Goal: Task Accomplishment & Management: Use online tool/utility

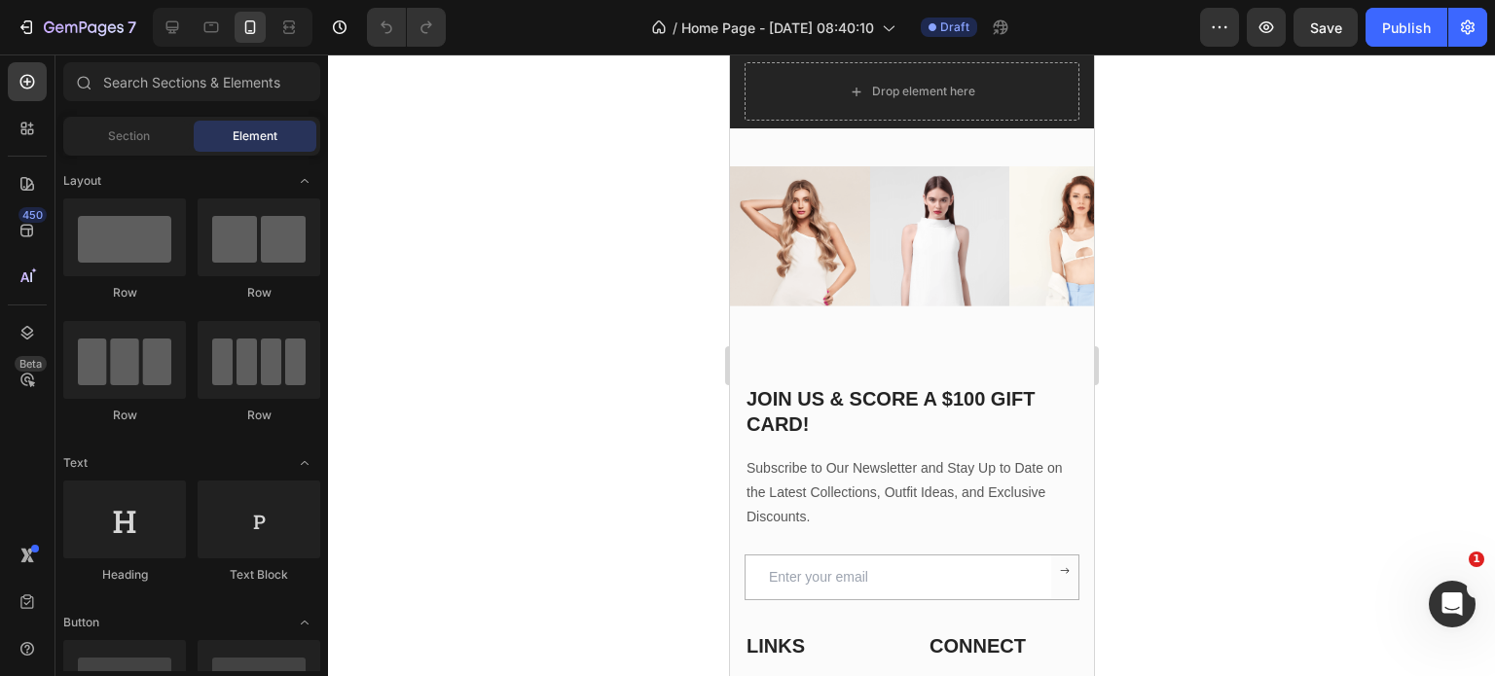
scroll to position [3596, 0]
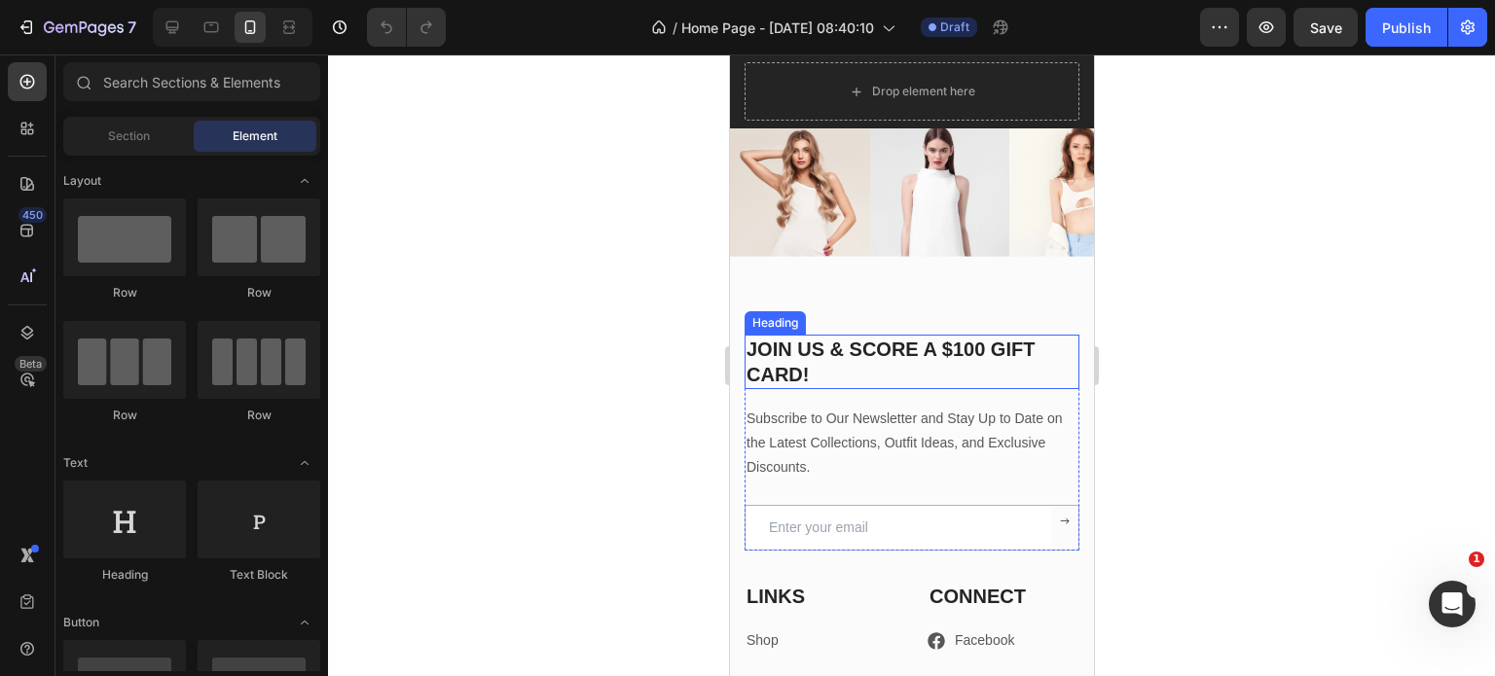
click at [827, 361] on p "JOIN US & SCORE A $100 GIFT CARD!" at bounding box center [910, 362] width 331 height 51
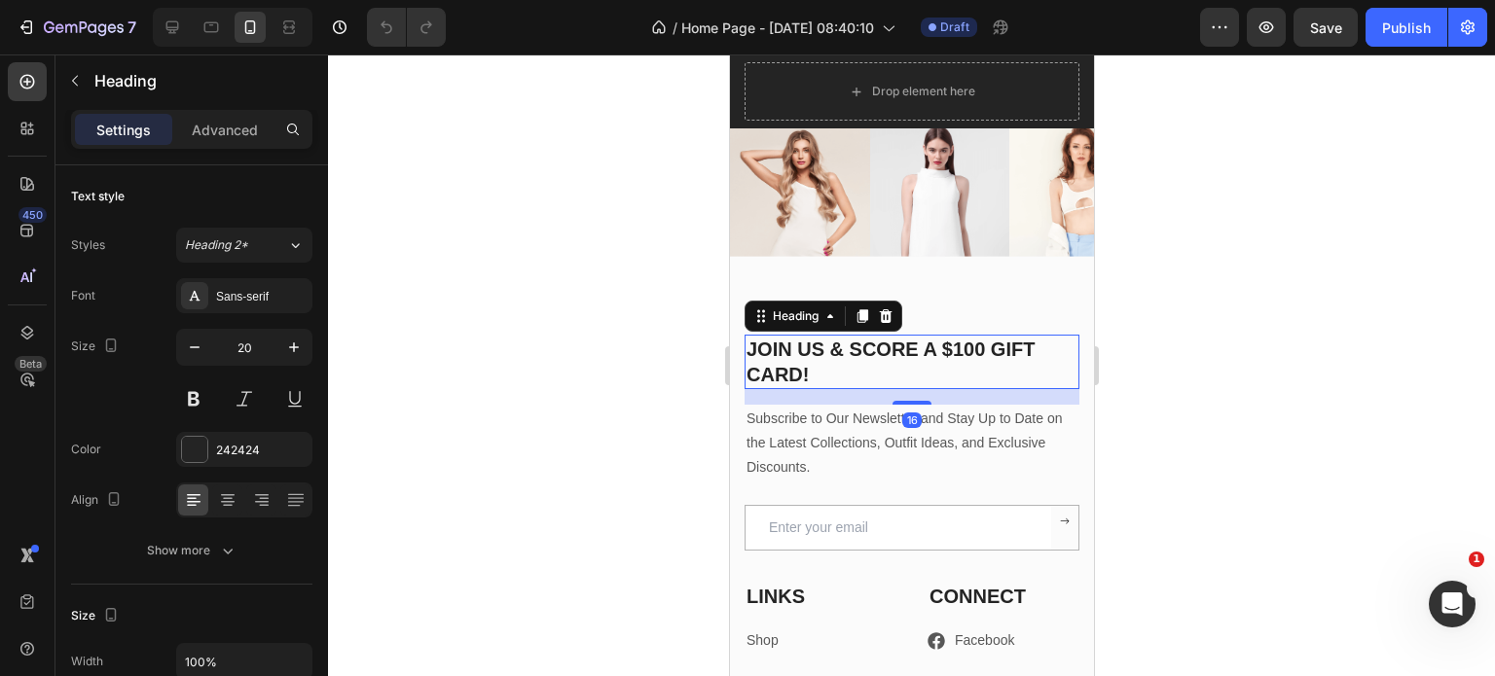
click at [825, 359] on p "JOIN US & SCORE A $100 GIFT CARD!" at bounding box center [910, 362] width 331 height 51
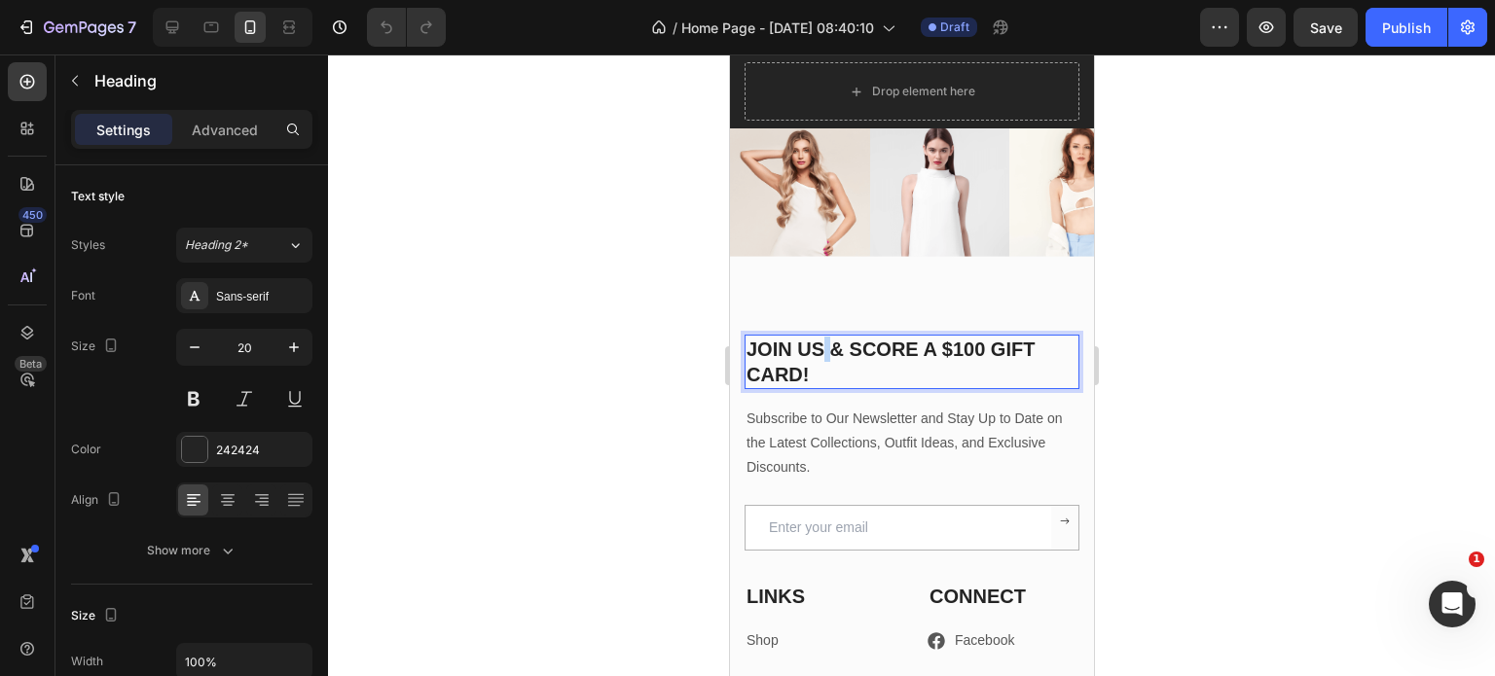
click at [825, 359] on p "JOIN US & SCORE A $100 GIFT CARD!" at bounding box center [910, 362] width 331 height 51
click at [825, 359] on p "Rejoingnez notre newsletter pour ne manquer aucune opportunitées" at bounding box center [910, 362] width 331 height 51
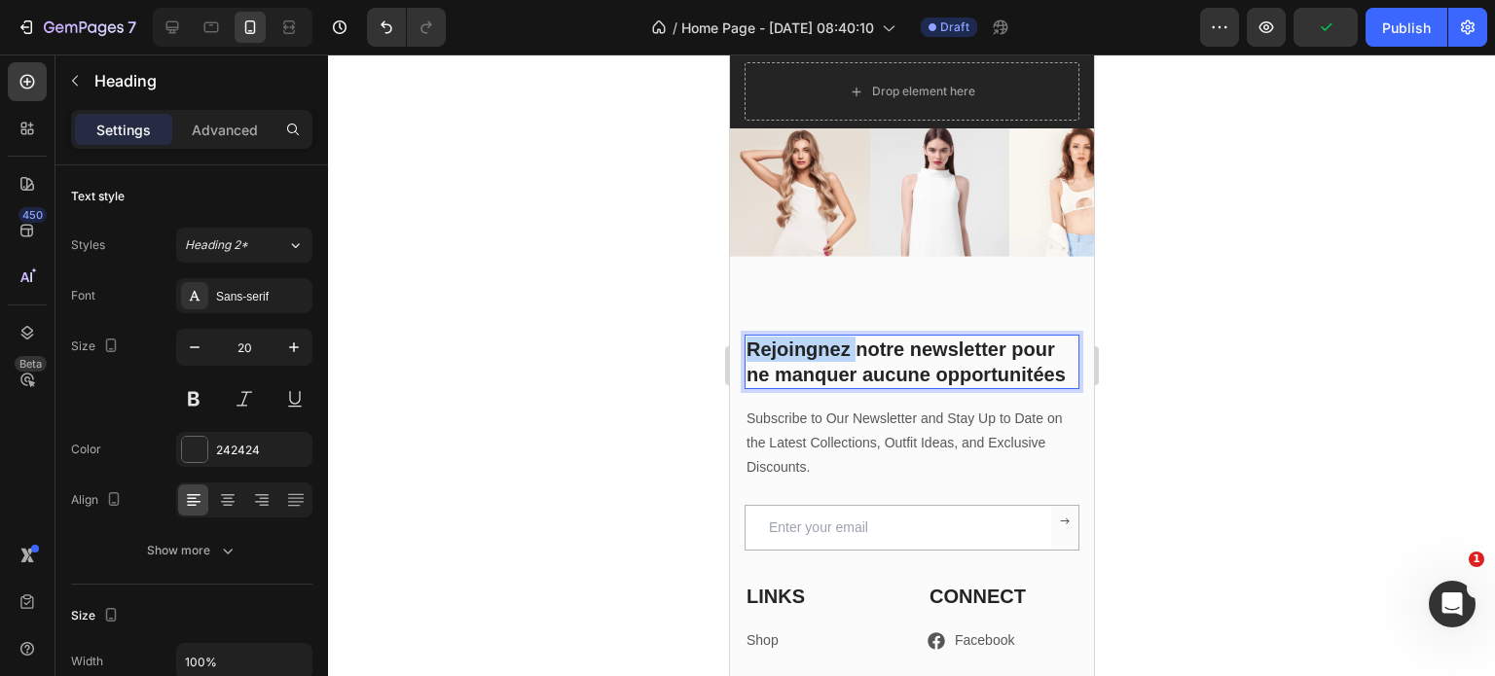
click at [825, 359] on p "Rejoingnez notre newsletter pour ne manquer aucune opportunitées" at bounding box center [910, 362] width 331 height 51
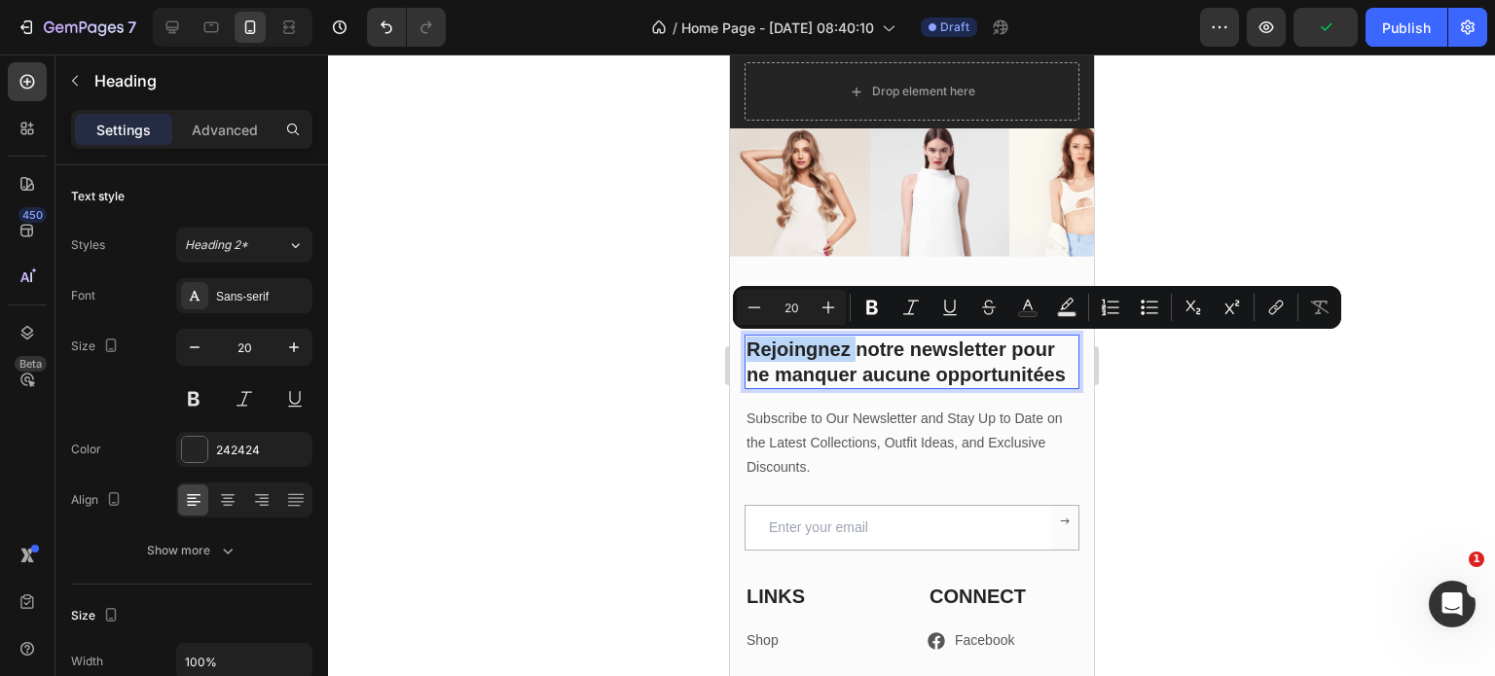
click at [825, 359] on p "Rejoingnez notre newsletter pour ne manquer aucune opportunitées" at bounding box center [910, 362] width 331 height 51
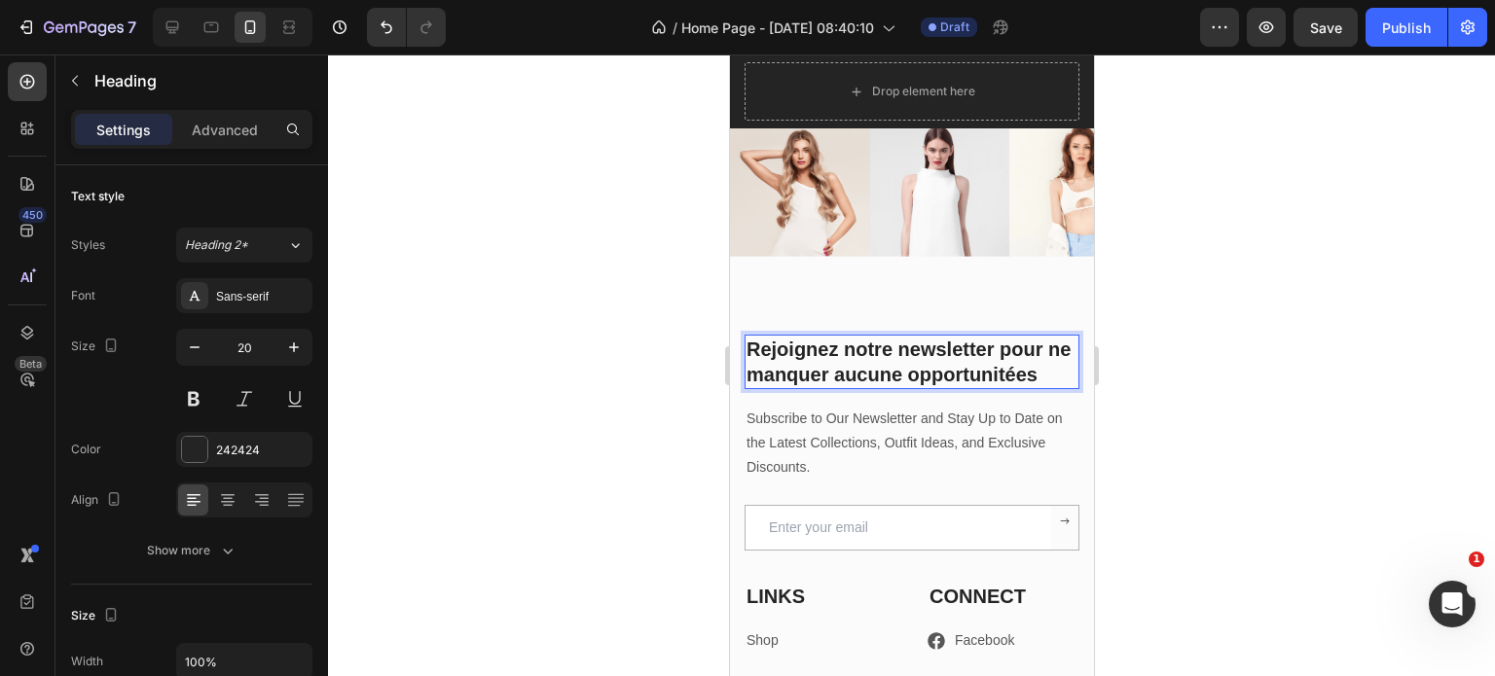
click at [835, 387] on p "Rejoignez notre newsletter pour ne manquer aucune opportunitées" at bounding box center [910, 362] width 331 height 51
click at [223, 508] on icon at bounding box center [227, 499] width 19 height 19
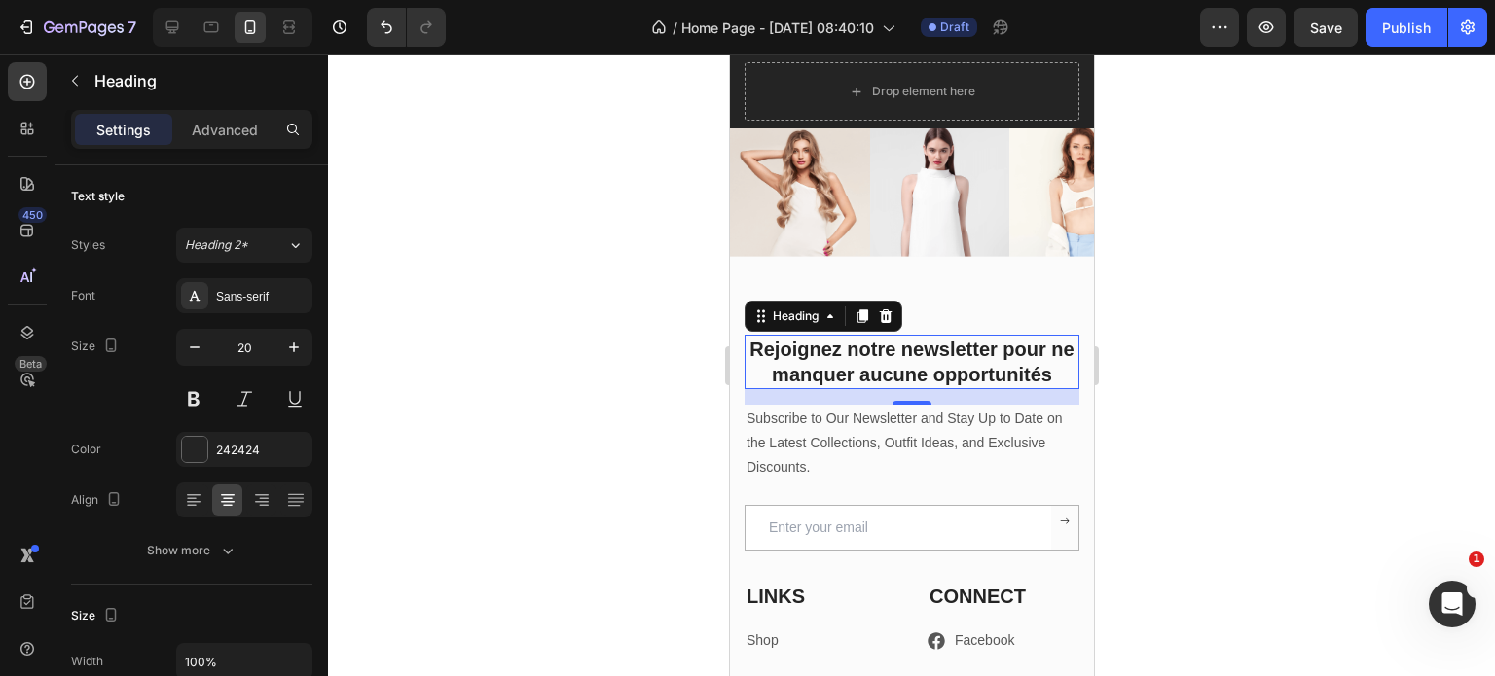
click at [1264, 394] on div at bounding box center [911, 365] width 1167 height 622
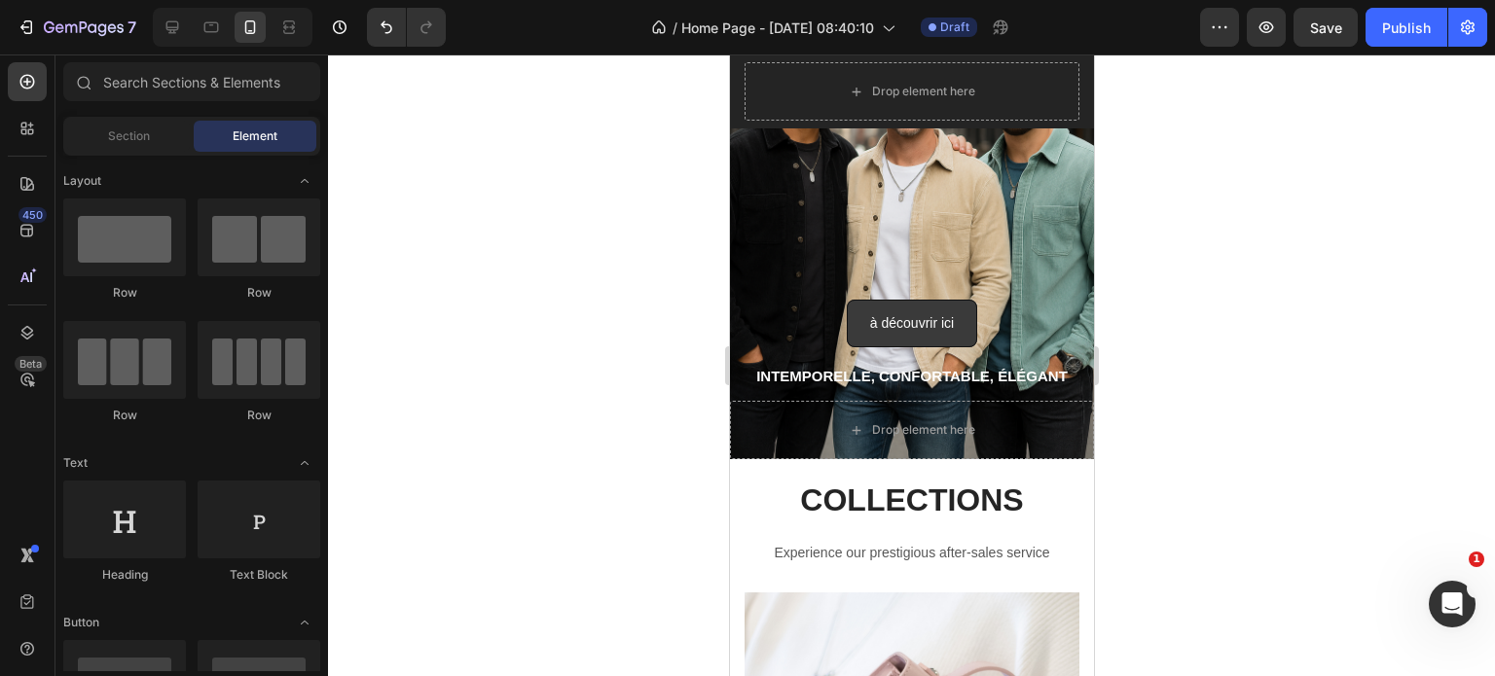
scroll to position [148, 0]
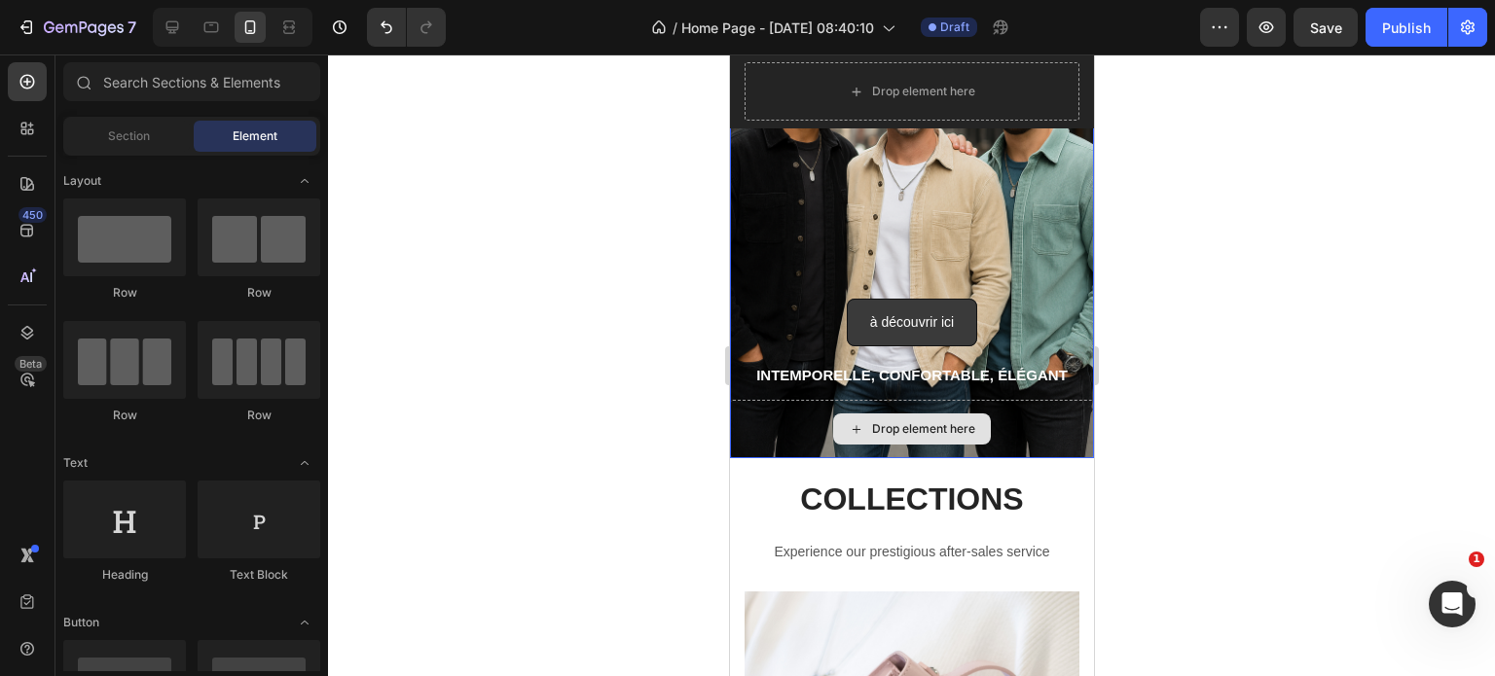
click at [1038, 445] on div "Drop element here" at bounding box center [911, 429] width 364 height 58
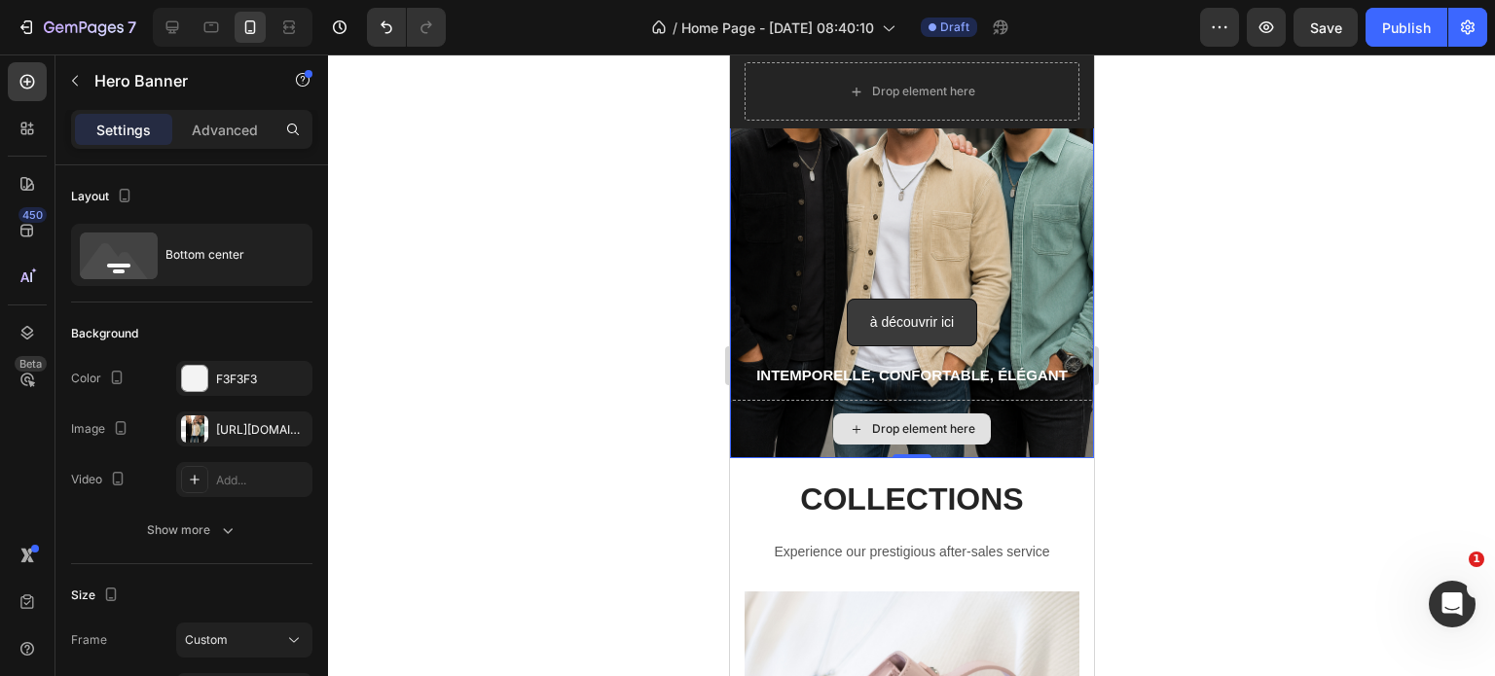
scroll to position [0, 0]
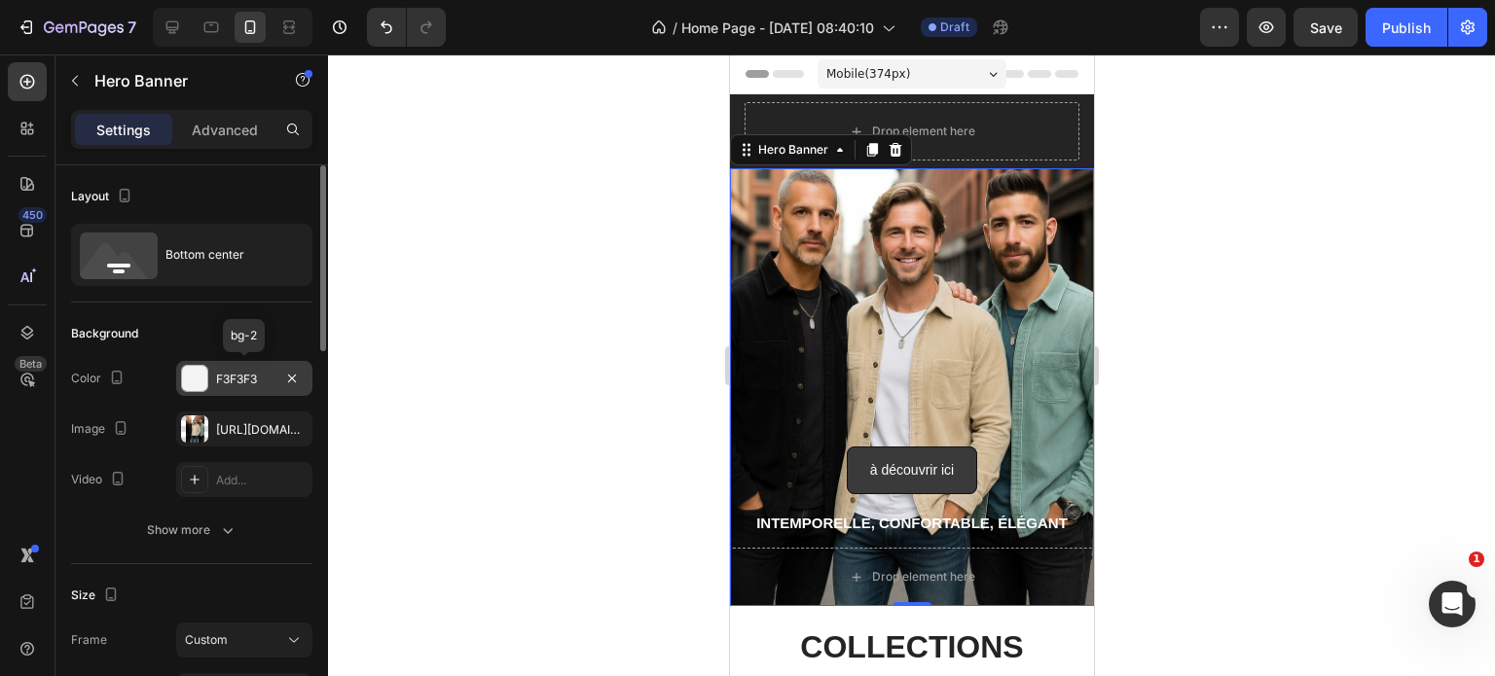
click at [223, 384] on div "F3F3F3" at bounding box center [244, 380] width 56 height 18
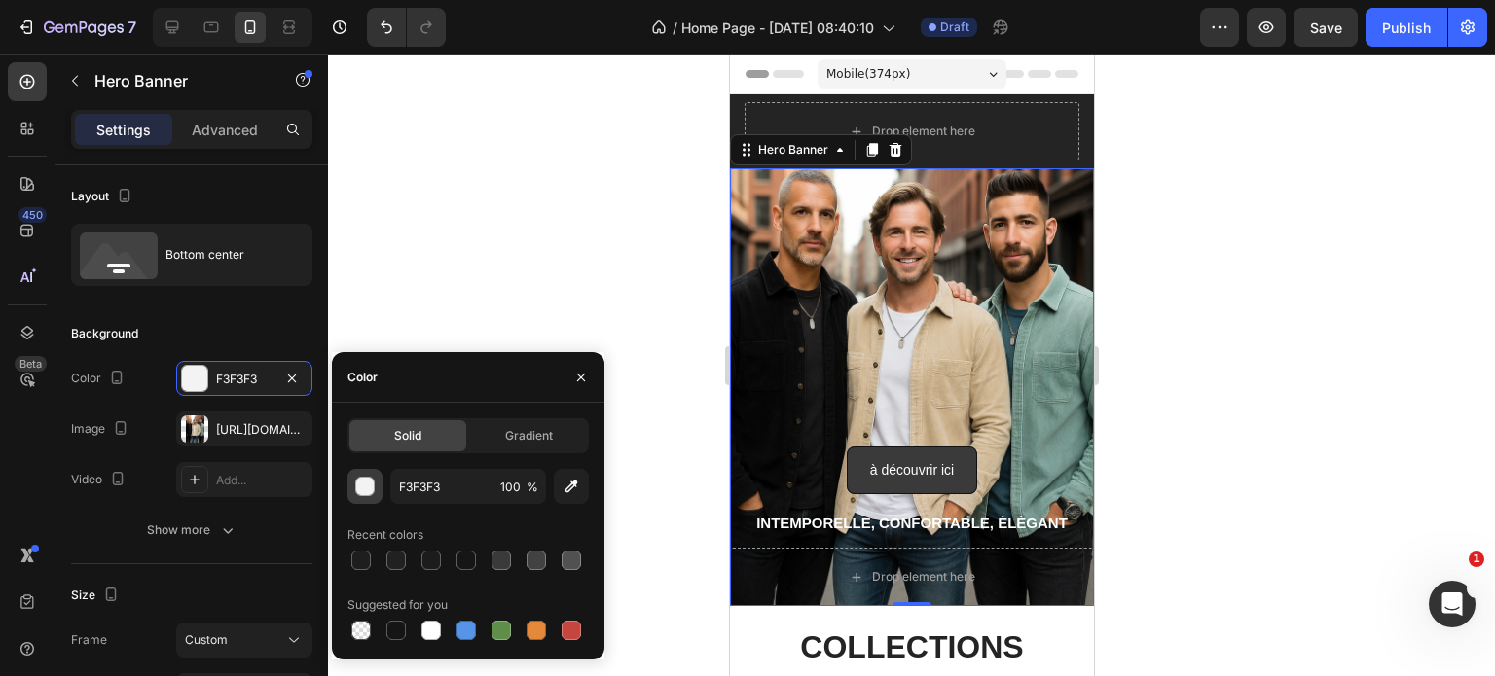
click at [365, 489] on div "button" at bounding box center [365, 487] width 19 height 19
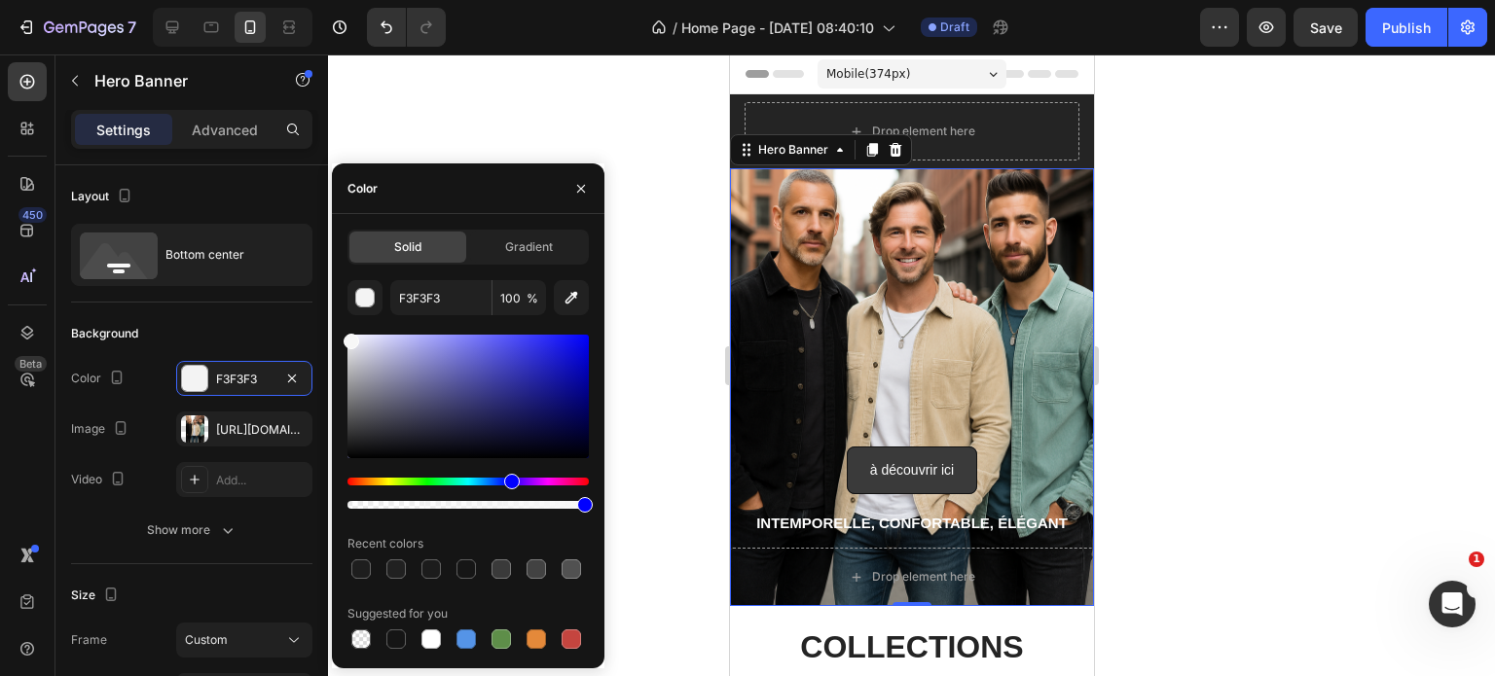
drag, startPoint x: 580, startPoint y: 455, endPoint x: 333, endPoint y: 336, distance: 274.6
click at [333, 336] on div "Solid Gradient F3F3F3 100 % Recent colors Suggested for you" at bounding box center [468, 441] width 272 height 423
drag, startPoint x: 350, startPoint y: 339, endPoint x: 340, endPoint y: 394, distance: 56.5
click at [340, 394] on div "Solid Gradient FCFCFC 100 % Recent colors Suggested for you" at bounding box center [468, 441] width 272 height 423
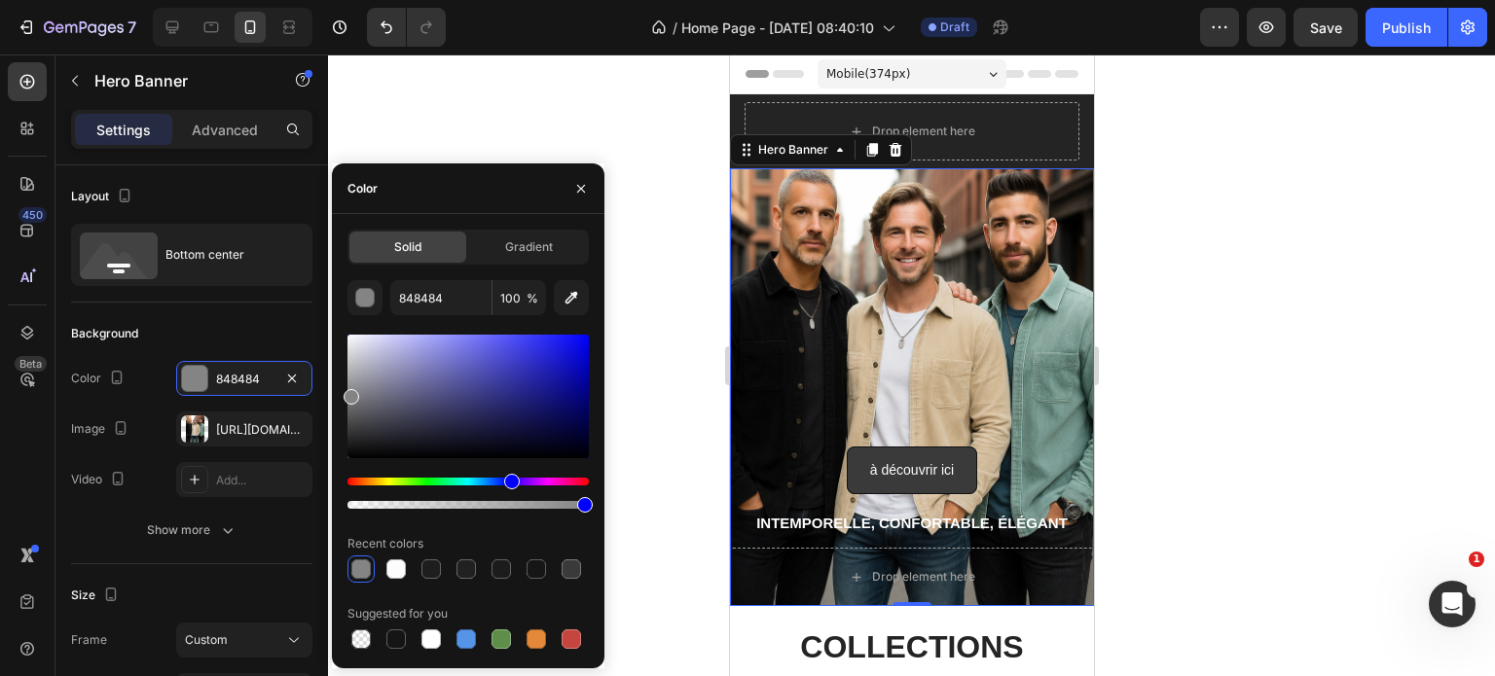
click at [361, 571] on div at bounding box center [360, 569] width 19 height 19
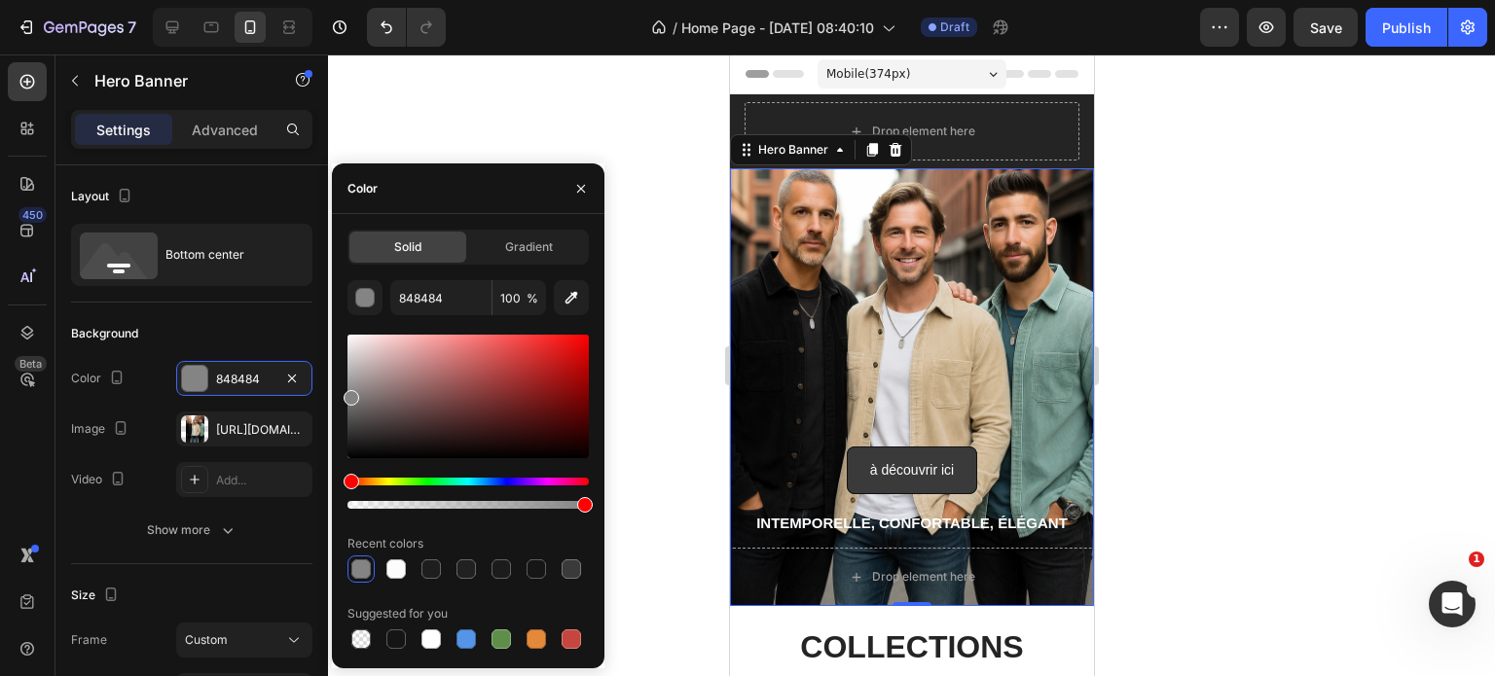
click at [550, 567] on div at bounding box center [467, 569] width 241 height 27
click at [573, 569] on div at bounding box center [570, 569] width 19 height 19
type input "3A3A3A"
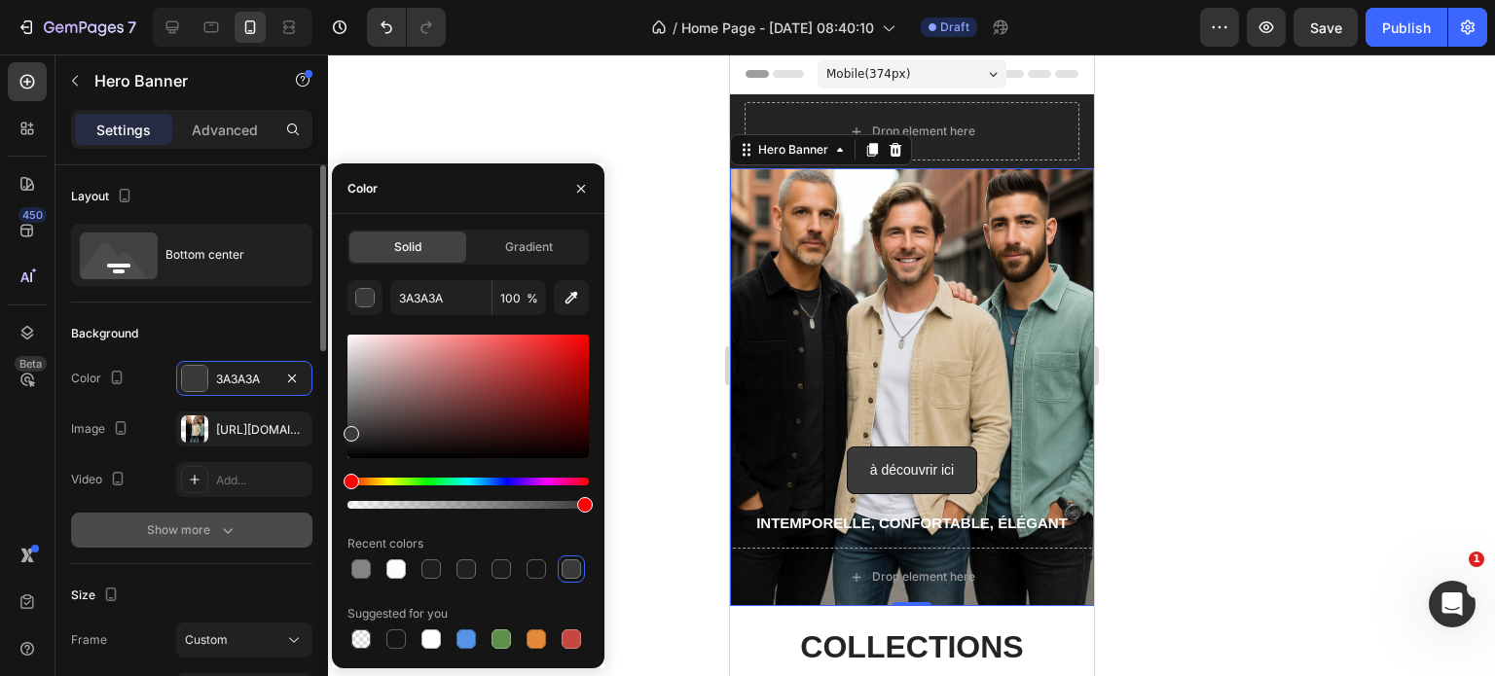
click at [223, 525] on icon "button" at bounding box center [227, 530] width 19 height 19
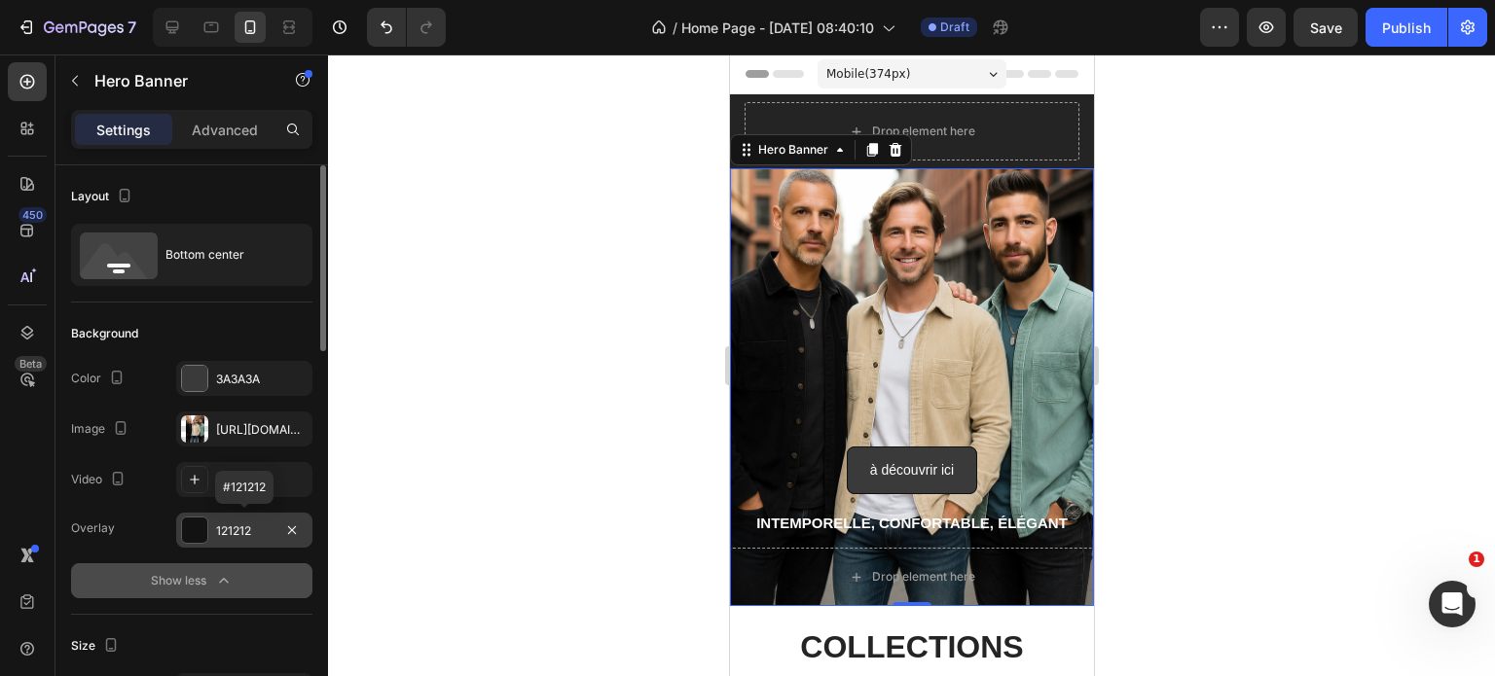
click at [260, 523] on div "121212" at bounding box center [244, 532] width 56 height 18
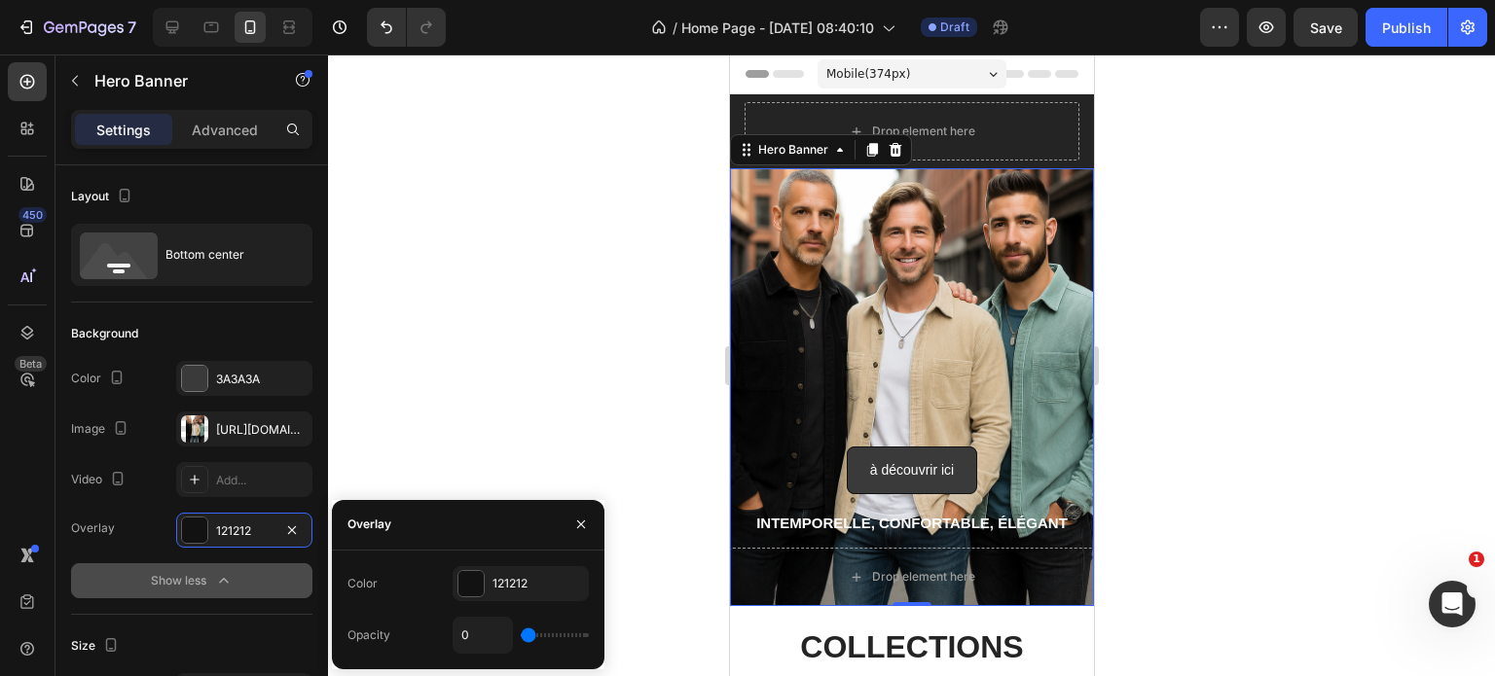
type input "23"
type input "29"
type input "30"
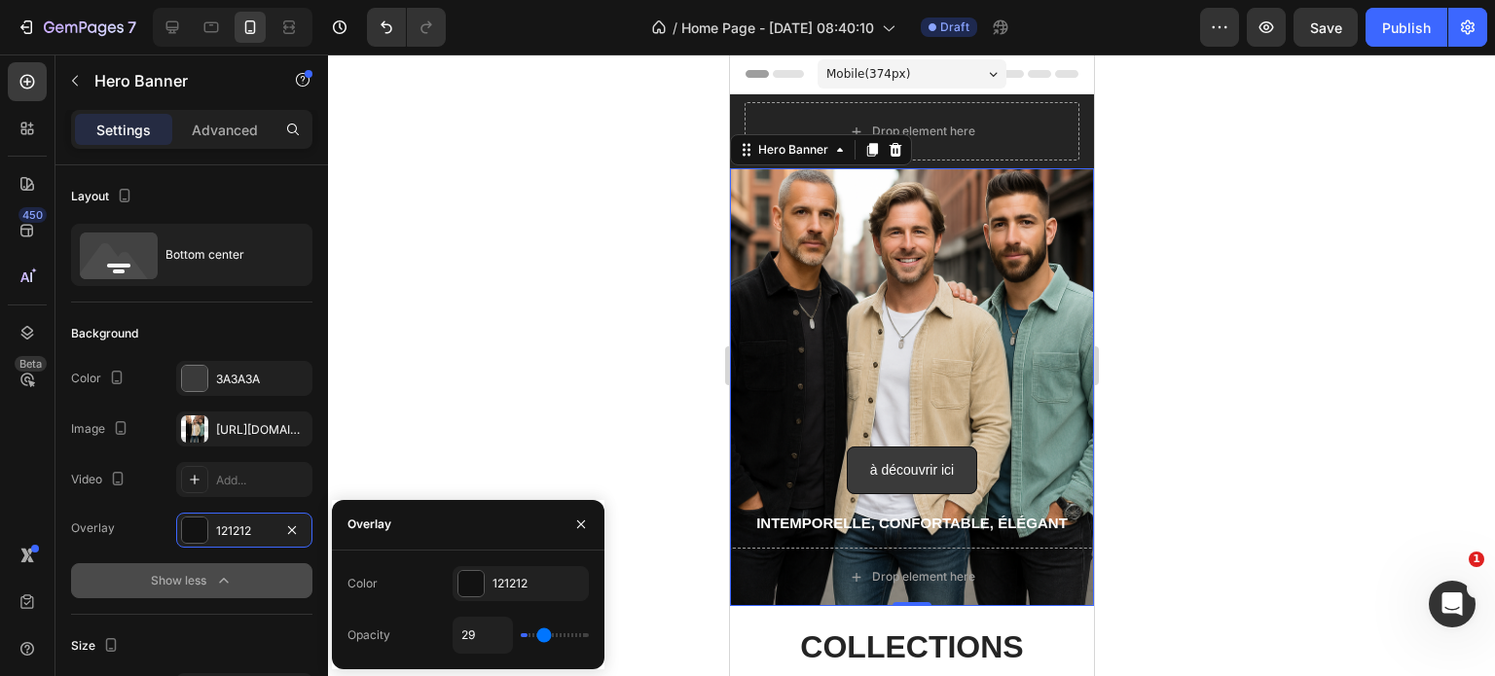
type input "30"
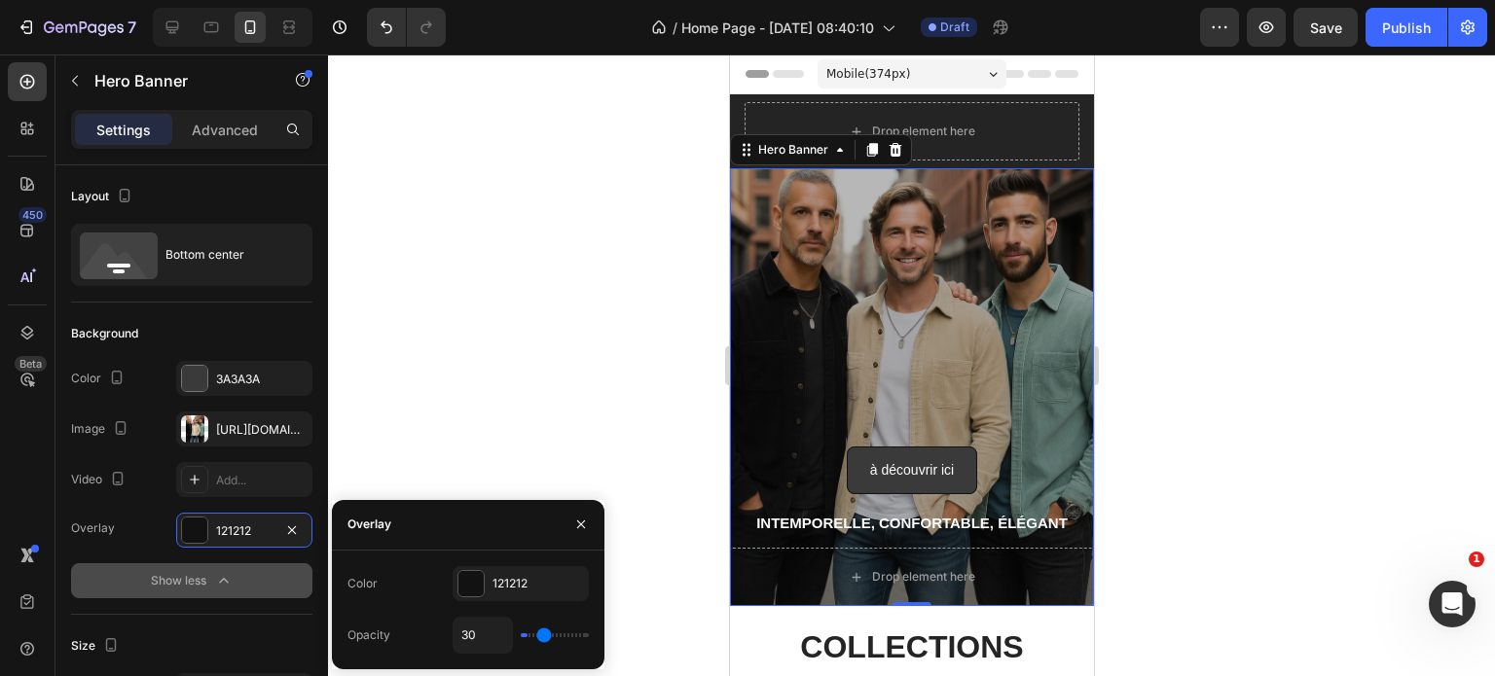
type input "31"
type input "34"
type input "37"
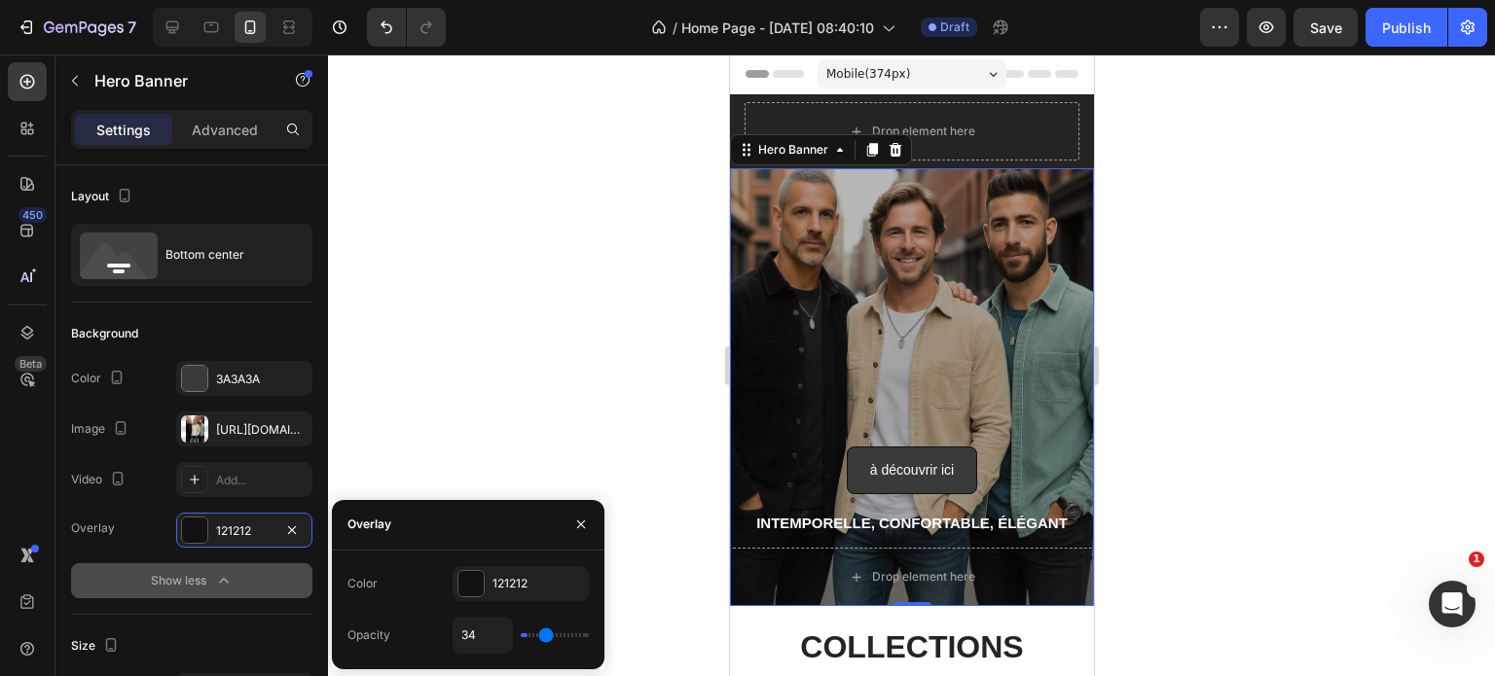
type input "37"
type input "42"
type input "61"
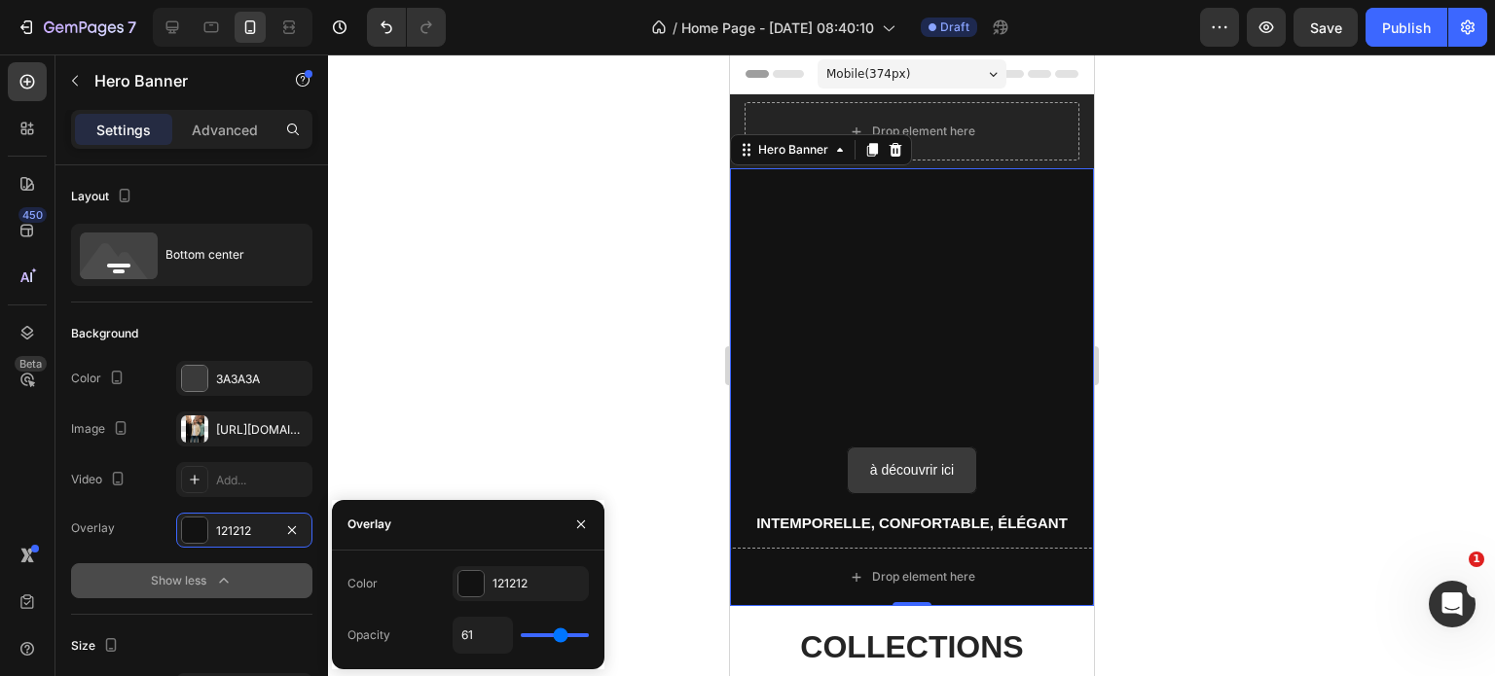
type input "100"
type input "88"
type input "86"
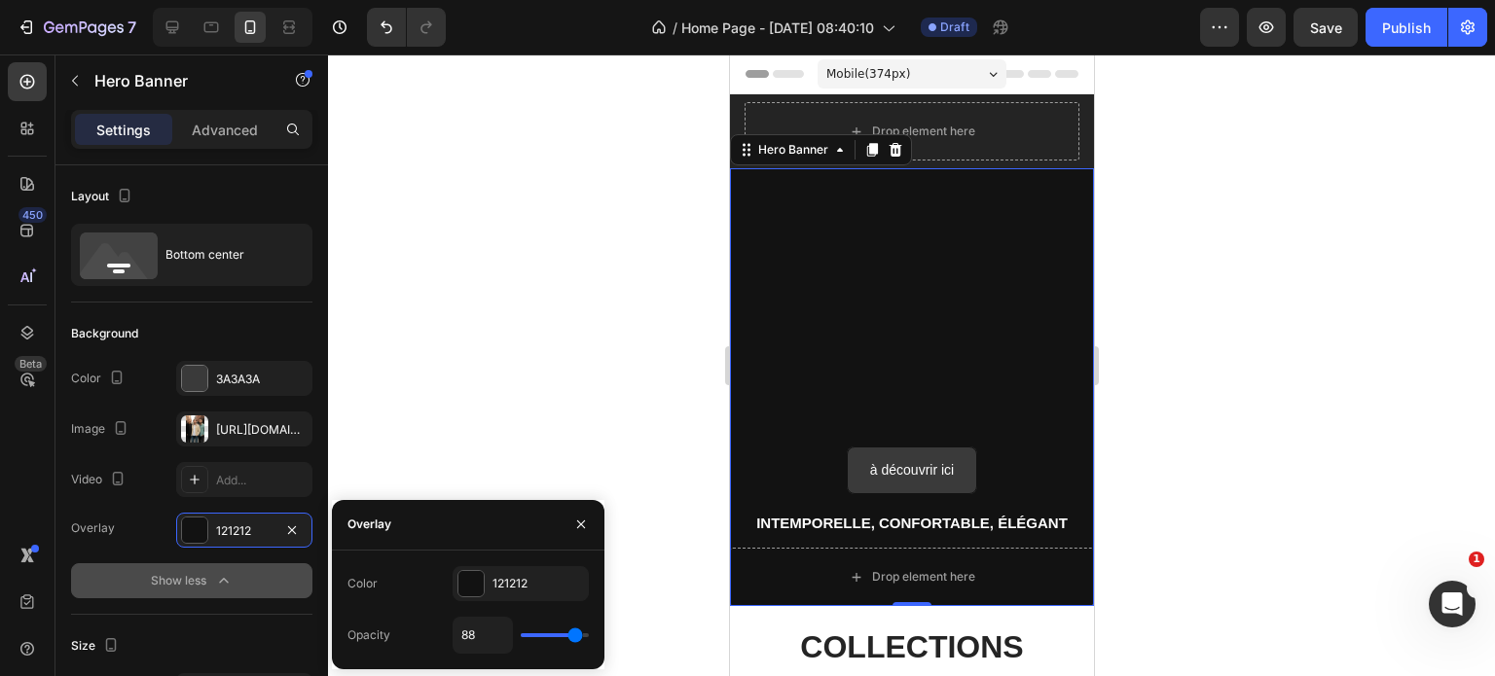
type input "86"
type input "85"
type input "83"
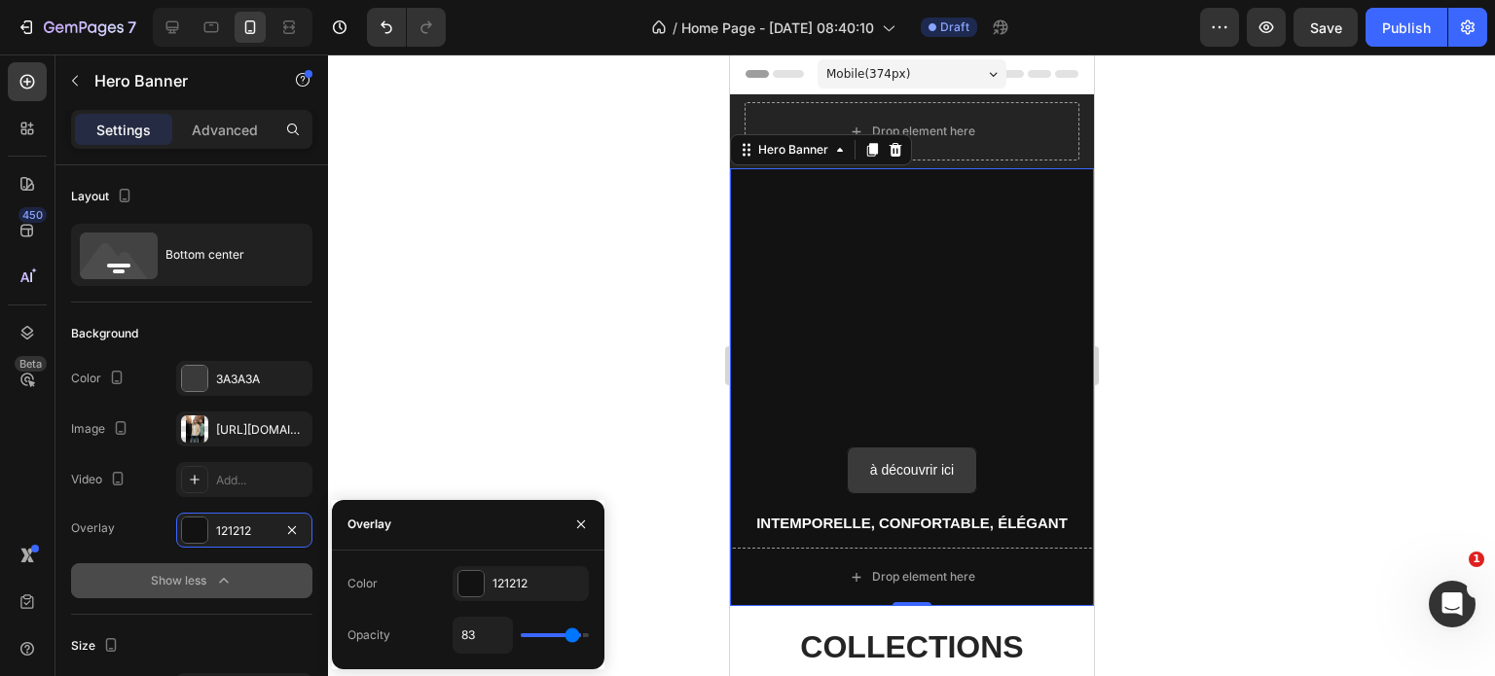
type input "66"
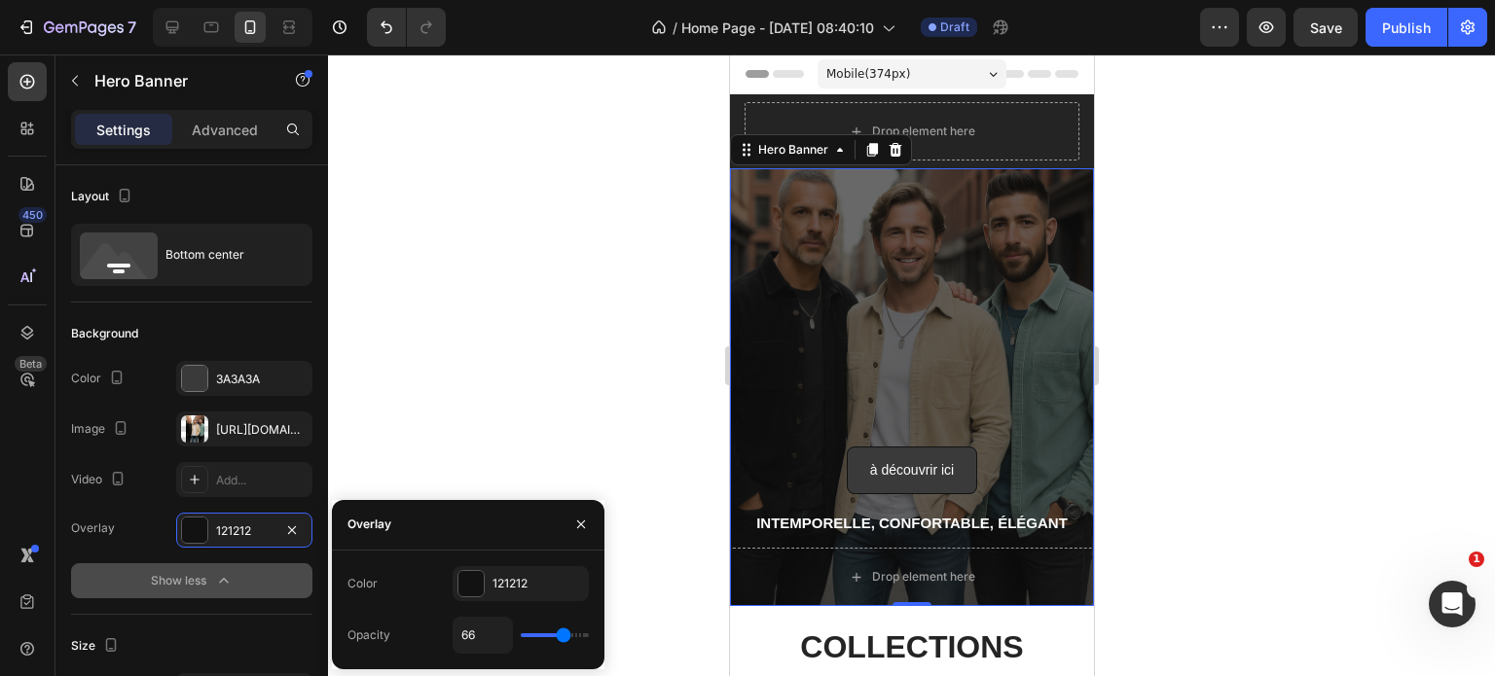
type input "63"
type input "60"
type input "58"
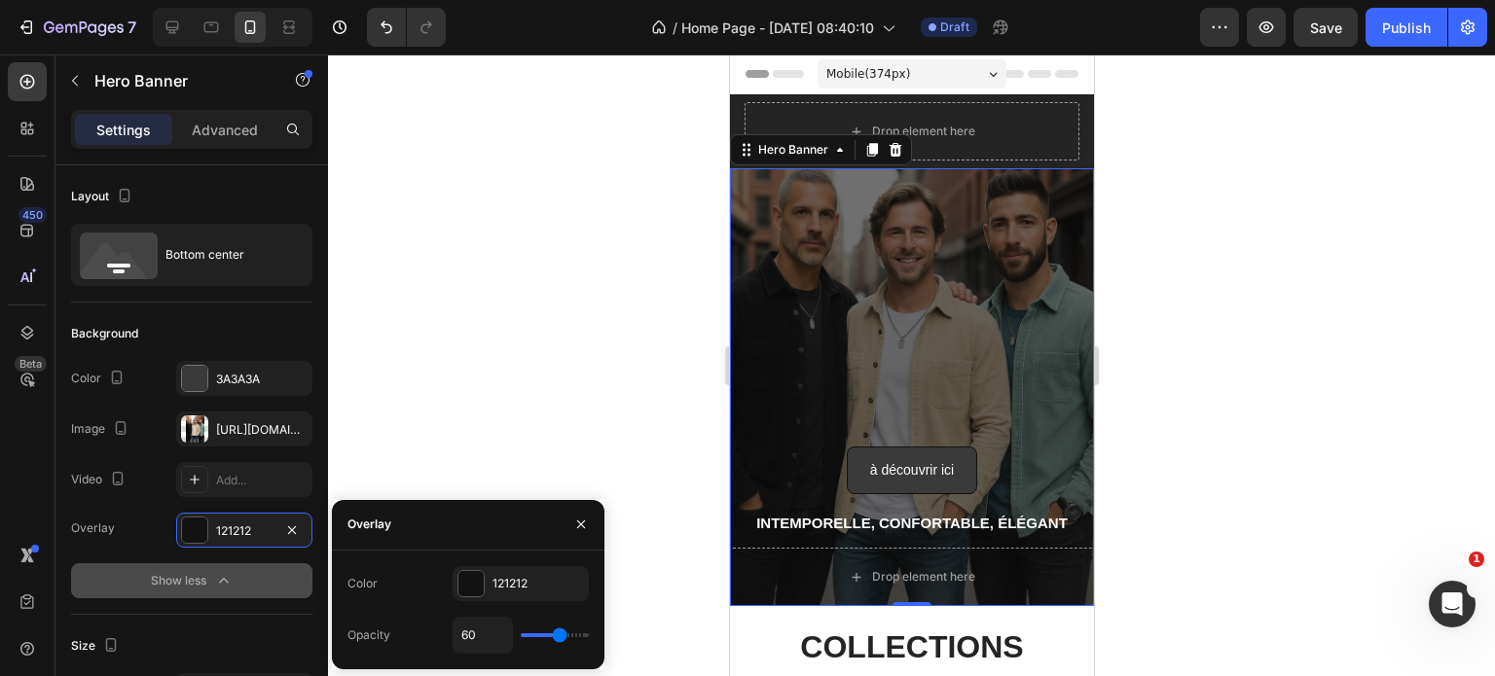
type input "58"
type input "55"
type input "54"
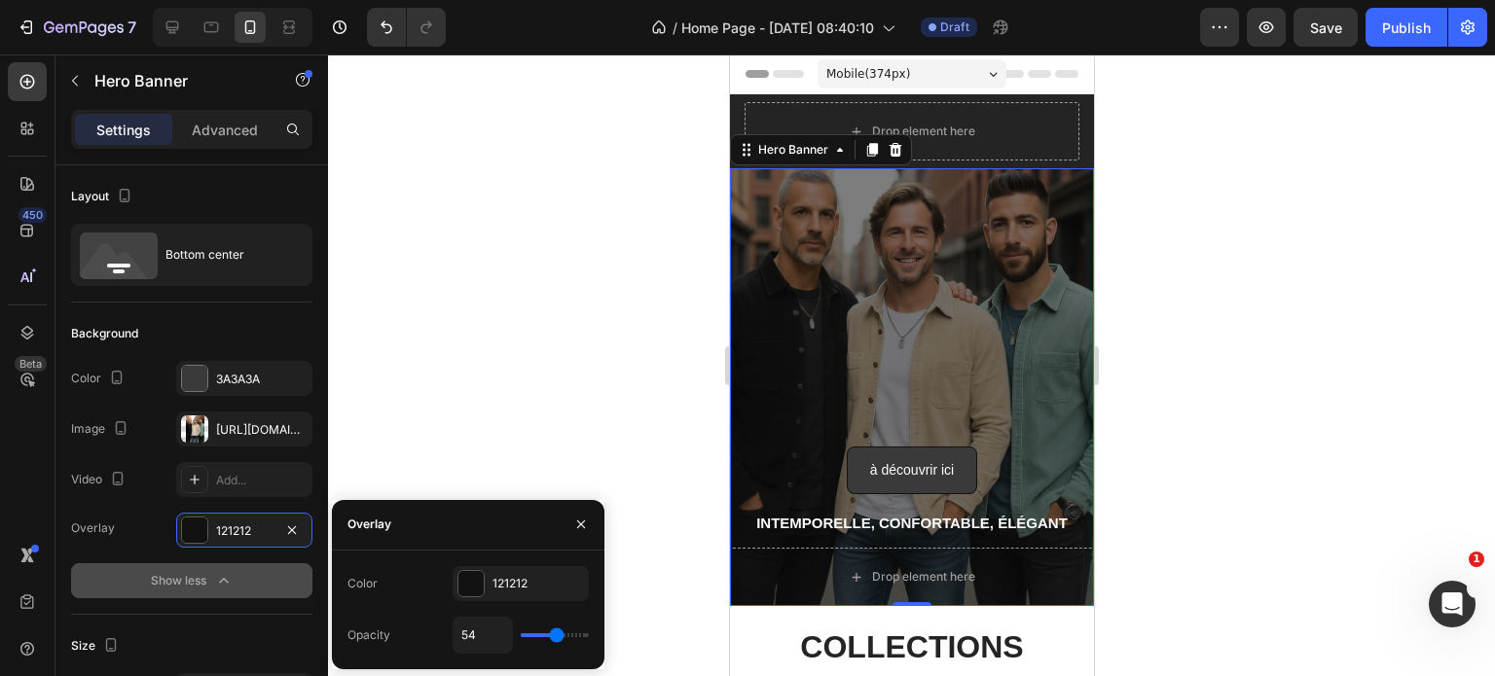
type input "46"
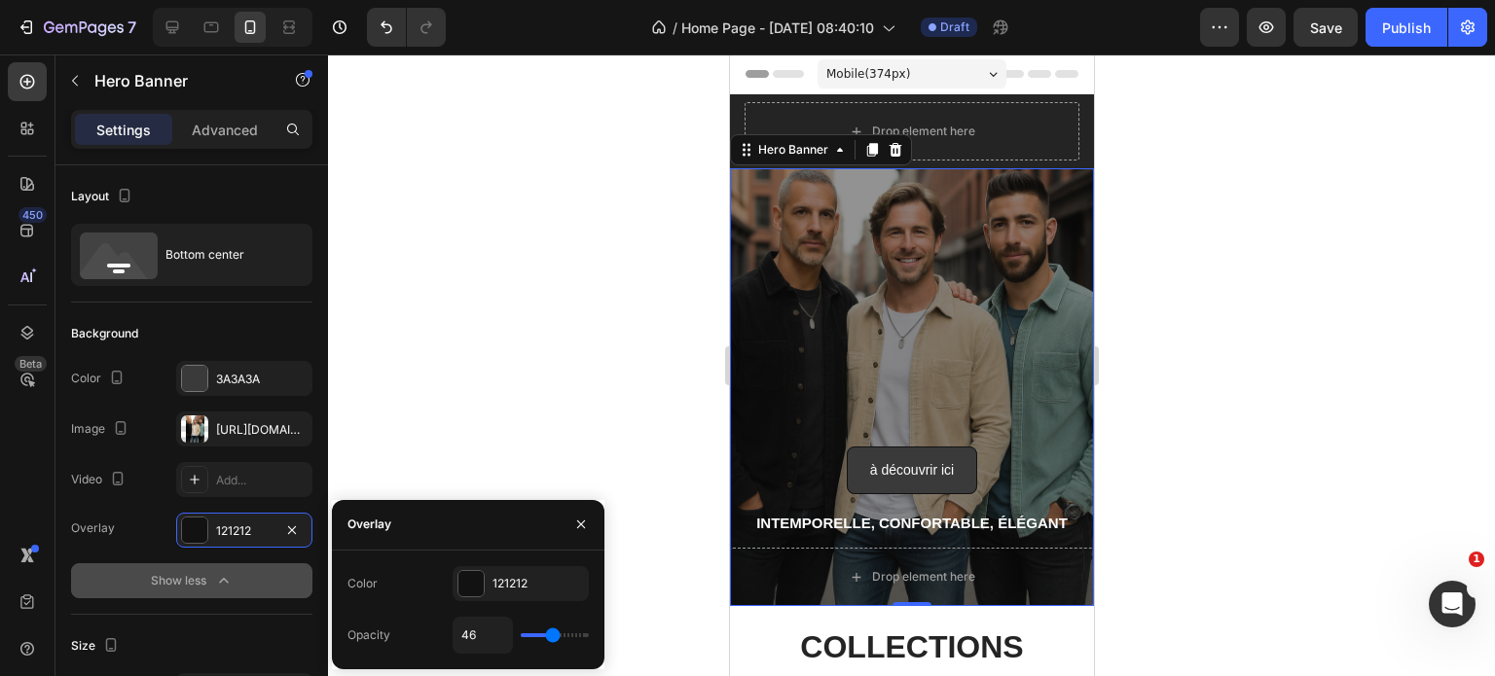
type input "39"
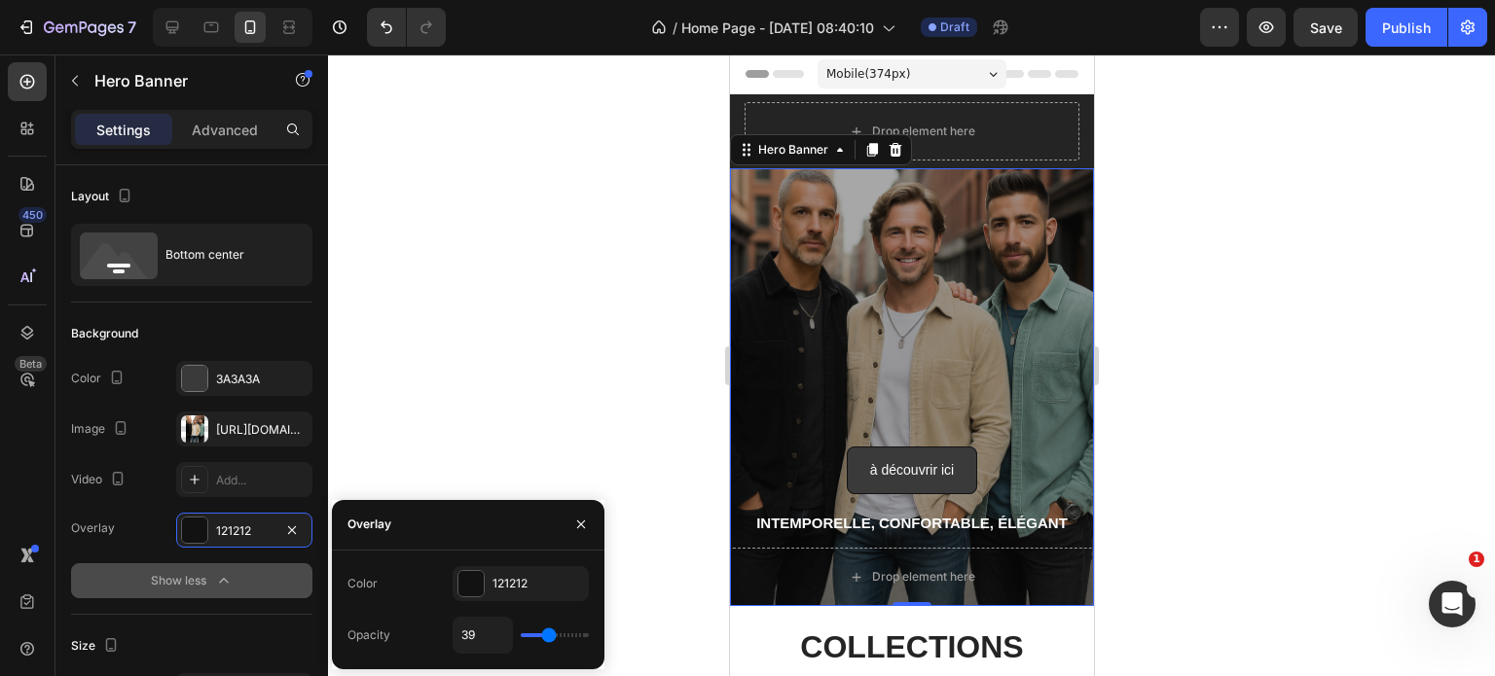
type input "37"
type input "36"
type input "34"
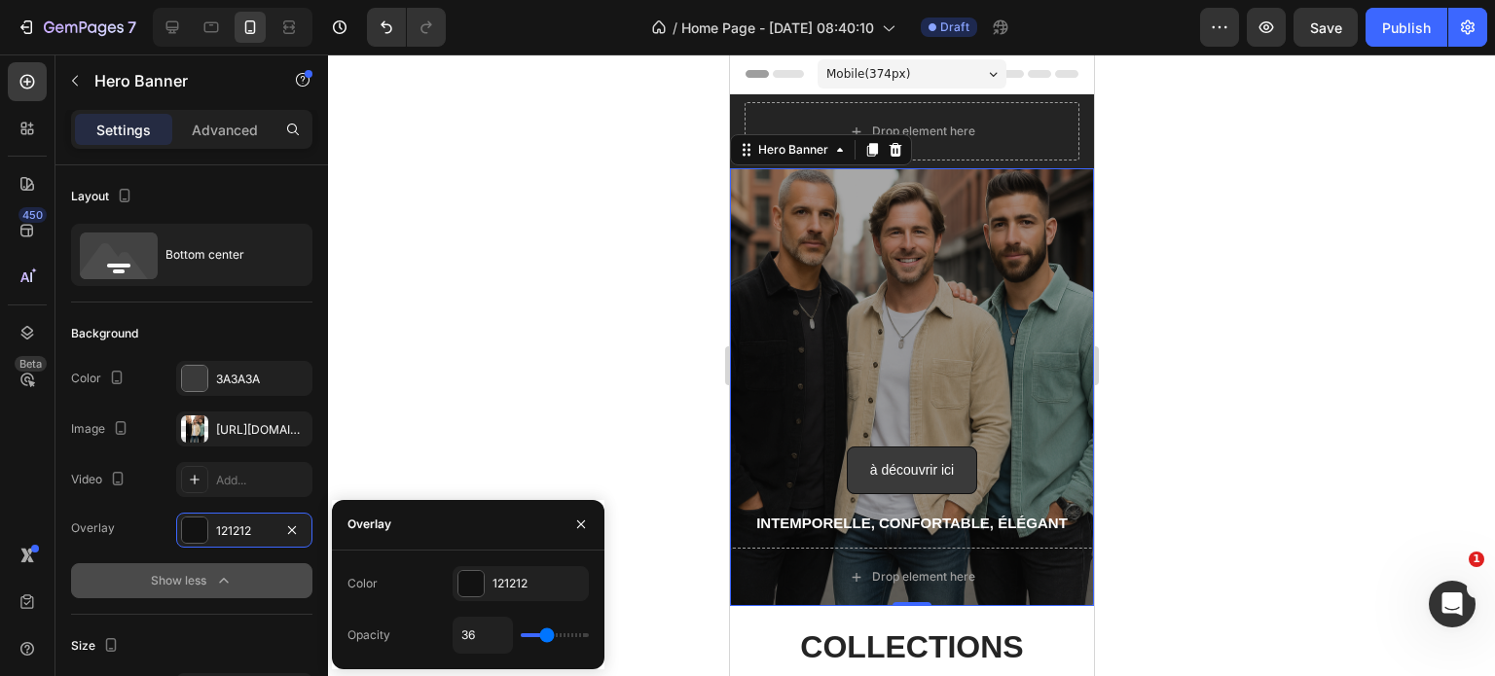
type input "34"
type input "33"
type input "31"
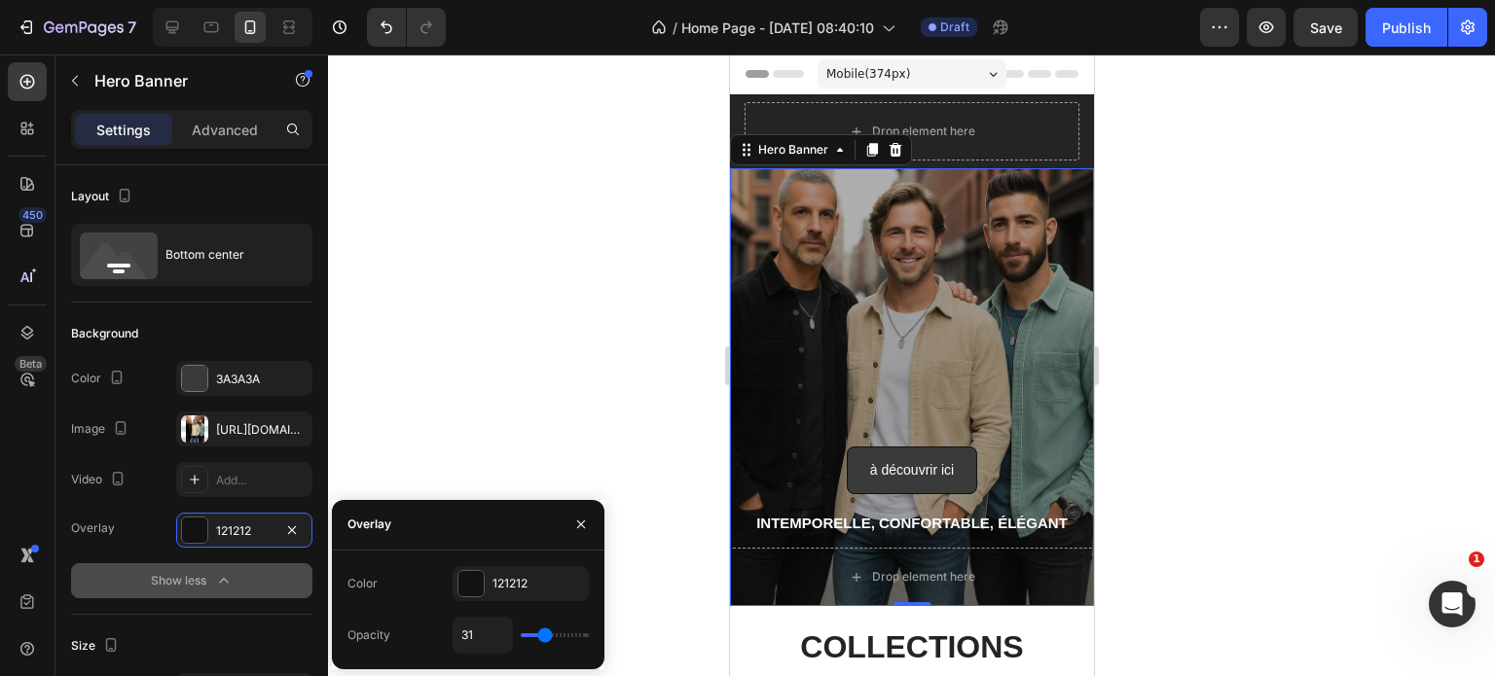
type input "27"
type input "21"
type input "20"
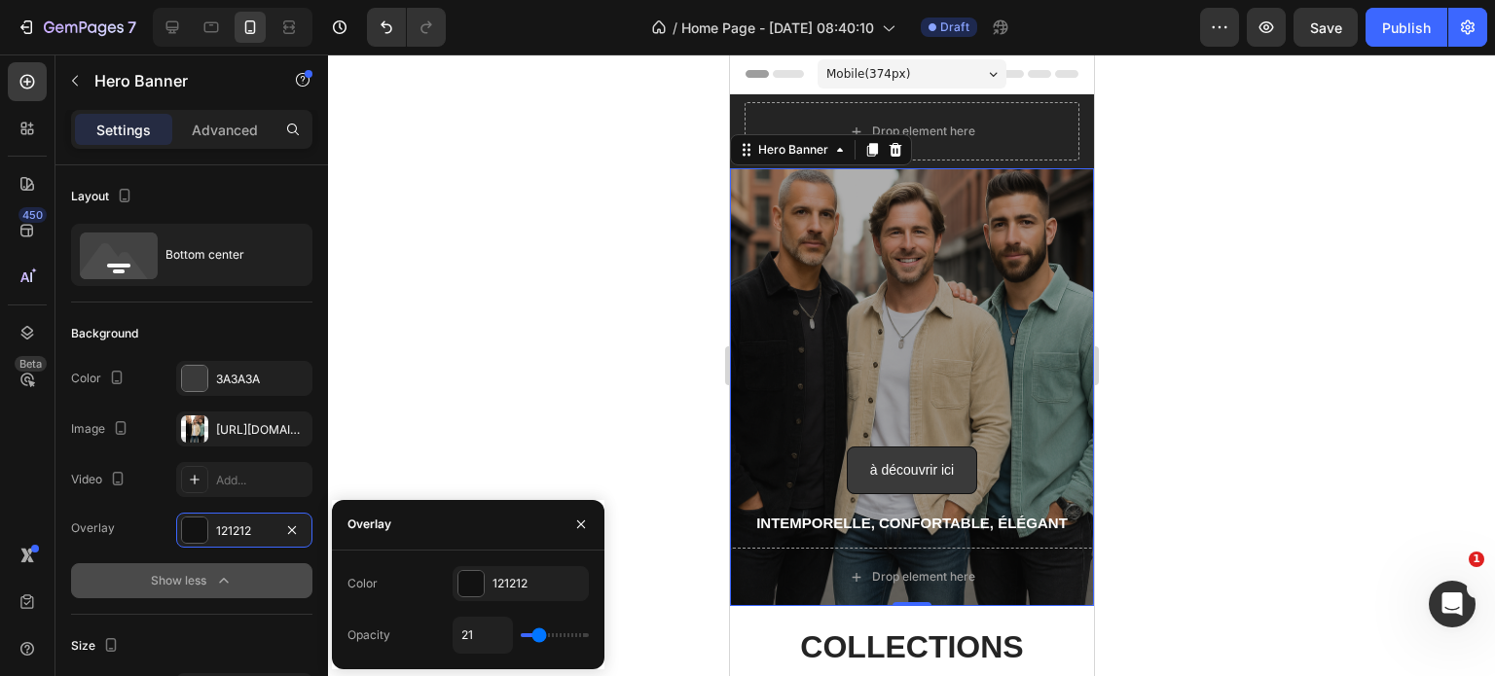
type input "20"
type input "14"
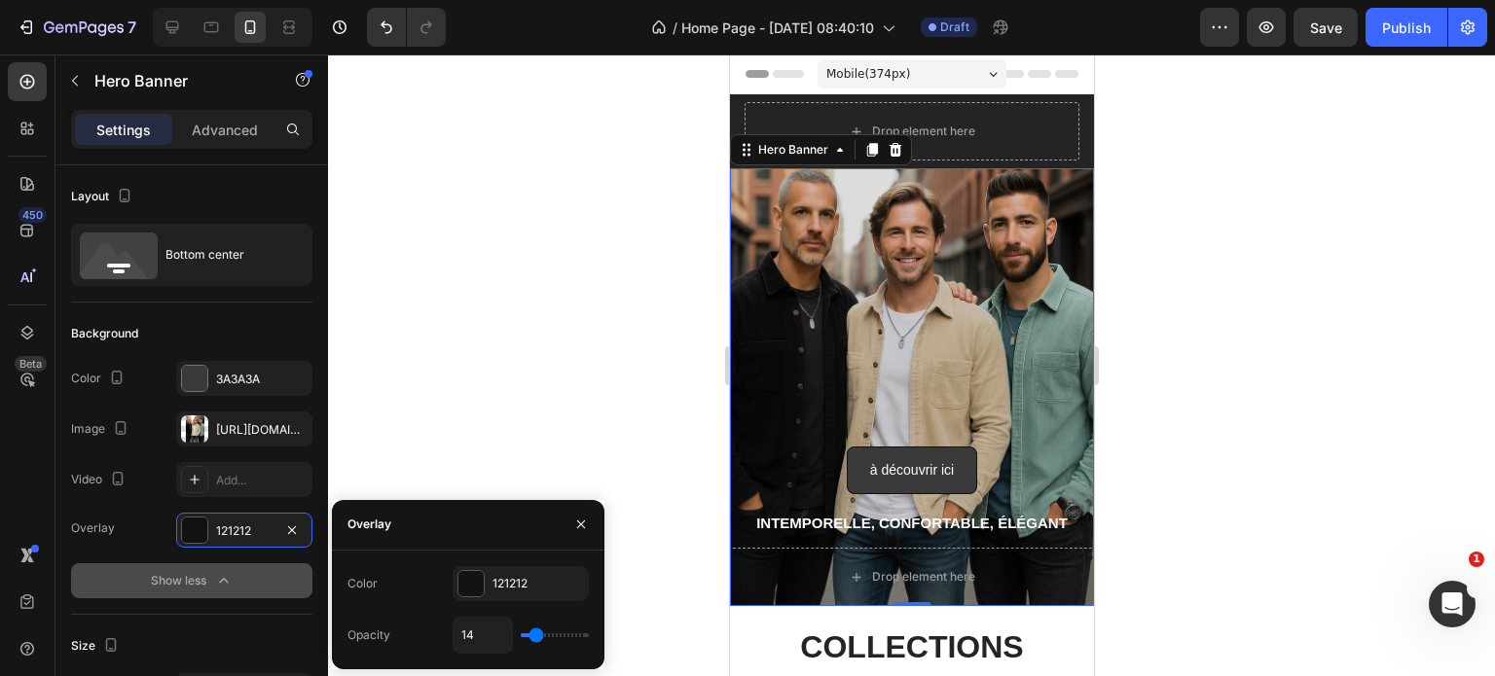
type input "15"
type input "17"
type input "21"
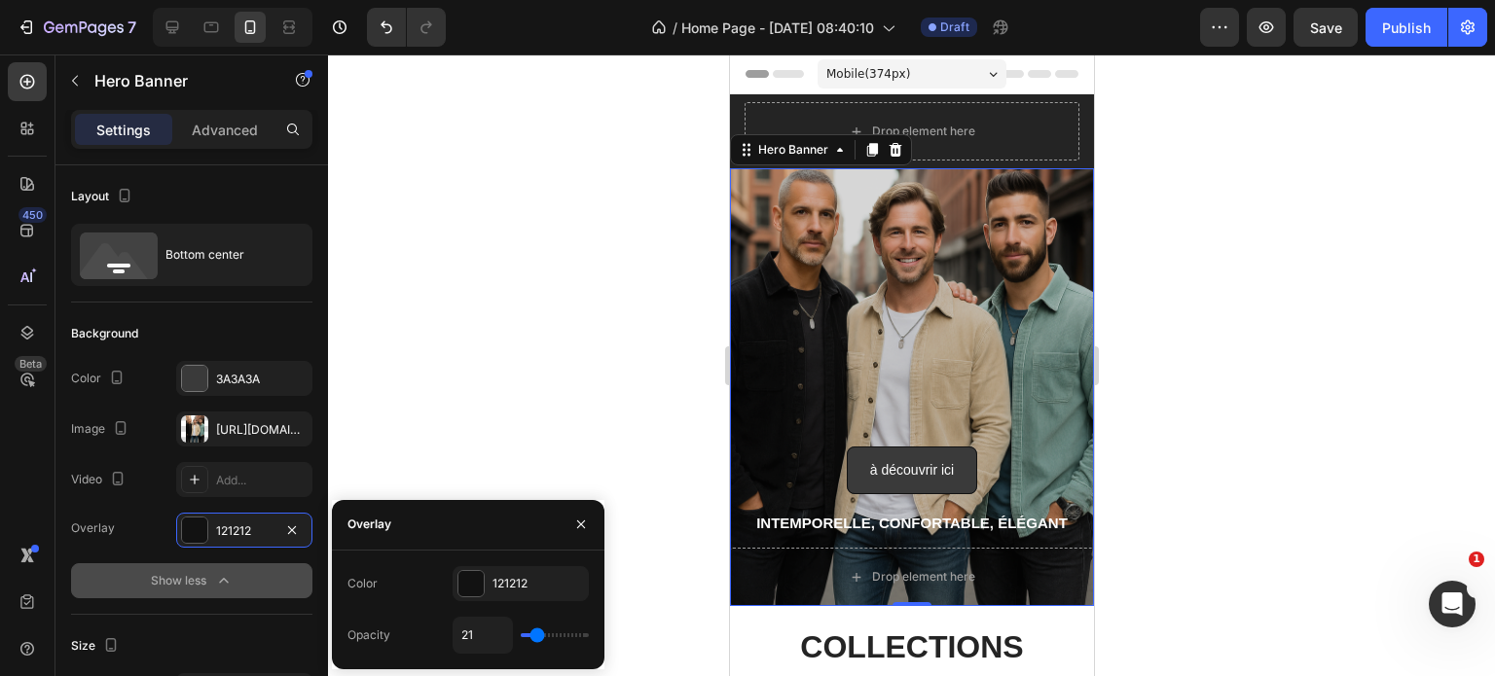
type input "21"
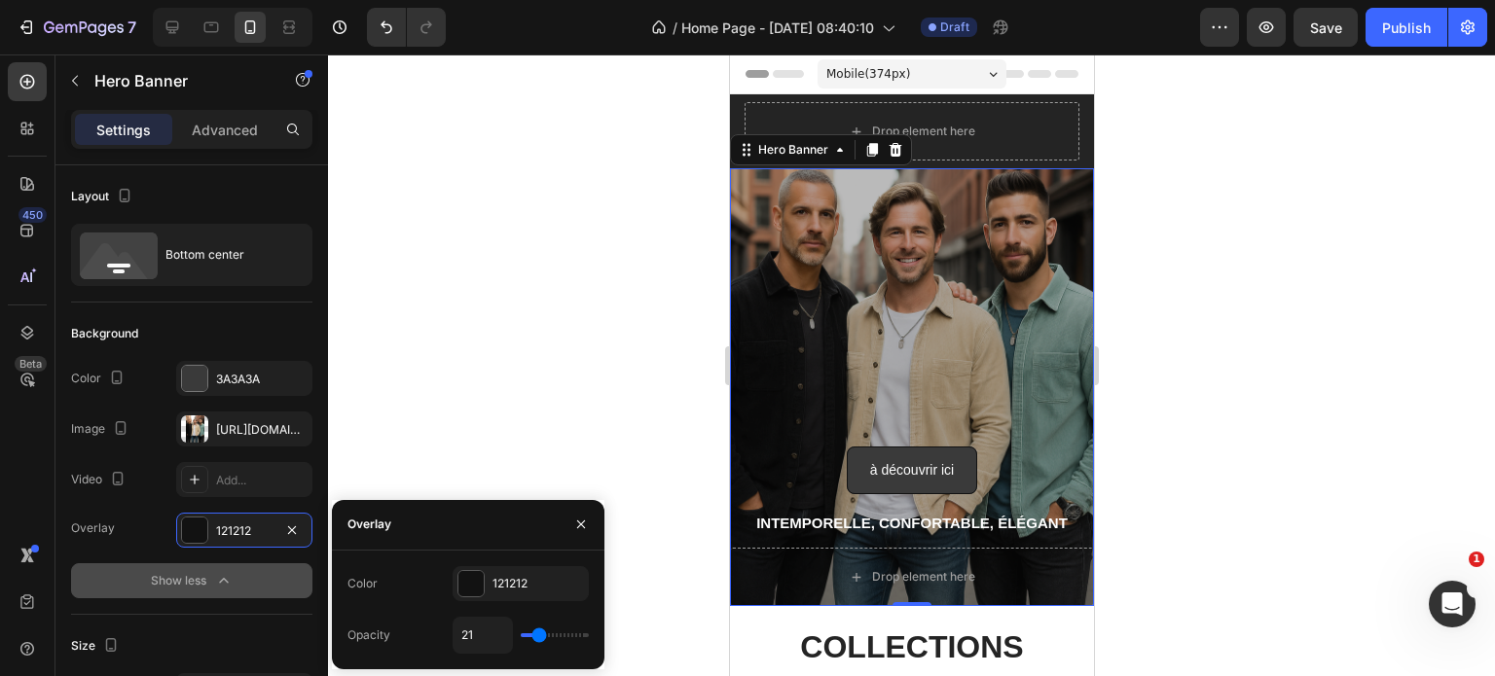
type input "29"
type input "31"
type input "30"
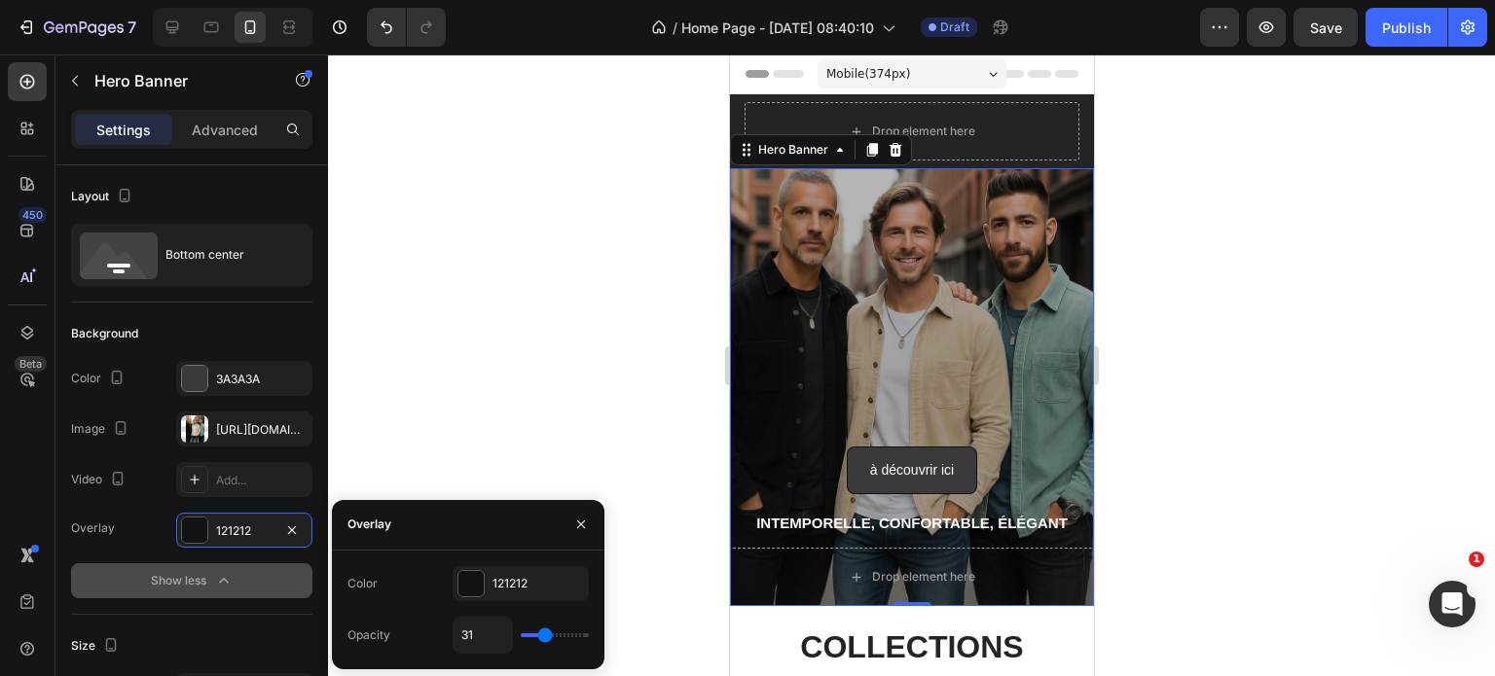
type input "30"
type input "29"
type input "27"
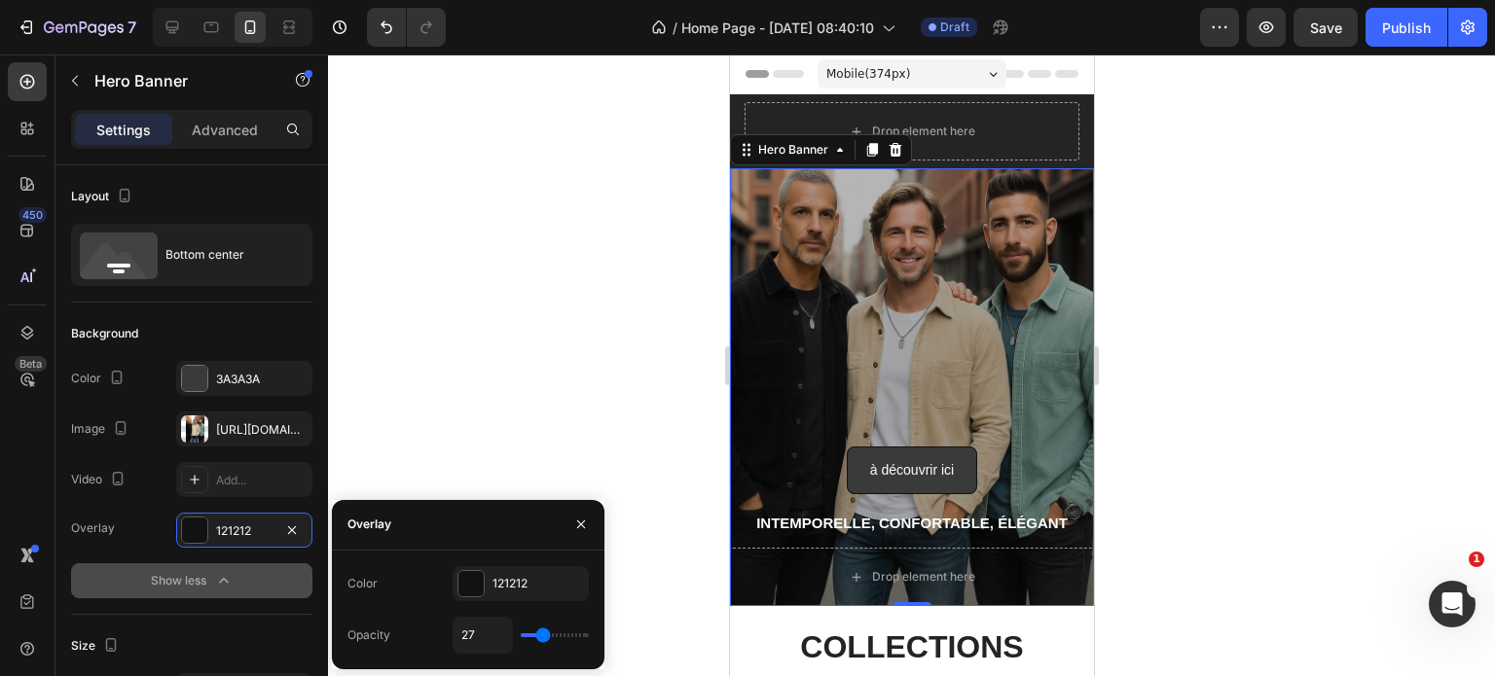
type input "26"
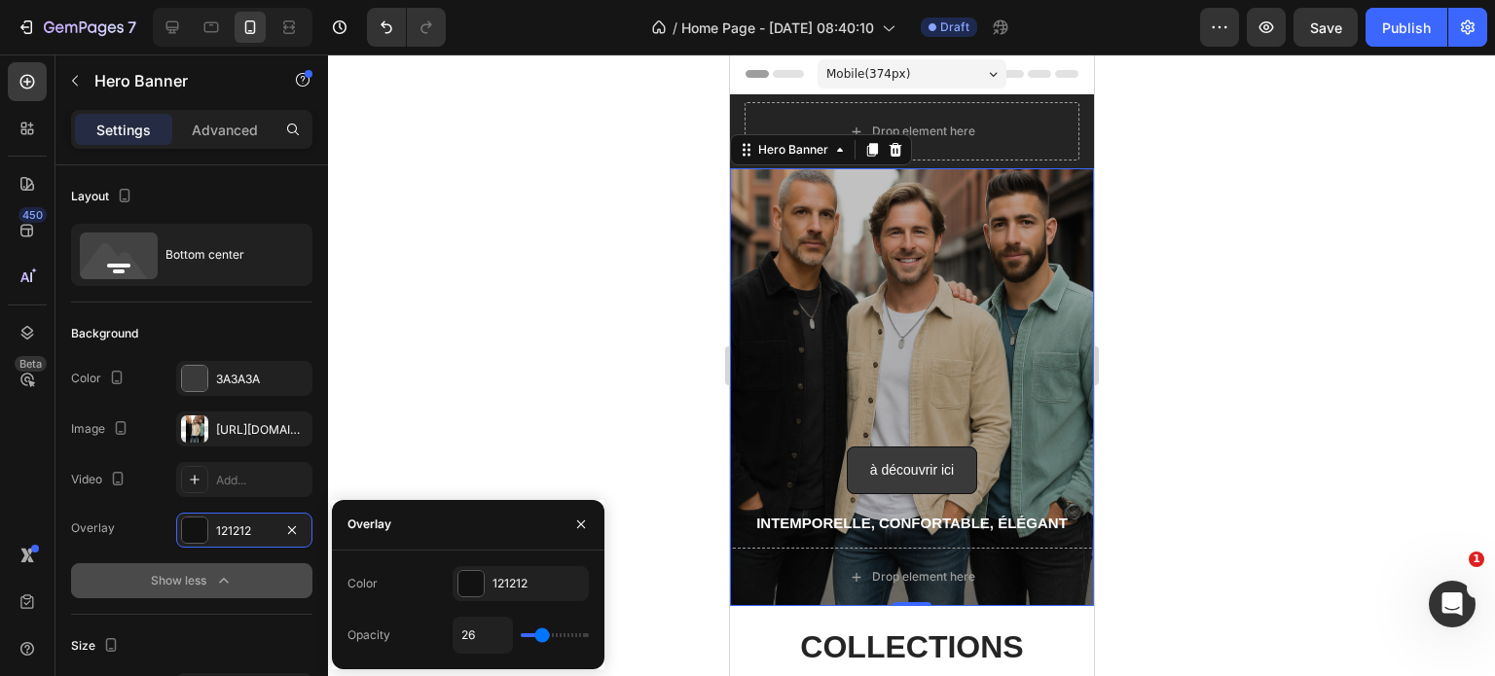
drag, startPoint x: 529, startPoint y: 633, endPoint x: 541, endPoint y: 646, distance: 17.2
type input "26"
click at [541, 637] on input "range" at bounding box center [555, 635] width 68 height 4
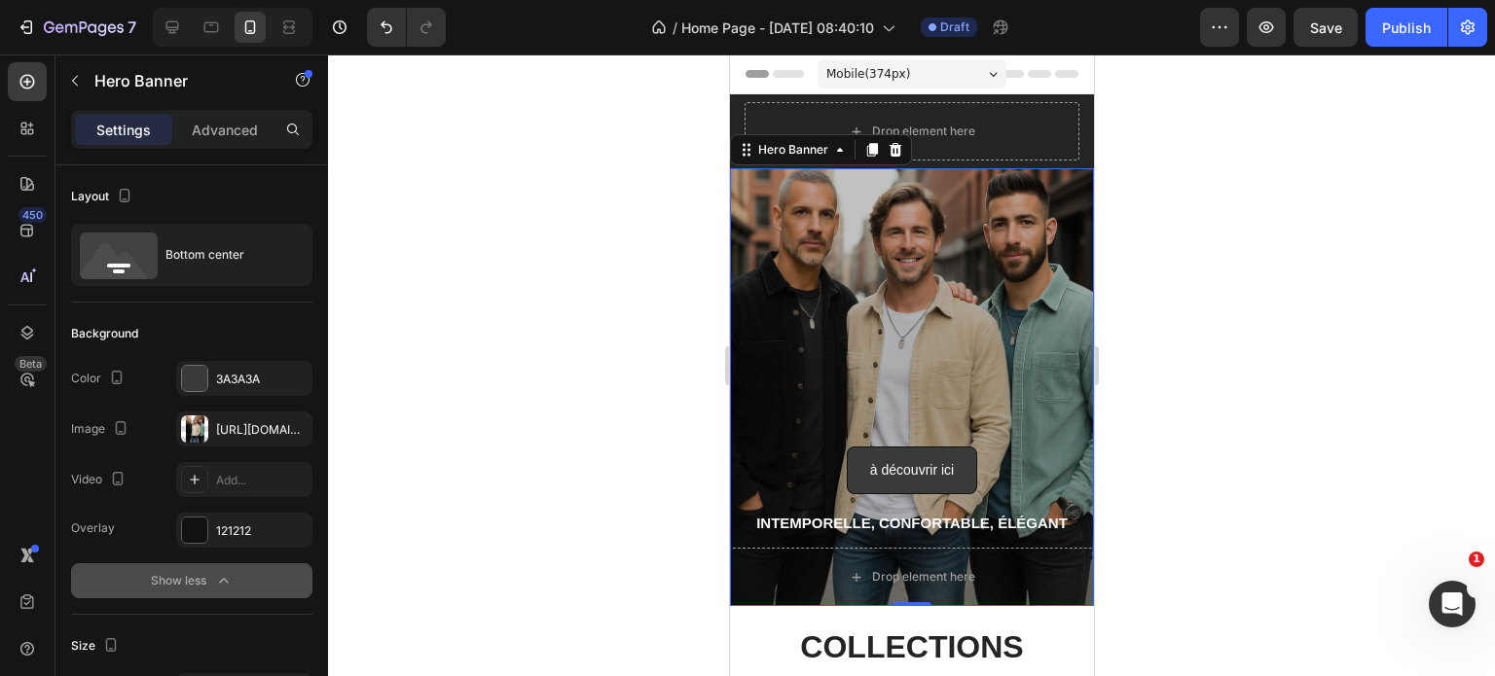
click at [489, 367] on div at bounding box center [911, 365] width 1167 height 622
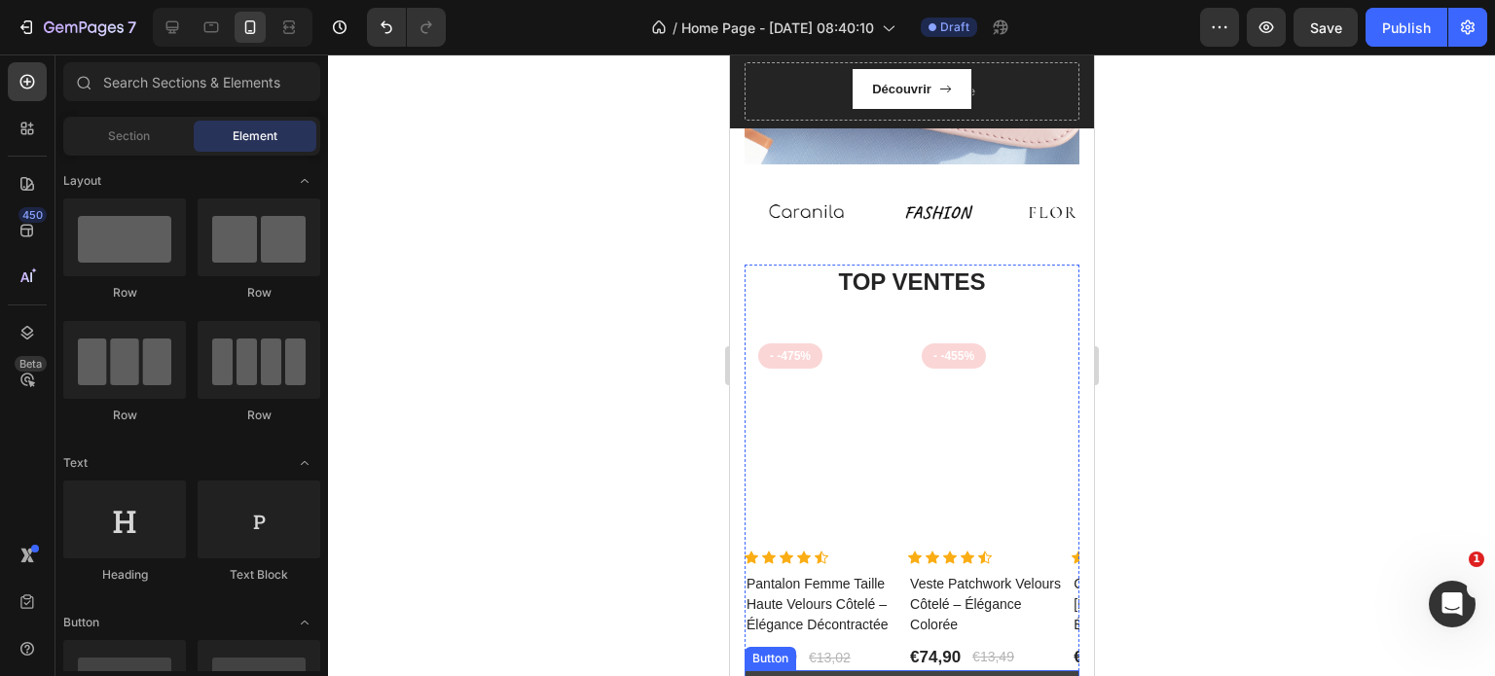
scroll to position [1665, 0]
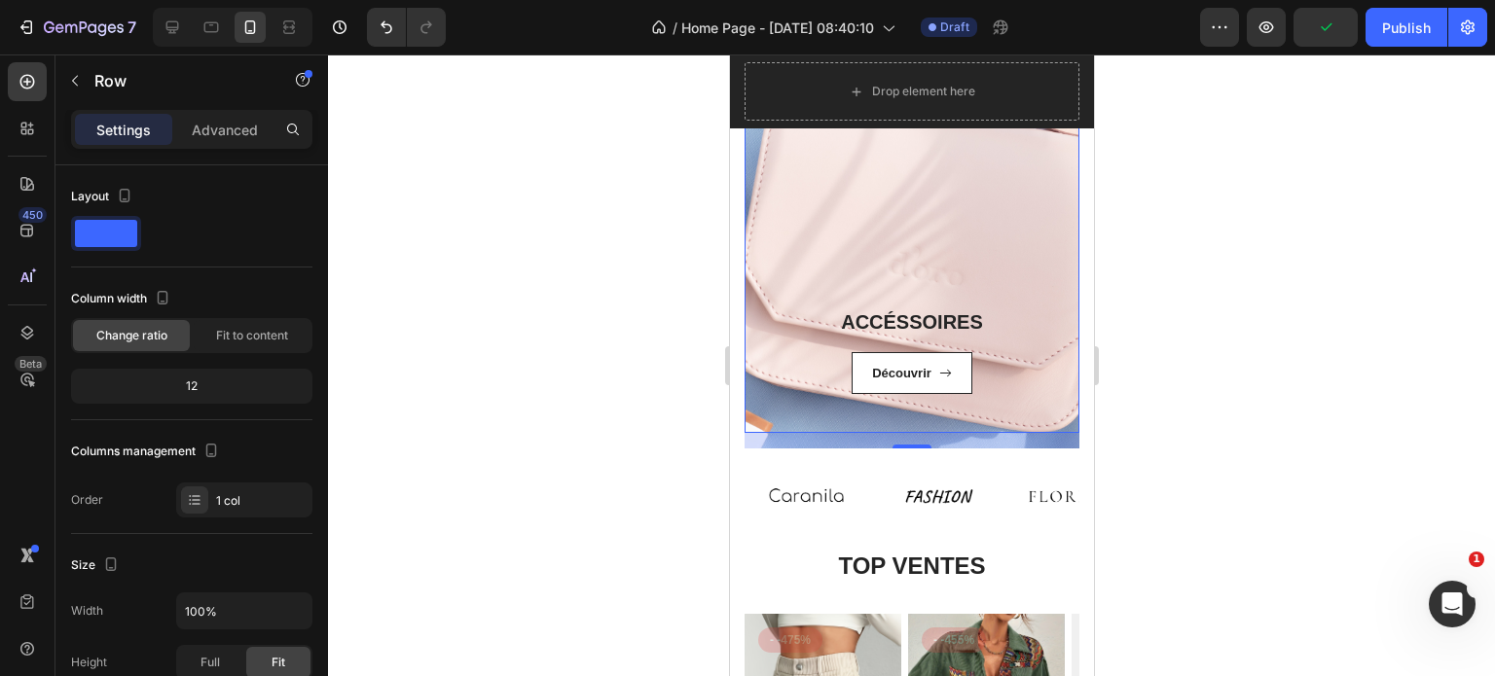
click at [988, 244] on div "ACCÉSSOIRES Heading Découvrir Button Row Row 0" at bounding box center [910, 223] width 335 height 422
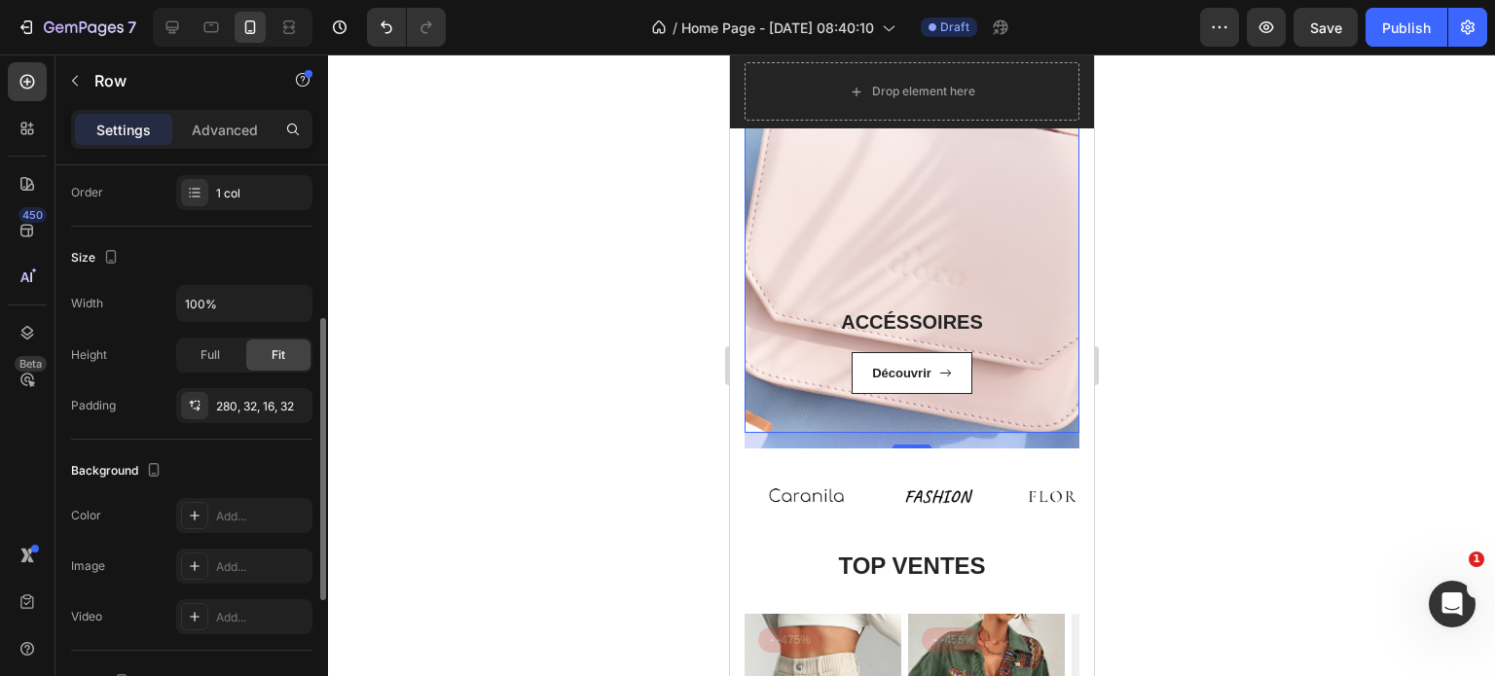
scroll to position [405, 0]
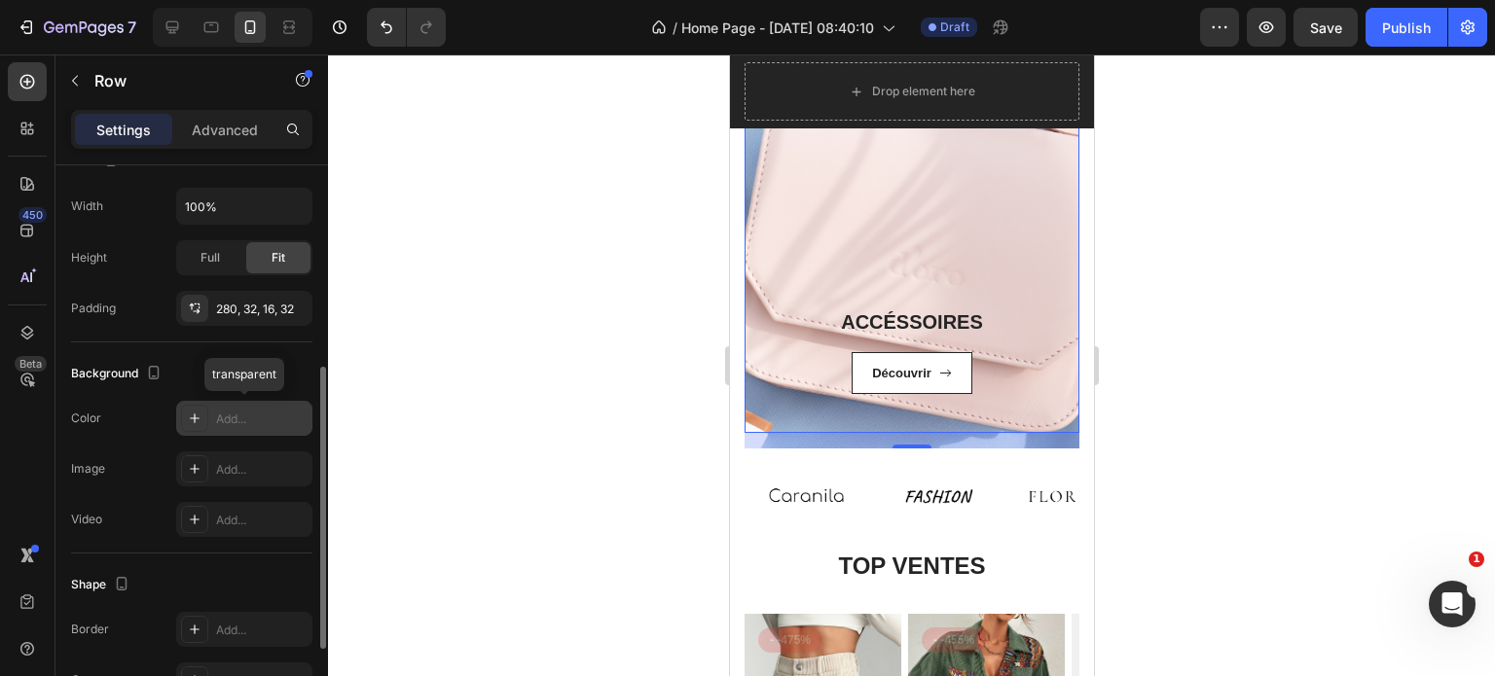
click at [257, 408] on div "Add..." at bounding box center [244, 418] width 136 height 35
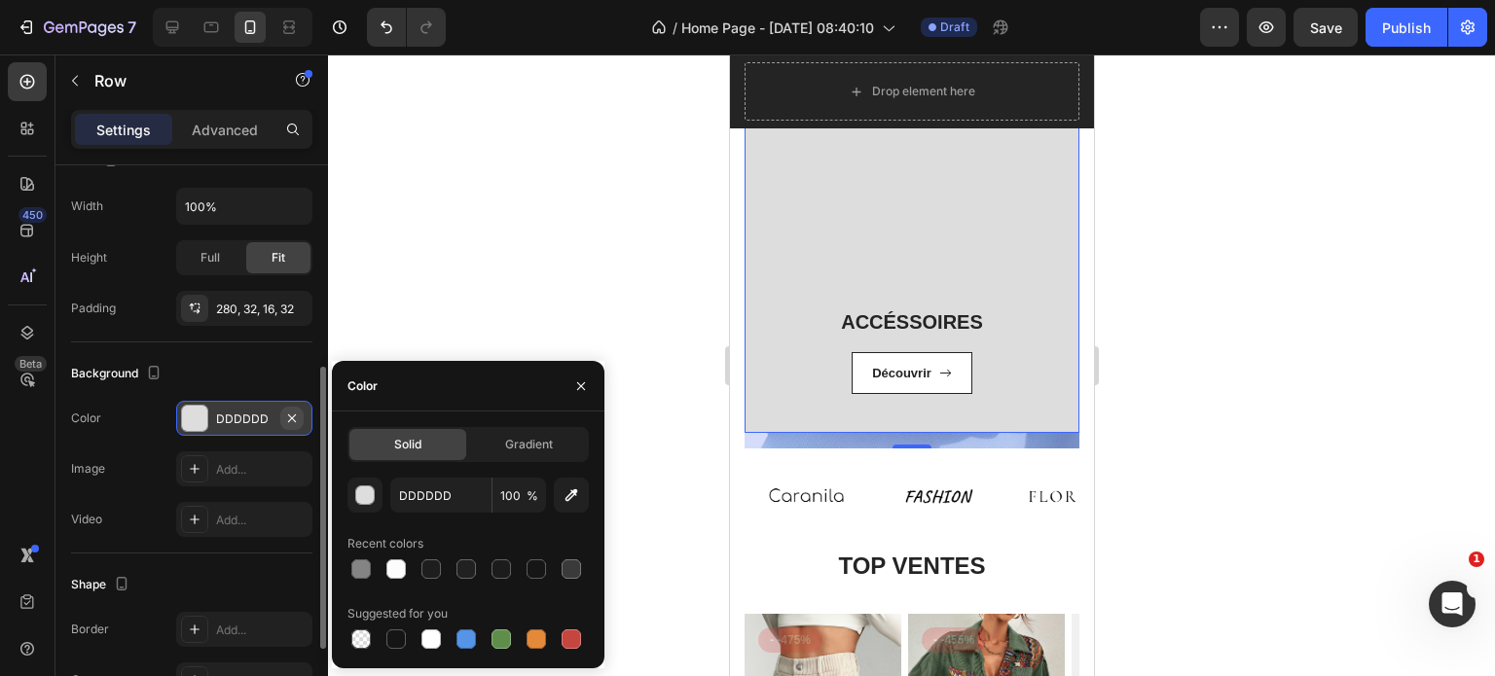
click at [296, 422] on icon "button" at bounding box center [292, 419] width 16 height 16
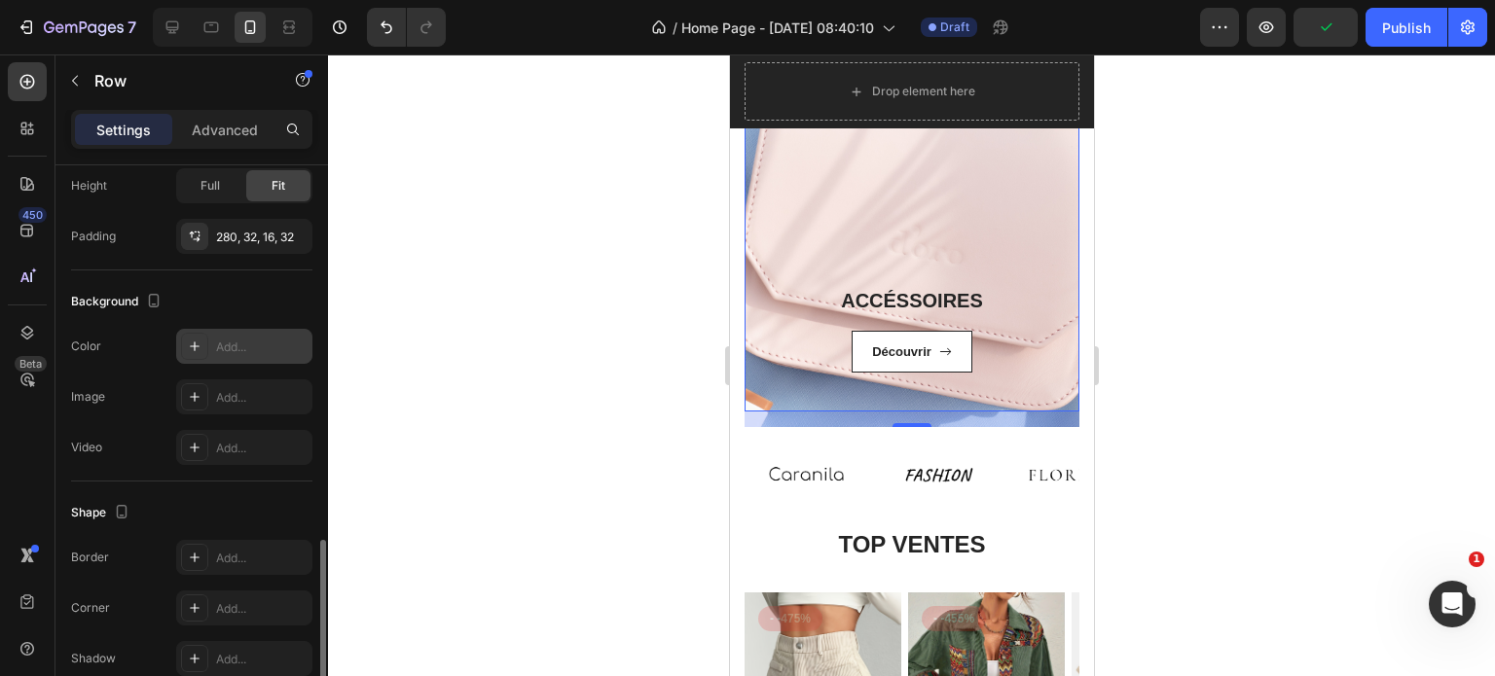
scroll to position [568, 0]
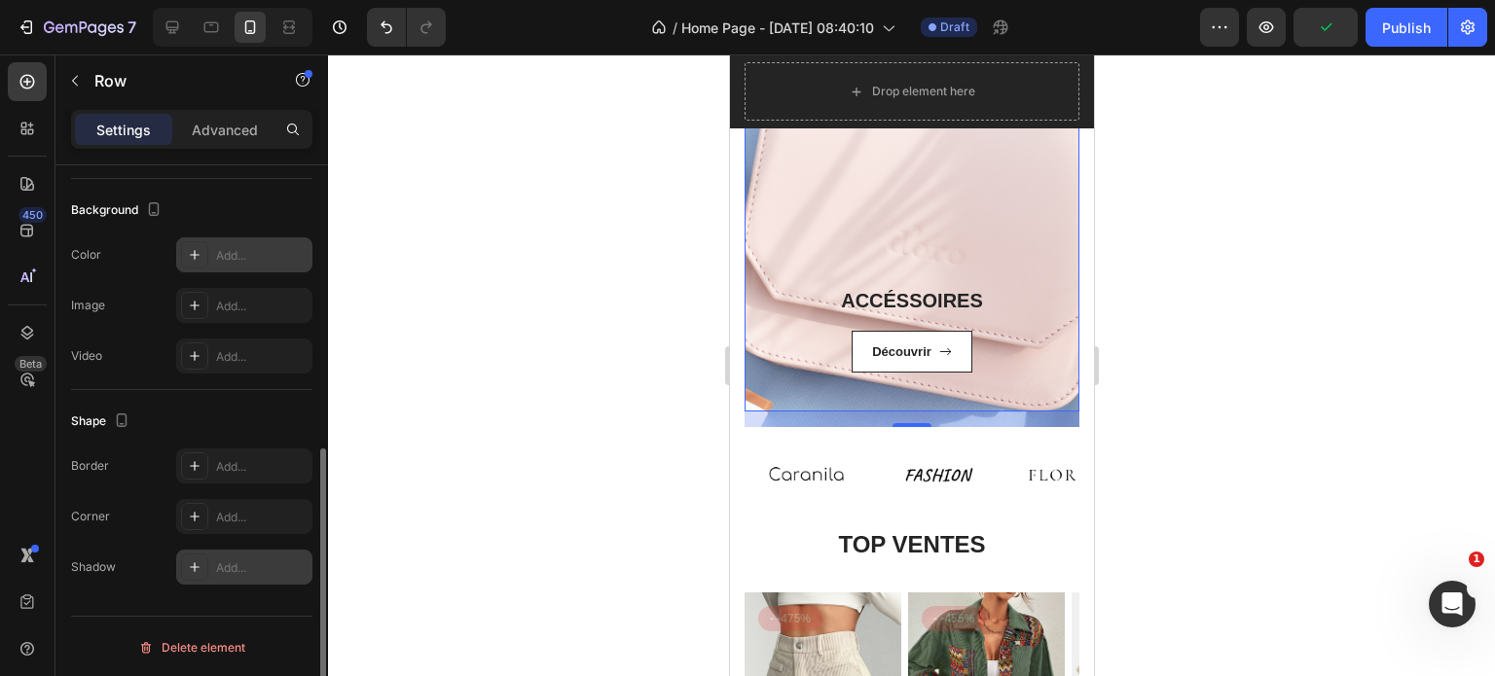
click at [253, 575] on div "Add..." at bounding box center [244, 567] width 136 height 35
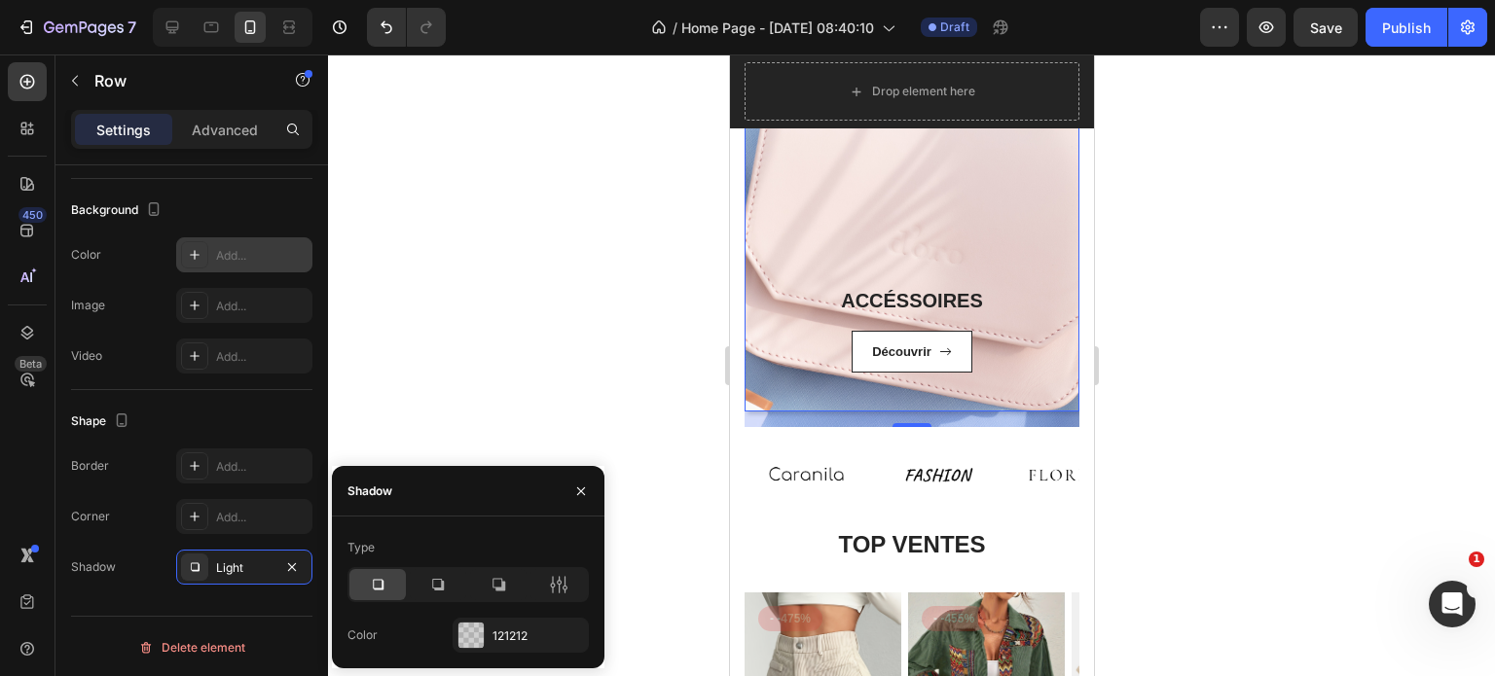
click at [448, 283] on div at bounding box center [911, 365] width 1167 height 622
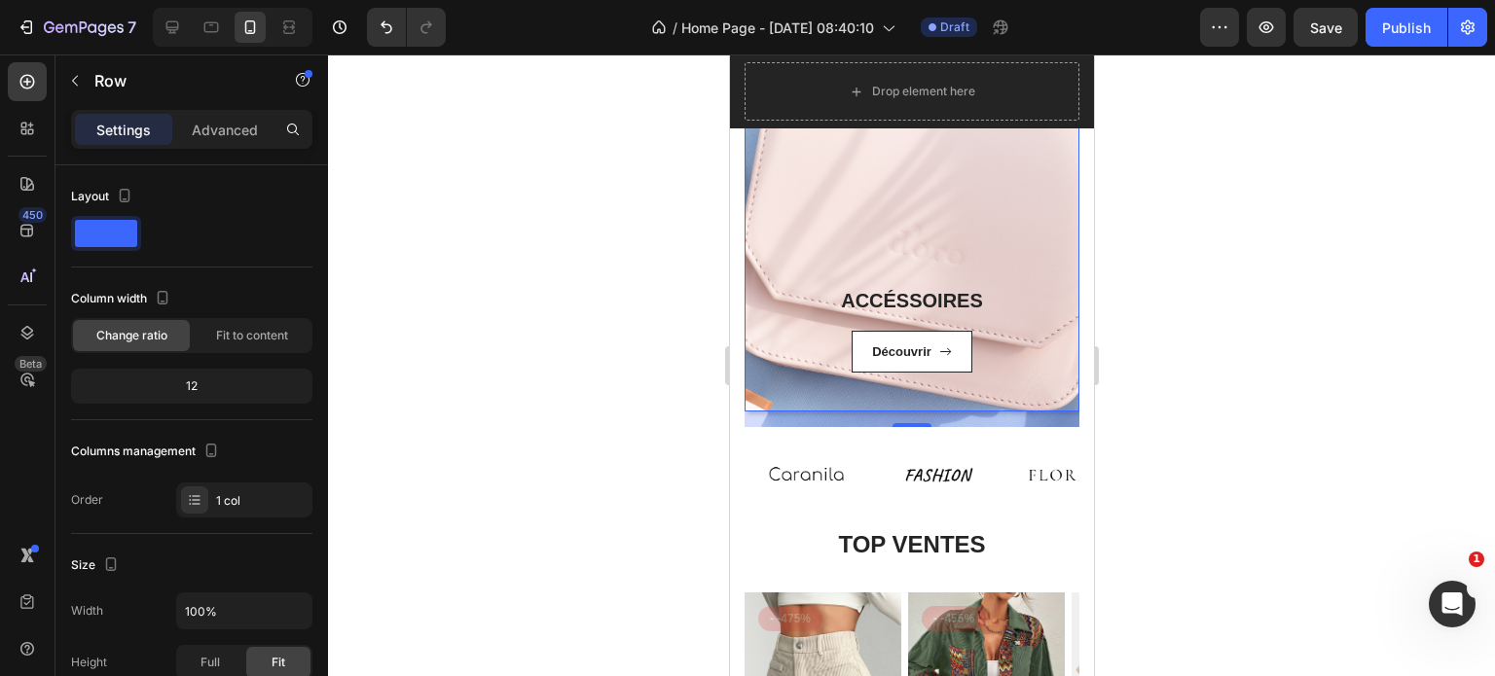
click at [772, 251] on div "ACCÉSSOIRES Heading Découvrir Button [STREET_ADDRESS]" at bounding box center [910, 201] width 335 height 422
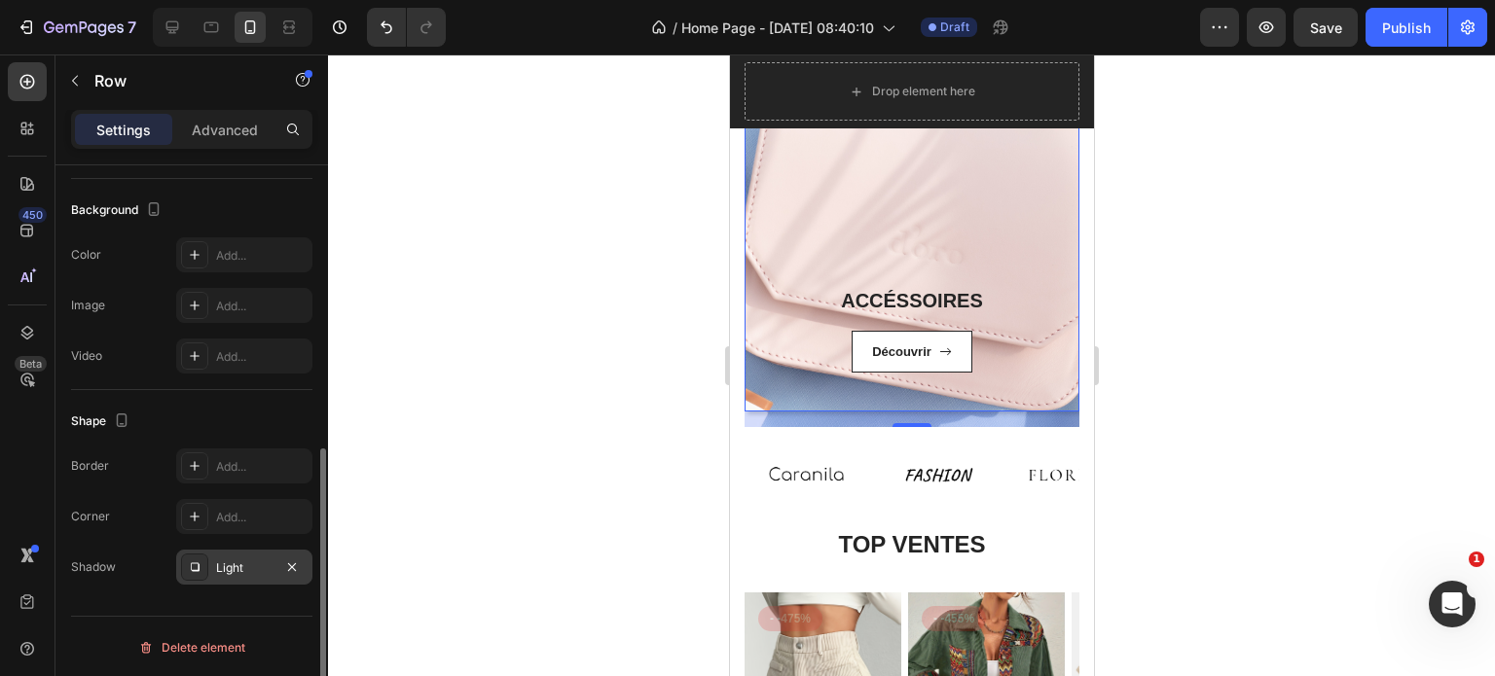
click at [226, 570] on div "Light" at bounding box center [244, 569] width 56 height 18
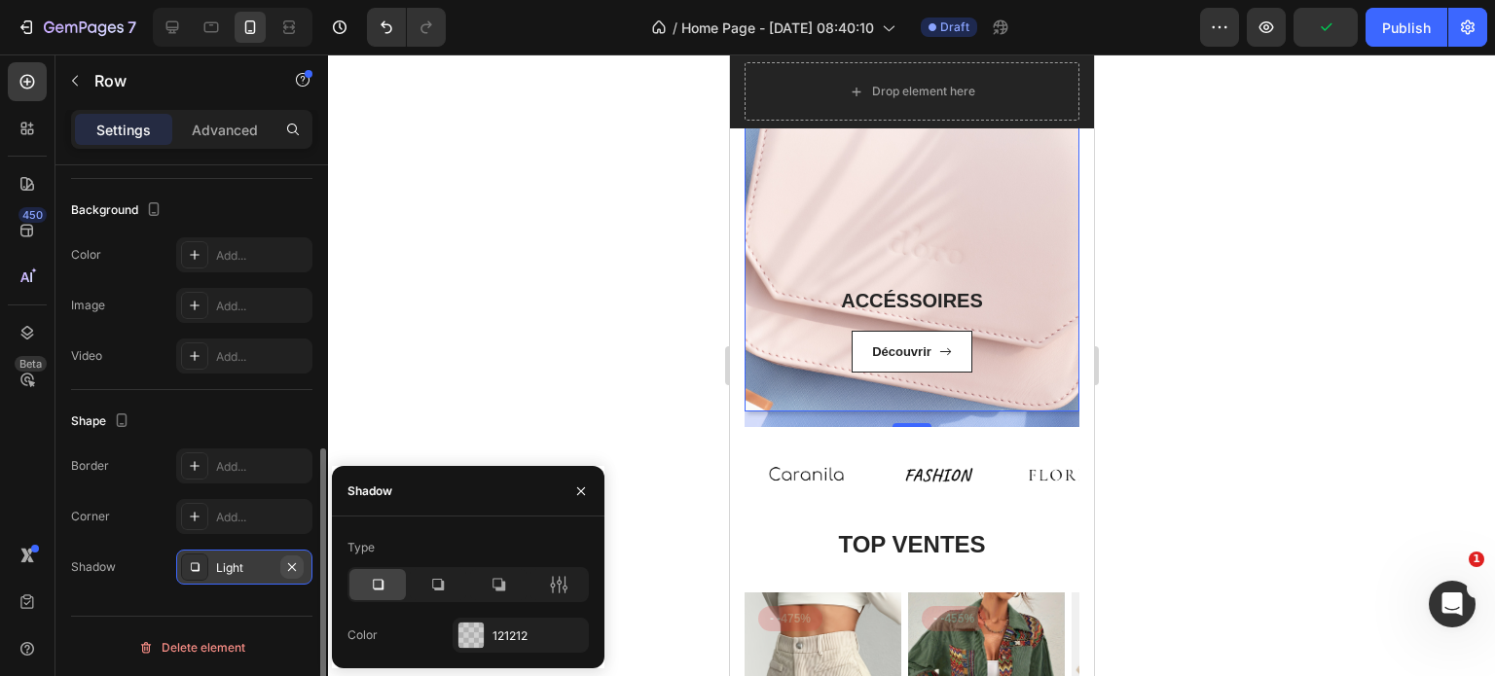
click at [300, 567] on icon "button" at bounding box center [292, 568] width 16 height 16
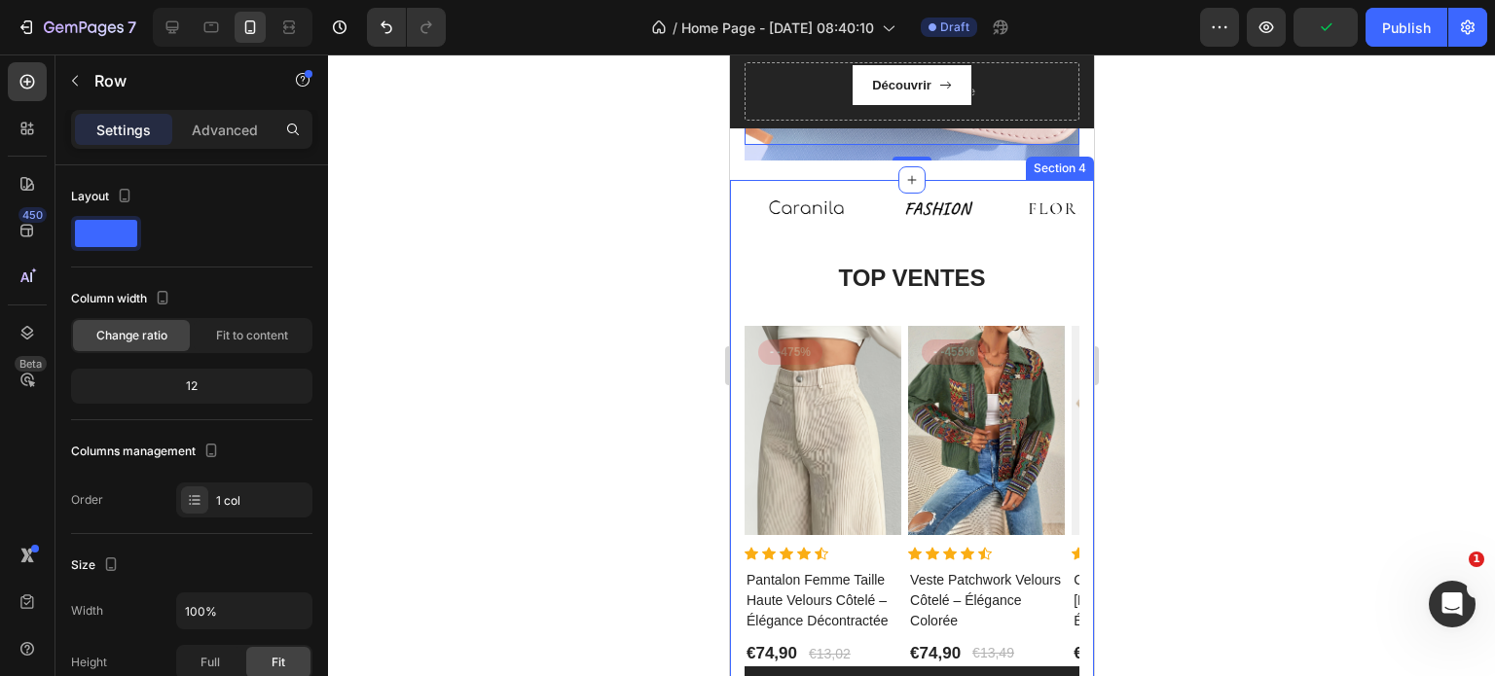
scroll to position [1971, 0]
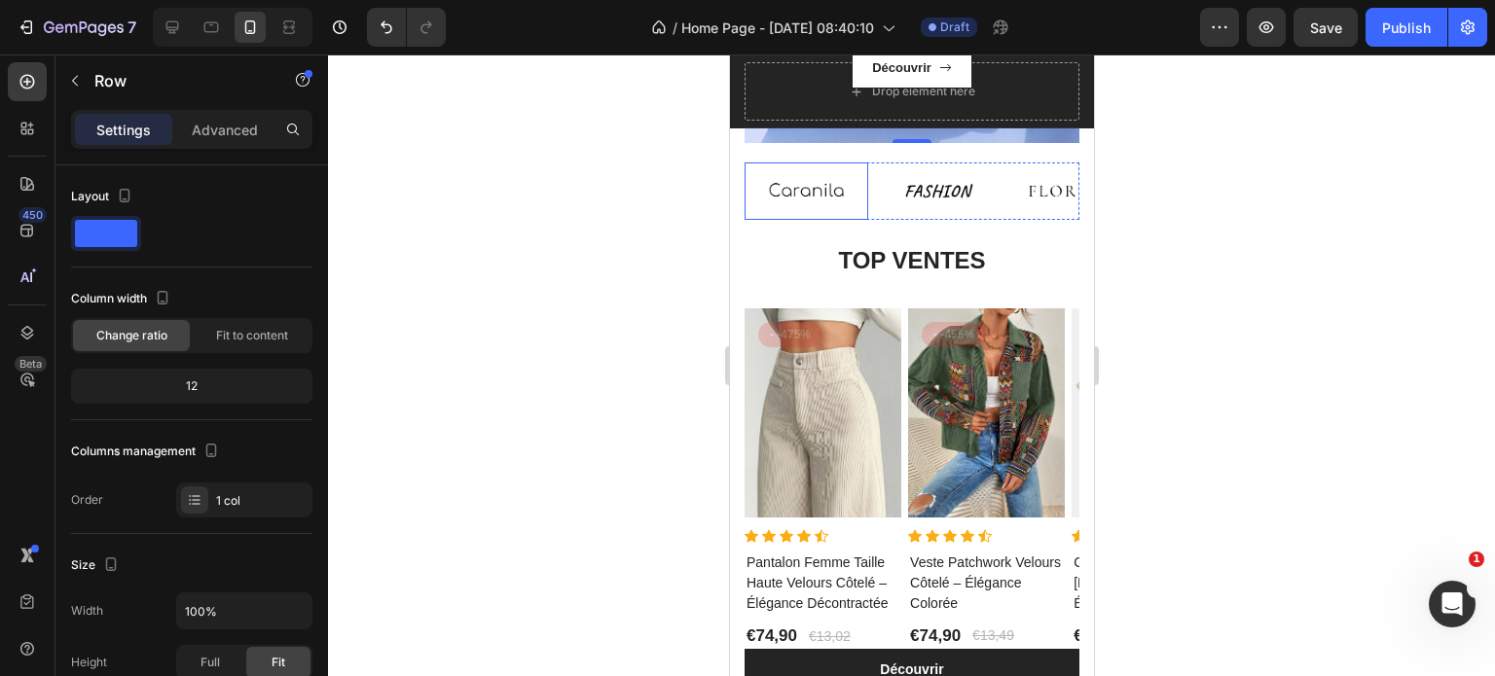
click at [761, 204] on img at bounding box center [805, 191] width 124 height 57
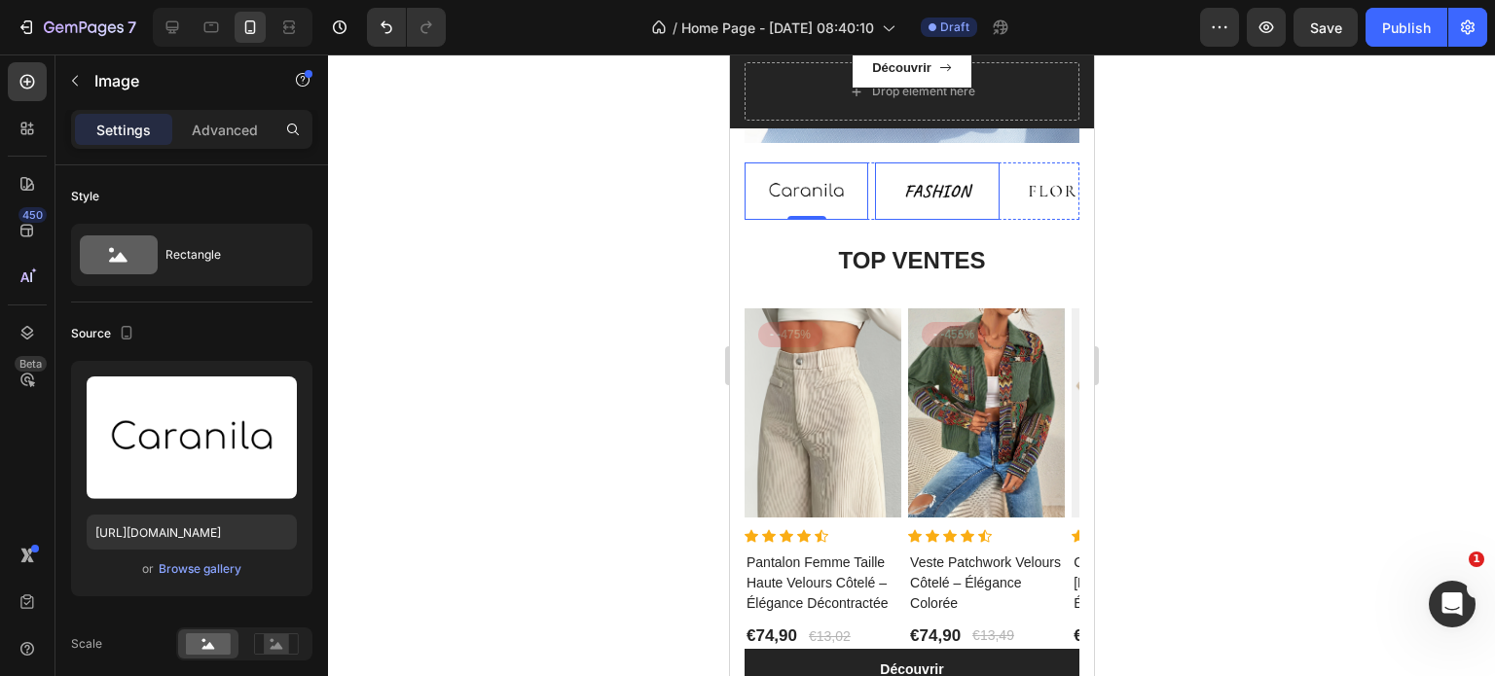
click at [950, 202] on img at bounding box center [936, 191] width 124 height 57
click at [1026, 198] on img at bounding box center [1067, 191] width 124 height 57
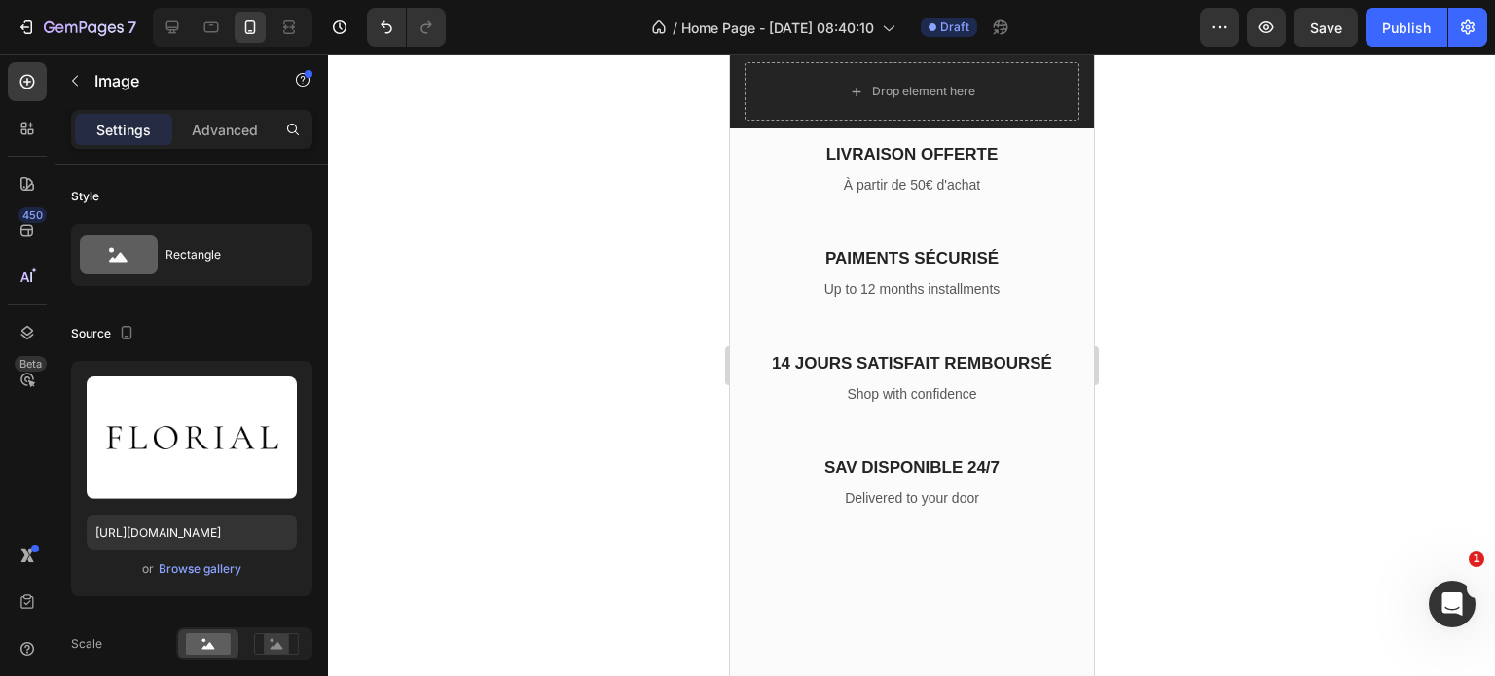
scroll to position [3124, 0]
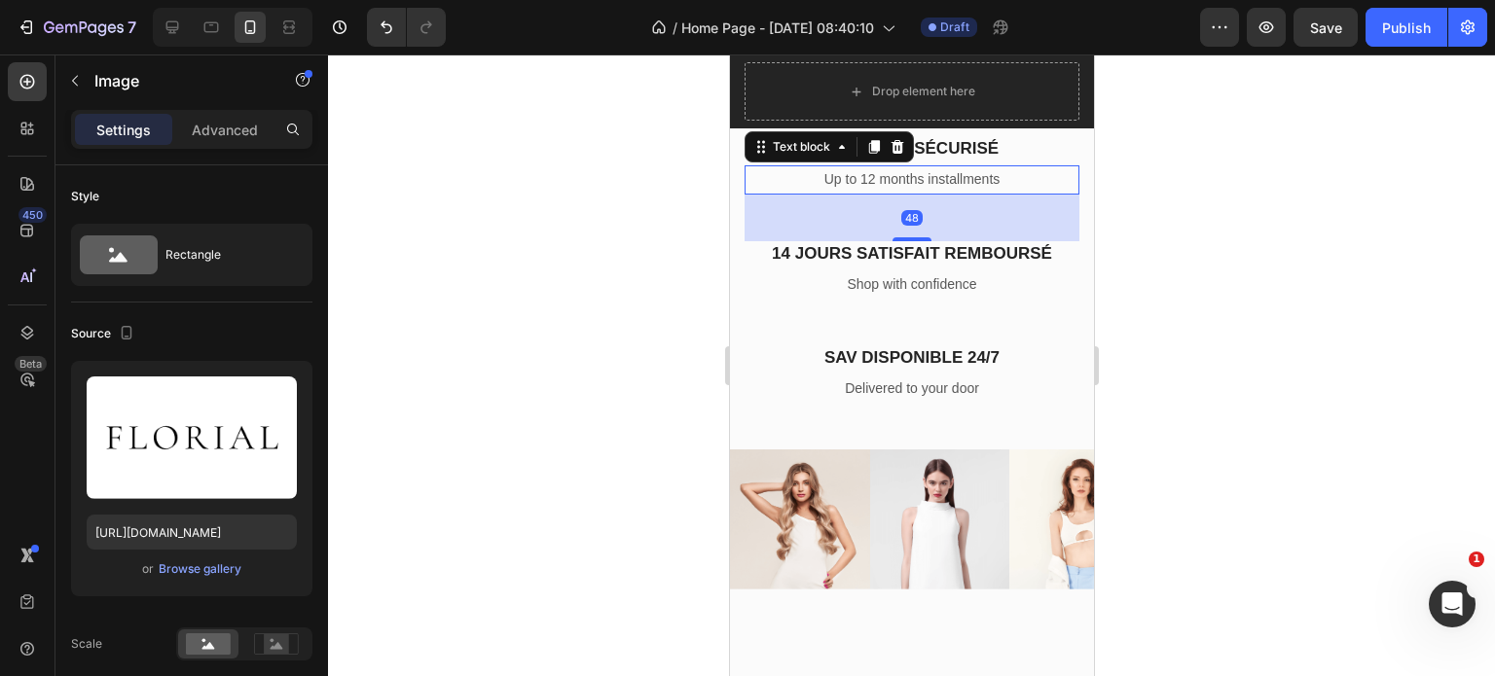
click at [945, 192] on p "Up to 12 months installments" at bounding box center [910, 179] width 331 height 24
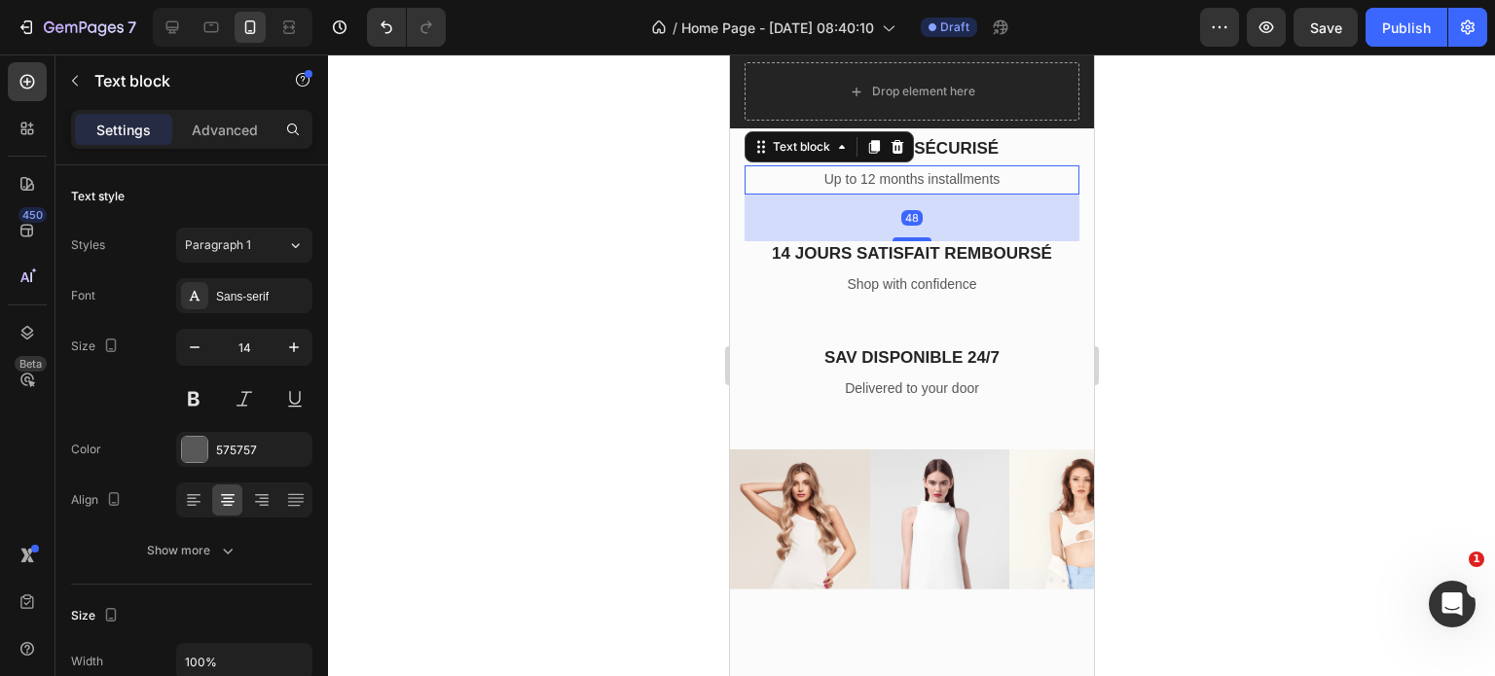
click at [945, 192] on p "Up to 12 months installments" at bounding box center [910, 179] width 331 height 24
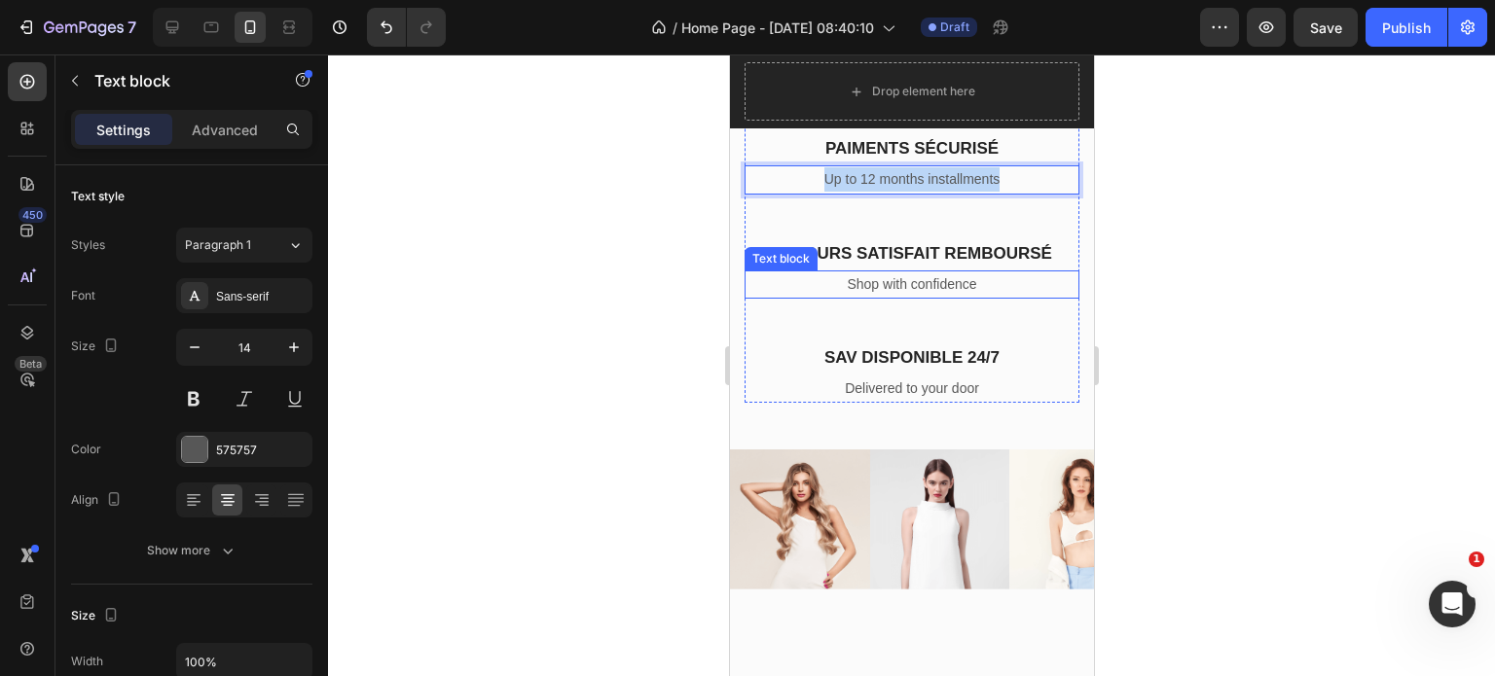
click at [905, 297] on p "Shop with confidence" at bounding box center [910, 284] width 331 height 24
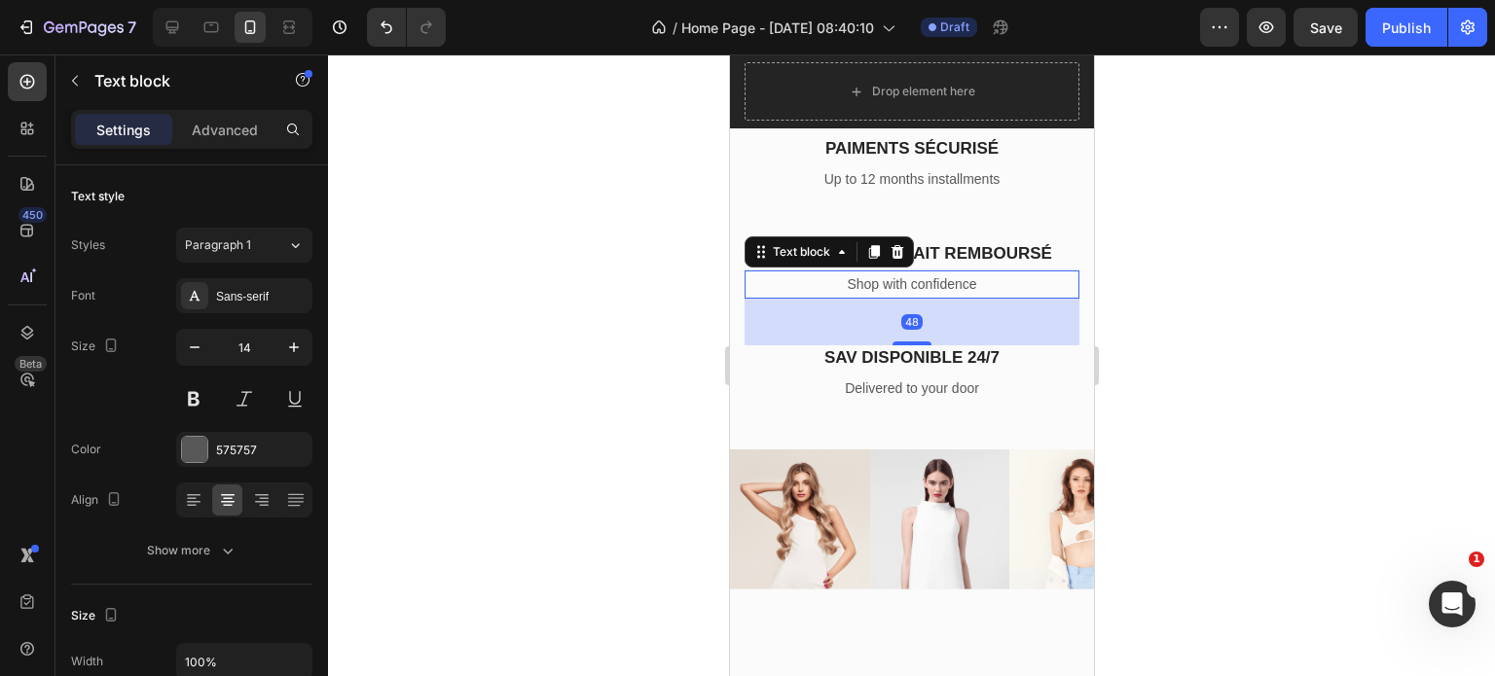
click at [908, 297] on p "Shop with confidence" at bounding box center [910, 284] width 331 height 24
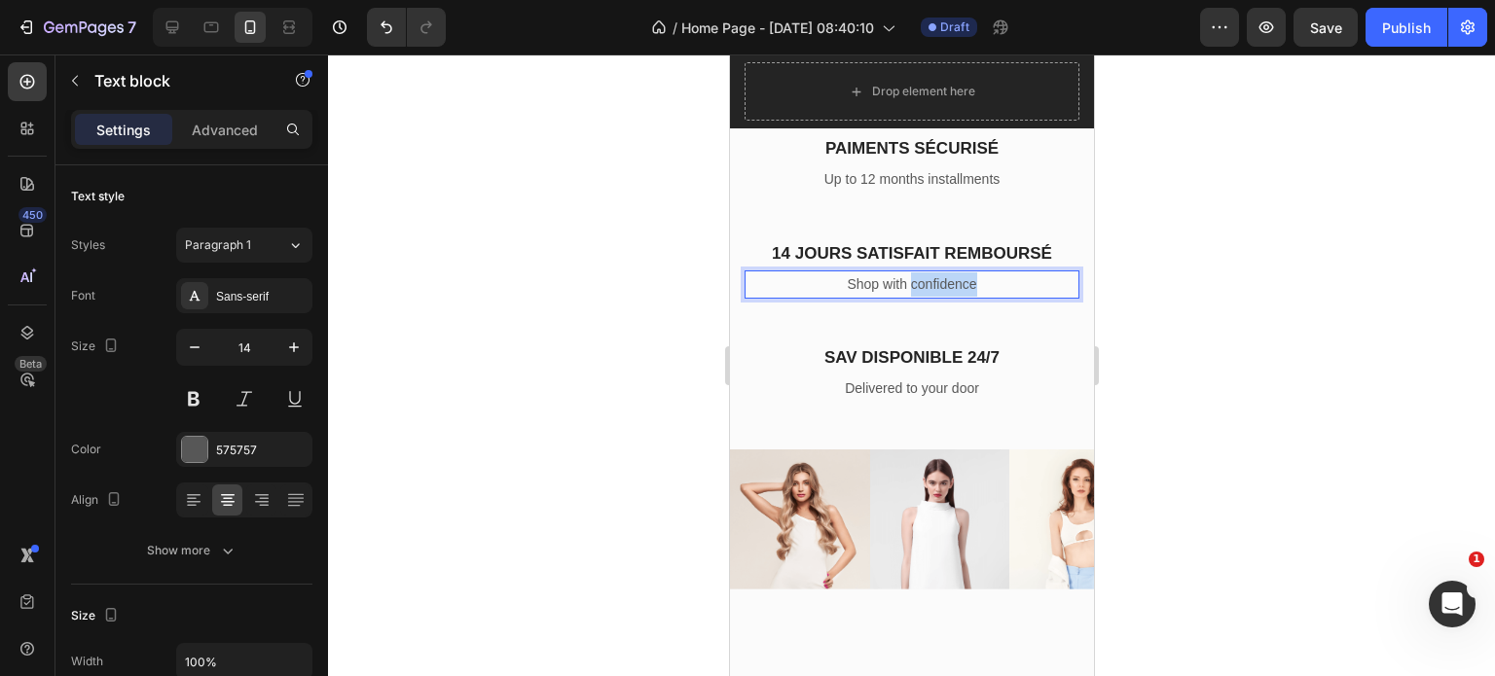
click at [908, 297] on p "Shop with confidence" at bounding box center [910, 284] width 331 height 24
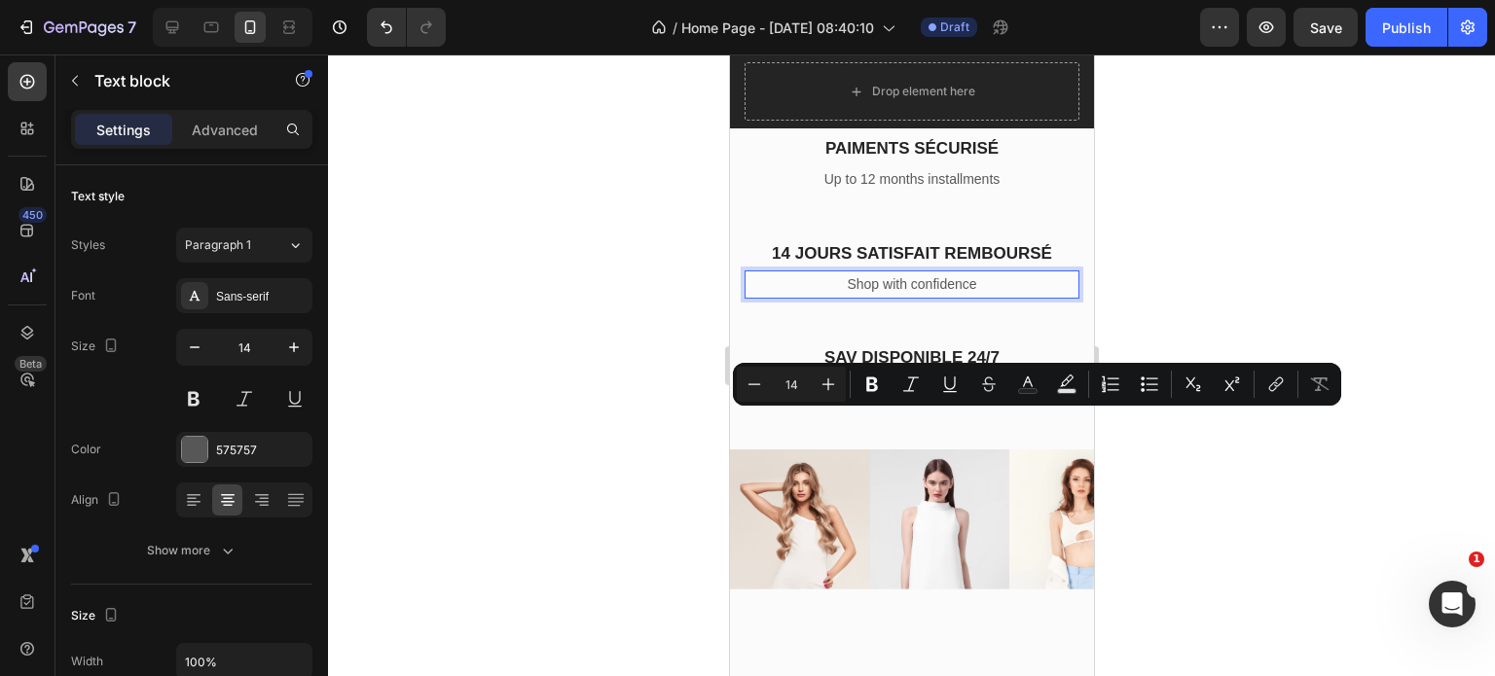
click at [898, 297] on p "Shop with confidence" at bounding box center [910, 284] width 331 height 24
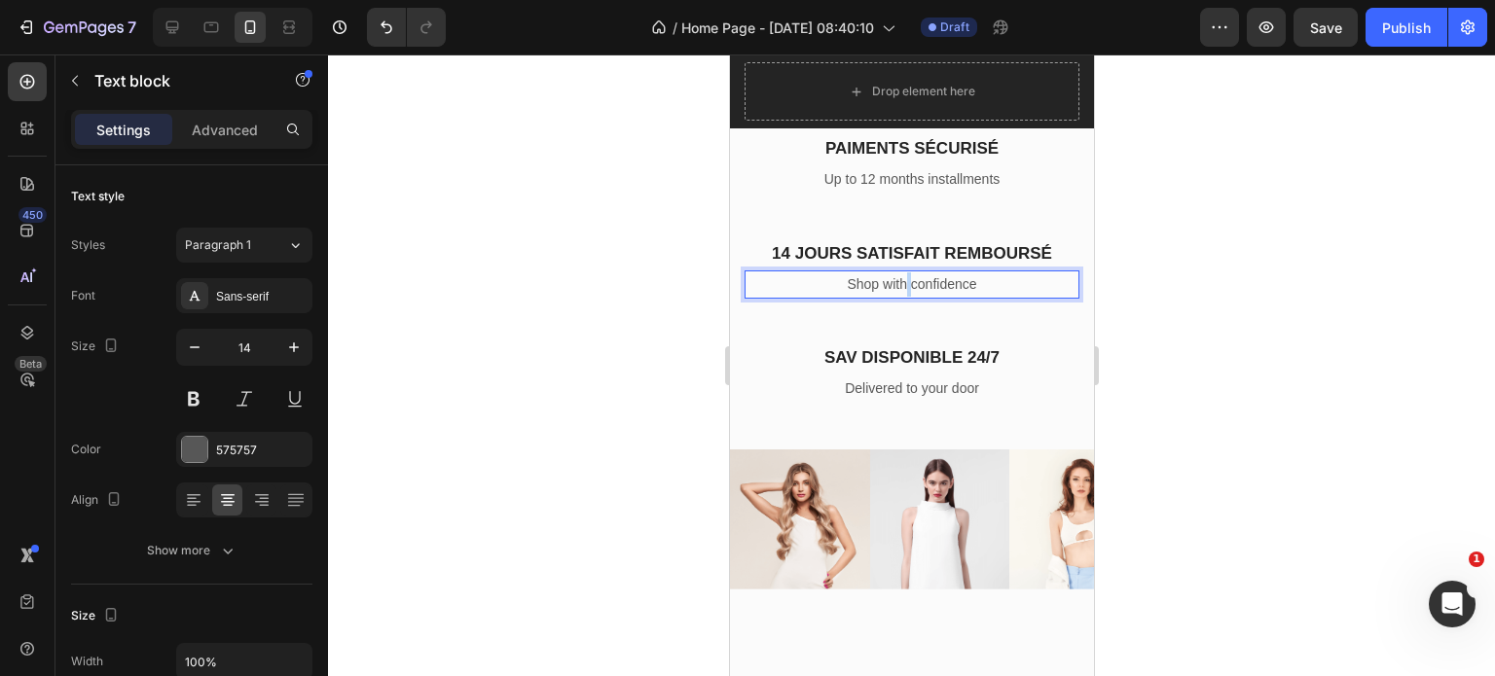
click at [898, 297] on p "Shop with confidence" at bounding box center [910, 284] width 331 height 24
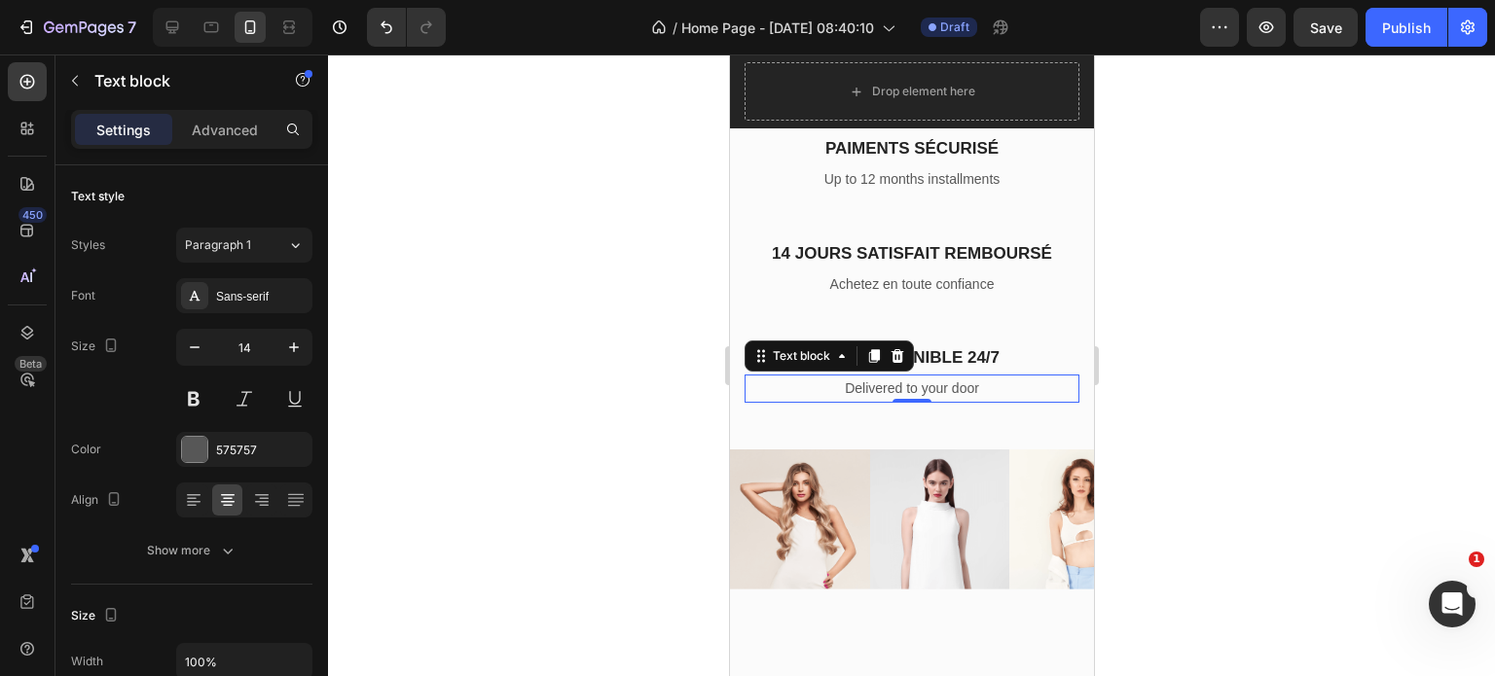
click at [908, 401] on p "Delivered to your door" at bounding box center [910, 389] width 331 height 24
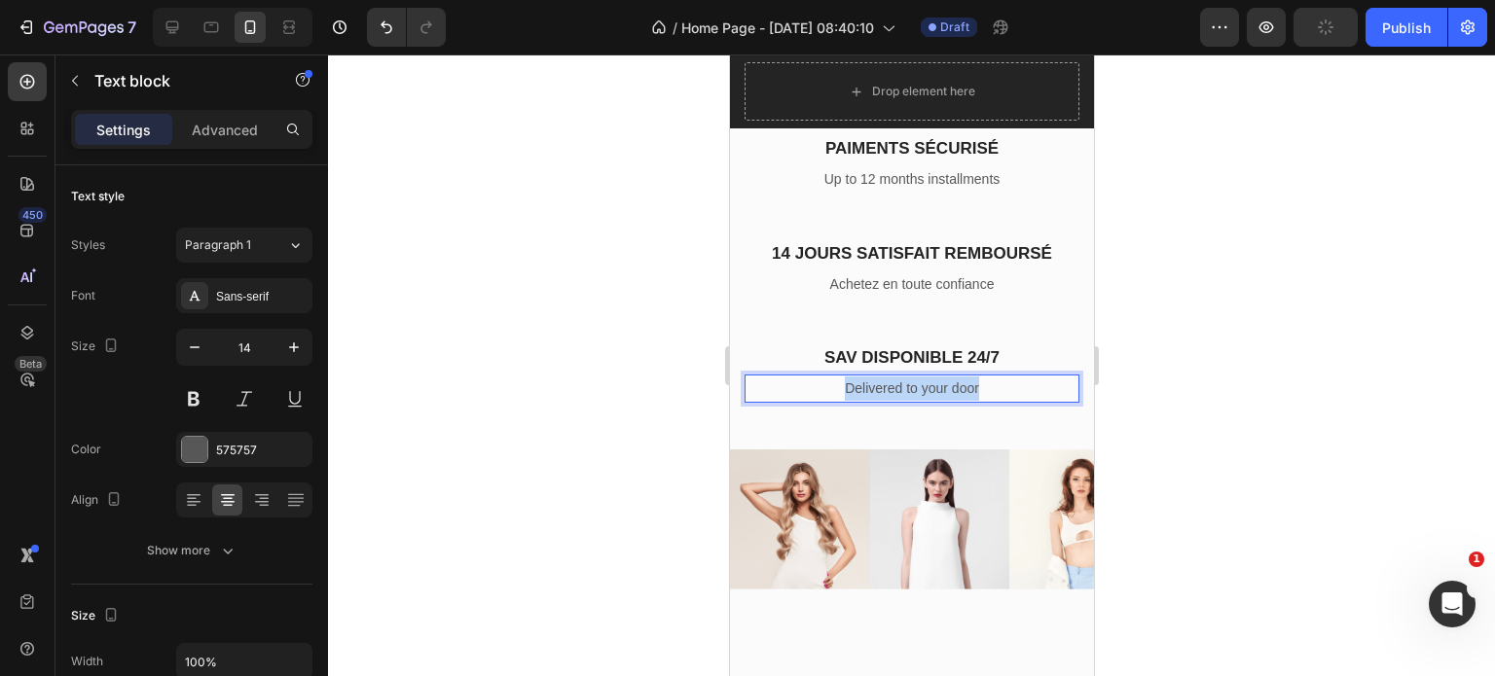
click at [908, 401] on p "Delivered to your door" at bounding box center [910, 389] width 331 height 24
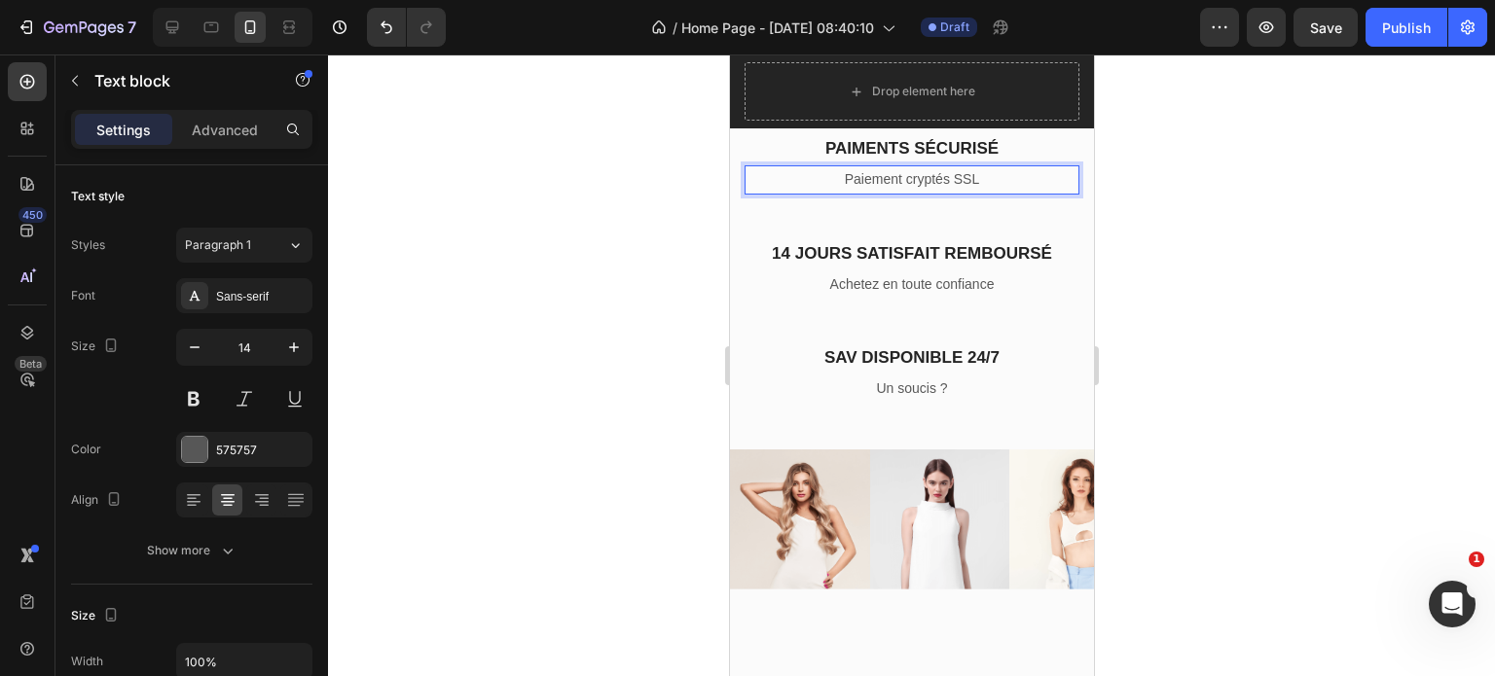
click at [943, 192] on p "Paiement cryptés SSL" at bounding box center [910, 179] width 331 height 24
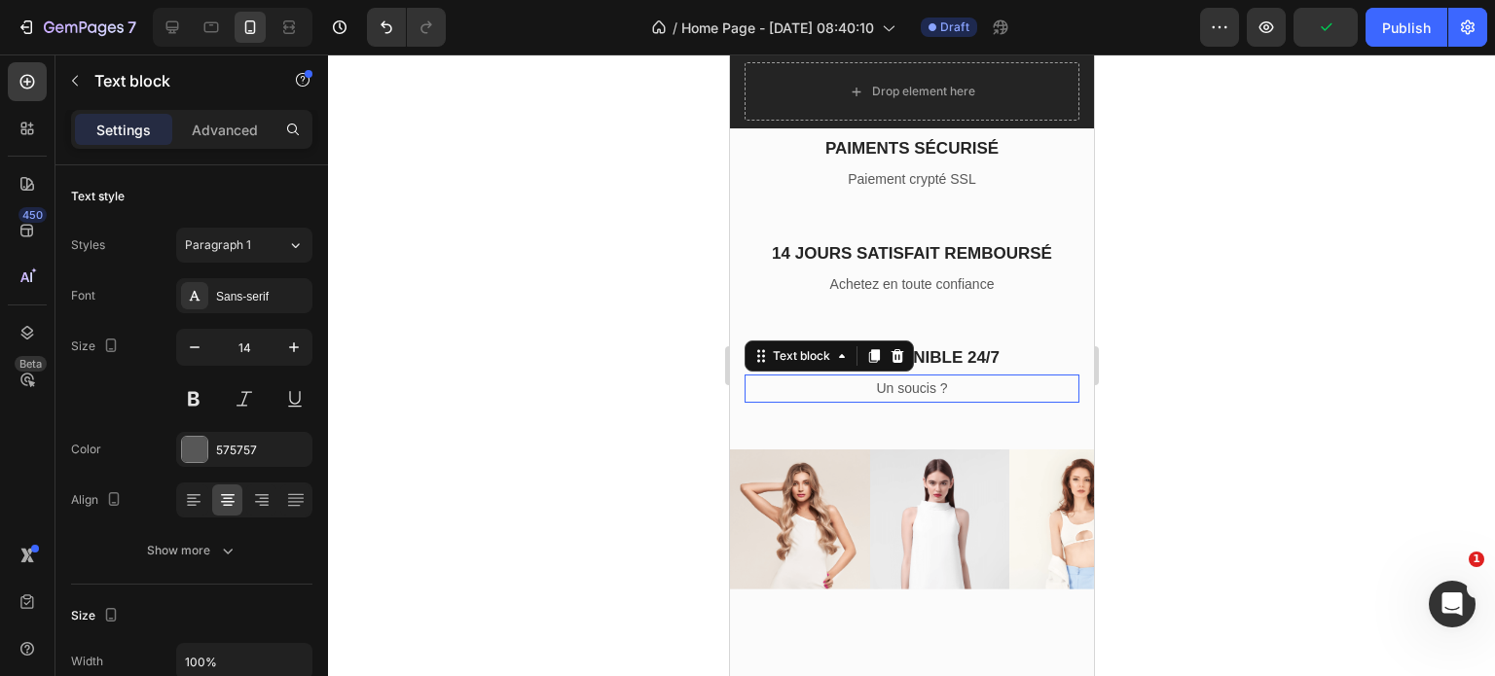
click at [939, 401] on p "Un soucis ?" at bounding box center [910, 389] width 331 height 24
click at [1362, 452] on div at bounding box center [911, 365] width 1167 height 622
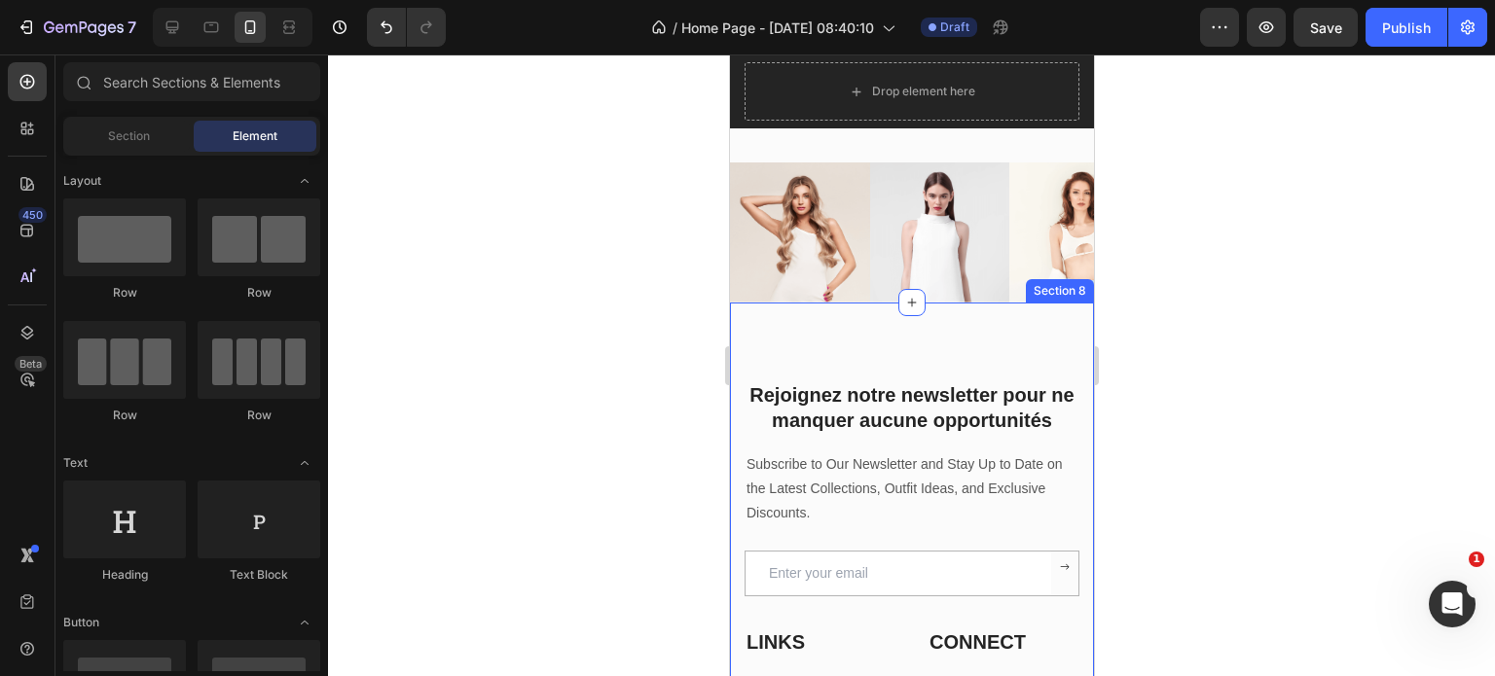
scroll to position [3496, 0]
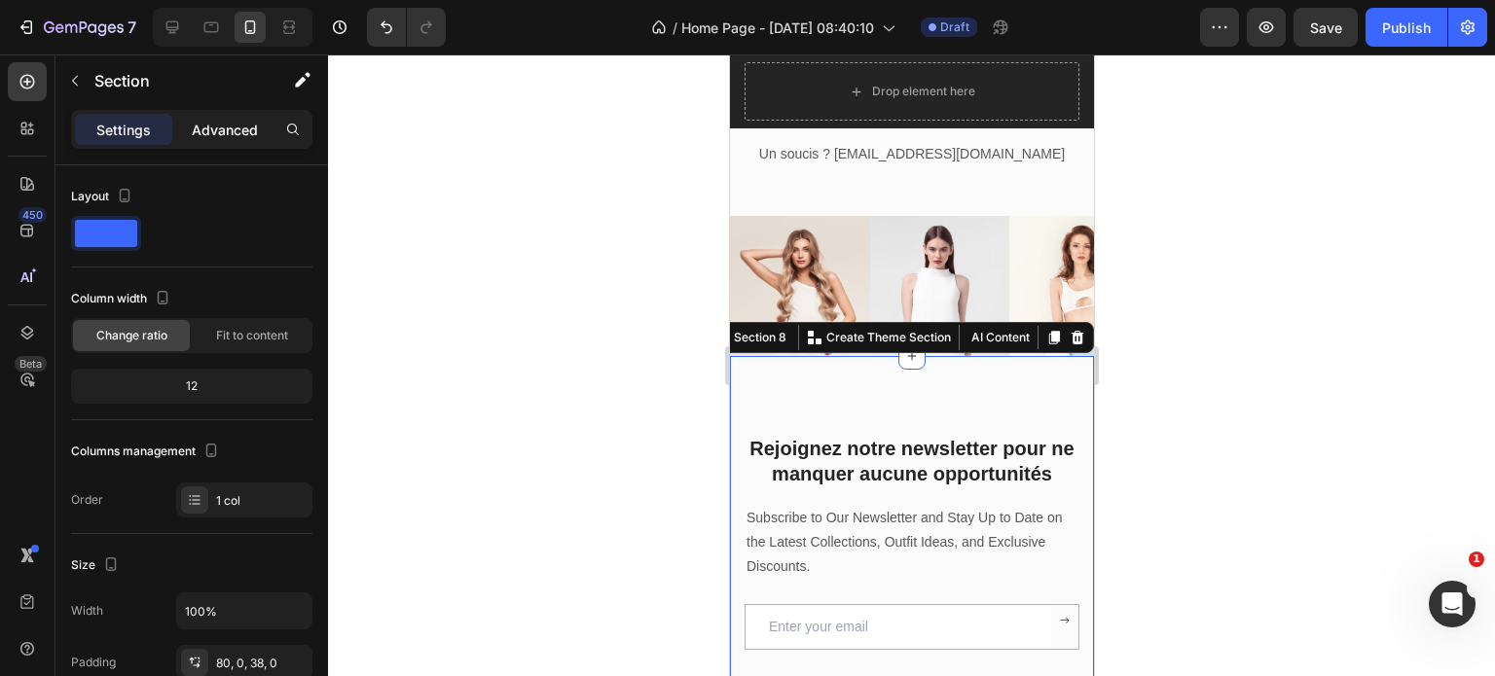
click at [222, 139] on p "Advanced" at bounding box center [225, 130] width 66 height 20
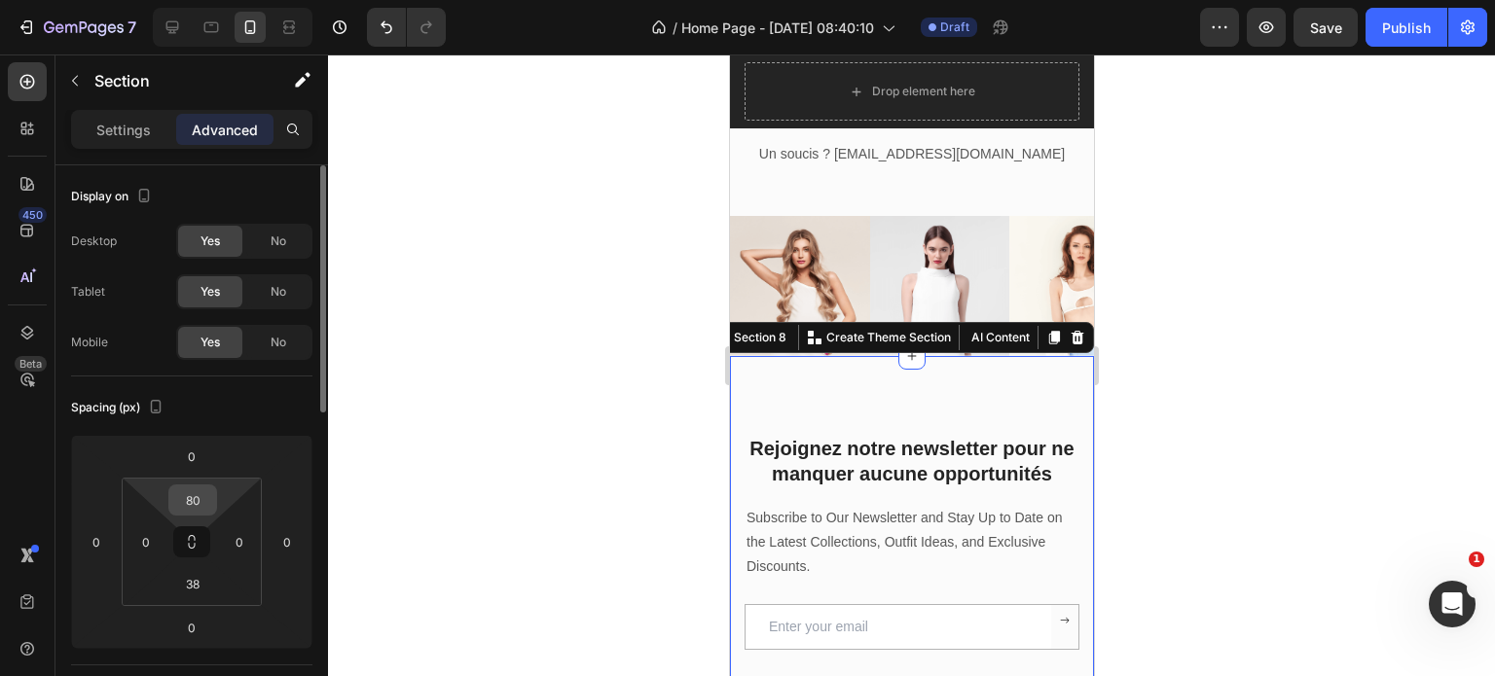
click at [196, 507] on input "80" at bounding box center [192, 500] width 39 height 29
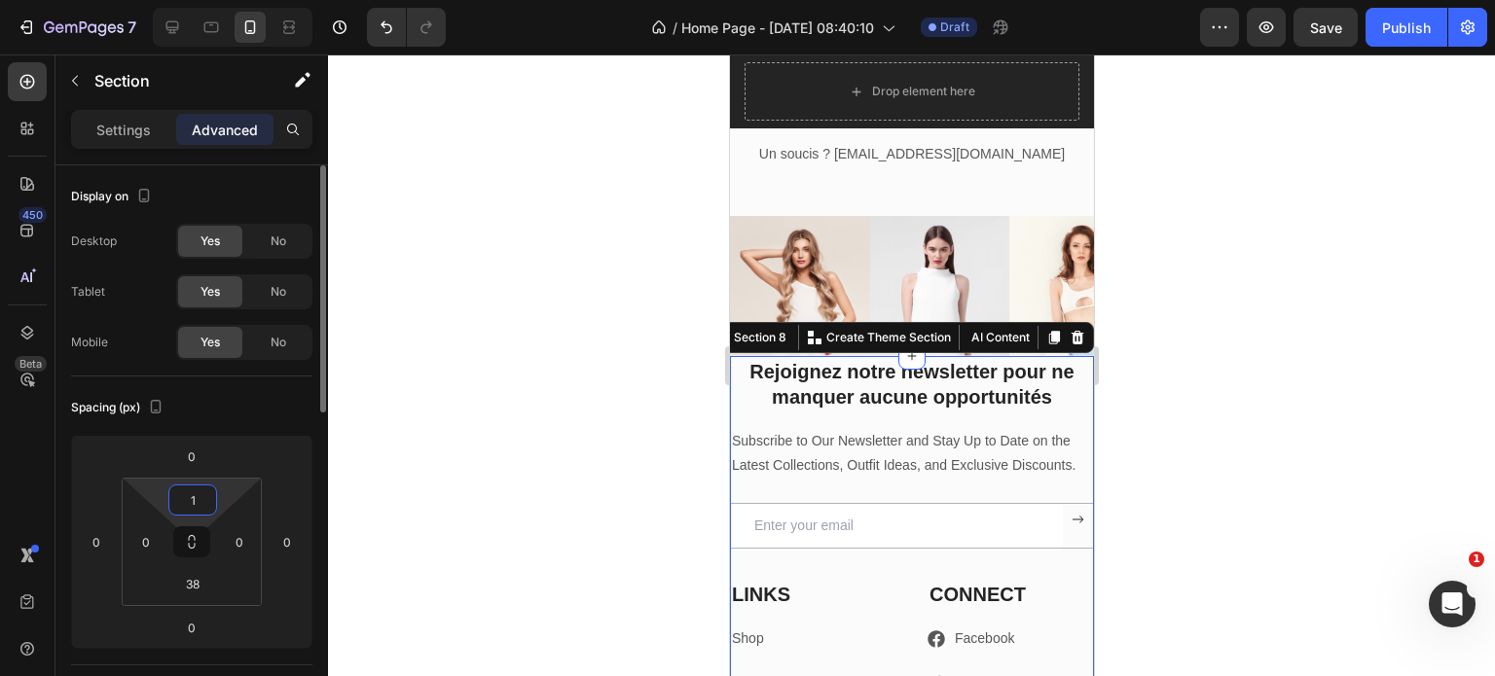
type input "15"
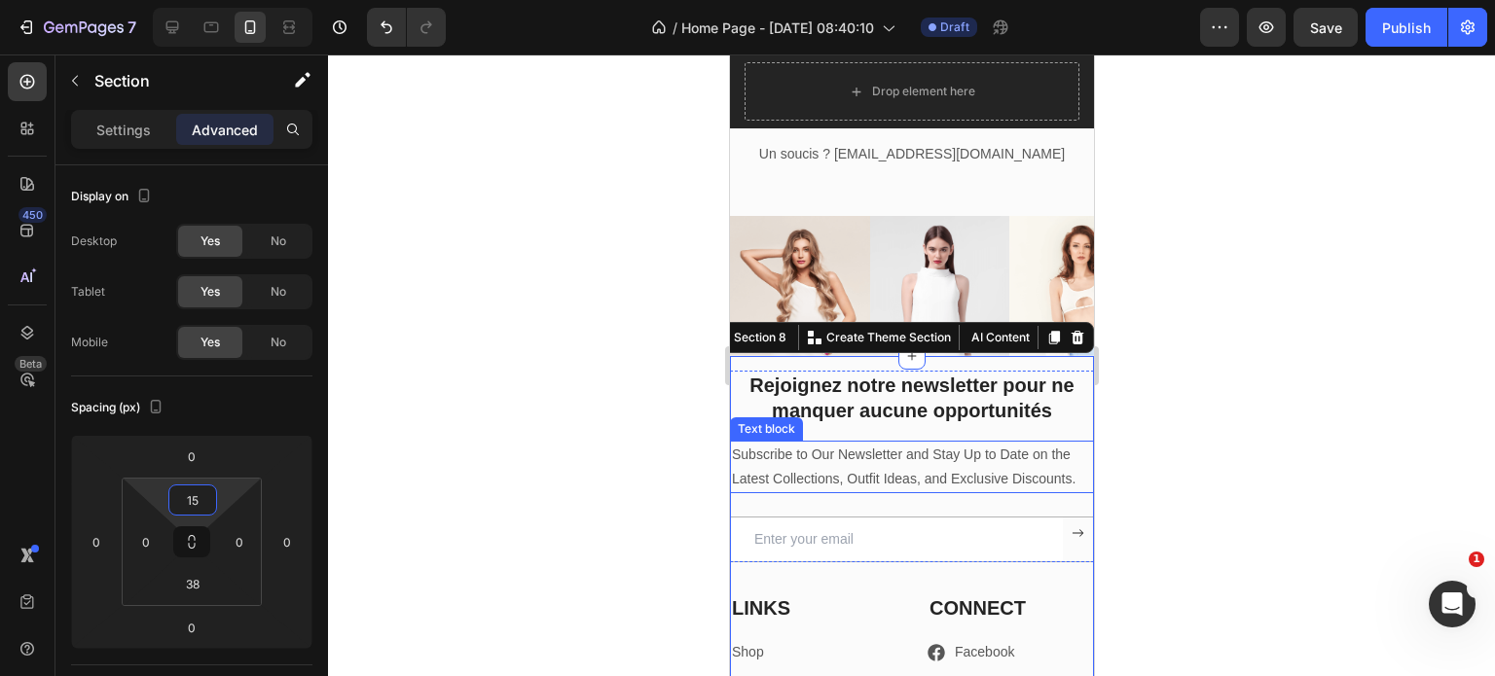
click at [829, 466] on p "Subscribe to Our Newsletter and Stay Up to Date on the Latest Collections, Outf…" at bounding box center [911, 467] width 360 height 49
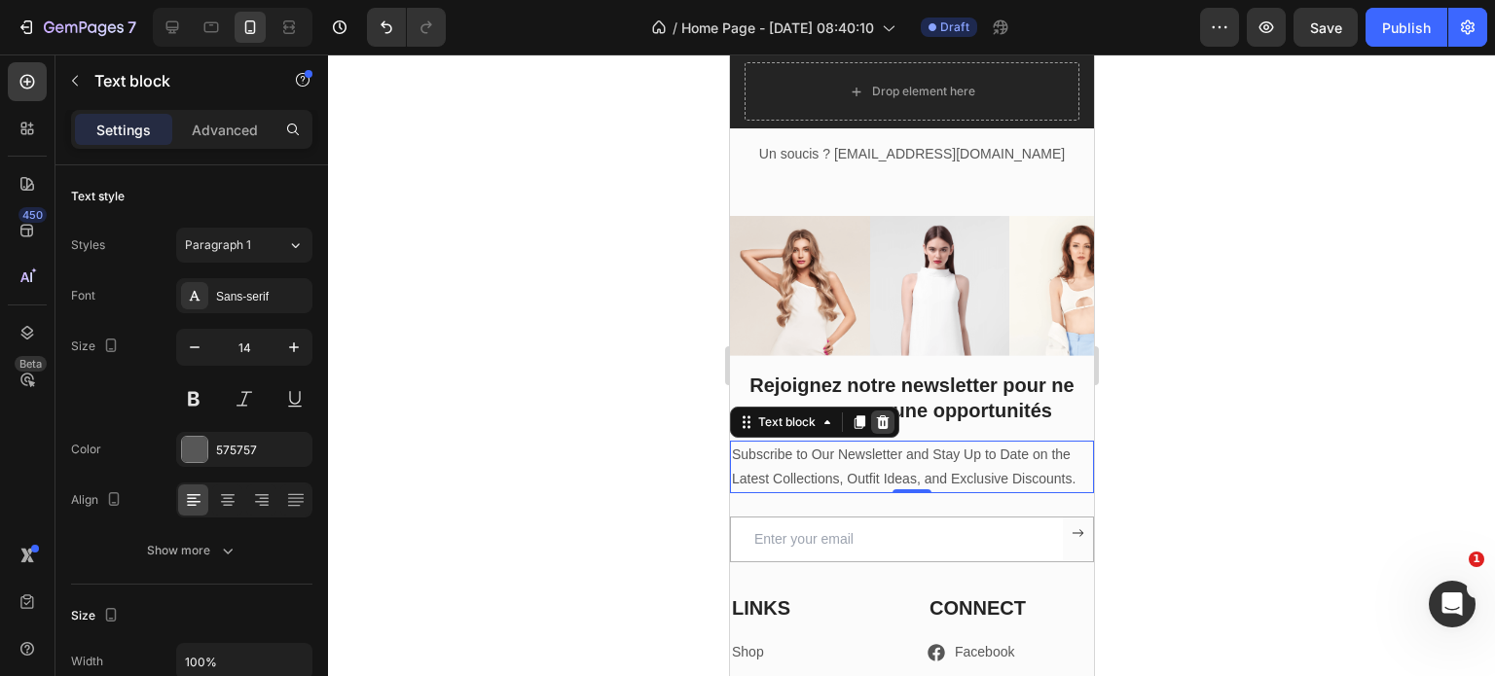
click at [881, 427] on icon at bounding box center [882, 422] width 13 height 14
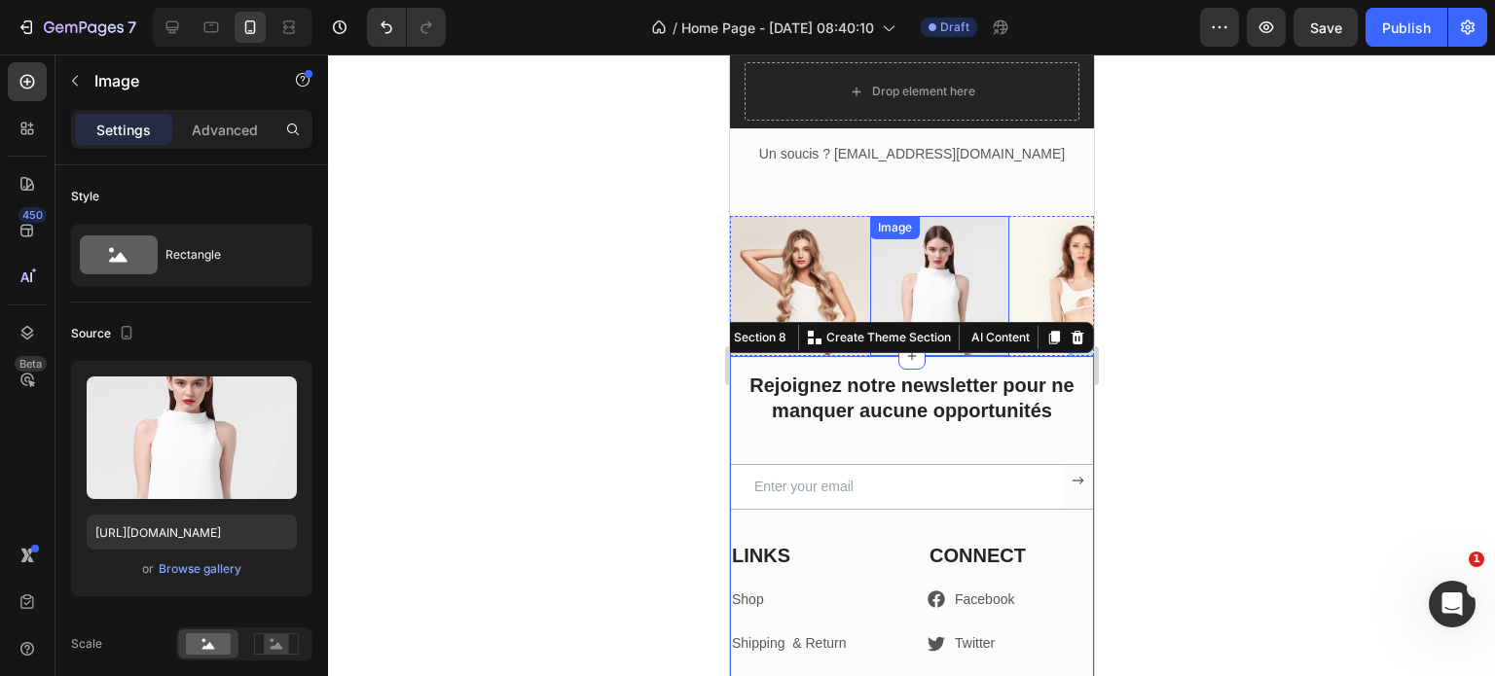
click at [912, 282] on img at bounding box center [939, 286] width 140 height 140
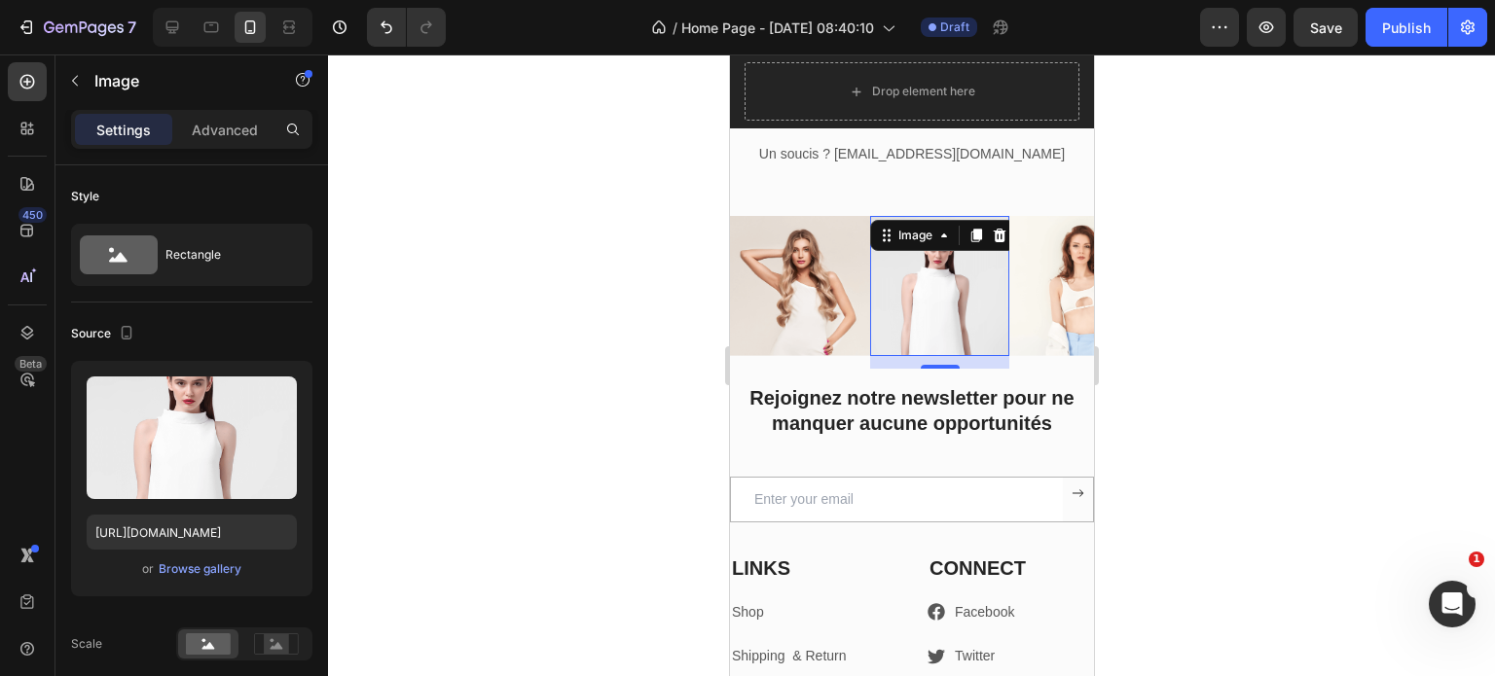
drag, startPoint x: 940, startPoint y: 349, endPoint x: 1089, endPoint y: 356, distance: 149.0
click at [940, 365] on div at bounding box center [939, 367] width 39 height 4
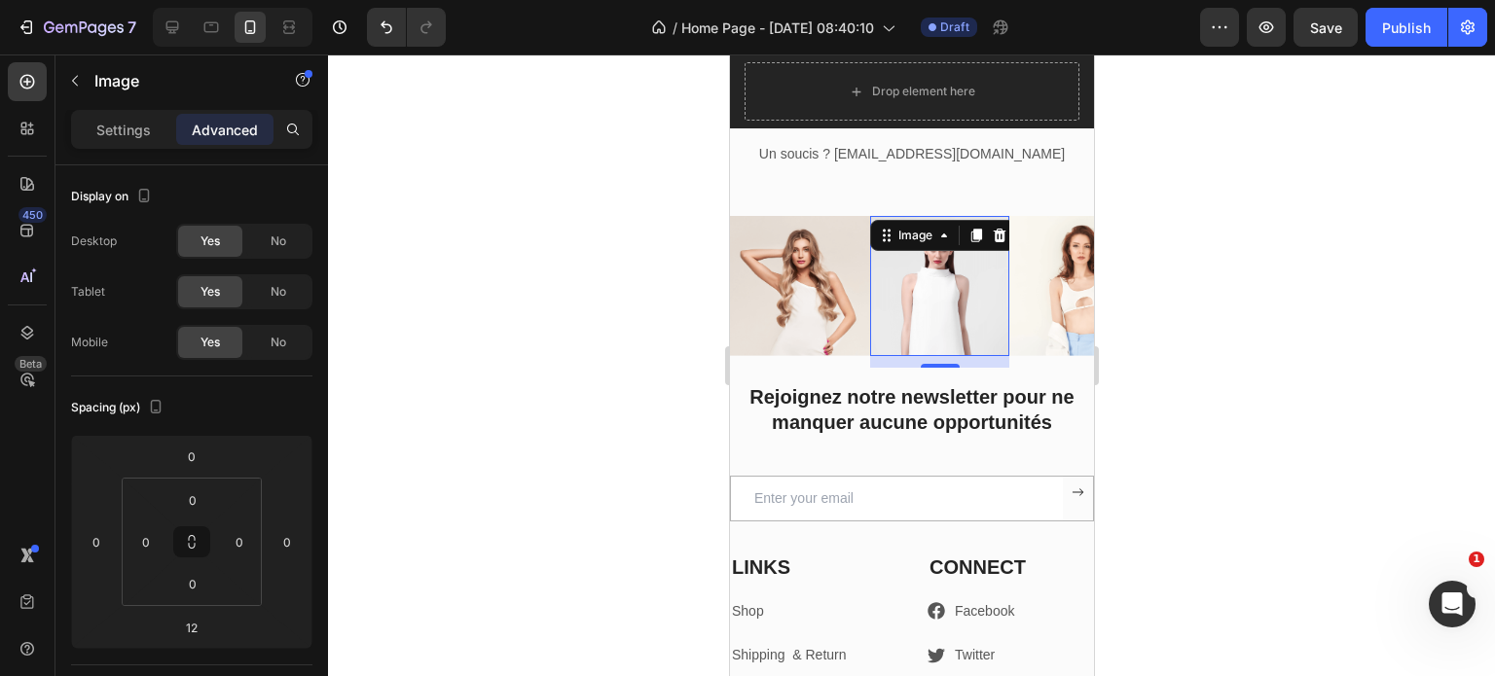
click at [1269, 356] on div at bounding box center [911, 365] width 1167 height 622
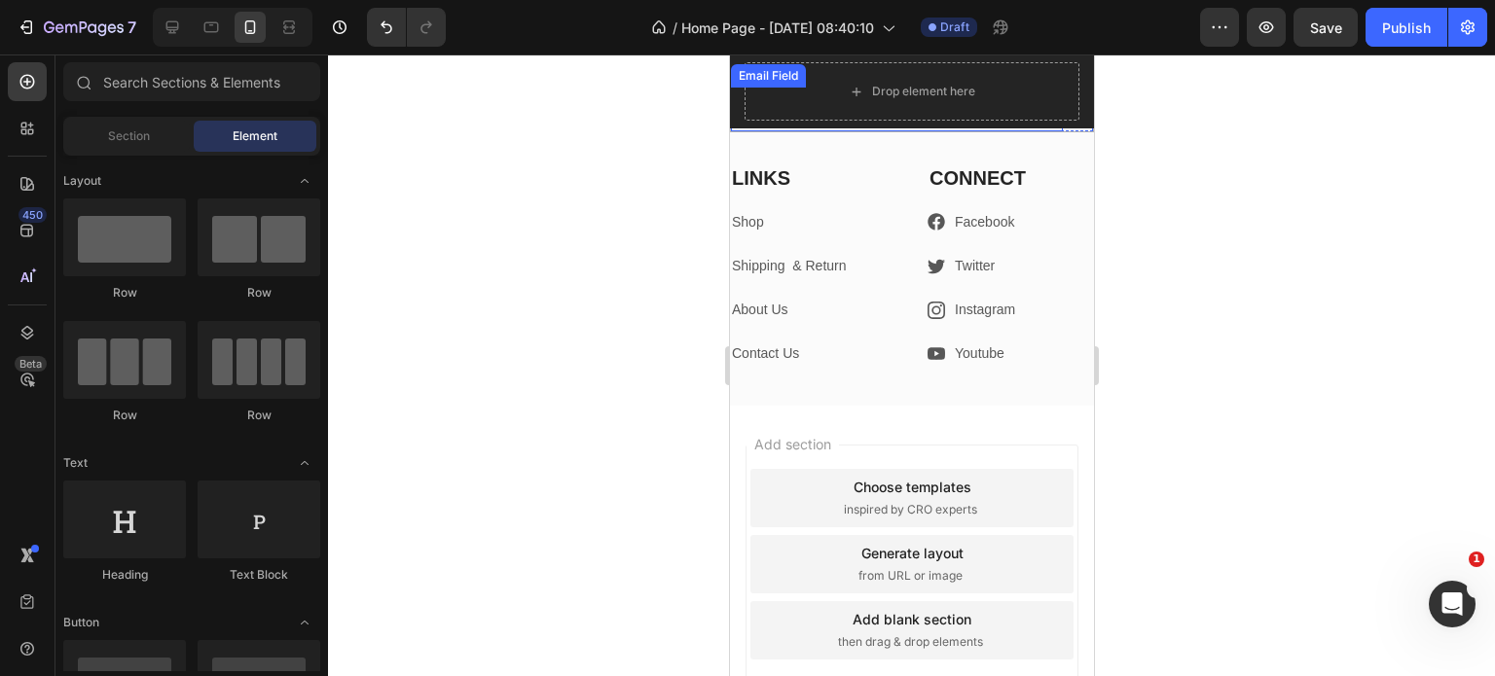
scroll to position [3765, 0]
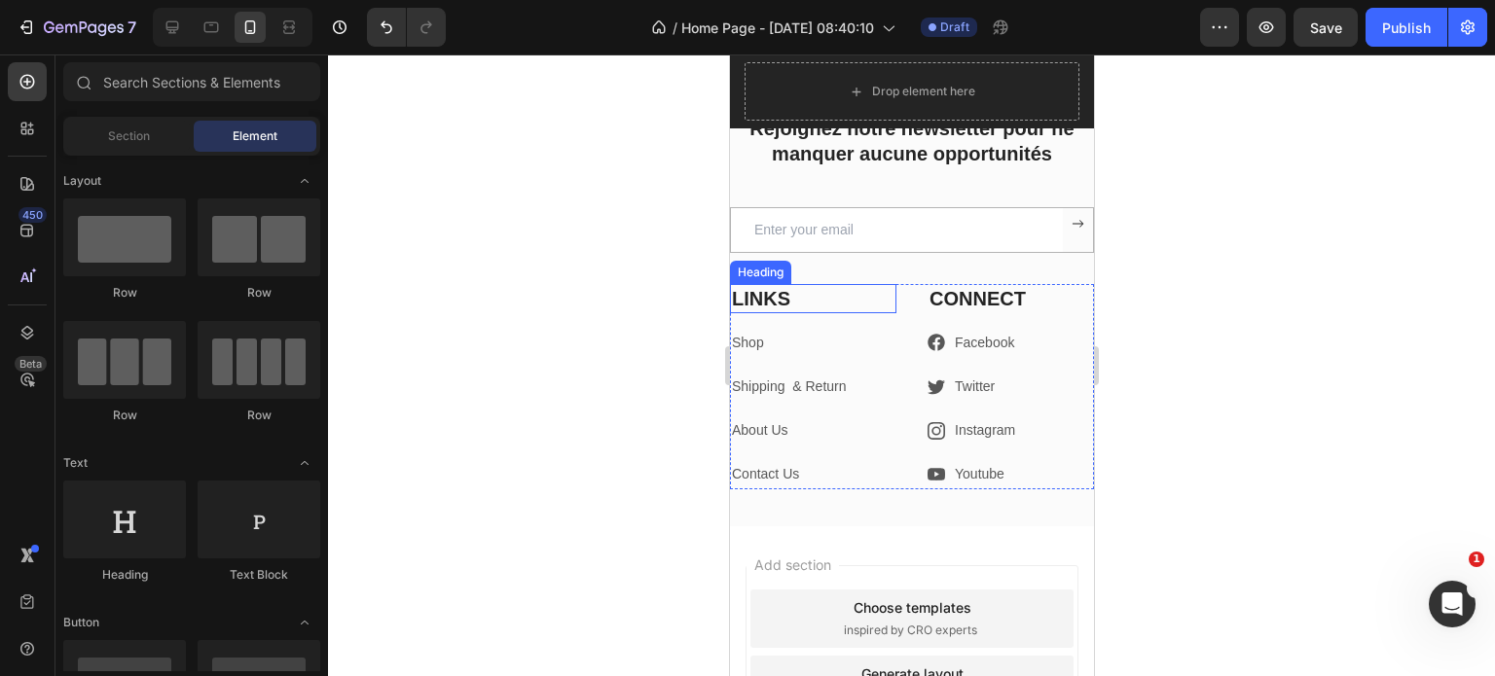
click at [767, 300] on p "LINKS" at bounding box center [812, 298] width 163 height 25
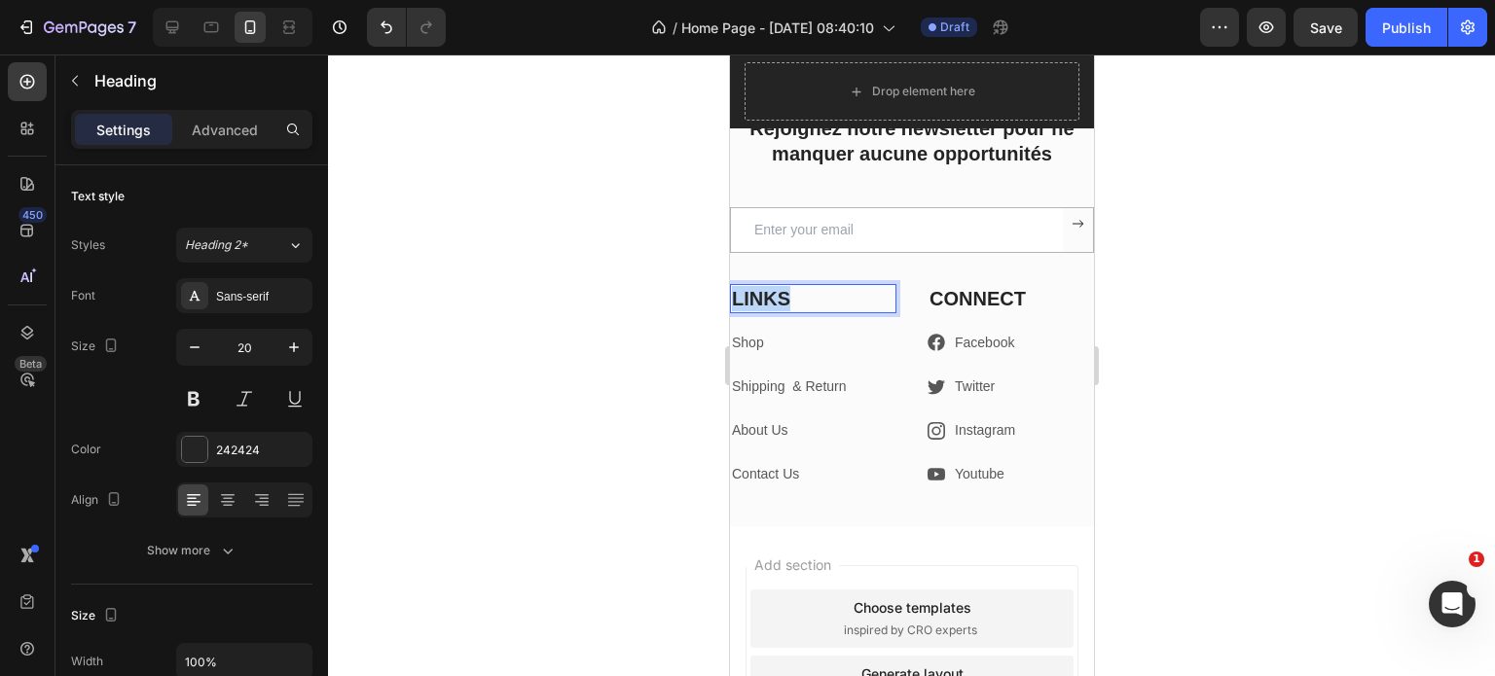
click at [767, 300] on p "LINKS" at bounding box center [812, 298] width 163 height 25
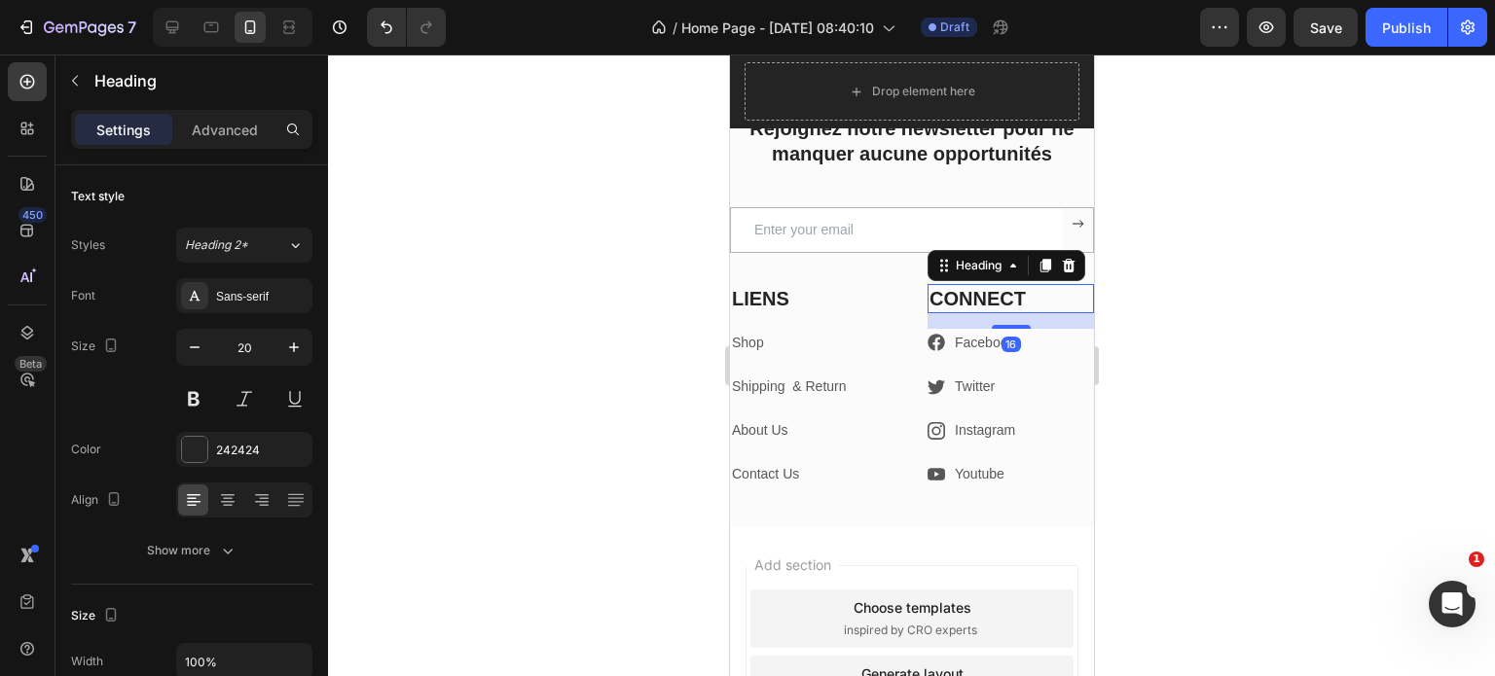
click at [981, 297] on p "CONNECT" at bounding box center [1009, 298] width 163 height 25
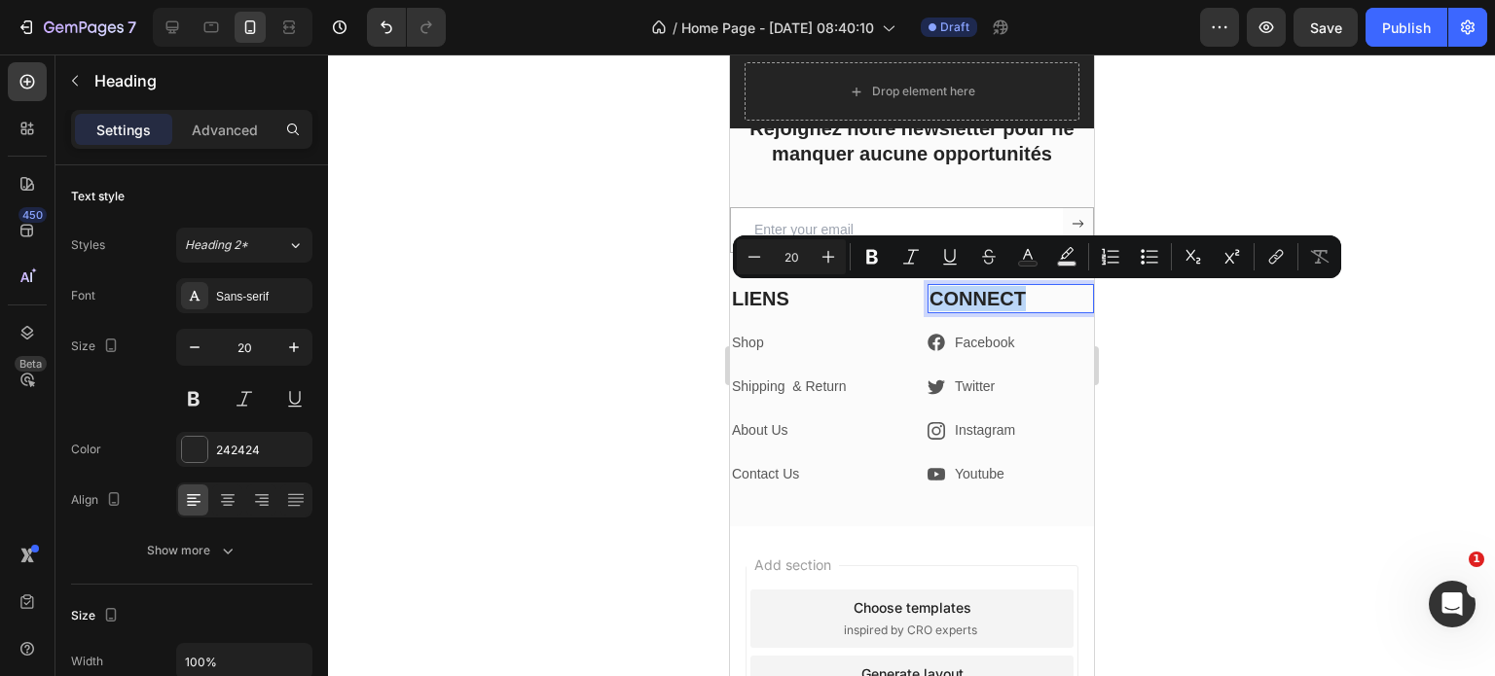
click at [981, 297] on p "CONNECT" at bounding box center [1009, 298] width 163 height 25
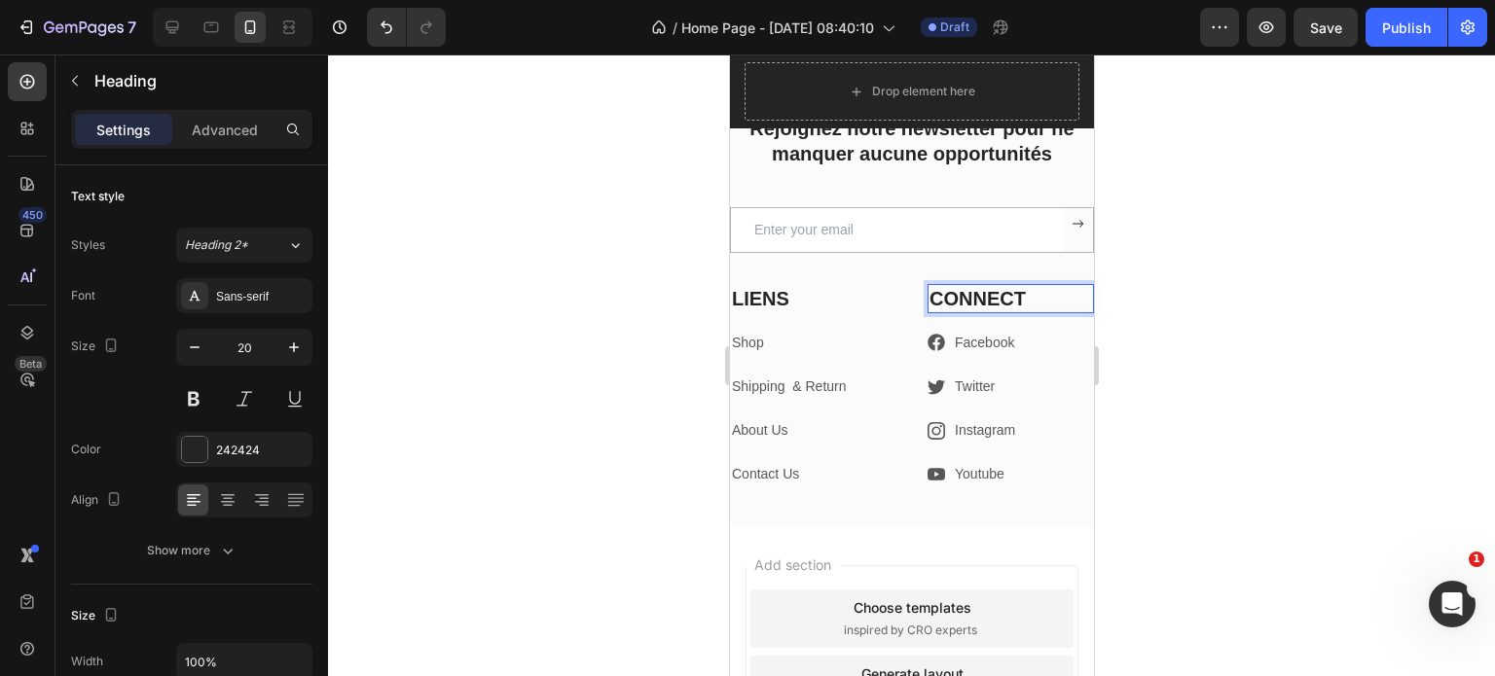
click at [981, 297] on p "CONNECT" at bounding box center [1009, 298] width 163 height 25
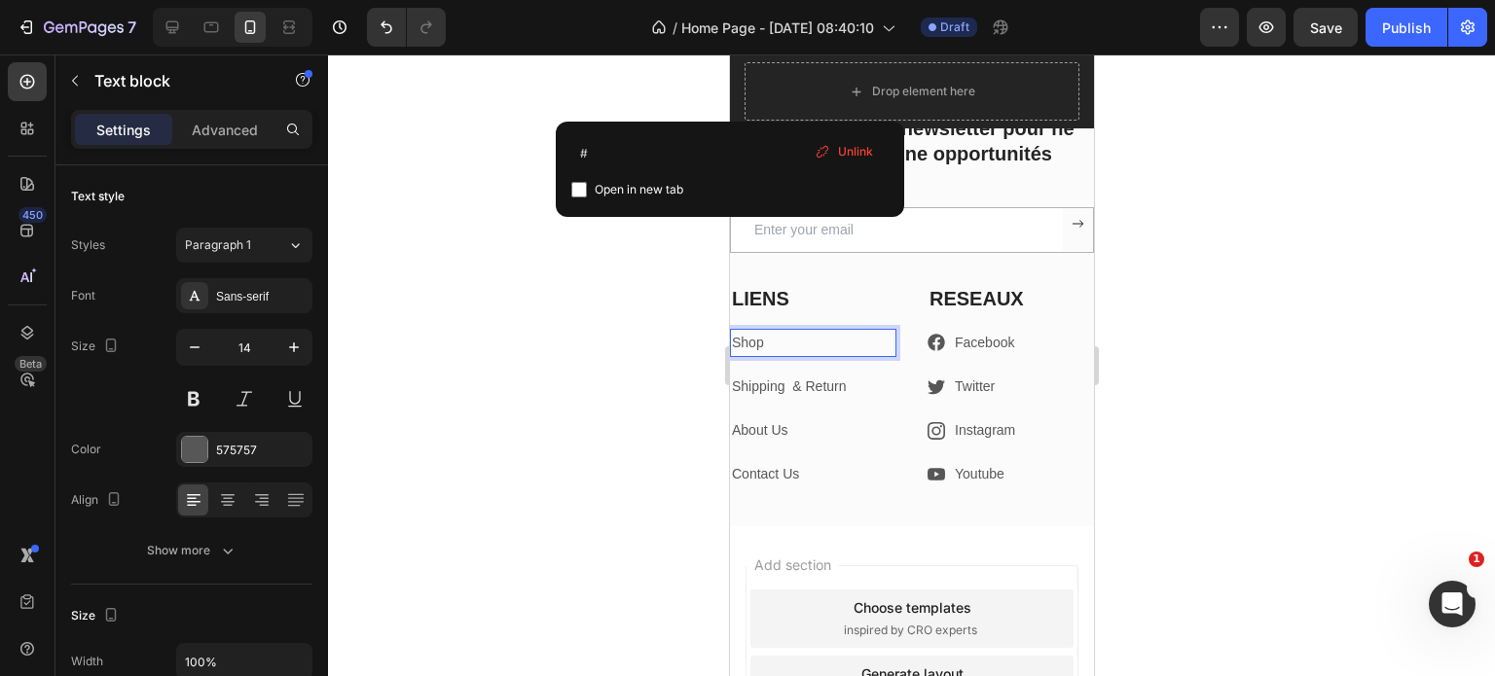
click at [756, 340] on link "Shop" at bounding box center [747, 343] width 32 height 16
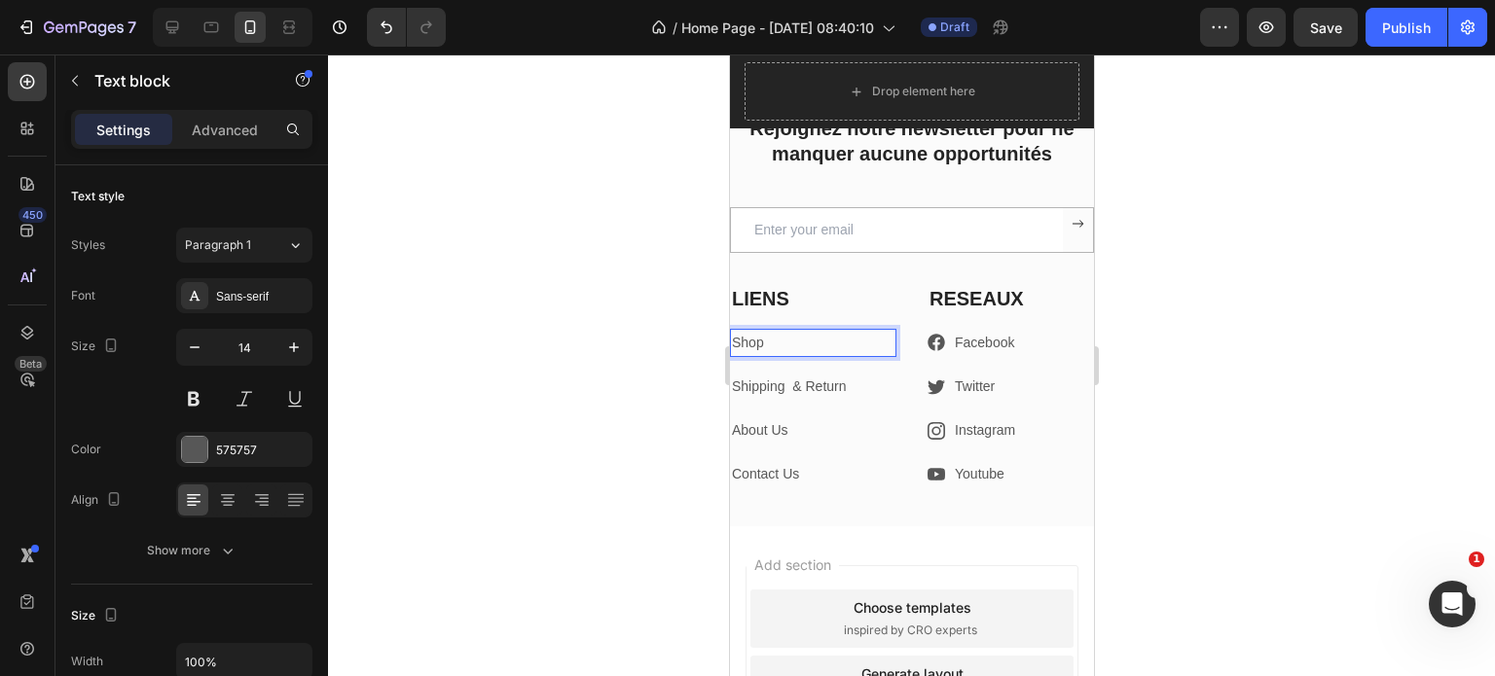
click at [756, 340] on link "Shop" at bounding box center [747, 343] width 32 height 16
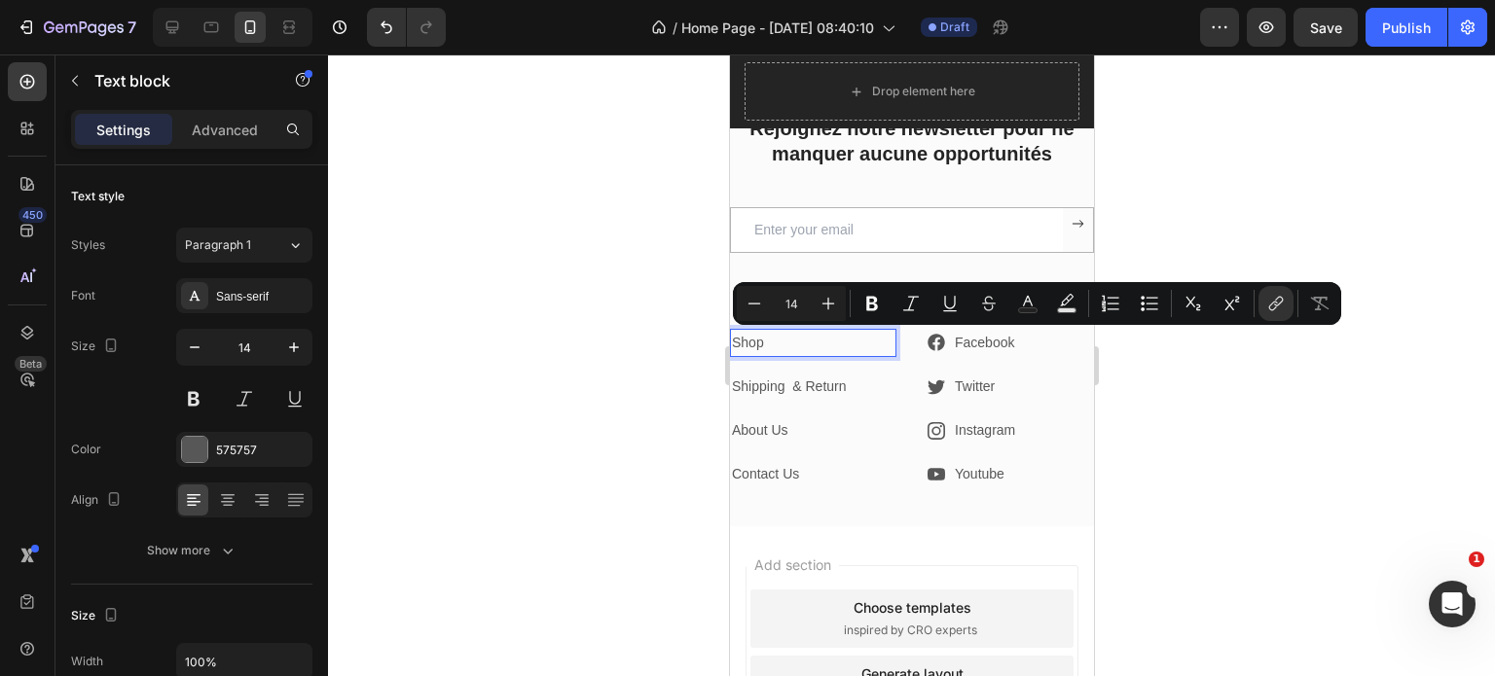
click at [607, 360] on div at bounding box center [911, 365] width 1167 height 622
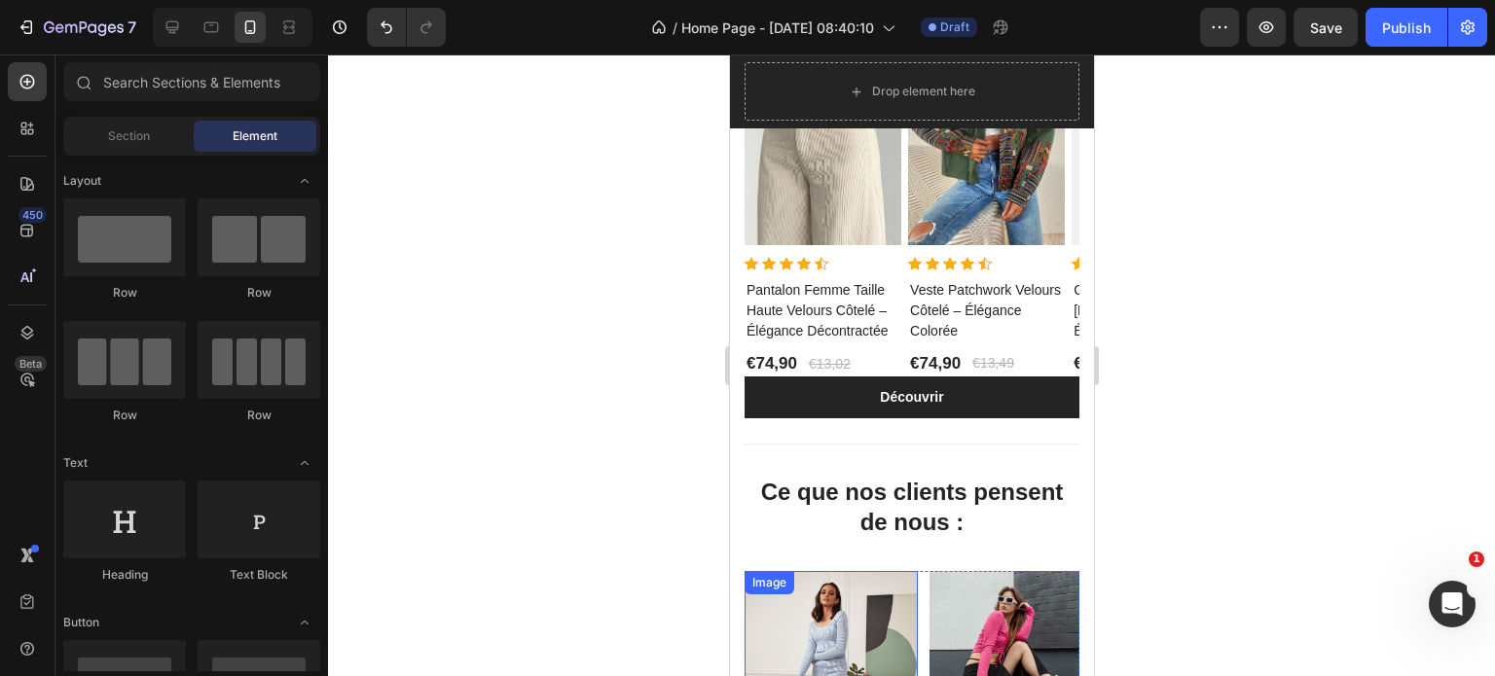
scroll to position [2568, 0]
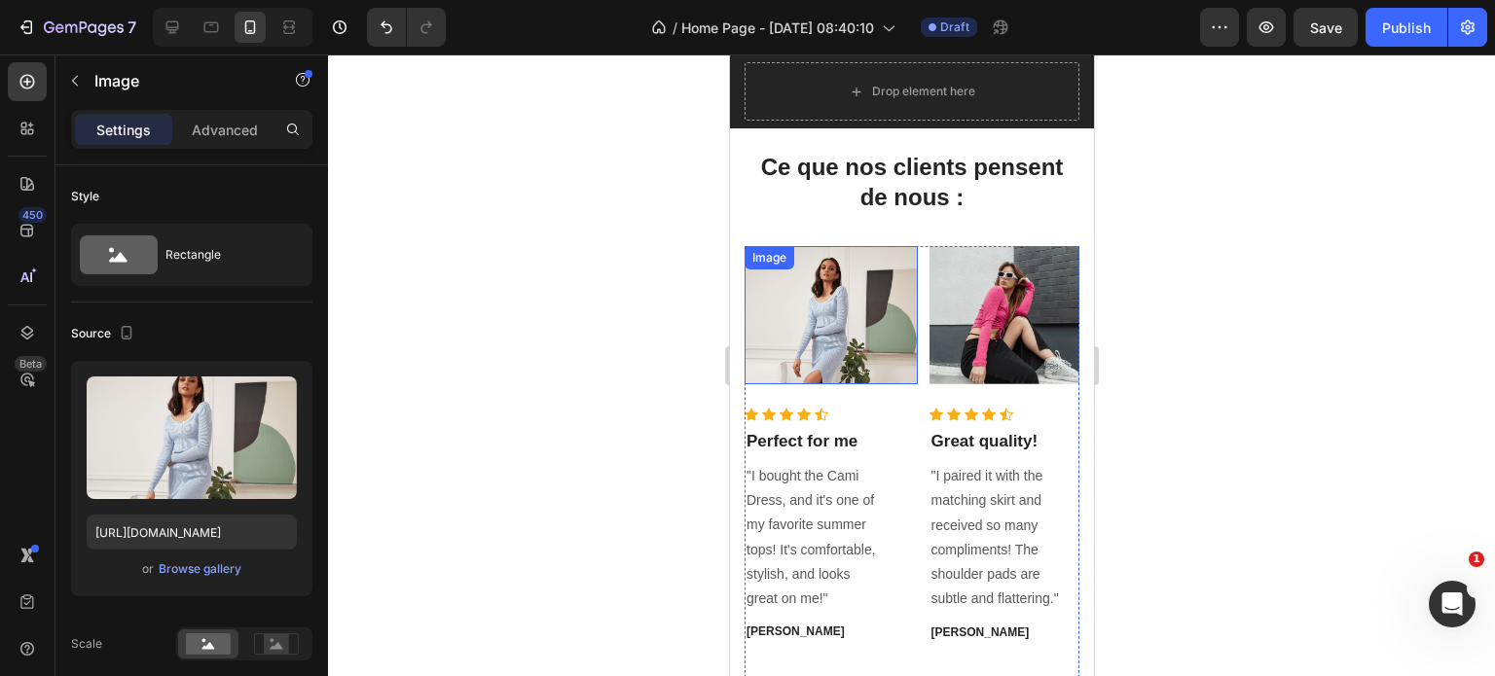
click at [841, 328] on img at bounding box center [829, 315] width 173 height 138
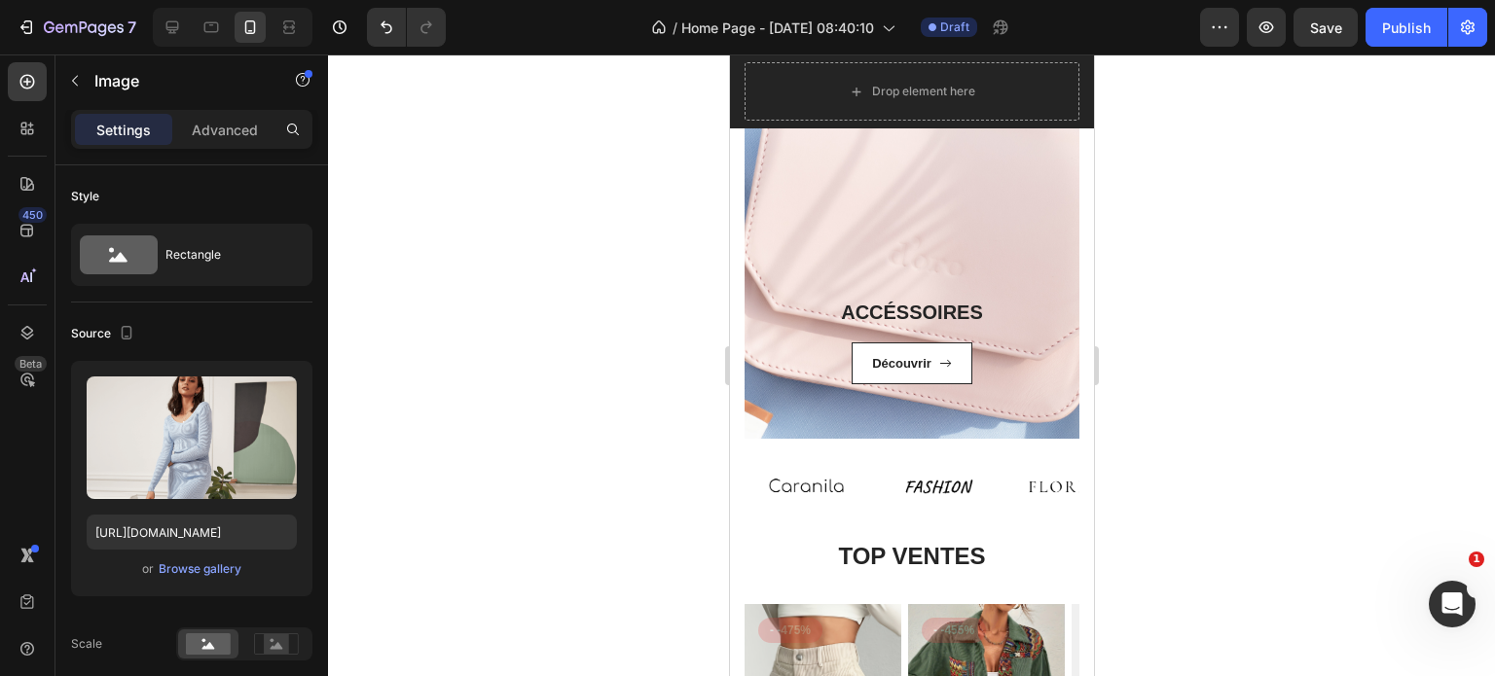
scroll to position [1830, 0]
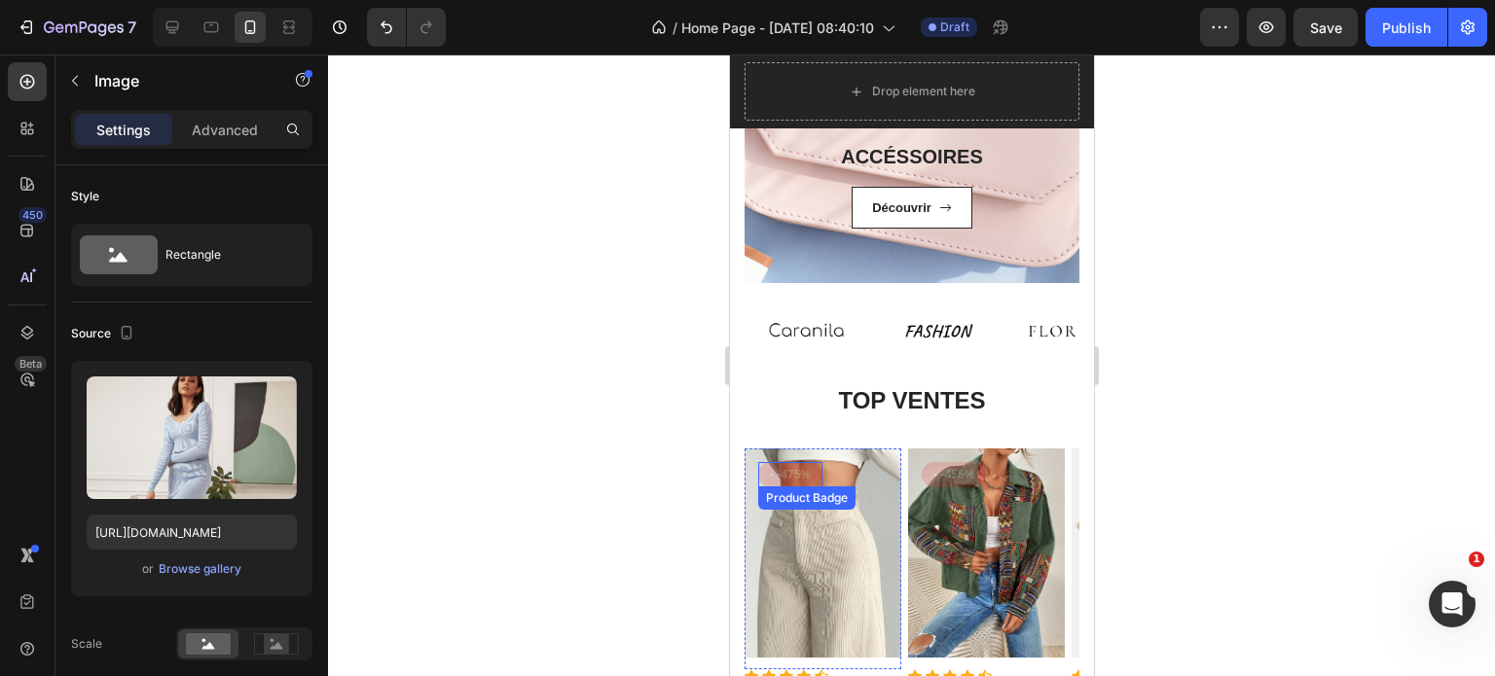
click at [806, 482] on pre "- -475%" at bounding box center [789, 474] width 64 height 25
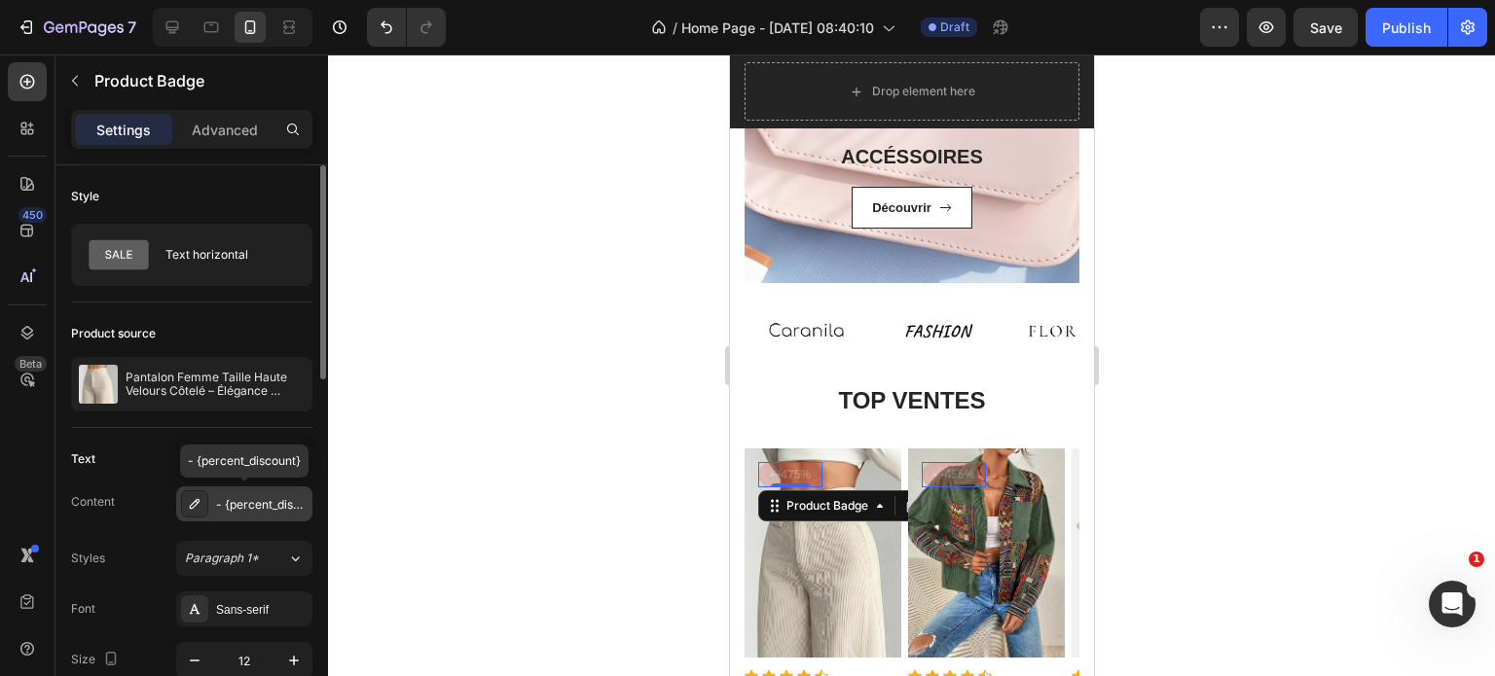
click at [268, 505] on div "- {percent_discount}" at bounding box center [261, 505] width 91 height 18
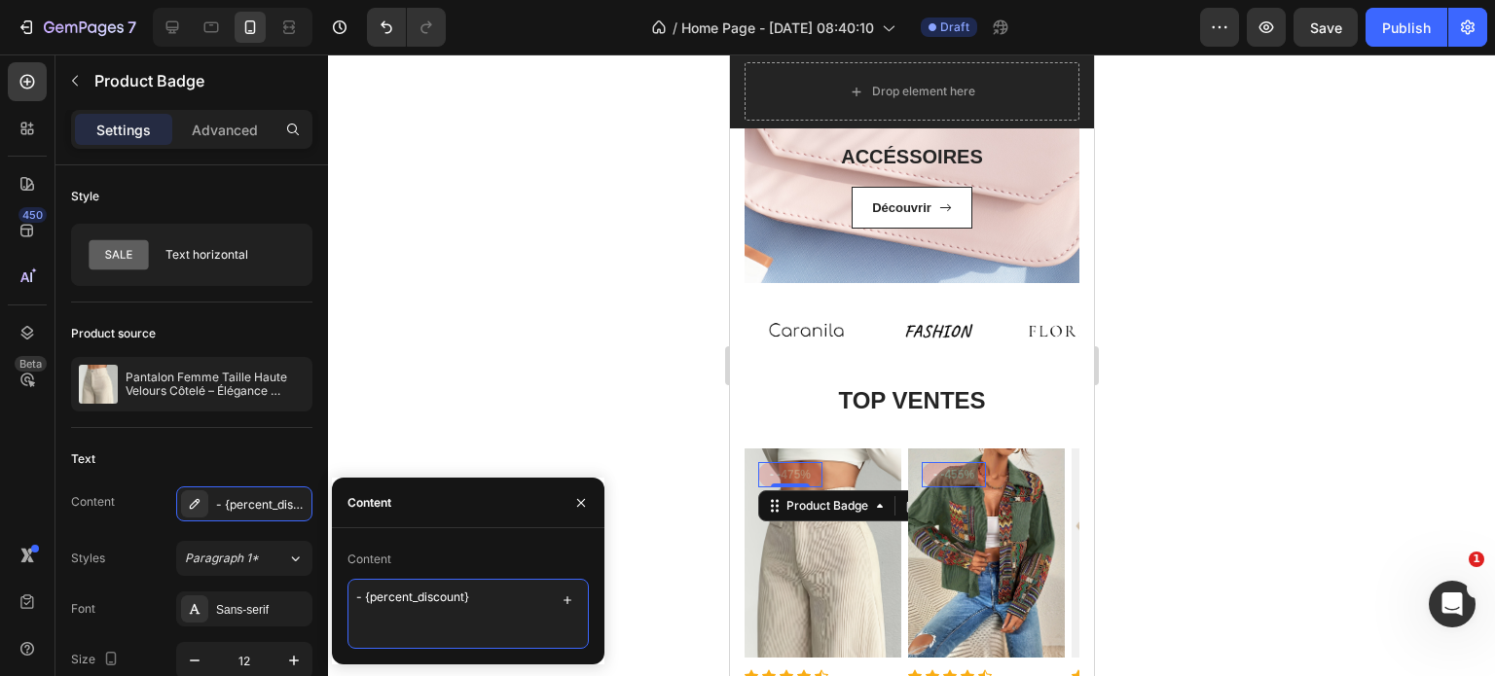
click at [433, 592] on textarea "- {percent_discount}" at bounding box center [467, 614] width 241 height 70
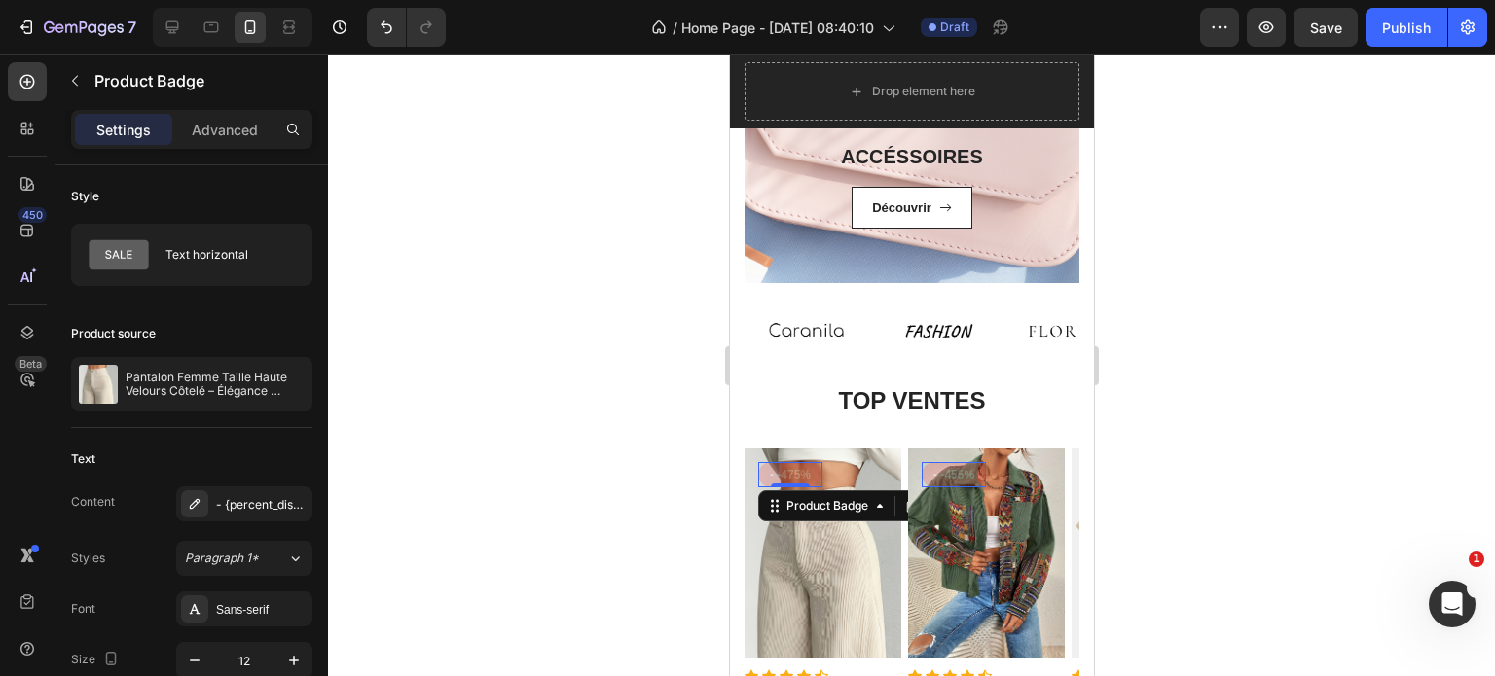
click at [529, 356] on div at bounding box center [911, 365] width 1167 height 622
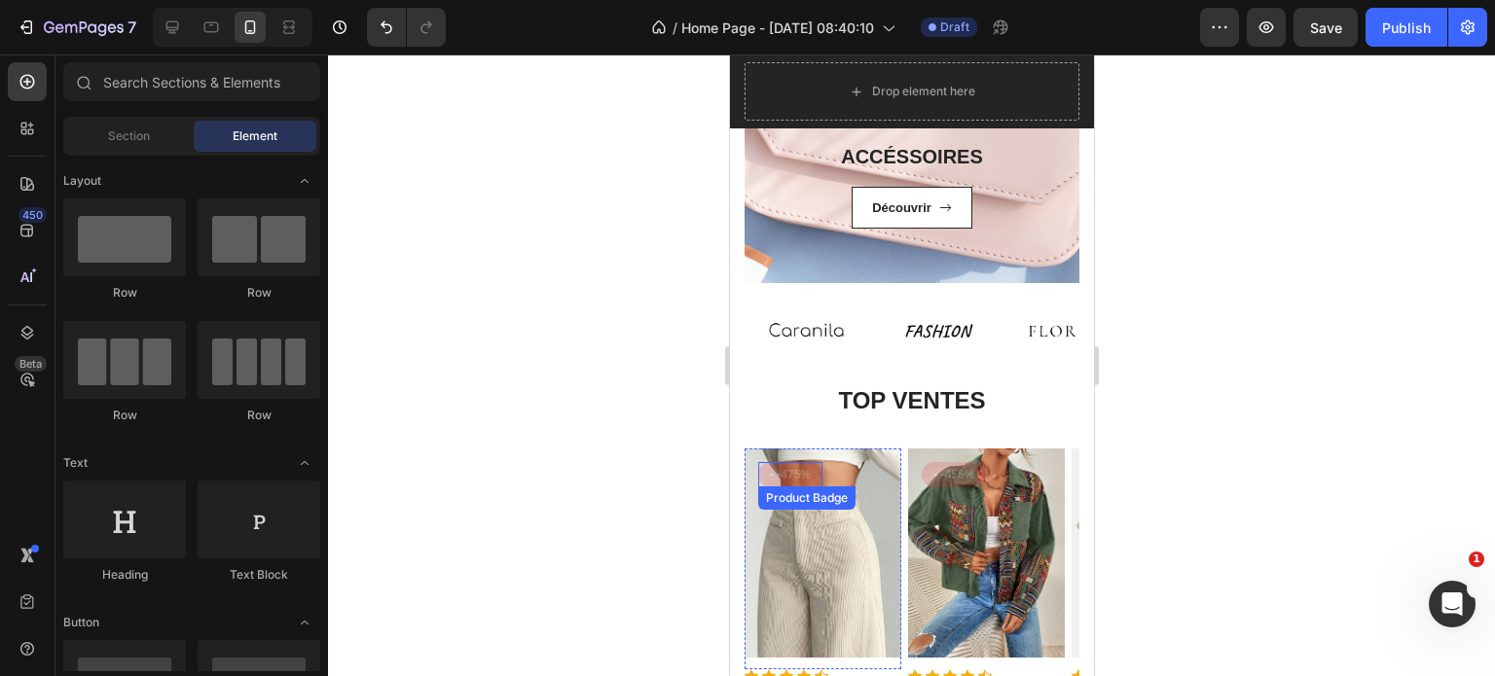
click at [801, 472] on pre "- -475%" at bounding box center [789, 474] width 64 height 25
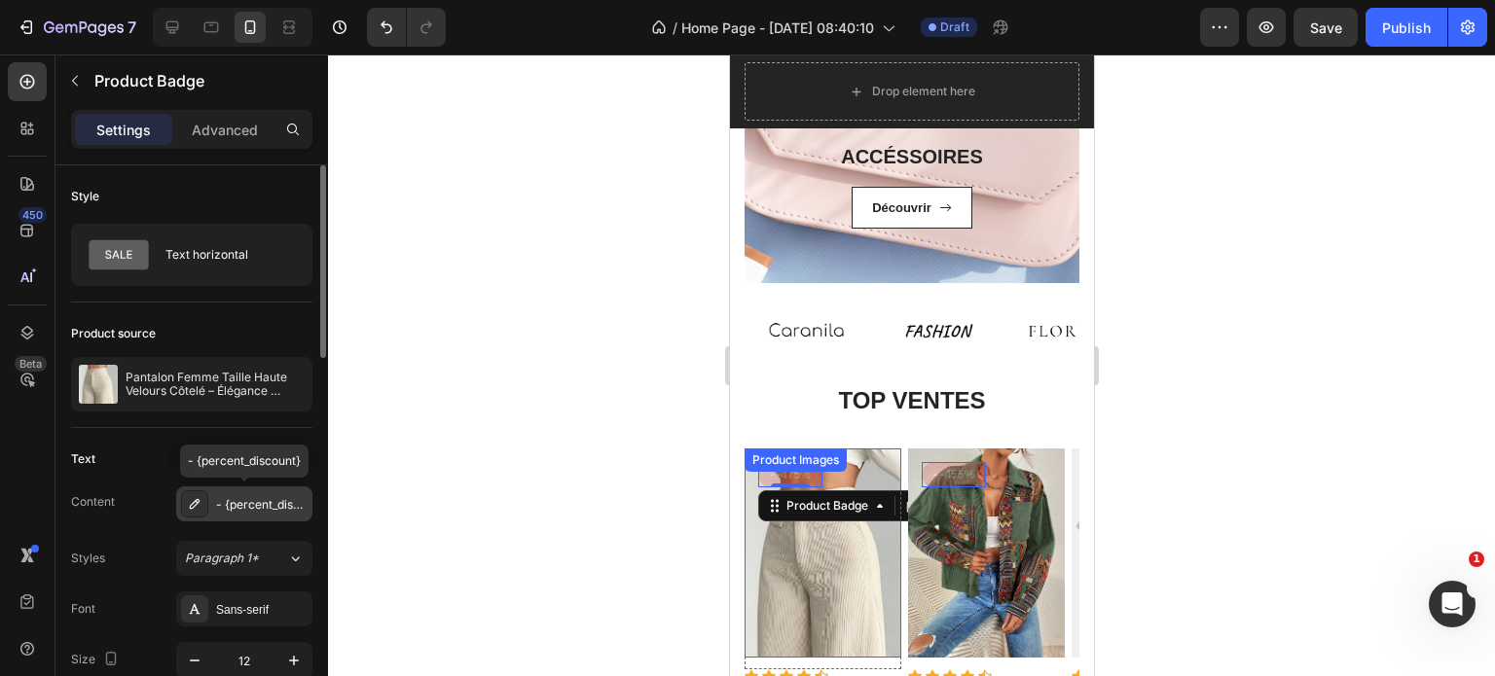
click at [257, 501] on div "- {percent_discount}" at bounding box center [261, 505] width 91 height 18
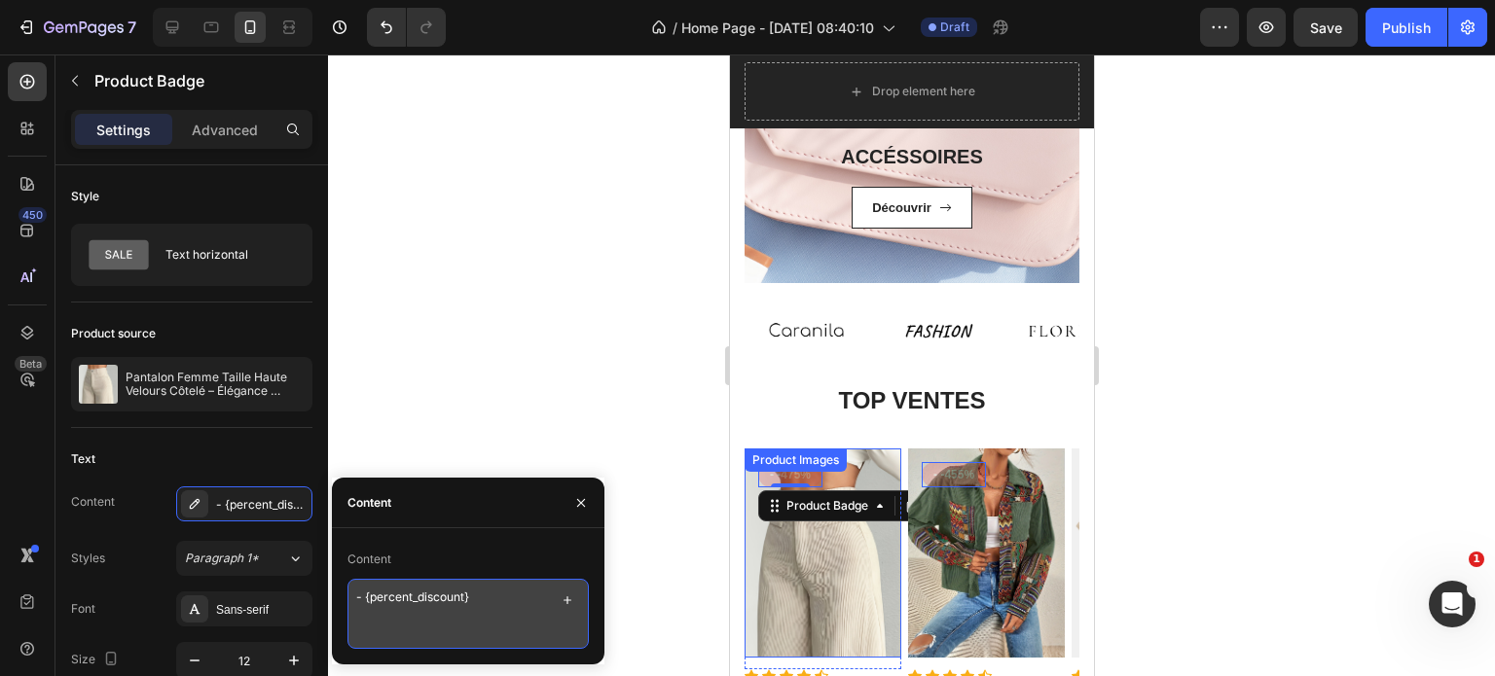
click at [436, 602] on textarea "- {percent_discount}" at bounding box center [467, 614] width 241 height 70
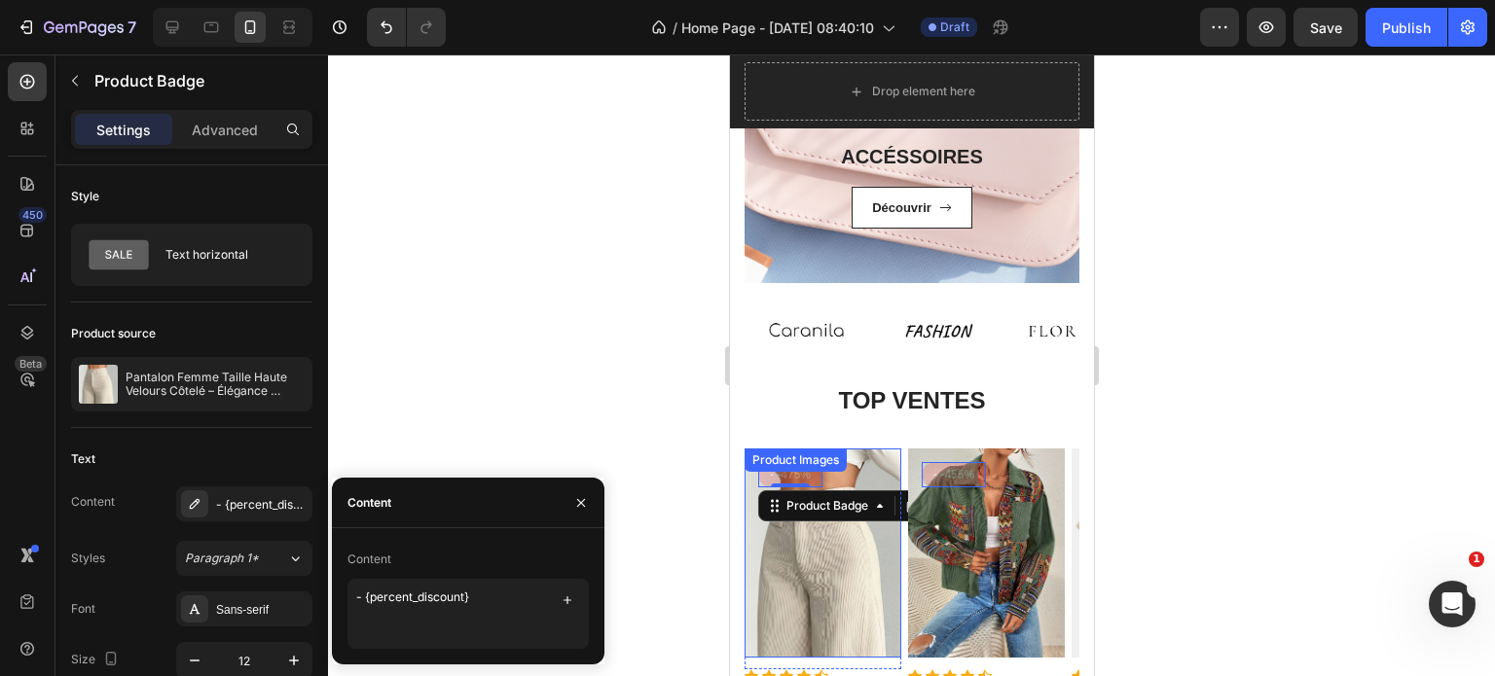
click at [604, 406] on div at bounding box center [911, 365] width 1167 height 622
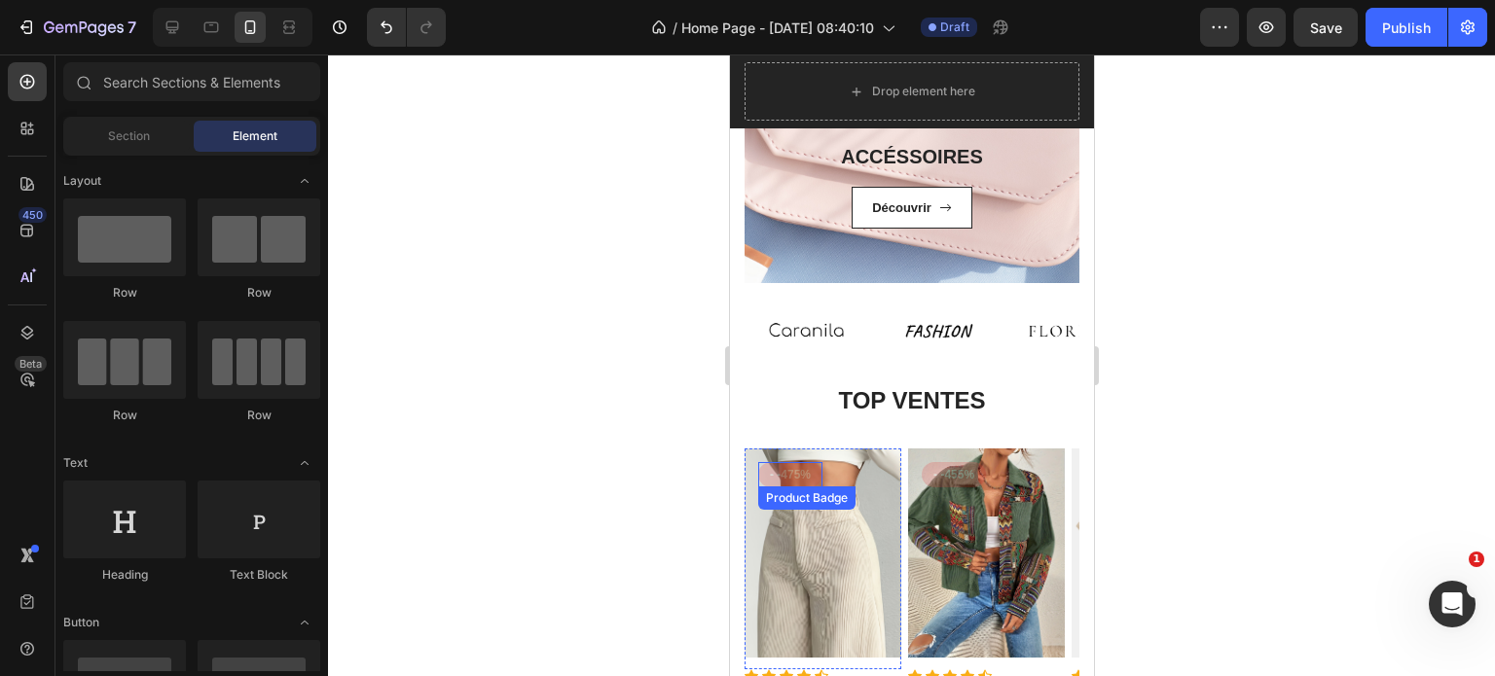
click at [800, 475] on pre "- -475%" at bounding box center [789, 474] width 64 height 25
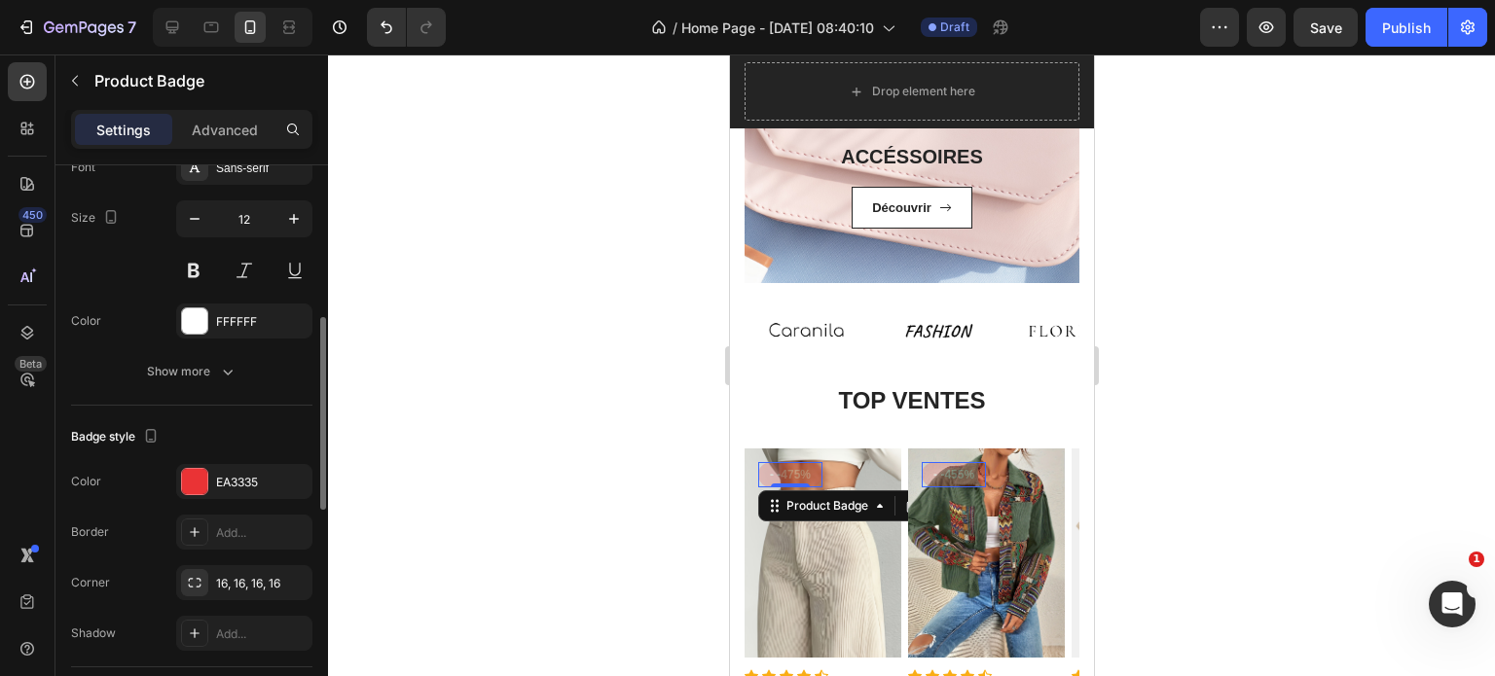
scroll to position [443, 0]
click at [192, 487] on div at bounding box center [194, 480] width 25 height 25
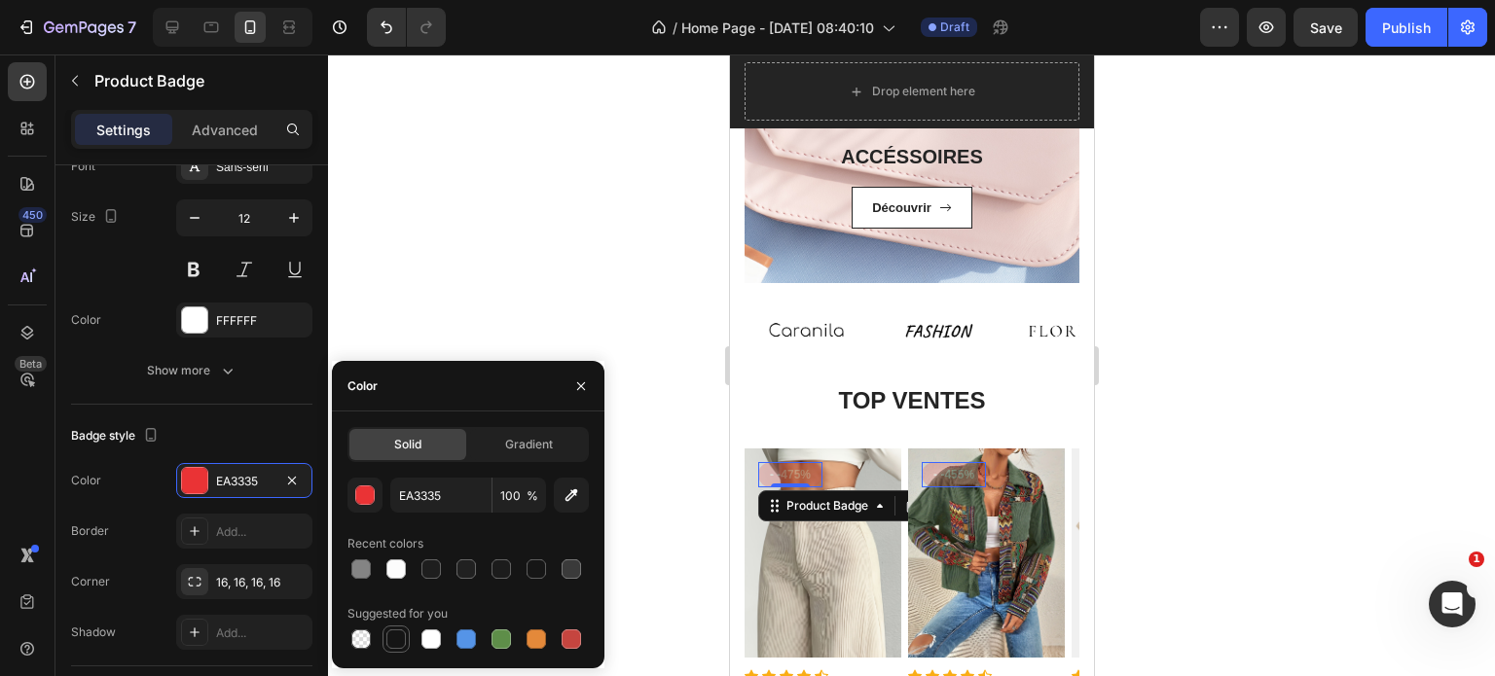
click at [389, 642] on div at bounding box center [395, 639] width 19 height 19
type input "151515"
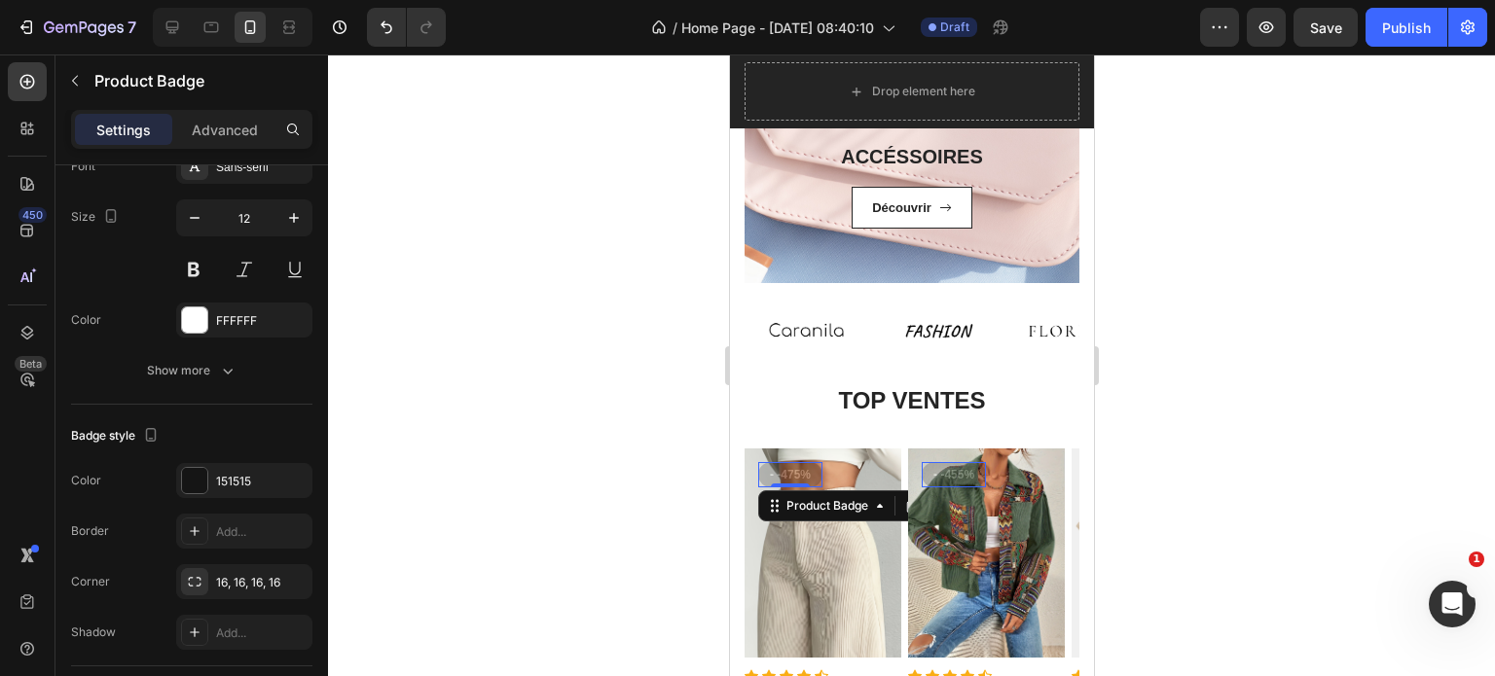
click at [509, 169] on div at bounding box center [911, 365] width 1167 height 622
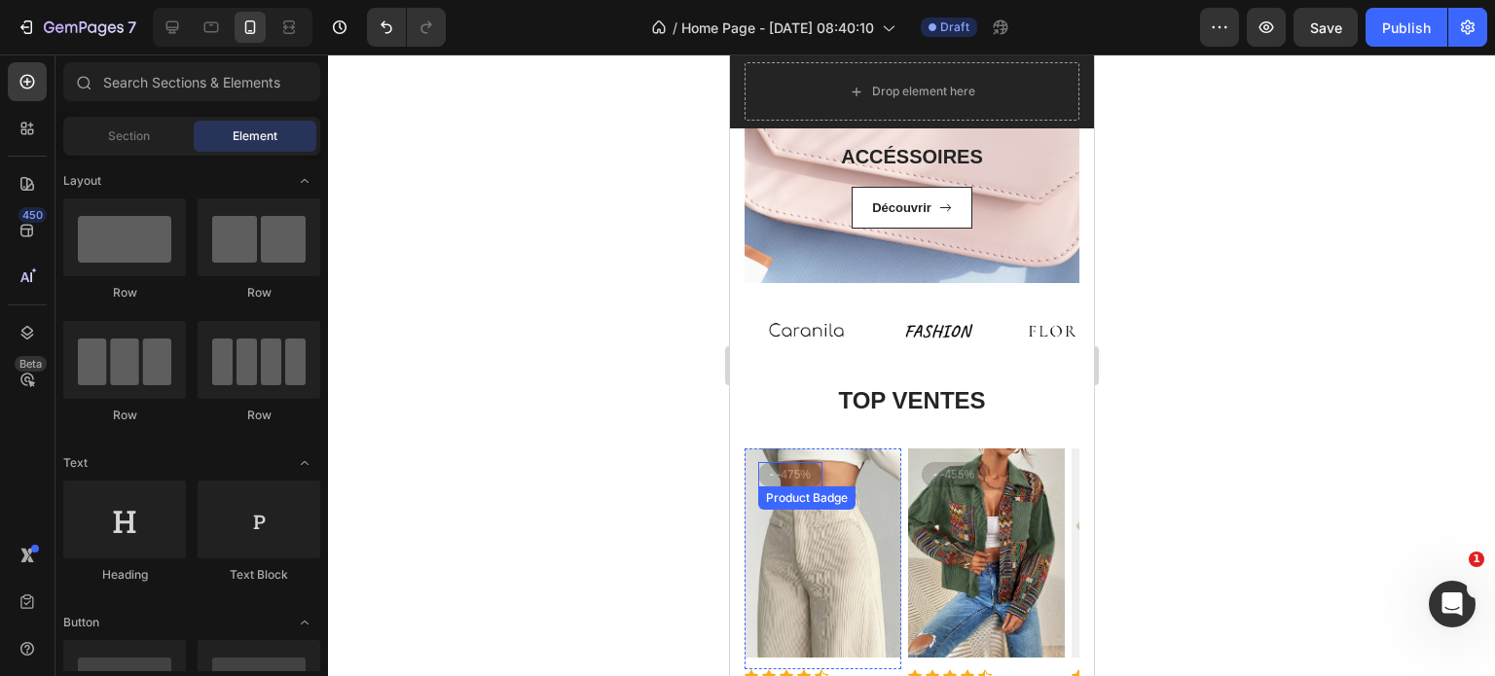
click at [811, 474] on pre "- -475%" at bounding box center [789, 474] width 64 height 25
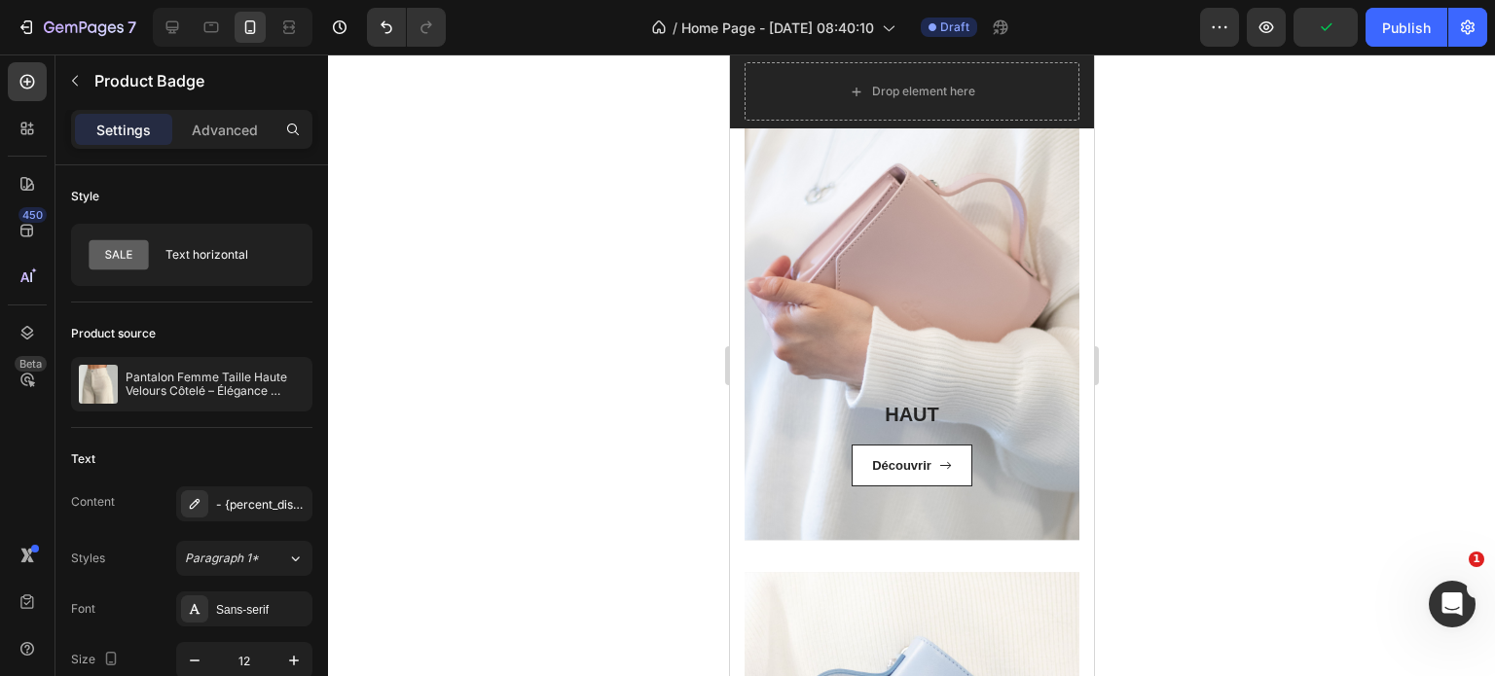
scroll to position [631, 0]
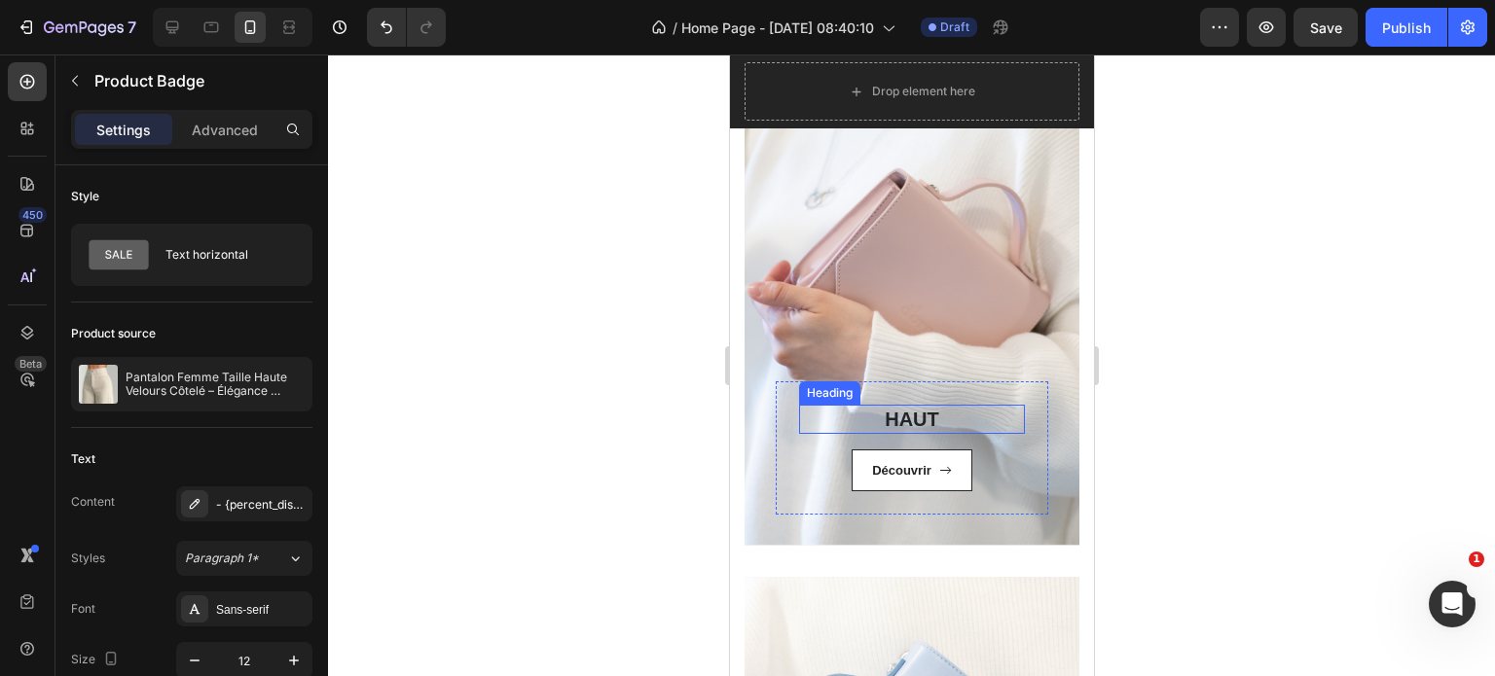
click at [908, 415] on strong "HAUT" at bounding box center [911, 419] width 54 height 21
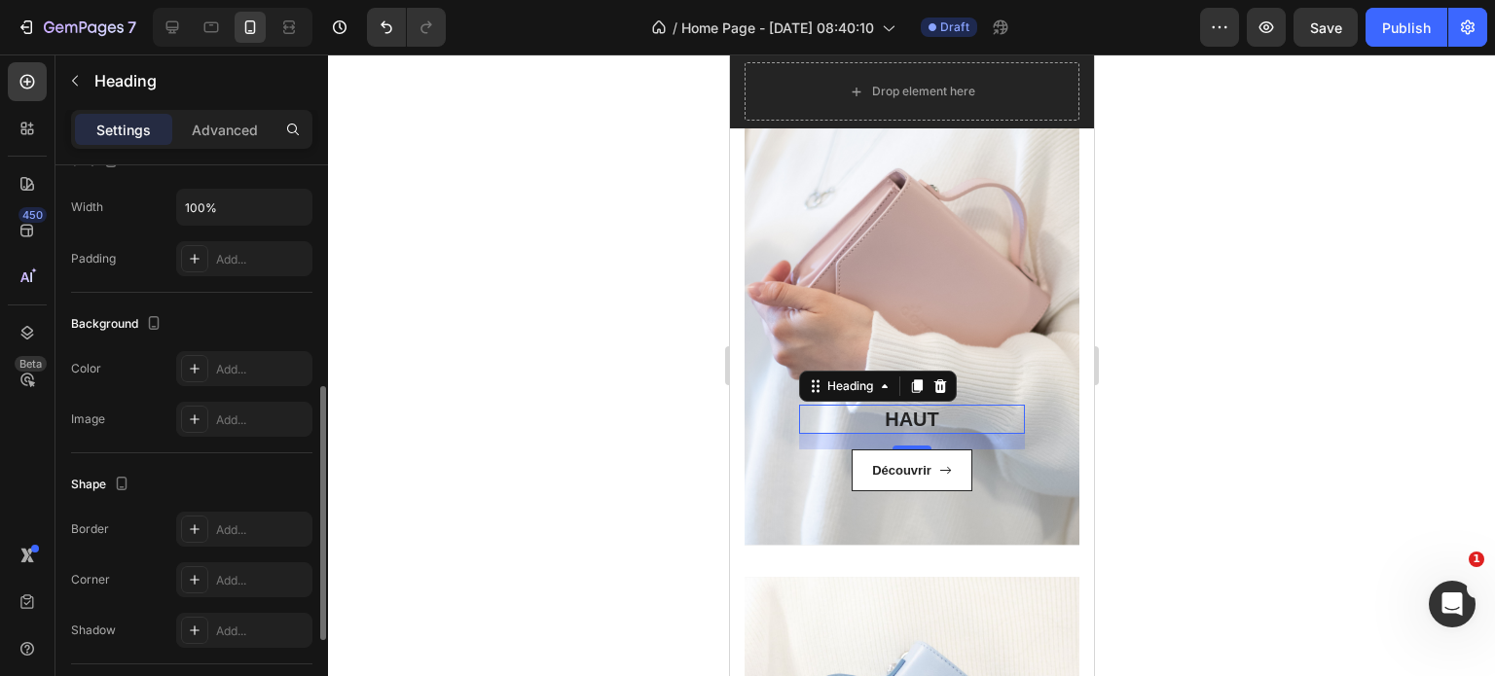
scroll to position [470, 0]
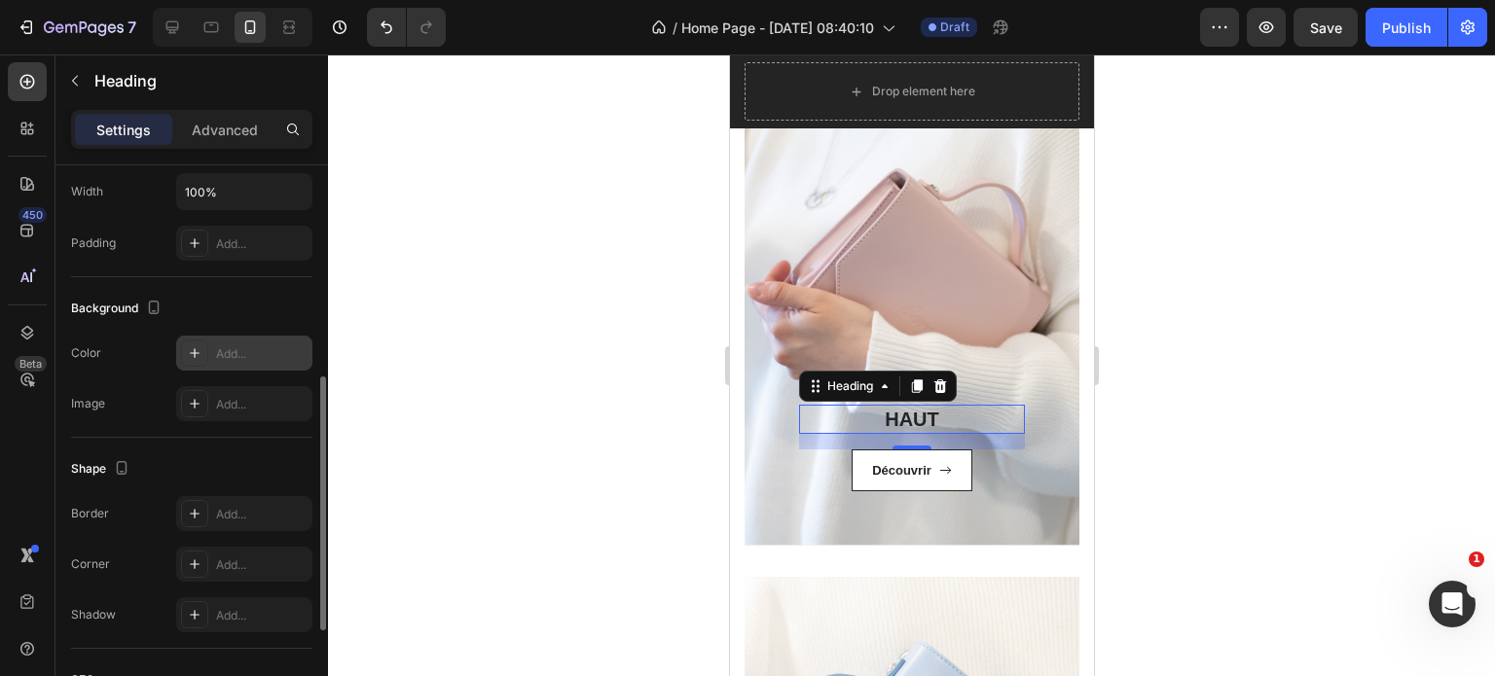
click at [223, 355] on div "Add..." at bounding box center [261, 354] width 91 height 18
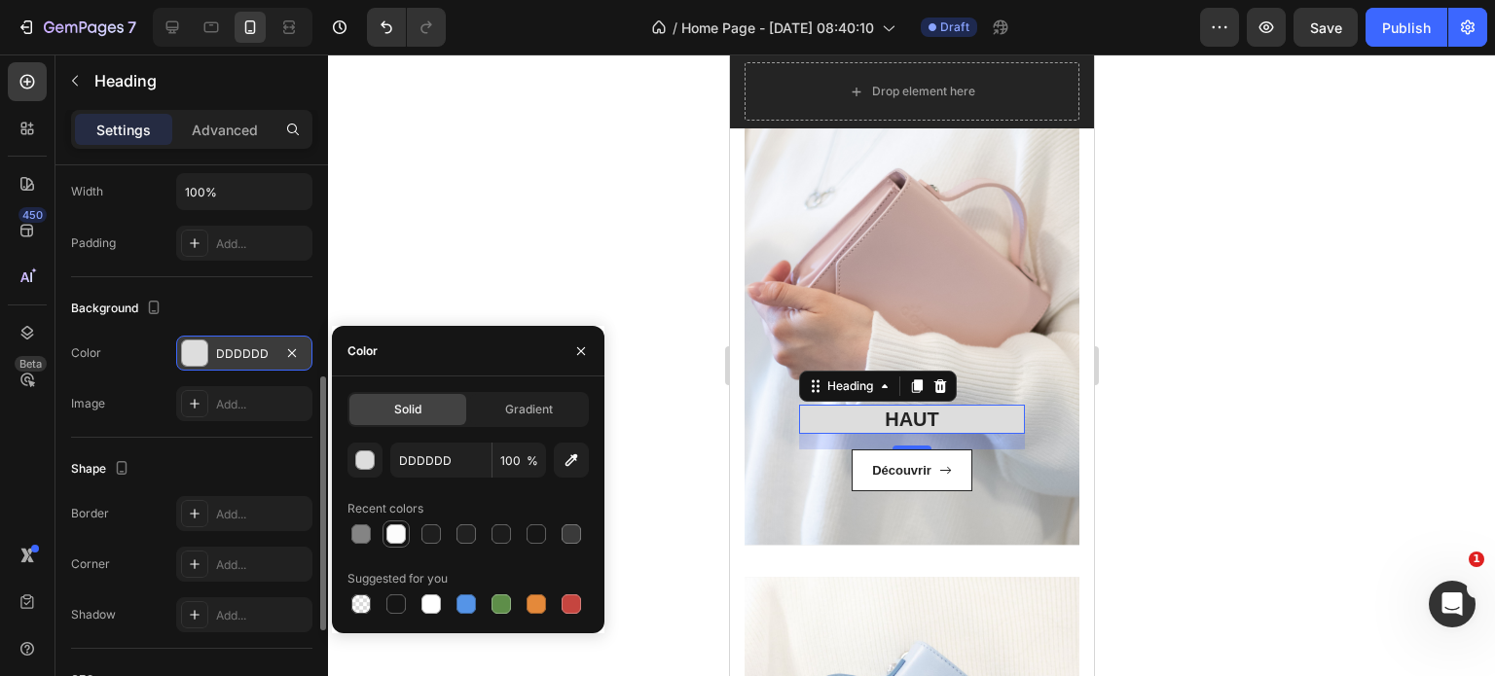
click at [393, 537] on div at bounding box center [395, 534] width 19 height 19
type input "FCFCFC"
click at [540, 417] on span "Gradient" at bounding box center [529, 410] width 48 height 18
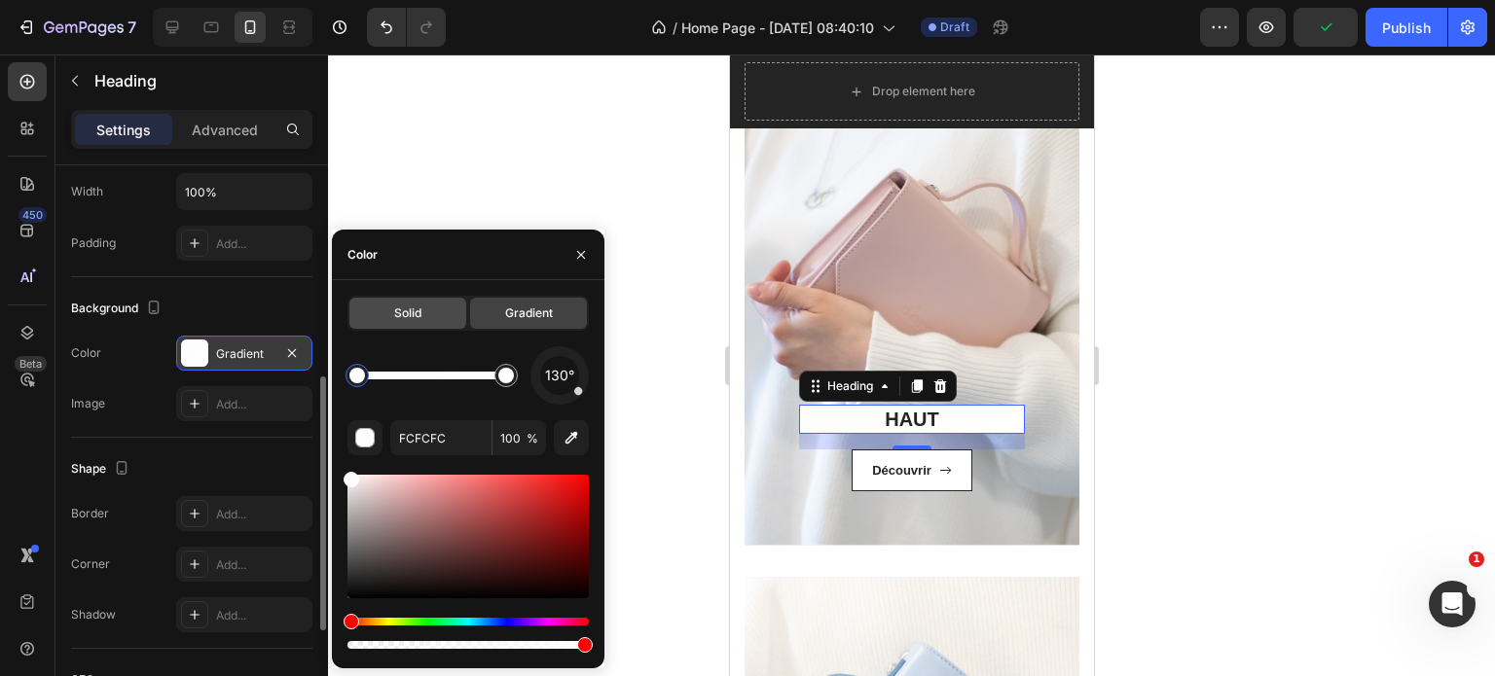
click at [392, 318] on div "Solid" at bounding box center [407, 313] width 117 height 31
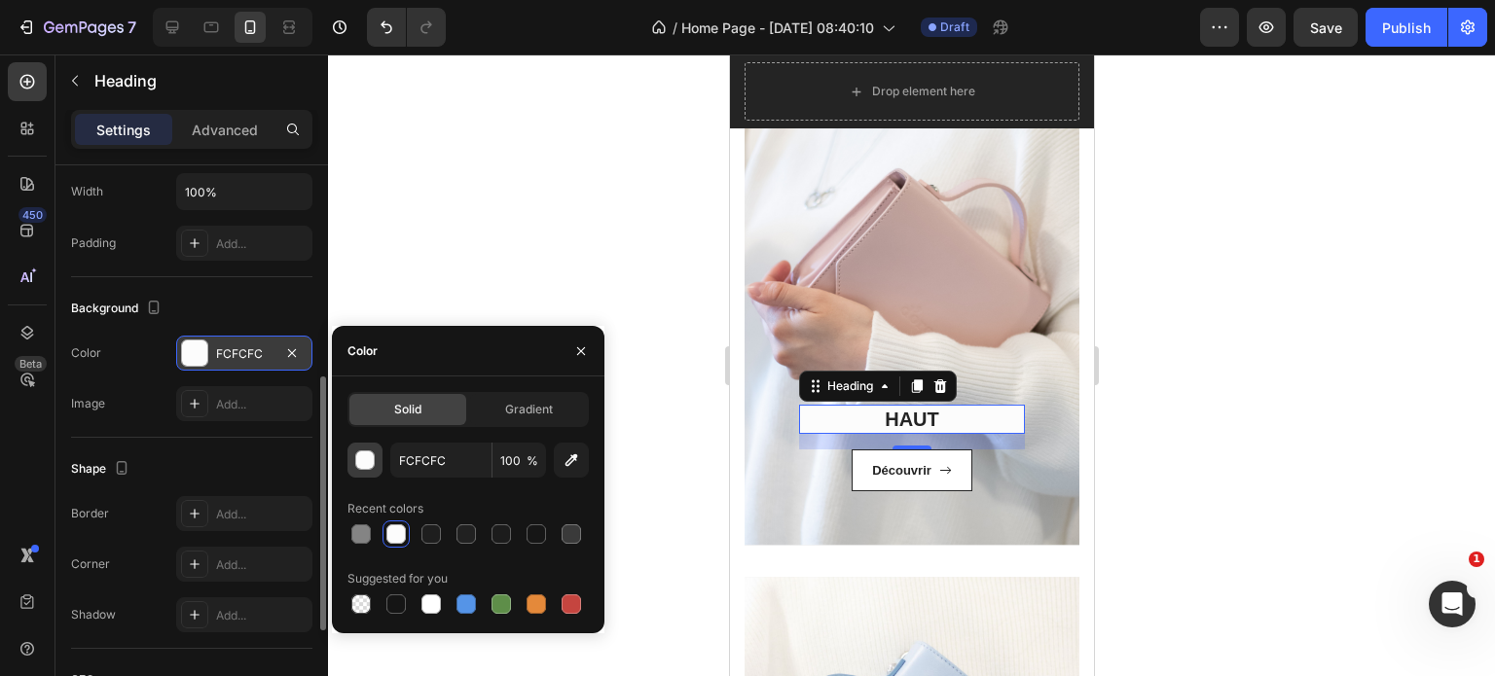
click at [368, 464] on div "button" at bounding box center [365, 461] width 19 height 19
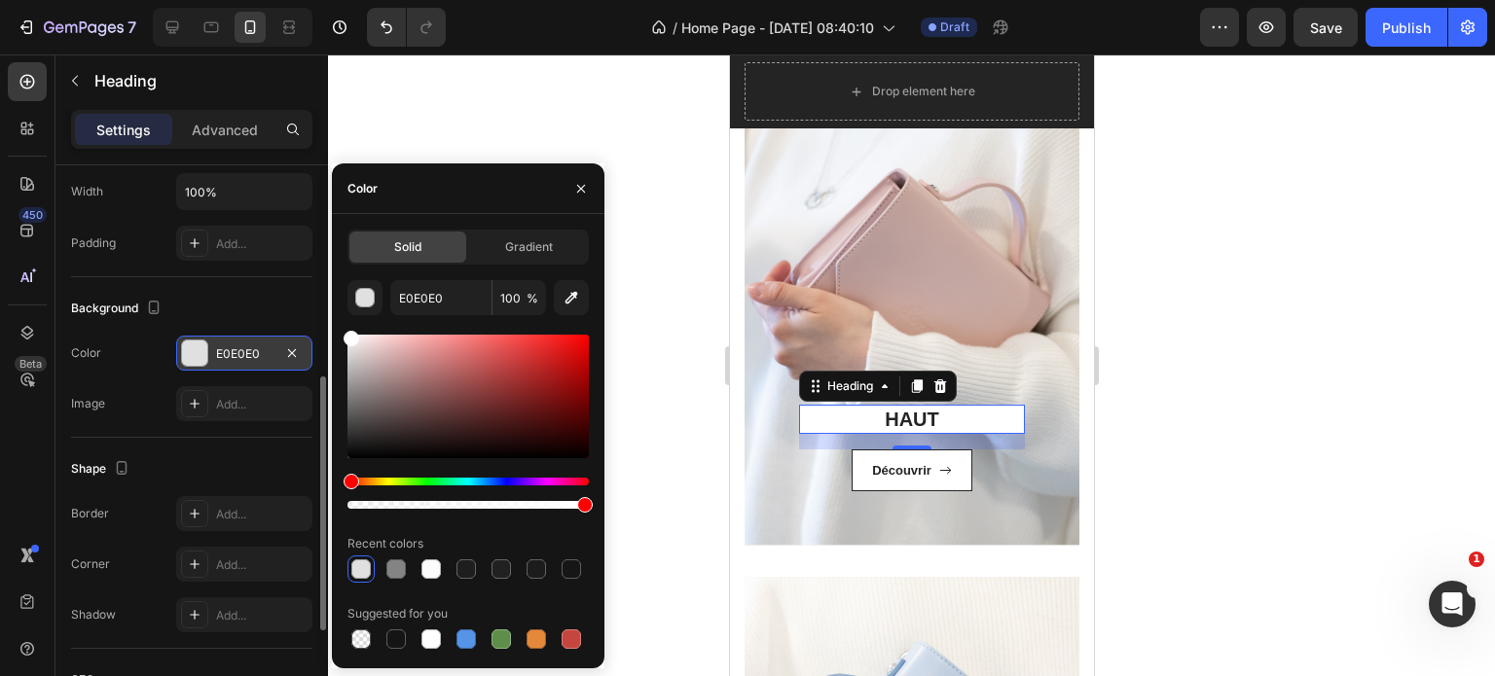
drag, startPoint x: 353, startPoint y: 340, endPoint x: 338, endPoint y: 322, distance: 23.4
click at [338, 322] on div "Solid Gradient E0E0E0 100 % Recent colors Suggested for you" at bounding box center [468, 441] width 272 height 423
type input "FFFFFF"
click at [494, 104] on div at bounding box center [911, 365] width 1167 height 622
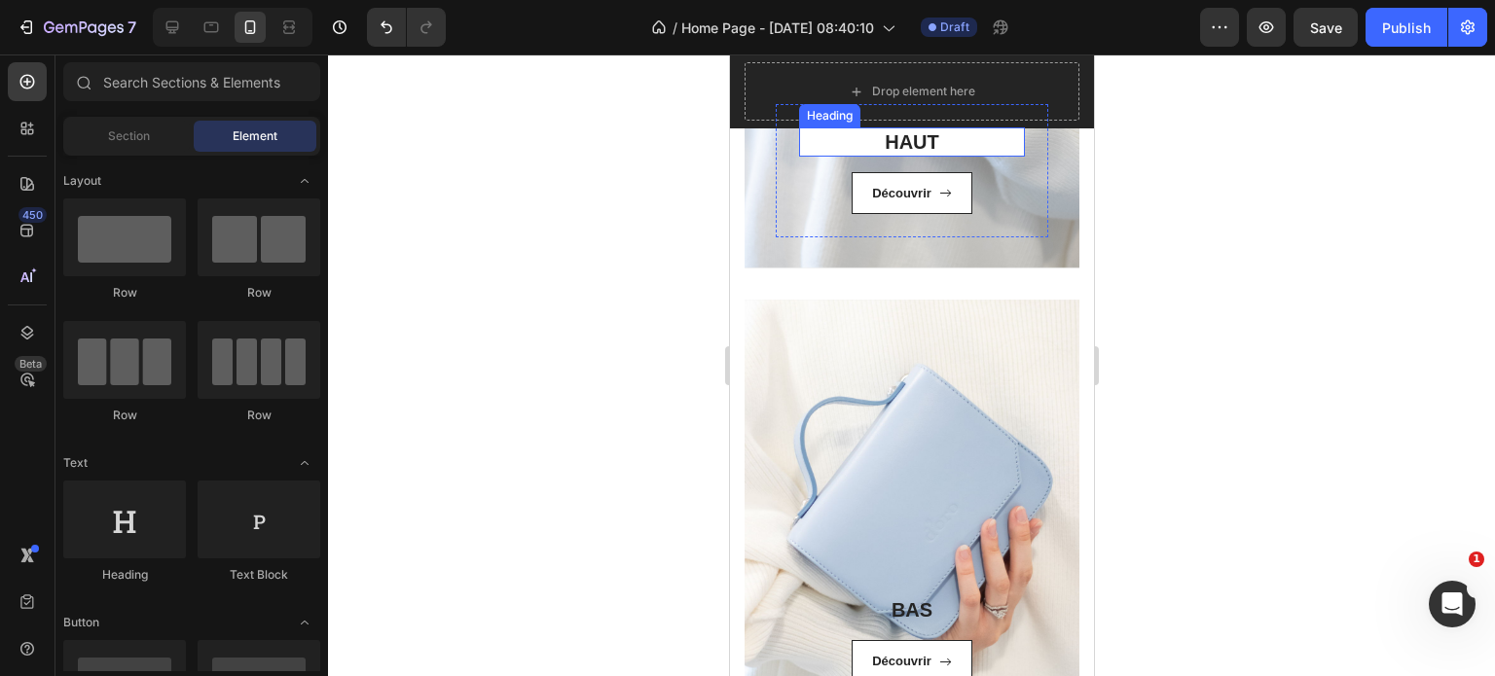
scroll to position [1000, 0]
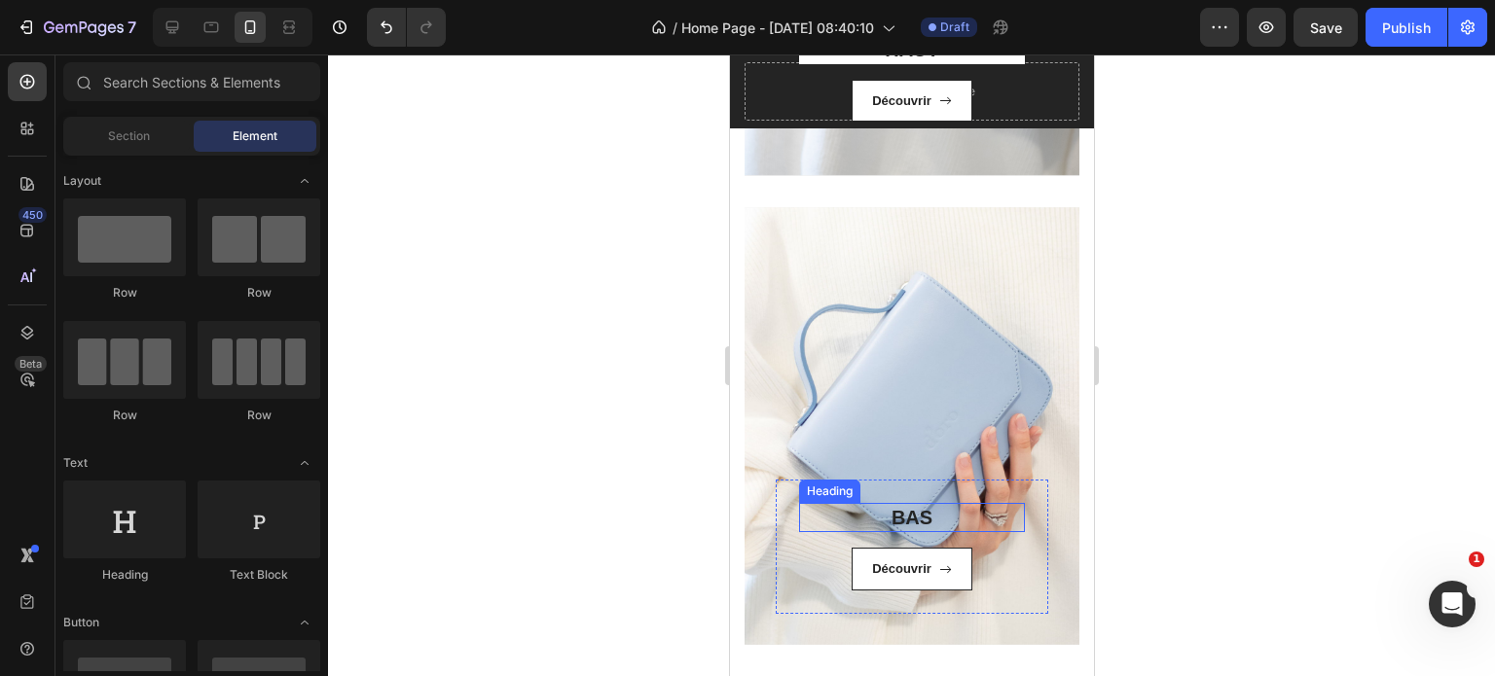
click at [907, 515] on strong "BAS" at bounding box center [910, 517] width 41 height 21
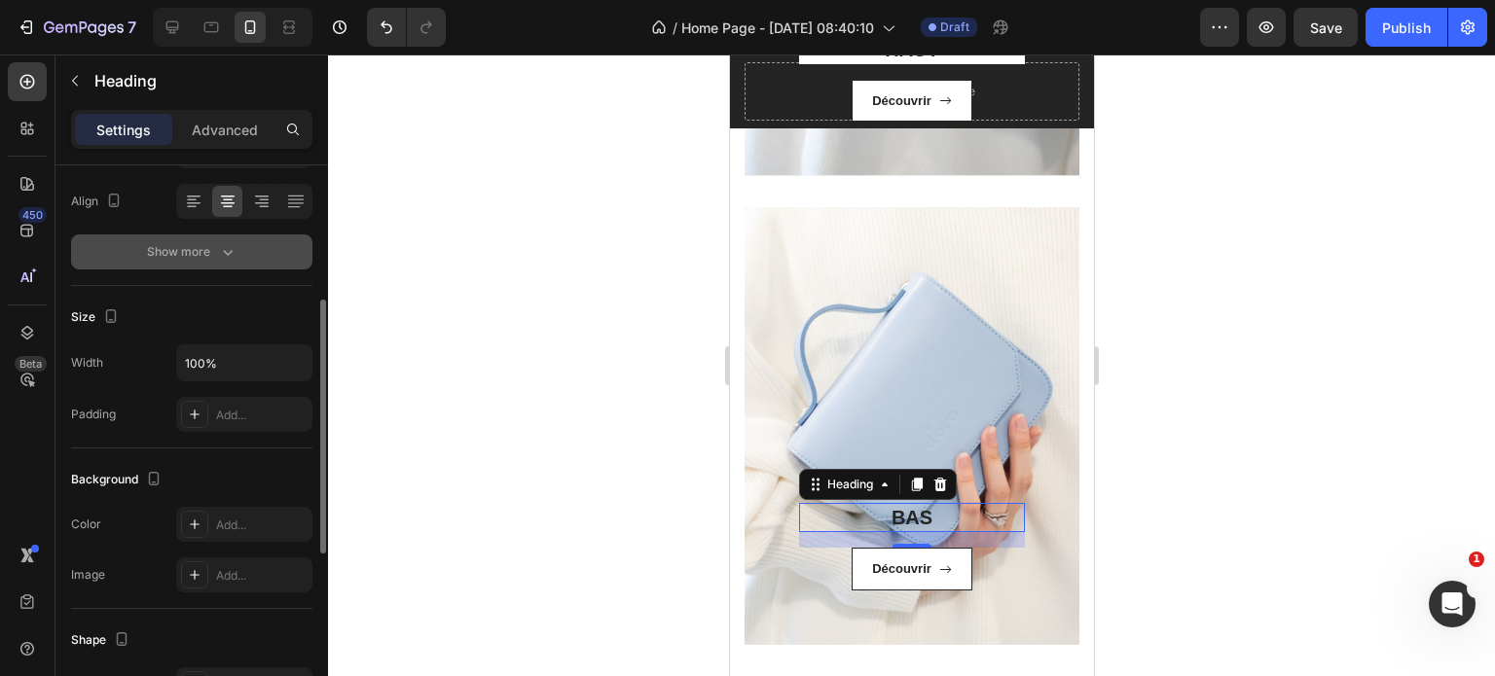
scroll to position [300, 0]
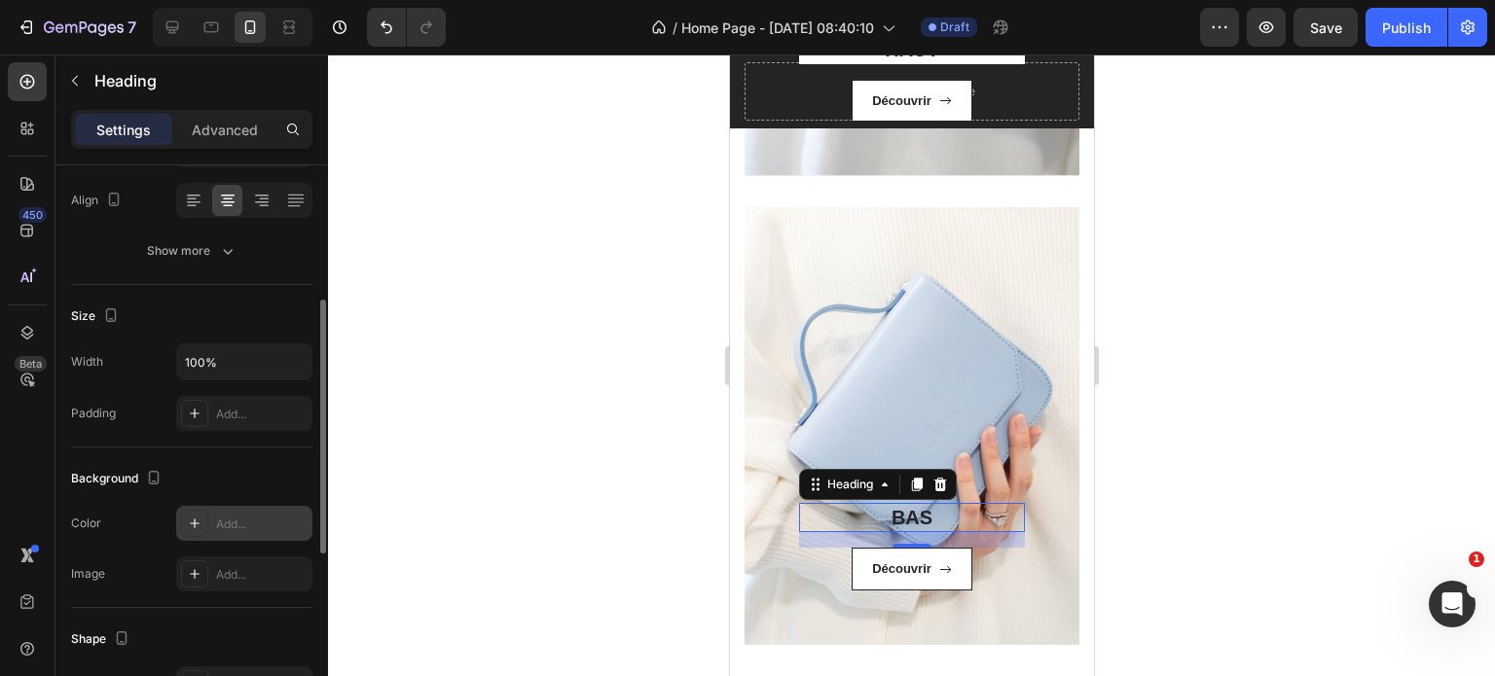
click at [218, 521] on div "Add..." at bounding box center [261, 525] width 91 height 18
click at [544, 268] on div at bounding box center [911, 365] width 1167 height 622
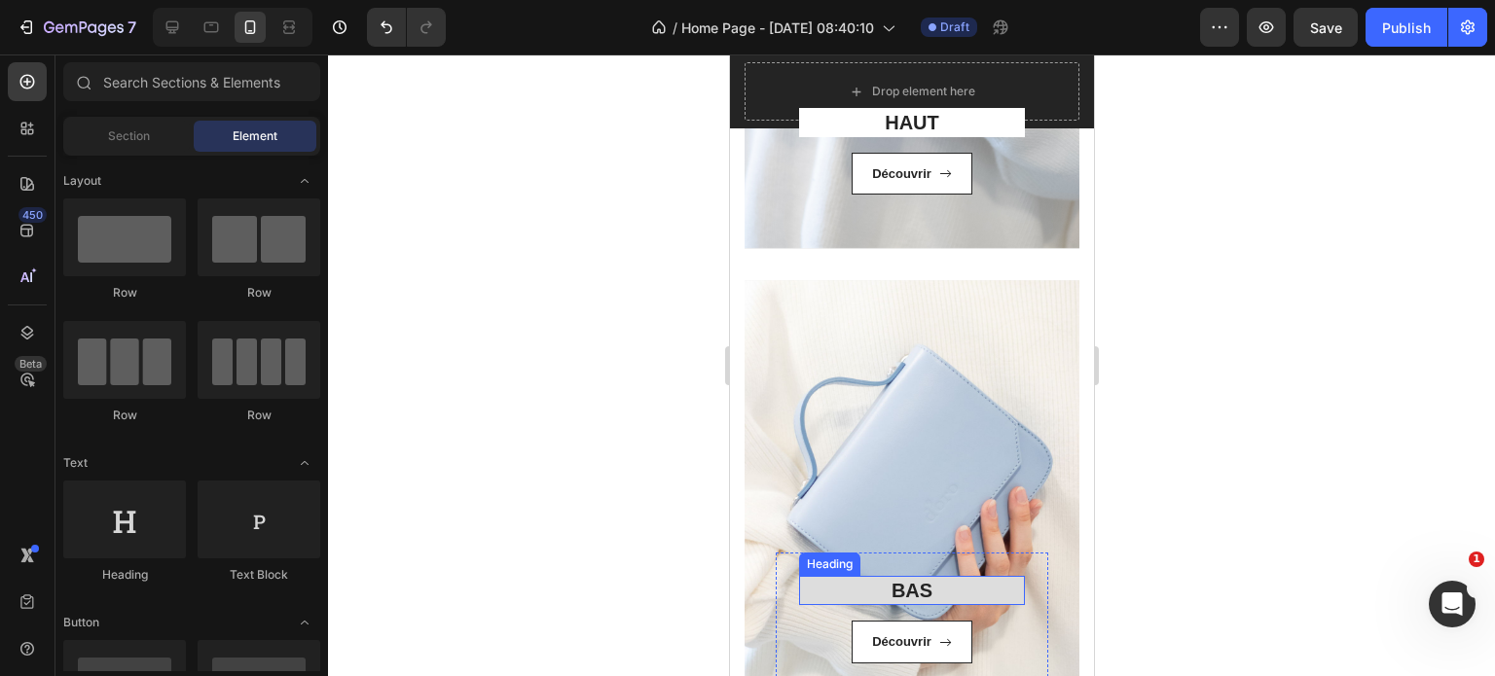
scroll to position [1038, 0]
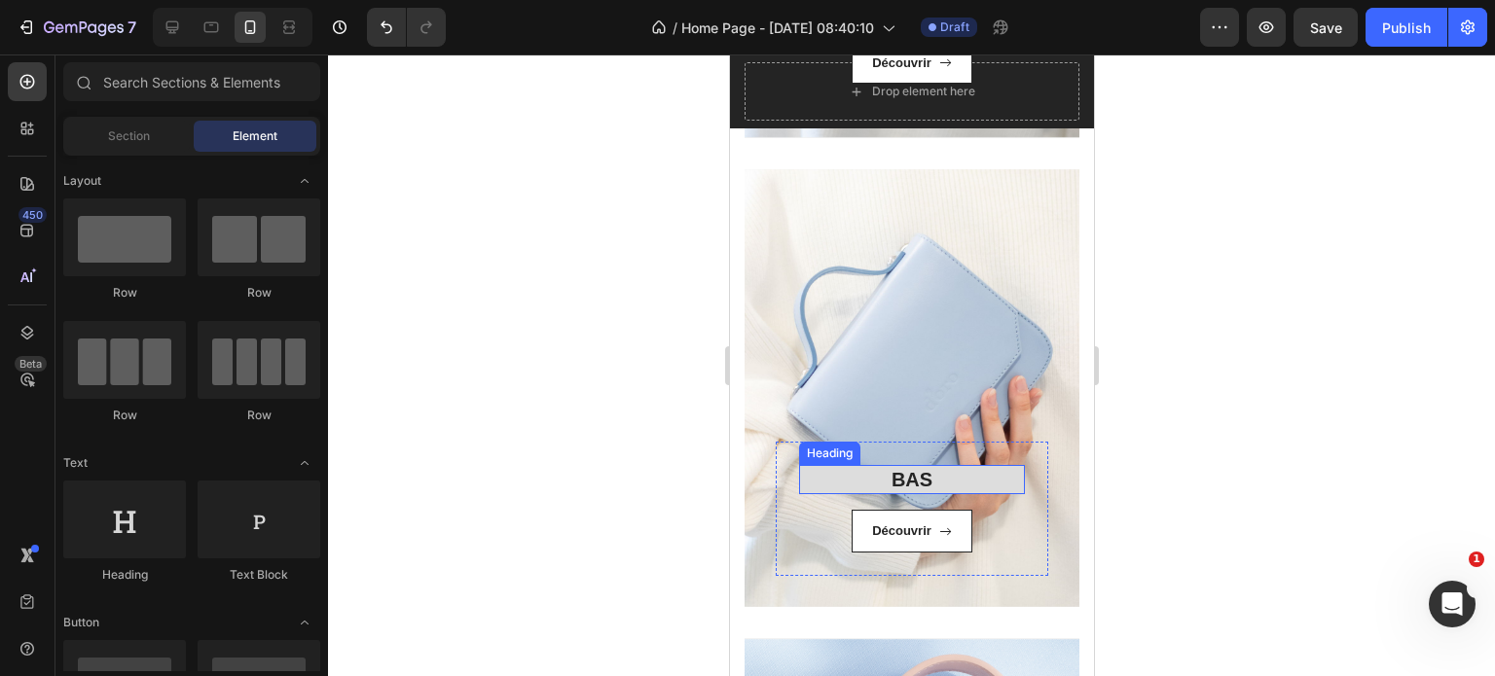
click at [850, 477] on h3 "BAS" at bounding box center [911, 479] width 226 height 29
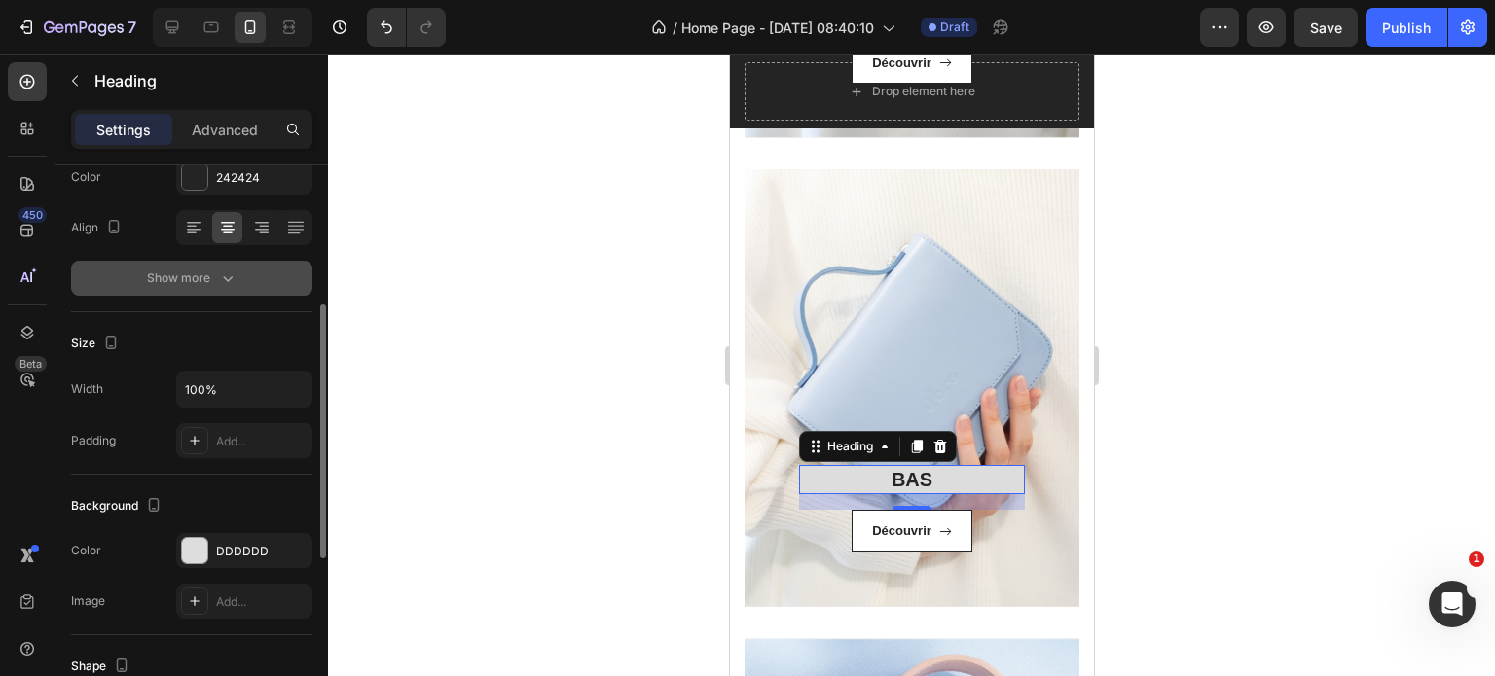
scroll to position [271, 0]
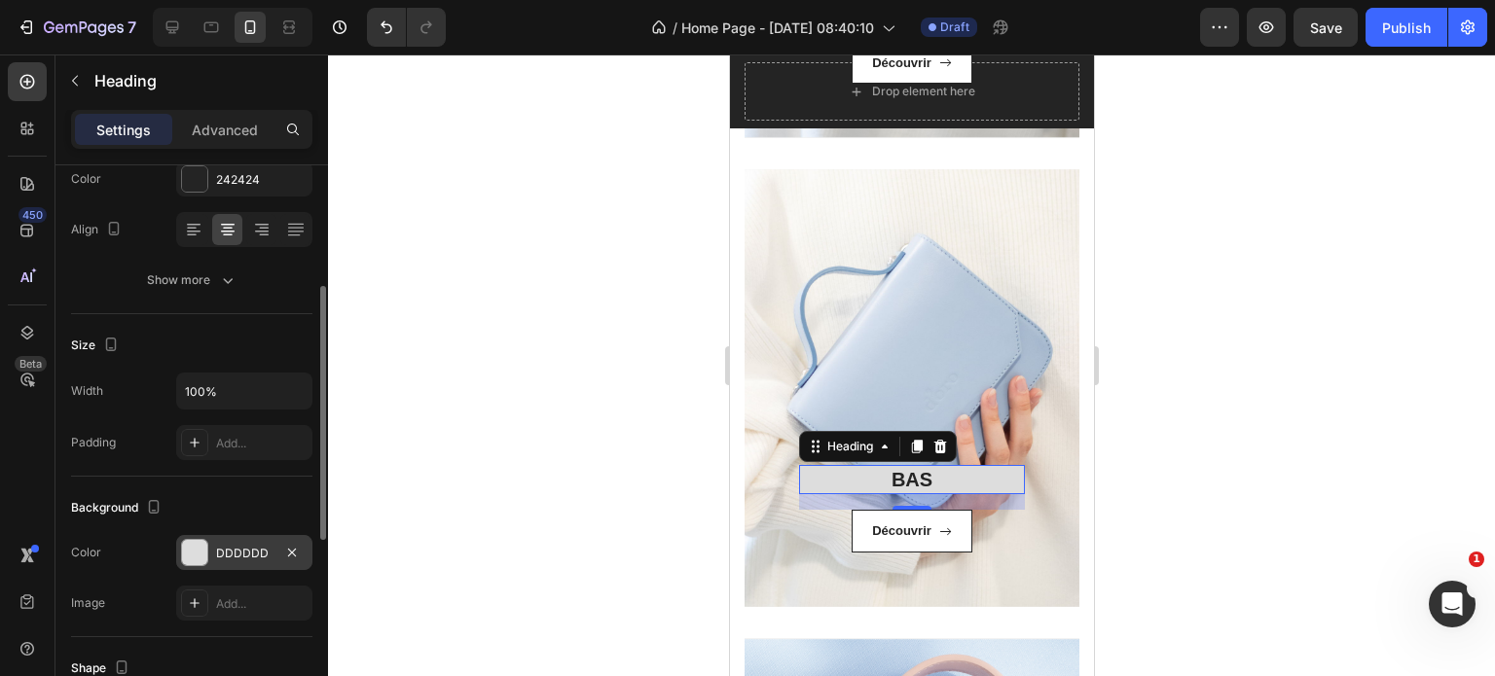
click at [191, 556] on div at bounding box center [194, 552] width 25 height 25
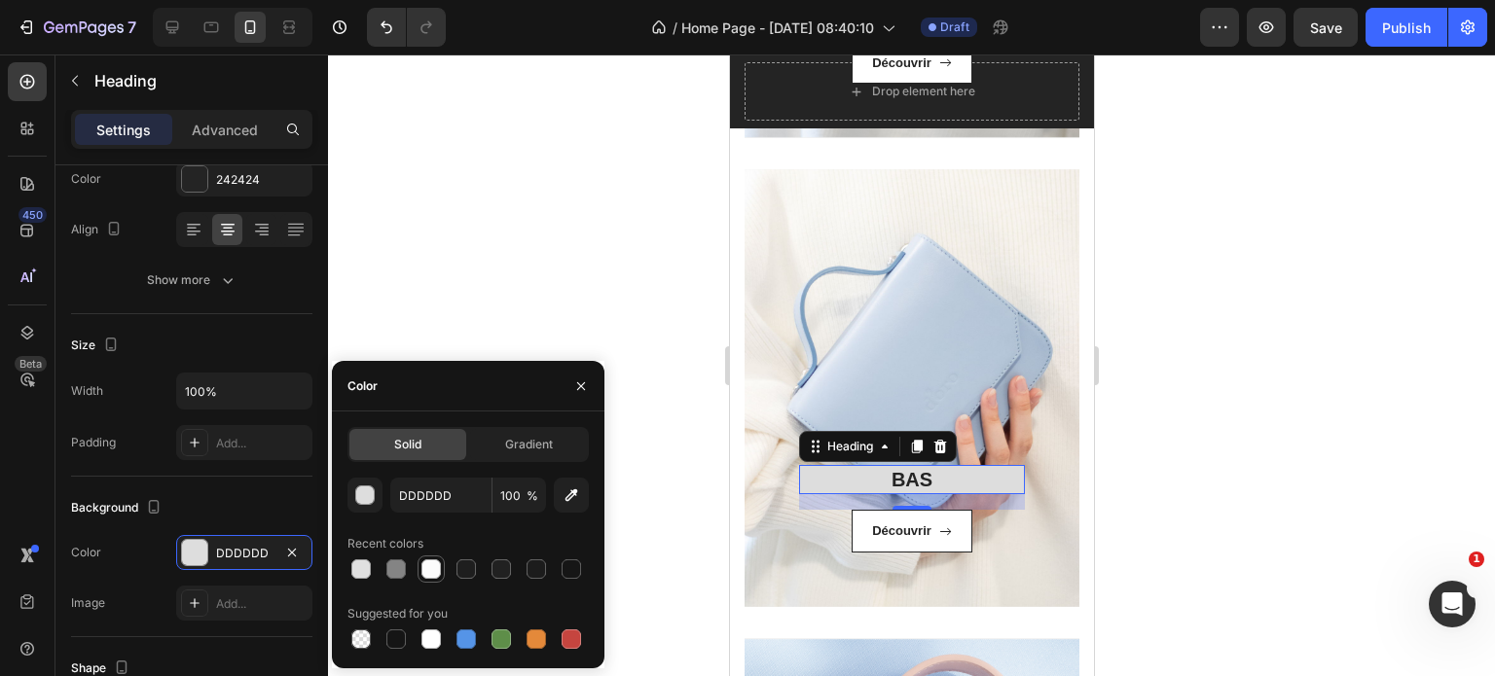
click at [425, 572] on div at bounding box center [430, 569] width 19 height 19
type input "FCFCFC"
click at [516, 241] on div at bounding box center [911, 365] width 1167 height 622
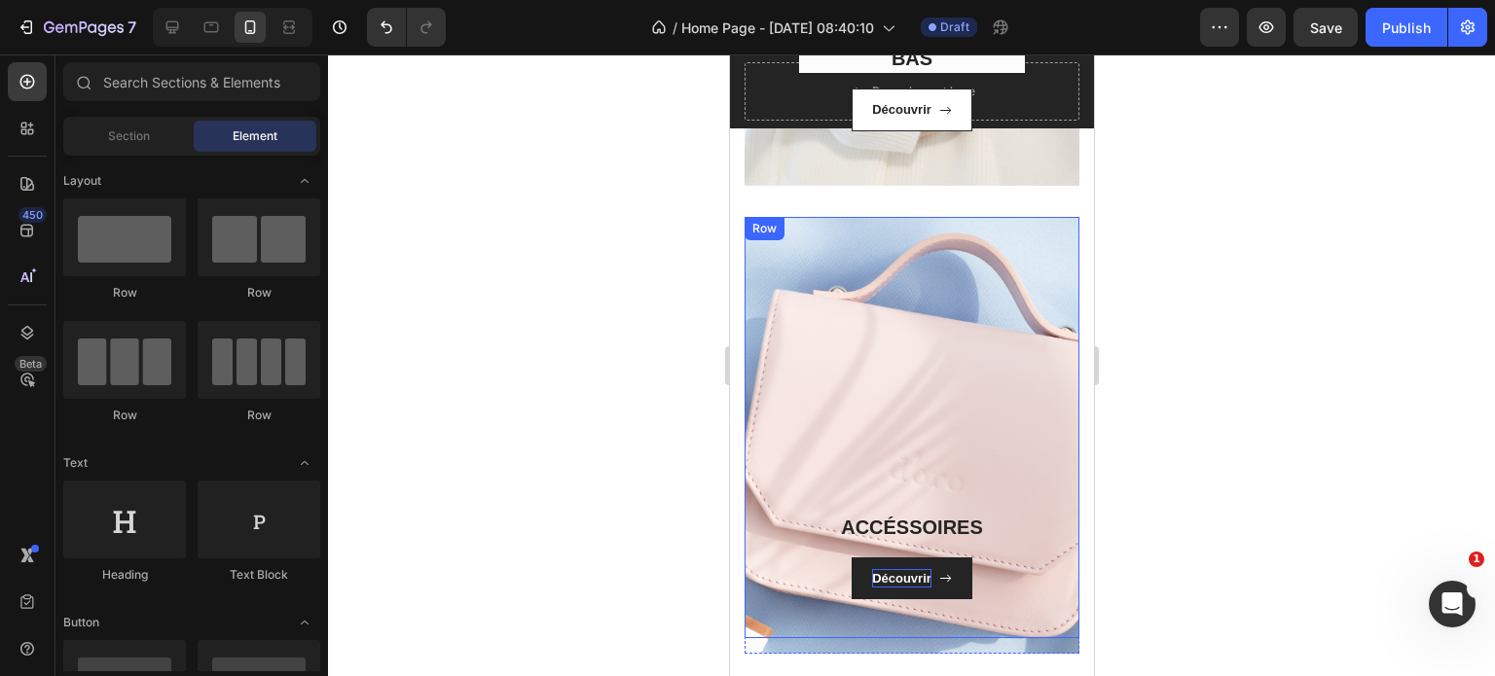
scroll to position [1538, 0]
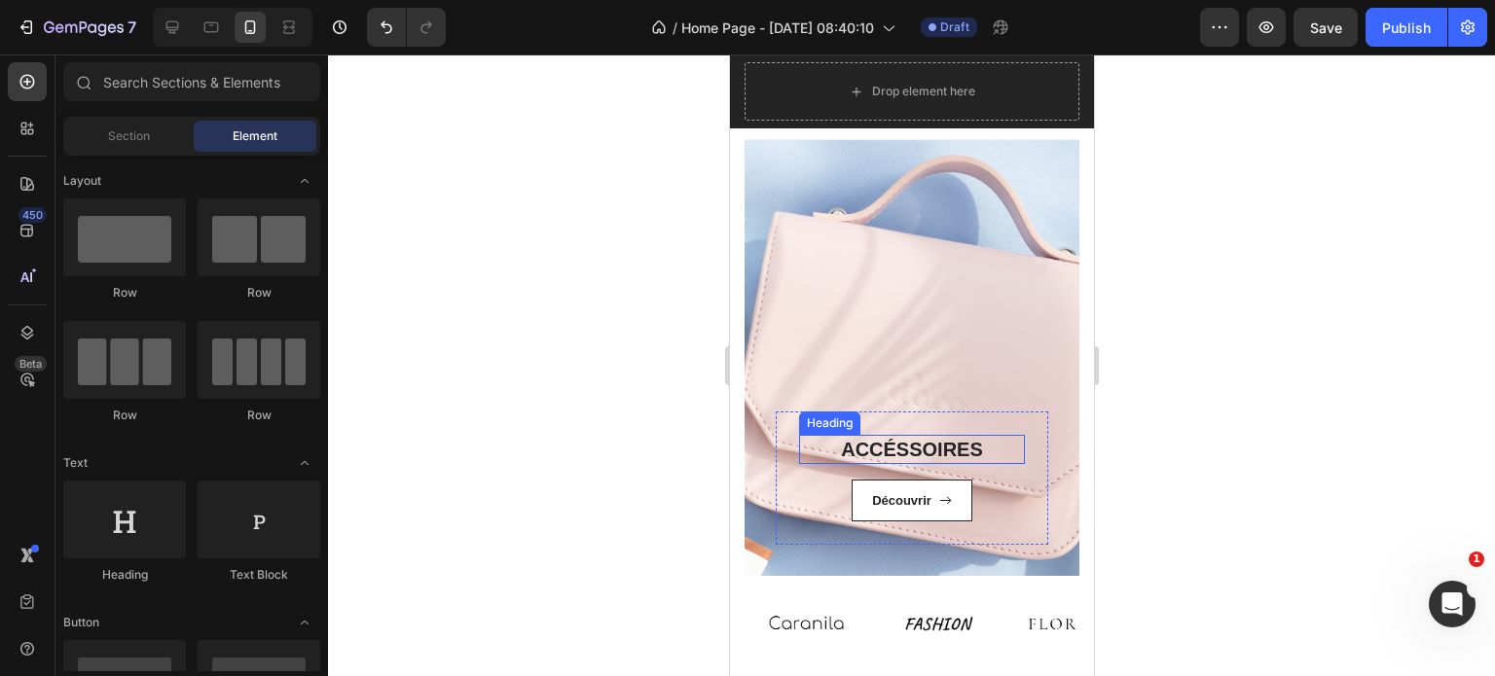
click at [901, 448] on h3 "ACCÉSSOIRES" at bounding box center [911, 449] width 226 height 29
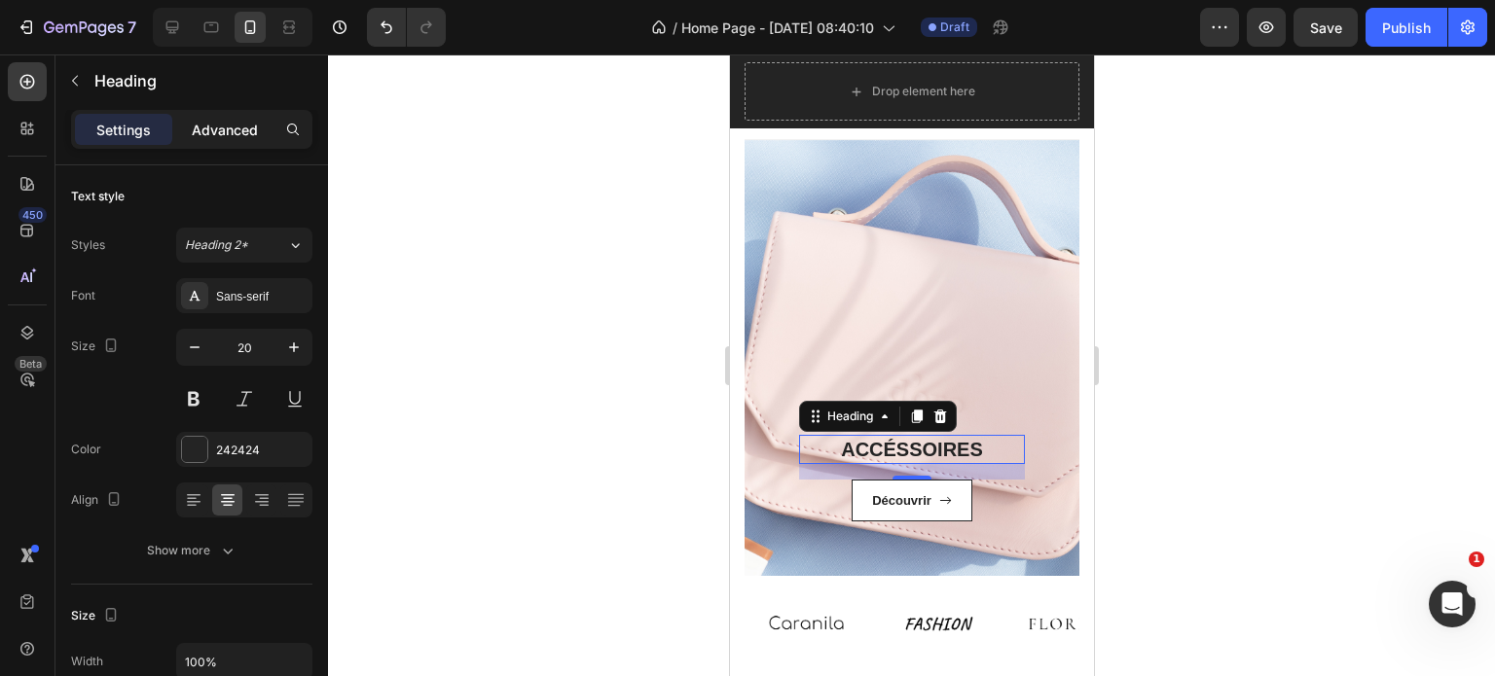
click at [206, 120] on p "Advanced" at bounding box center [225, 130] width 66 height 20
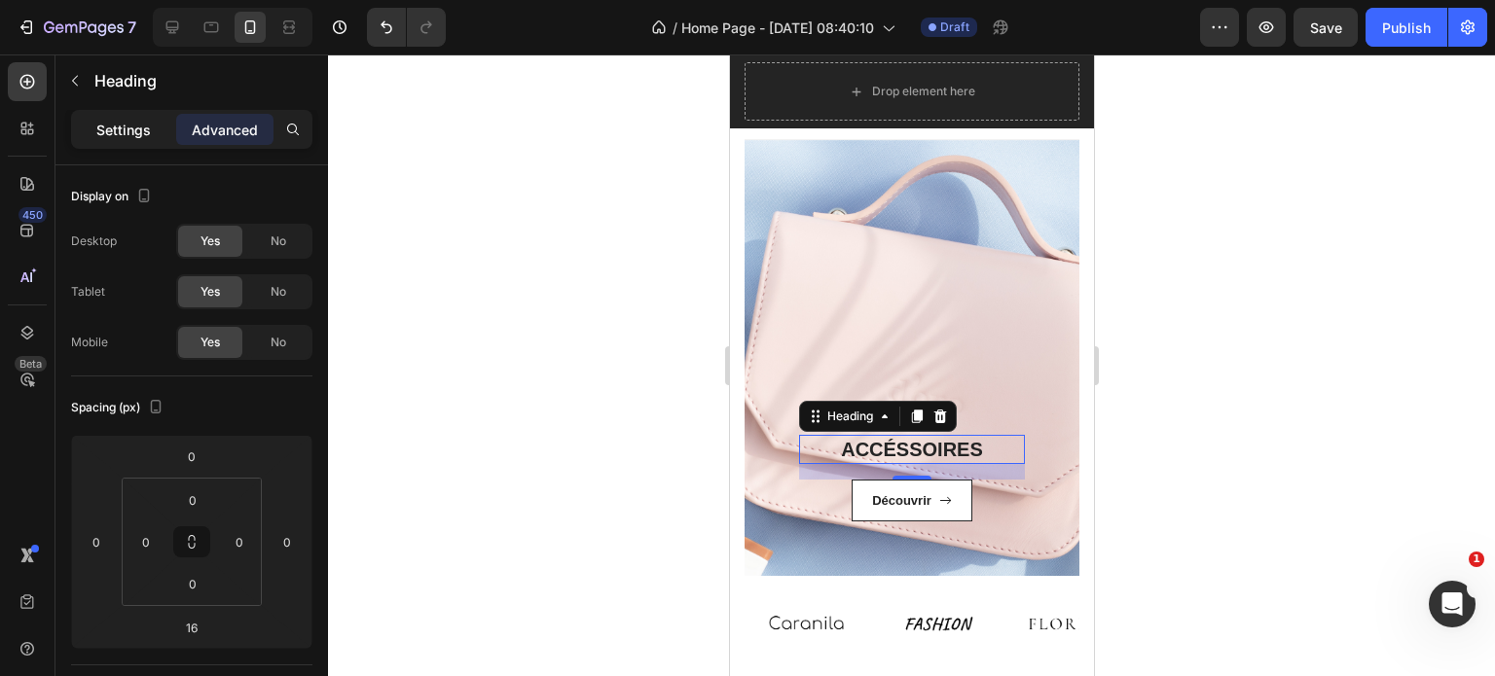
click at [136, 124] on p "Settings" at bounding box center [123, 130] width 54 height 20
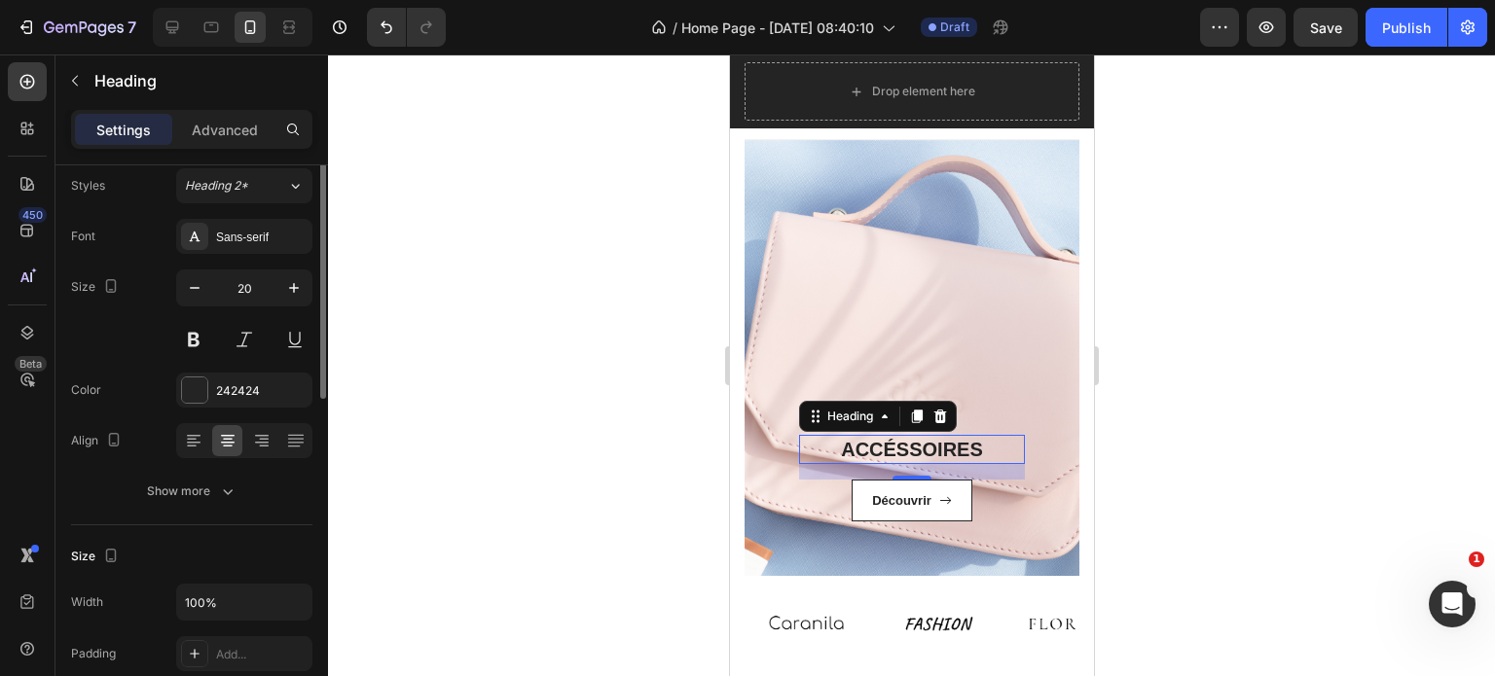
scroll to position [0, 0]
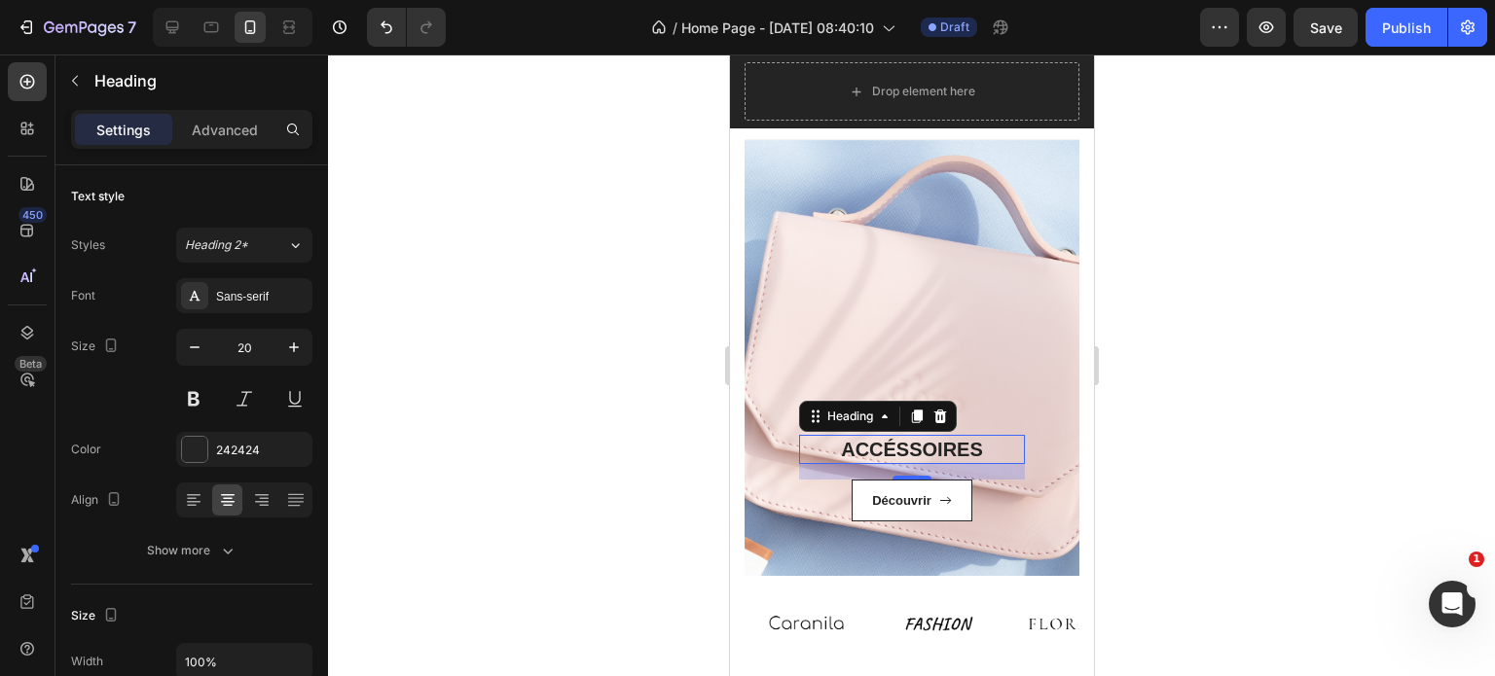
click at [898, 450] on h3 "ACCÉSSOIRES" at bounding box center [911, 449] width 226 height 29
click at [827, 453] on p "ACCÉSSOIRES" at bounding box center [911, 449] width 222 height 25
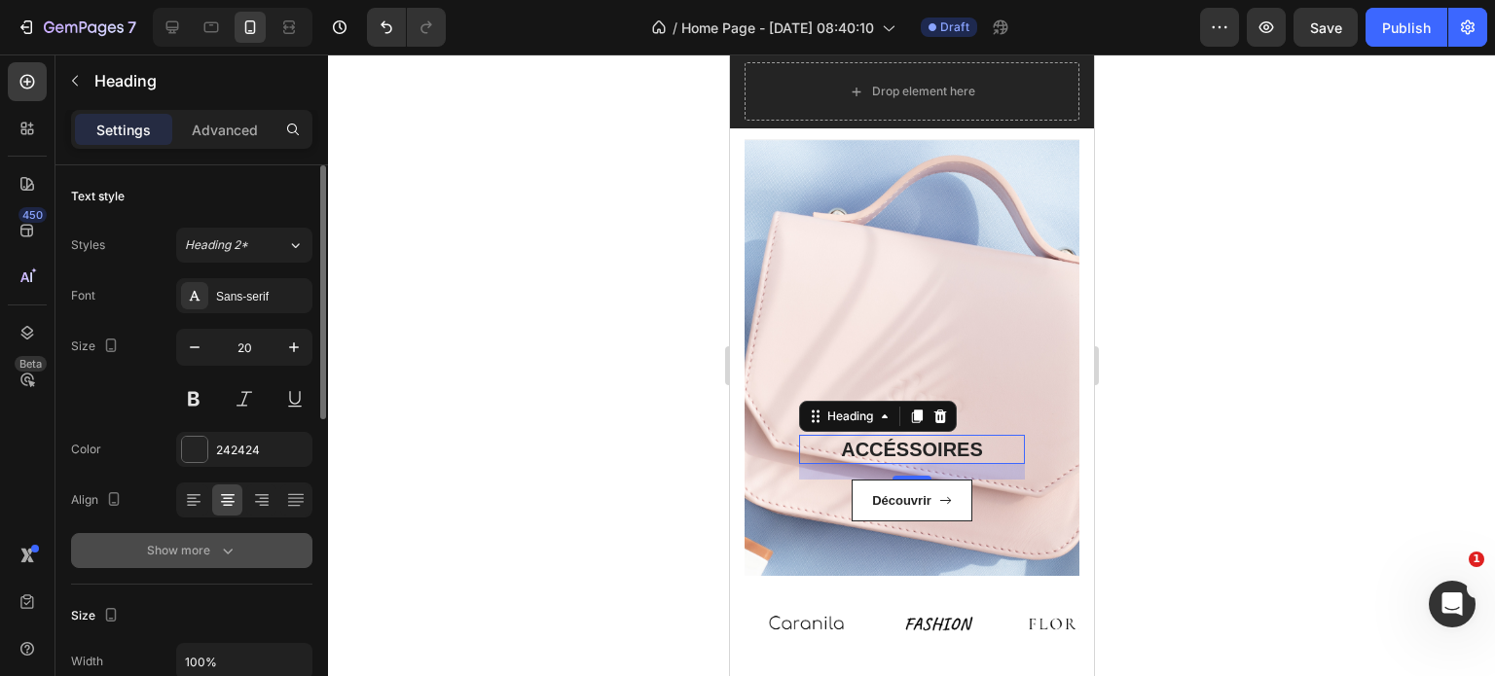
click at [191, 556] on div "Show more" at bounding box center [192, 550] width 90 height 19
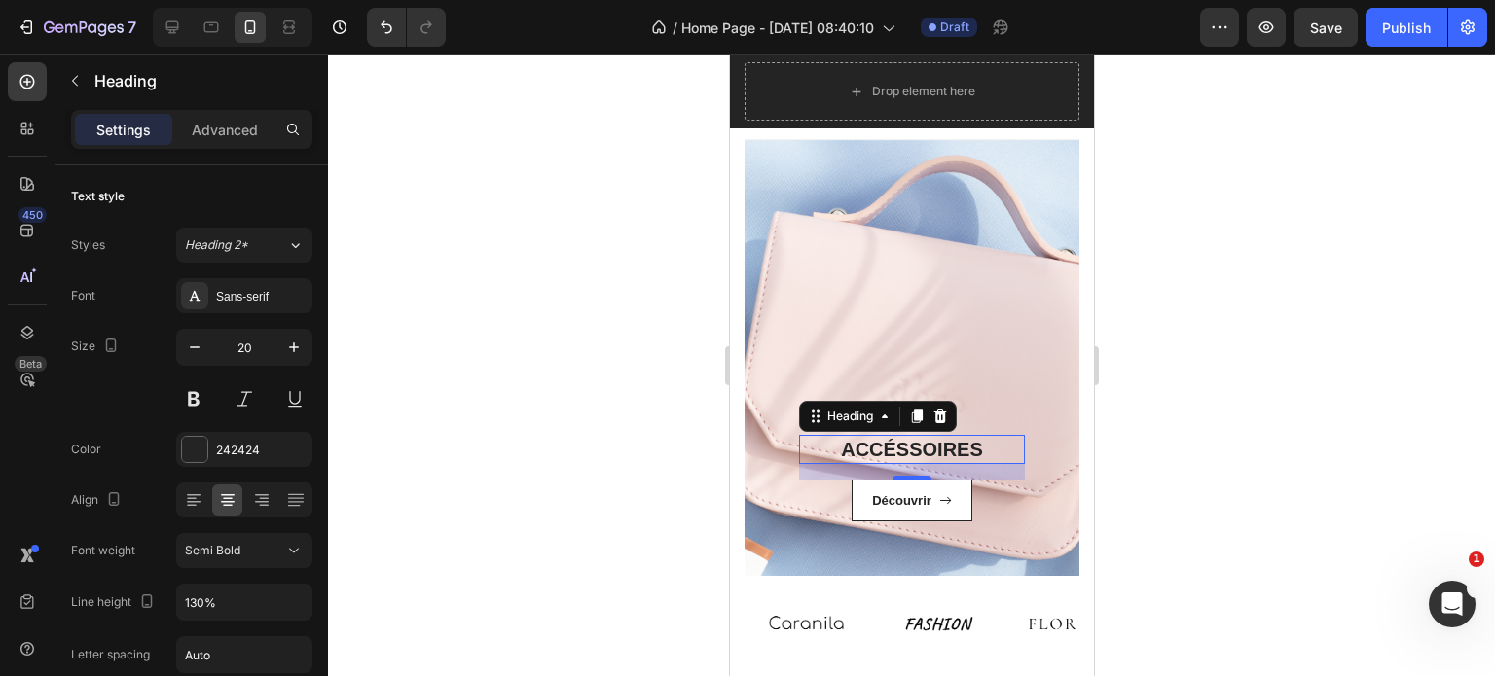
click at [451, 504] on div at bounding box center [911, 365] width 1167 height 622
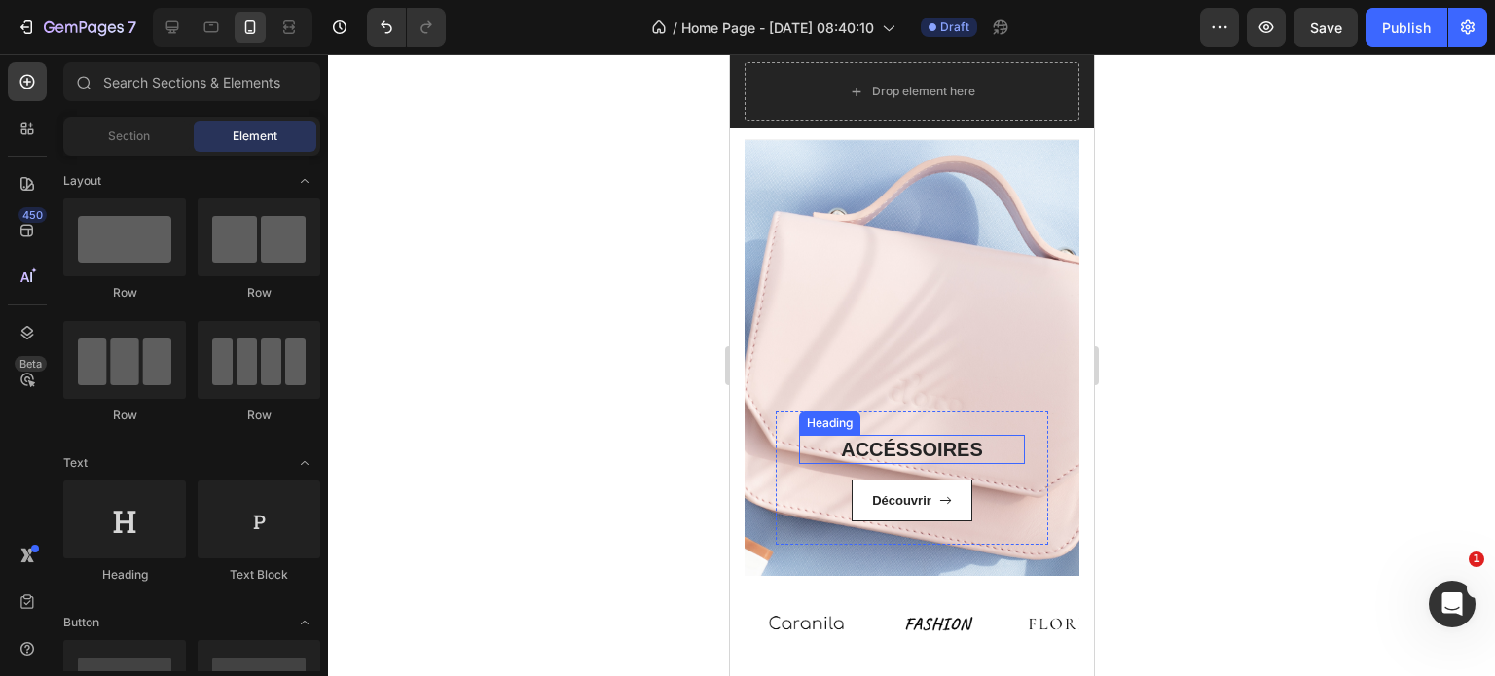
click at [917, 451] on p "ACCÉSSOIRES" at bounding box center [911, 449] width 222 height 25
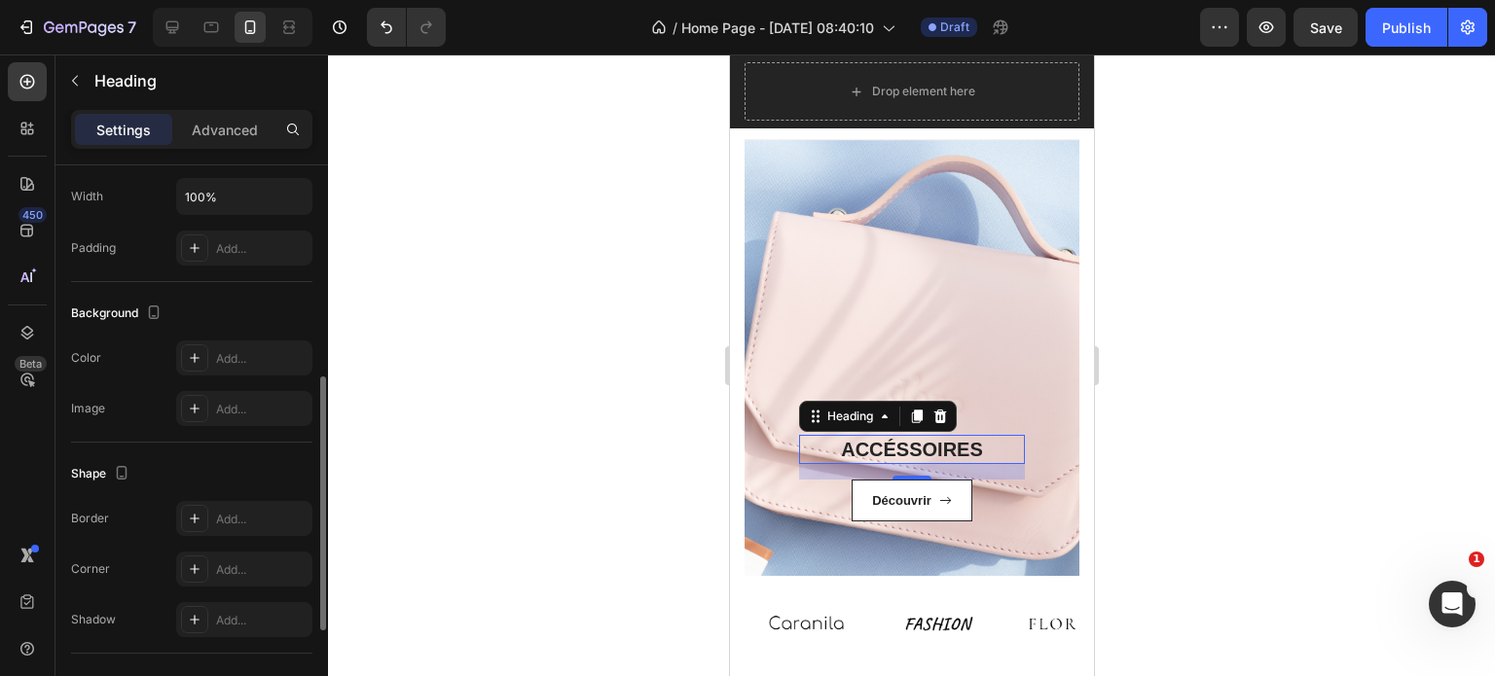
scroll to position [467, 0]
click at [254, 357] on div "Add..." at bounding box center [261, 357] width 91 height 18
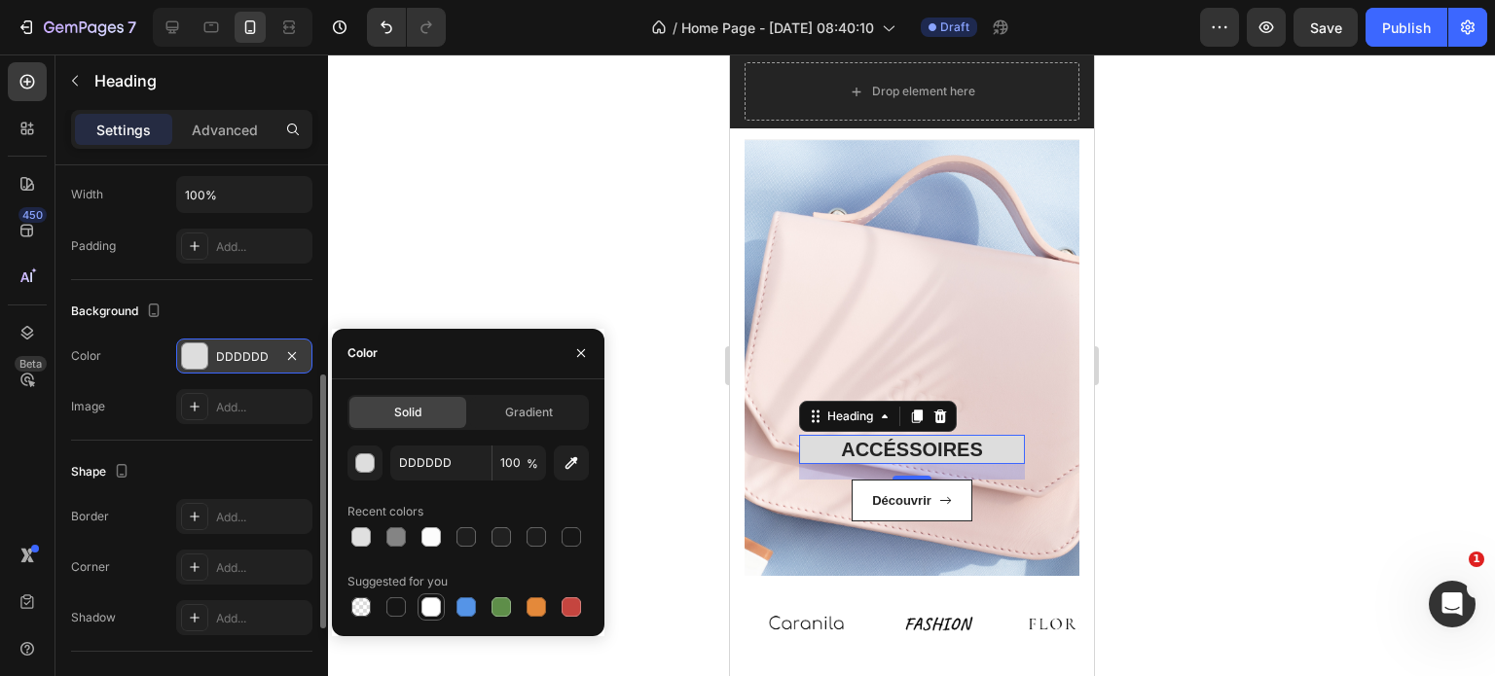
click at [428, 606] on div at bounding box center [430, 606] width 19 height 19
type input "FFFFFF"
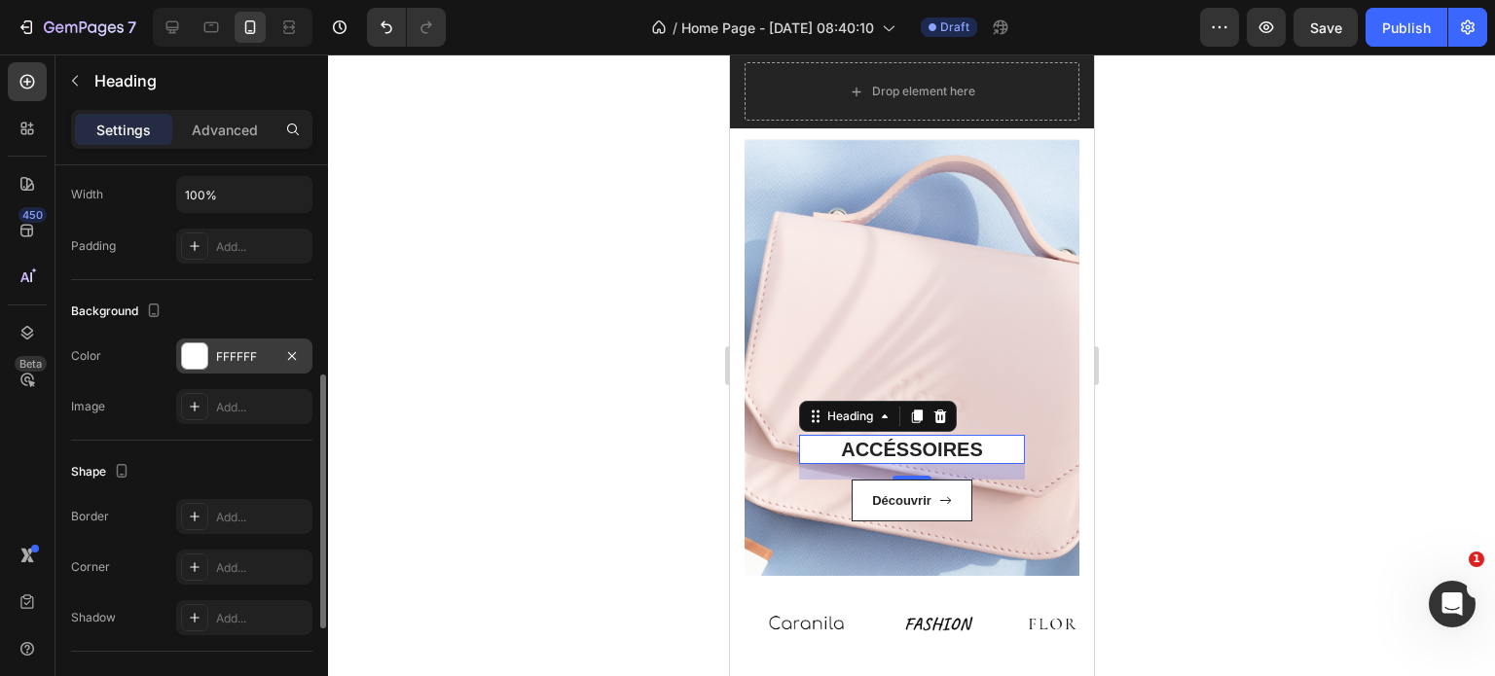
click at [468, 235] on div at bounding box center [911, 365] width 1167 height 622
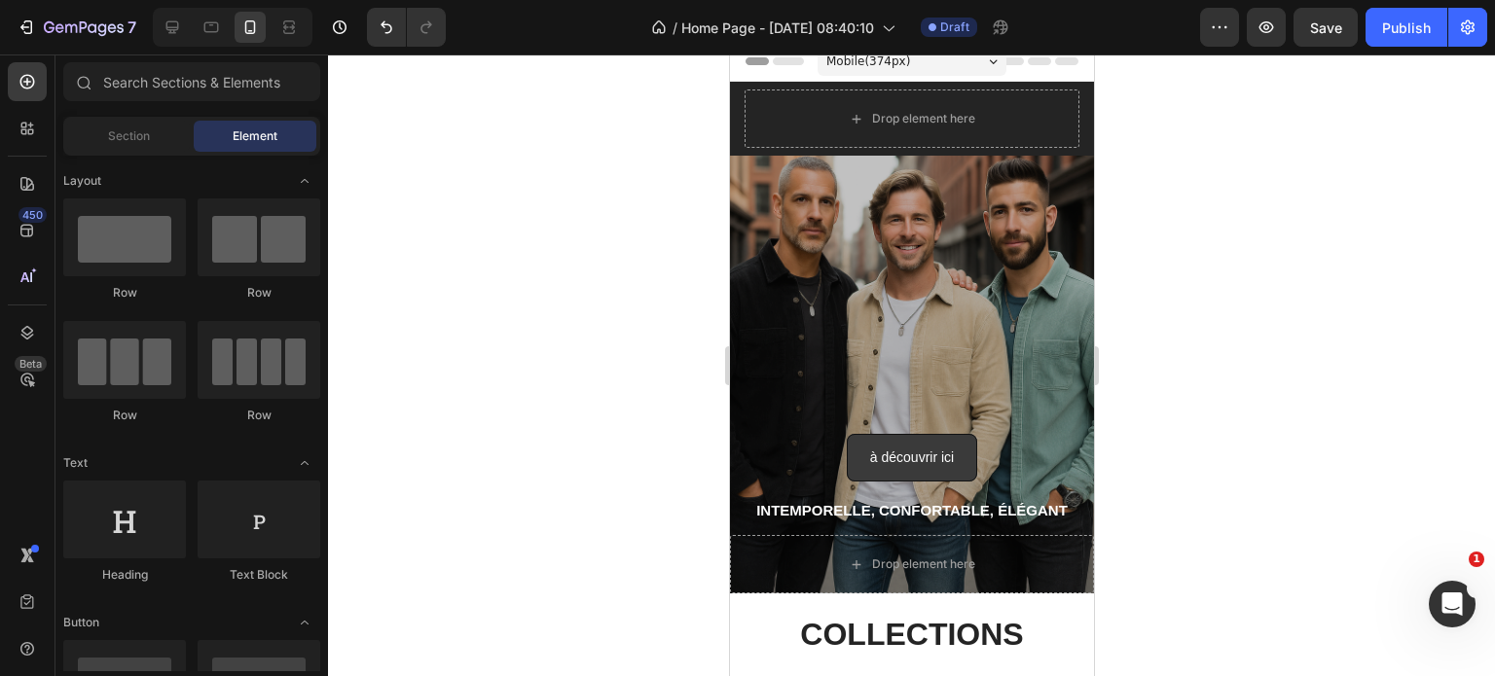
scroll to position [140, 0]
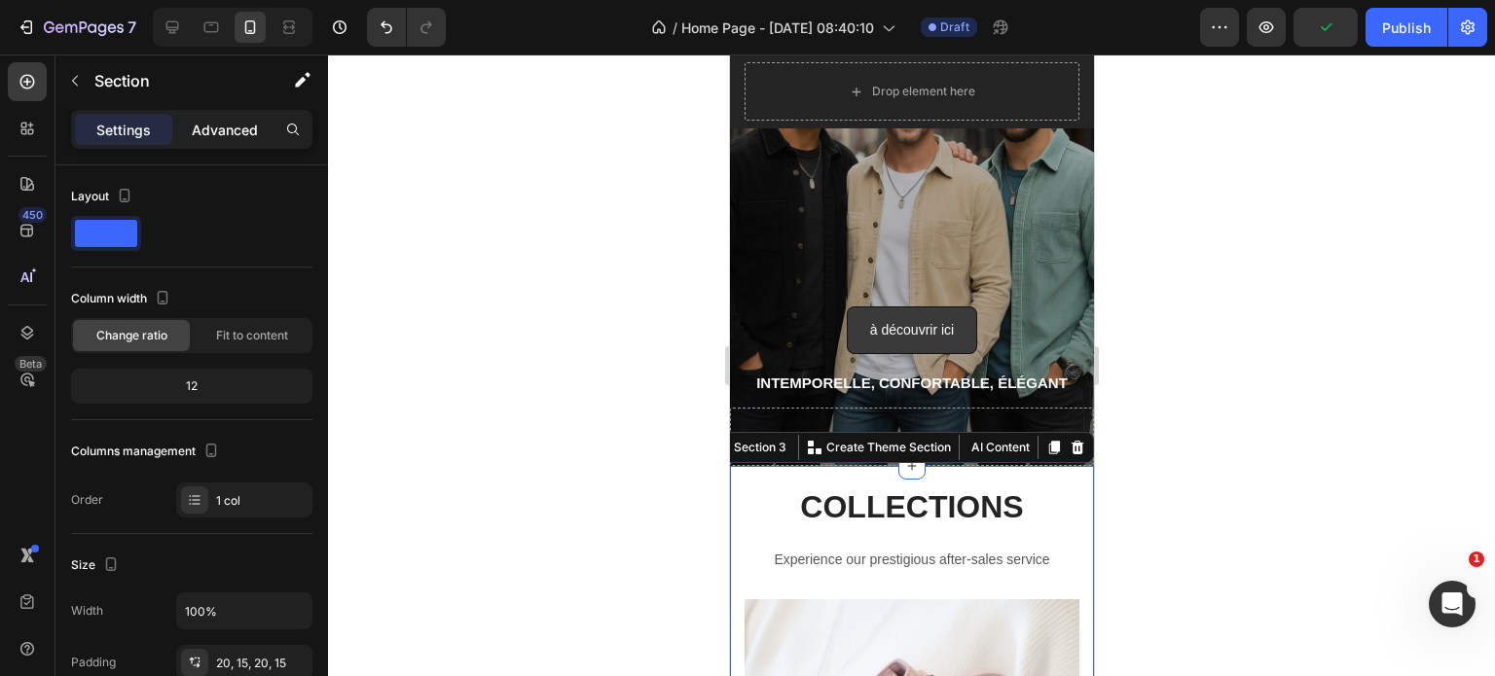
click at [230, 129] on p "Advanced" at bounding box center [225, 130] width 66 height 20
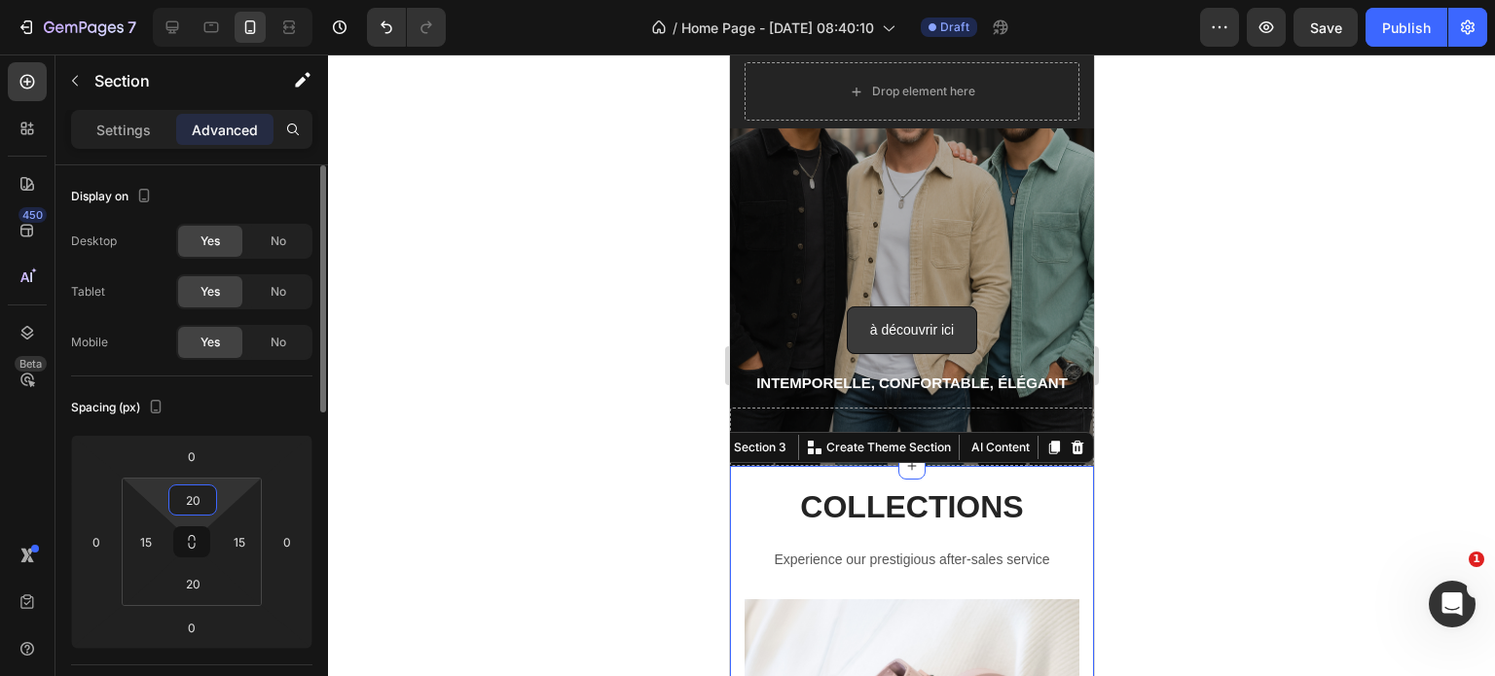
click at [191, 505] on input "20" at bounding box center [192, 500] width 39 height 29
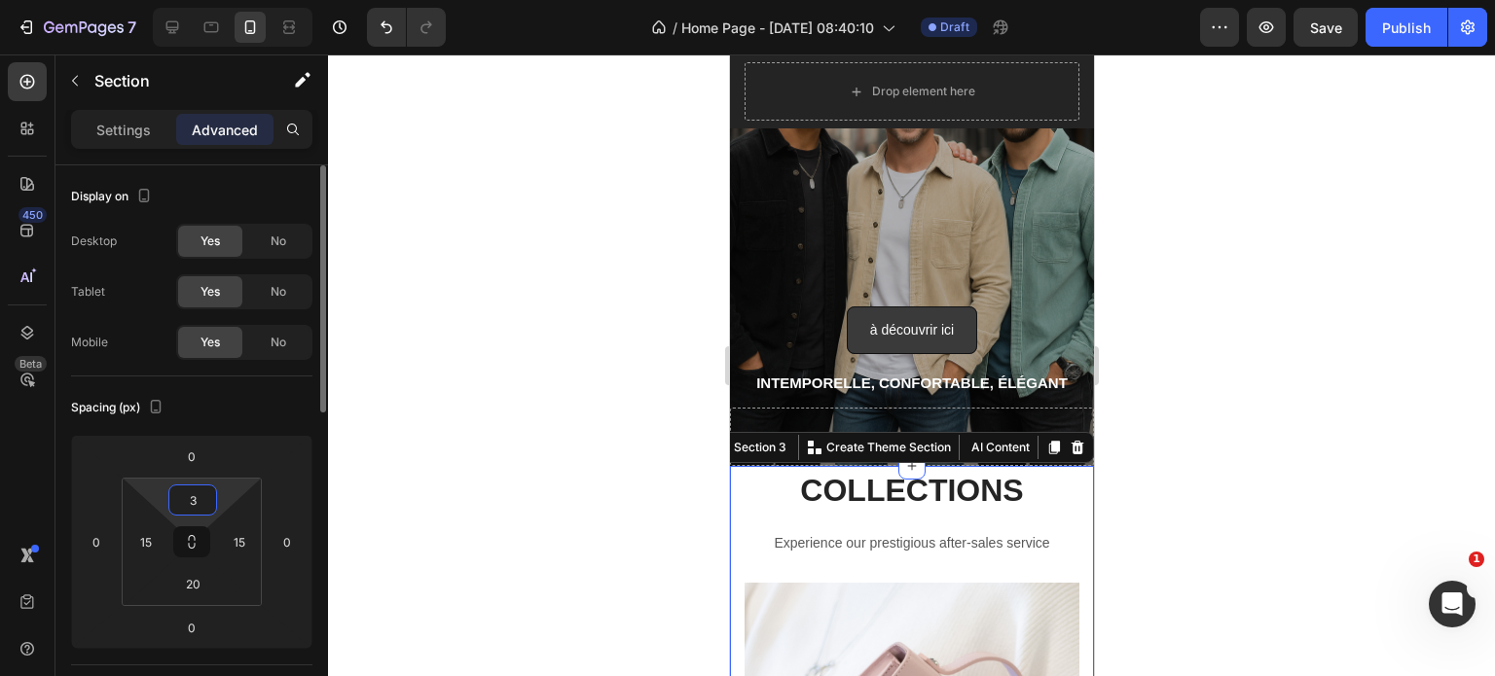
type input "30"
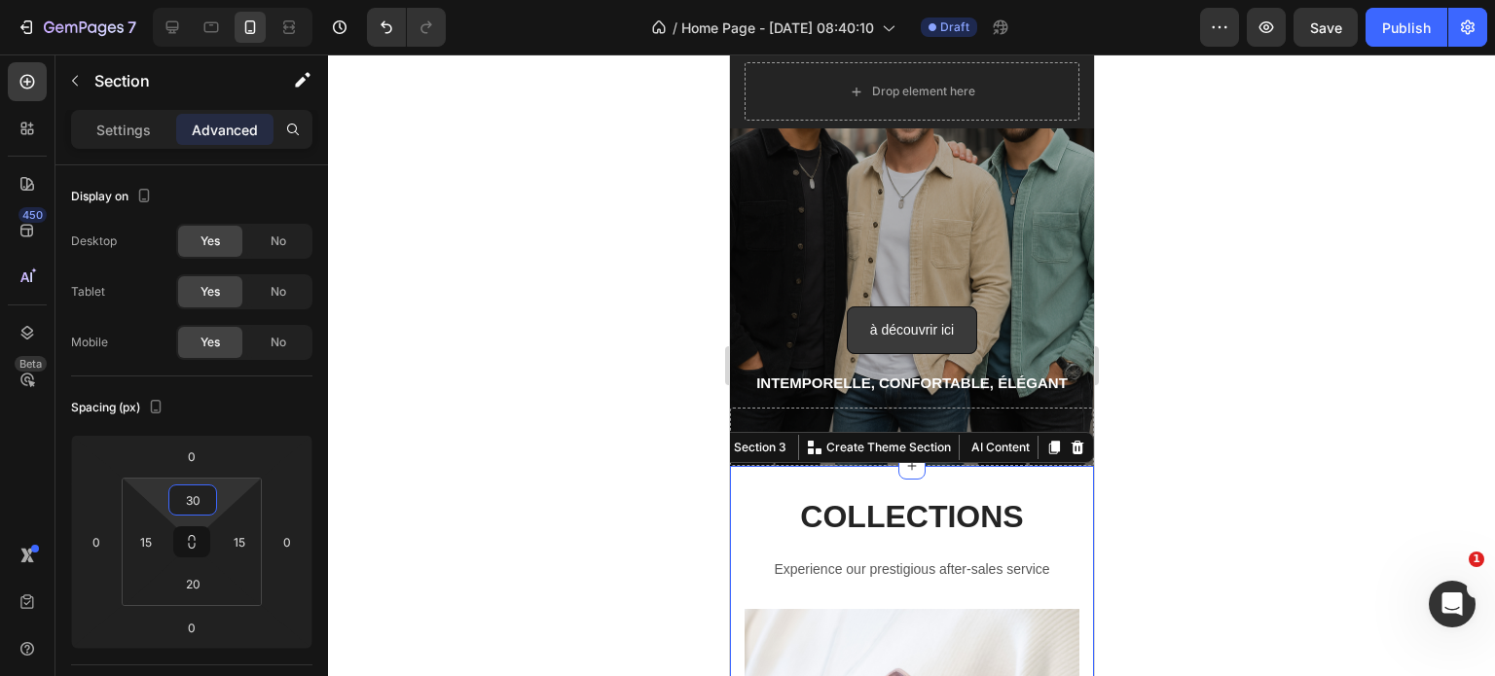
click at [549, 333] on div at bounding box center [911, 365] width 1167 height 622
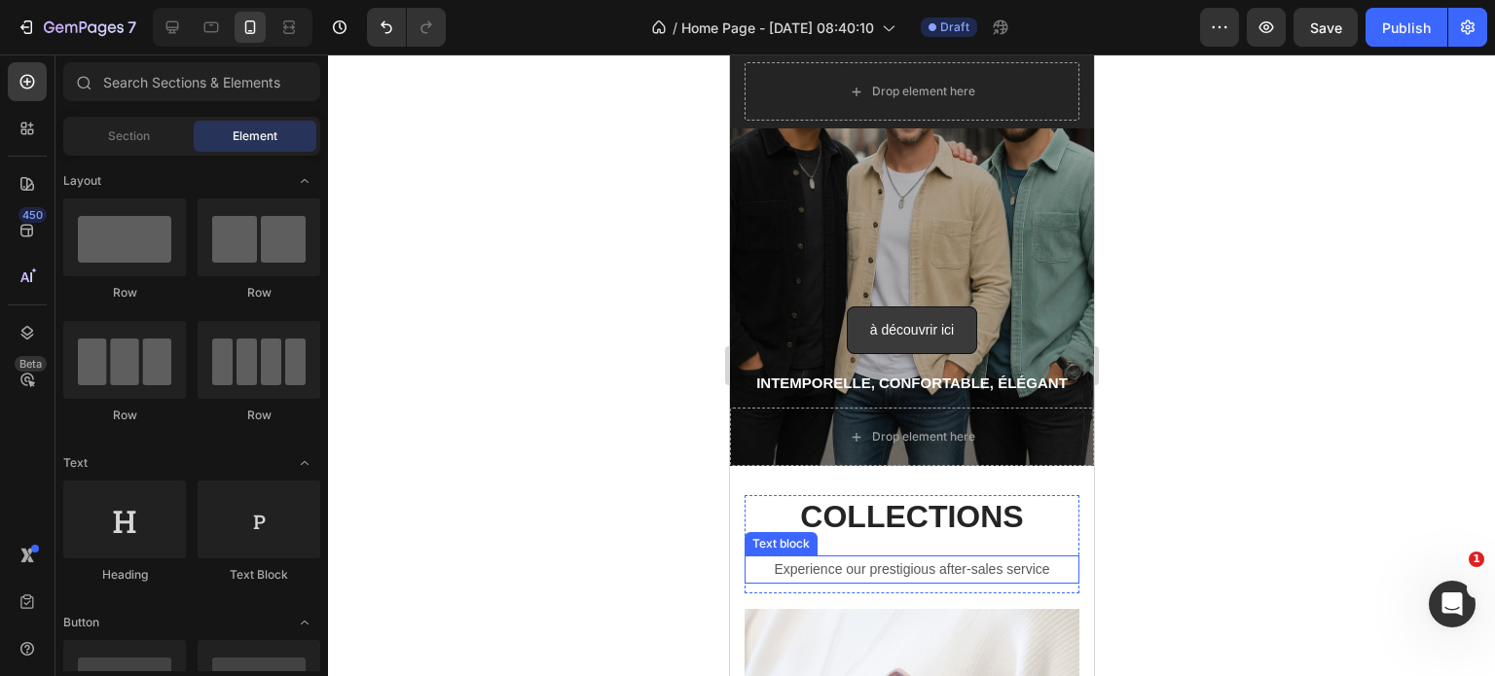
click at [887, 567] on p "Experience our prestigious after-sales service" at bounding box center [910, 570] width 331 height 24
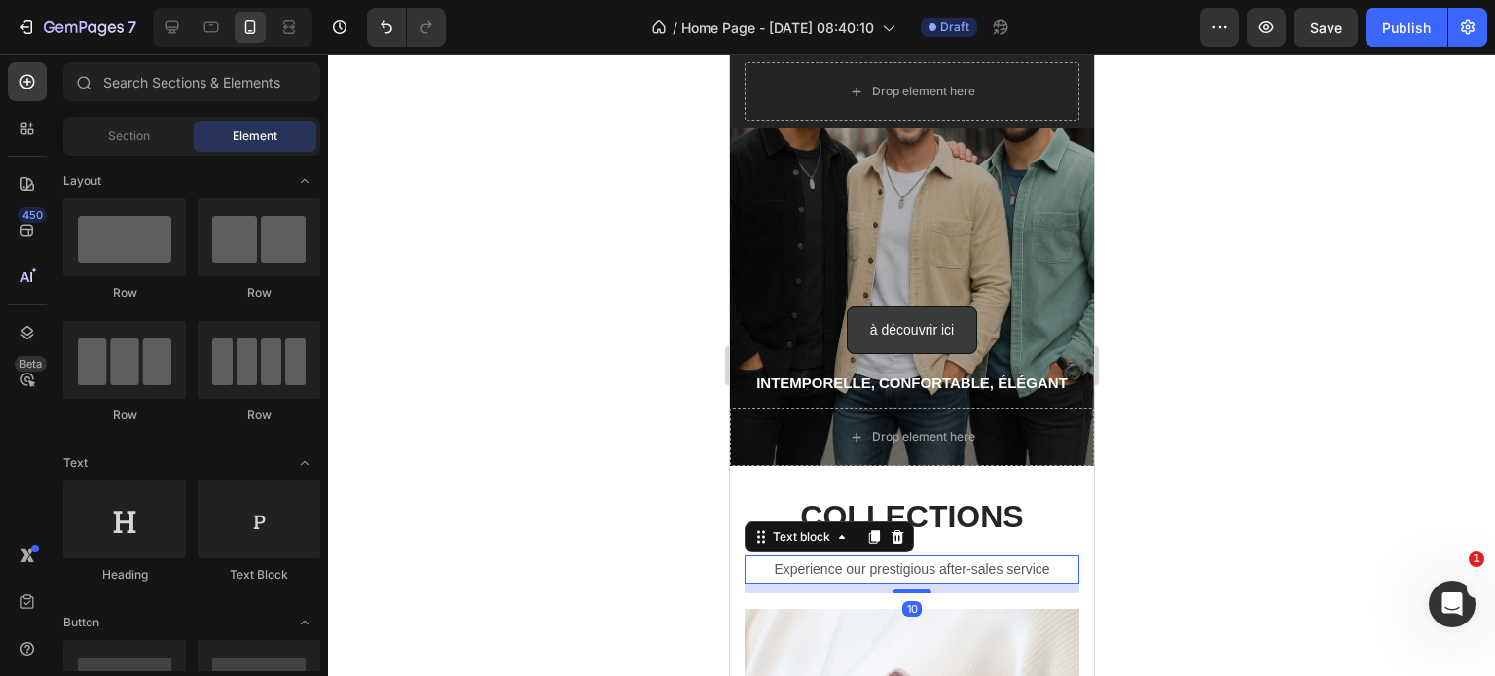
click at [887, 567] on p "Experience our prestigious after-sales service" at bounding box center [910, 570] width 331 height 24
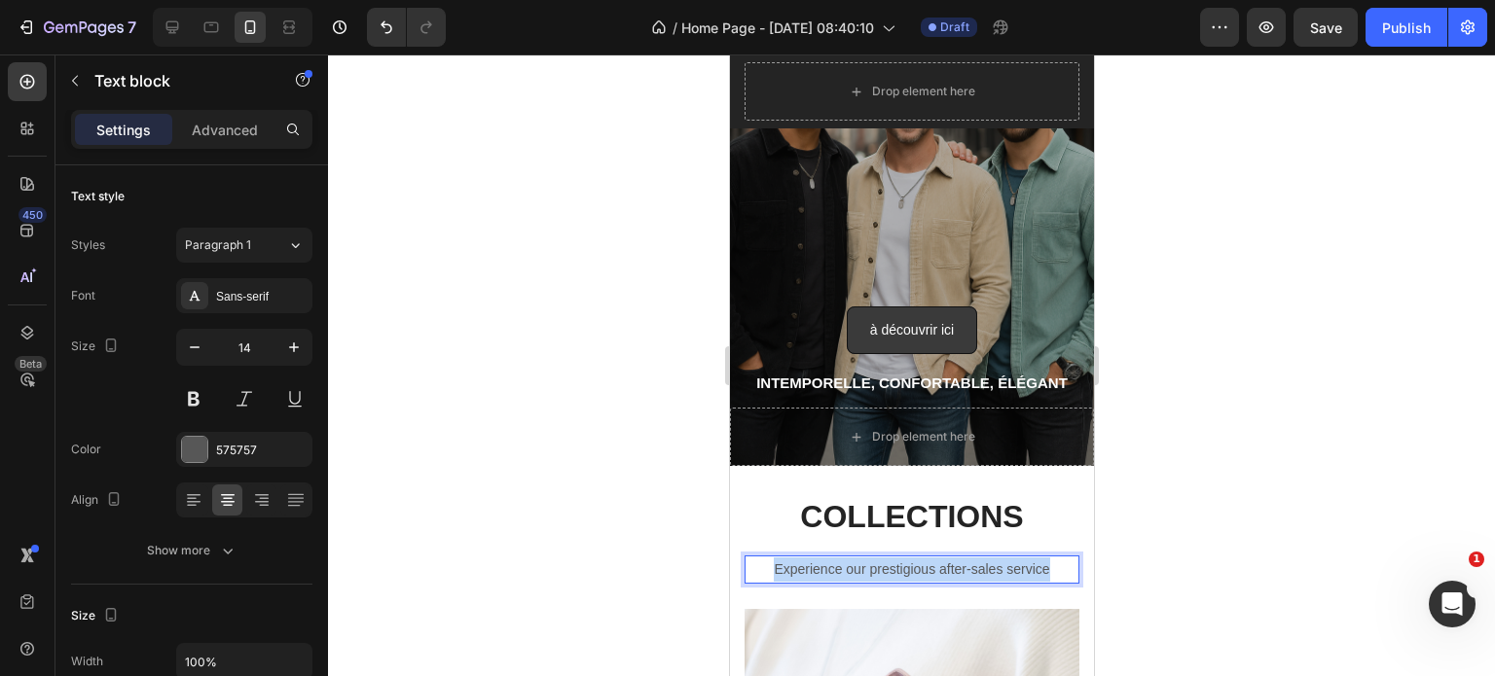
click at [887, 567] on p "Experience our prestigious after-sales service" at bounding box center [910, 570] width 331 height 24
click at [630, 527] on div at bounding box center [911, 365] width 1167 height 622
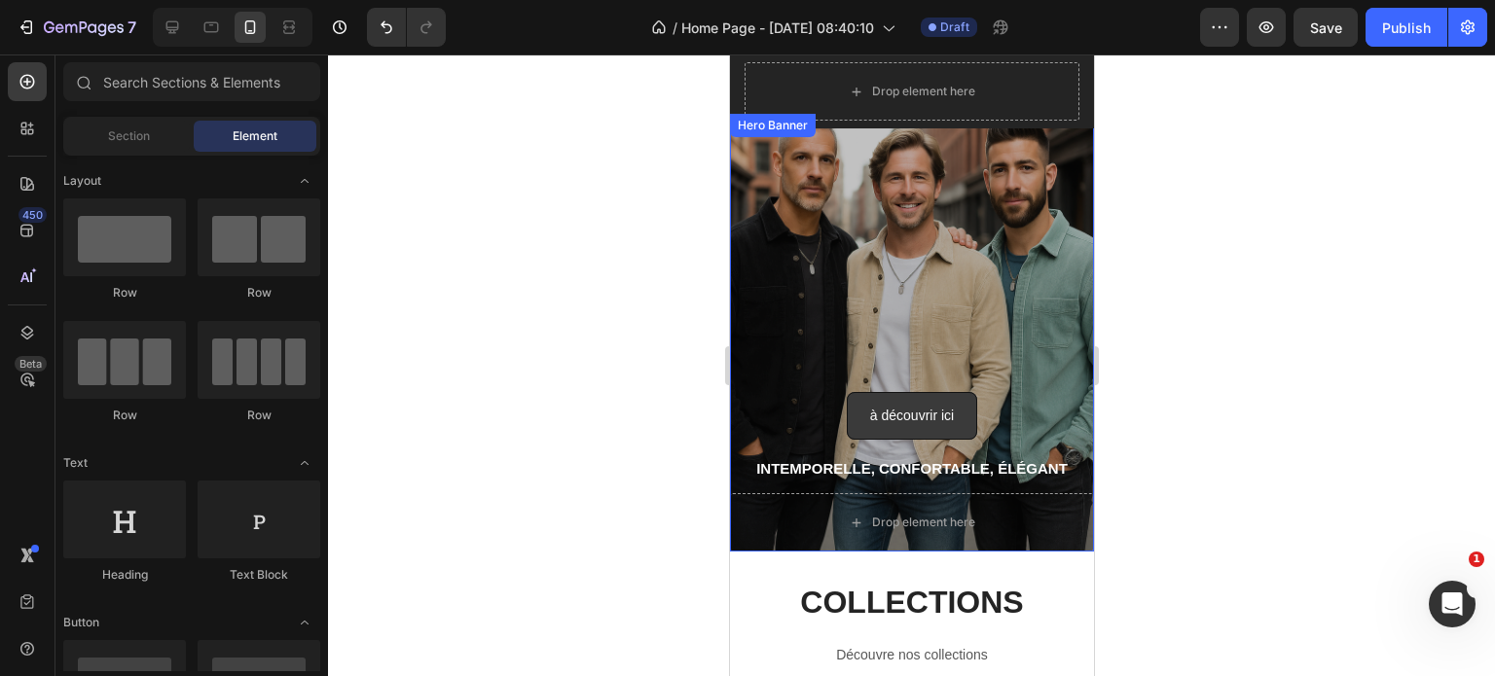
scroll to position [0, 0]
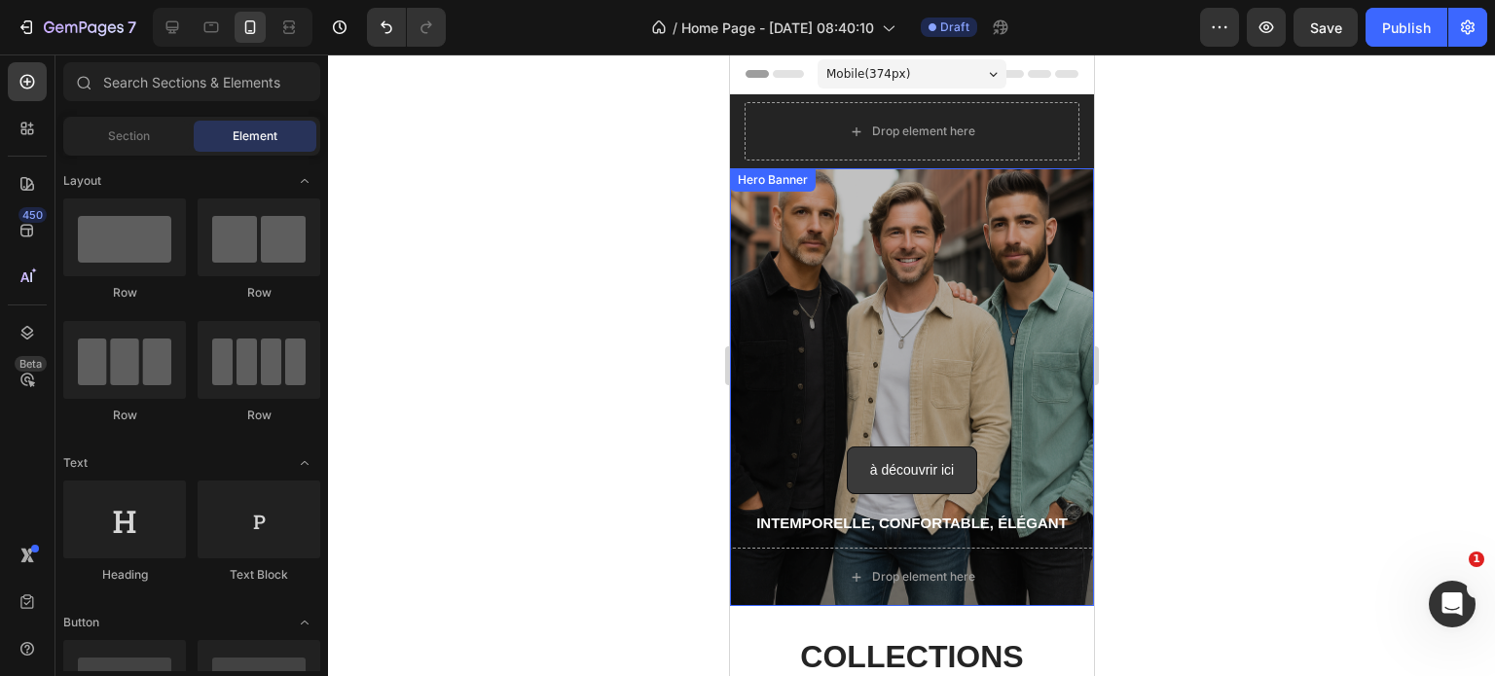
click at [1219, 384] on div at bounding box center [911, 365] width 1167 height 622
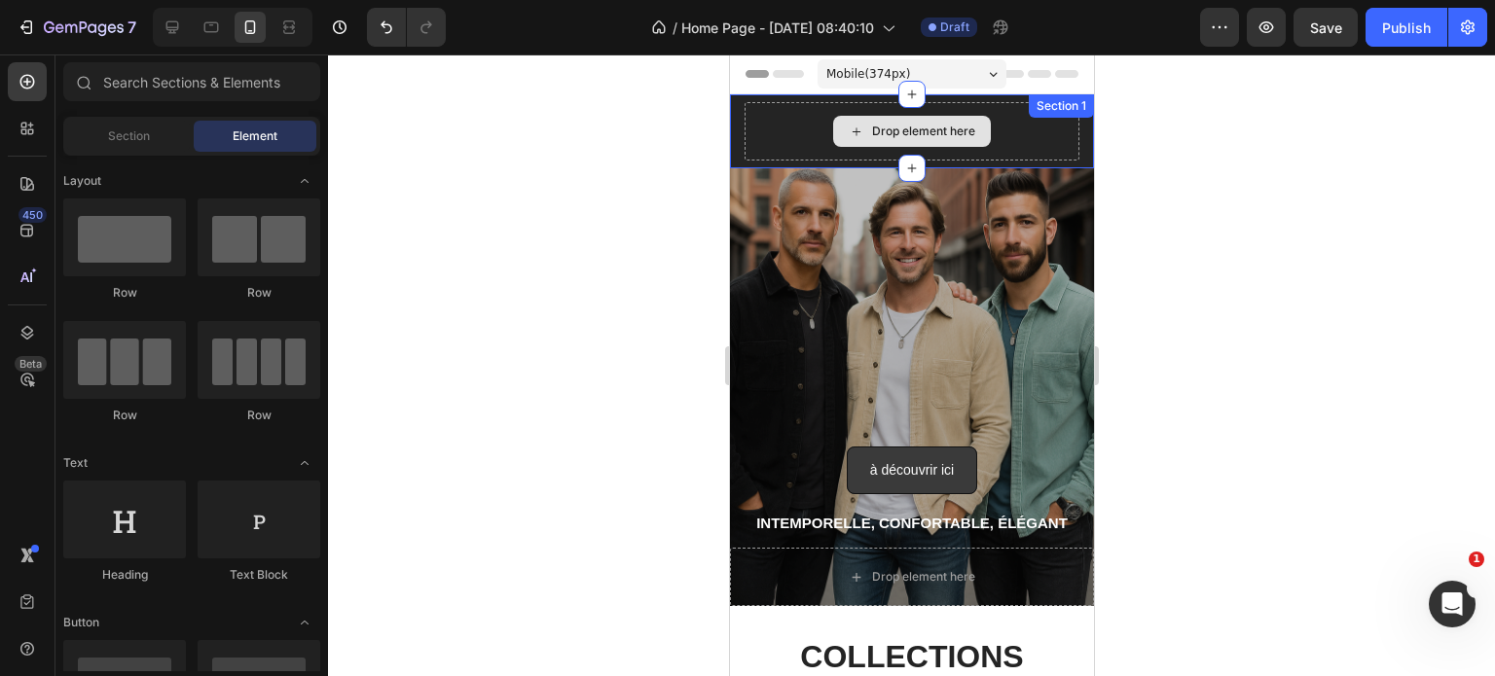
click at [779, 139] on div "Drop element here" at bounding box center [910, 131] width 335 height 58
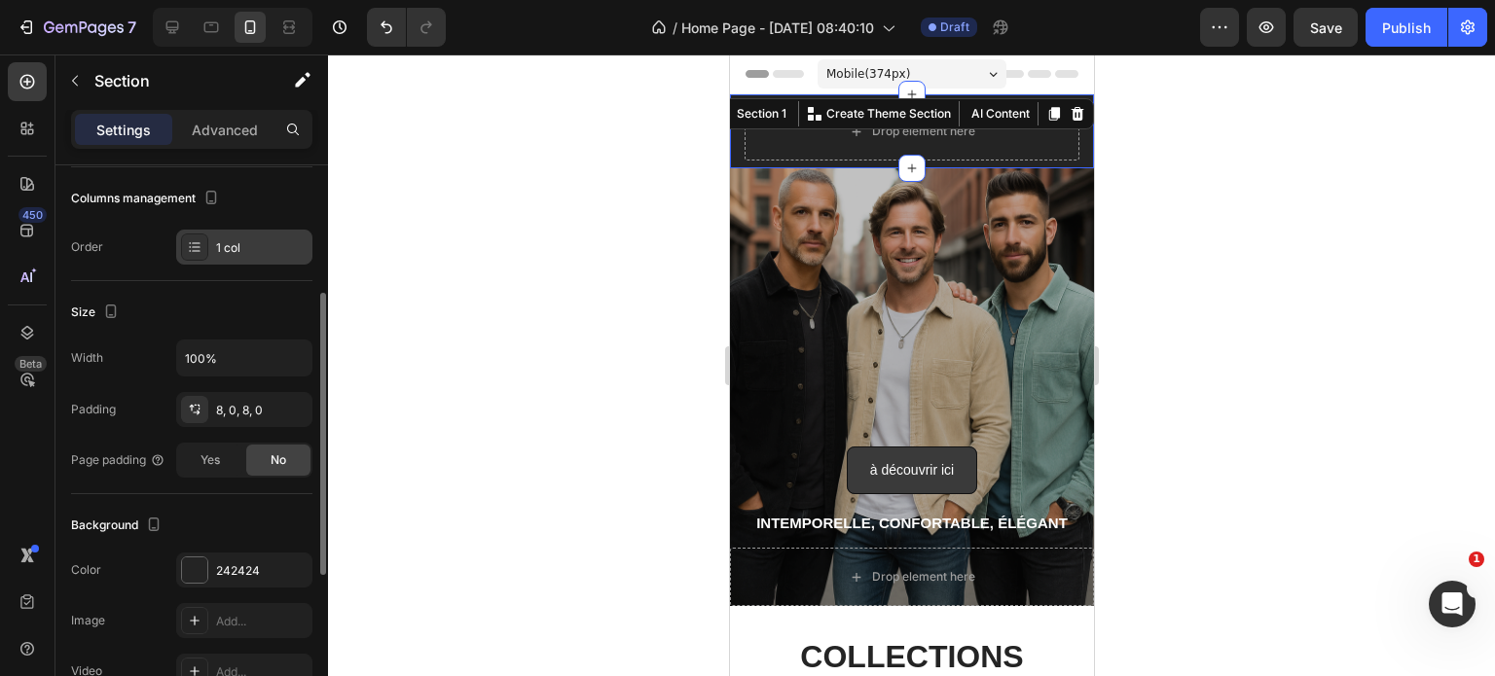
scroll to position [255, 0]
click at [196, 244] on icon at bounding box center [195, 245] width 16 height 16
click at [490, 434] on div at bounding box center [911, 365] width 1167 height 622
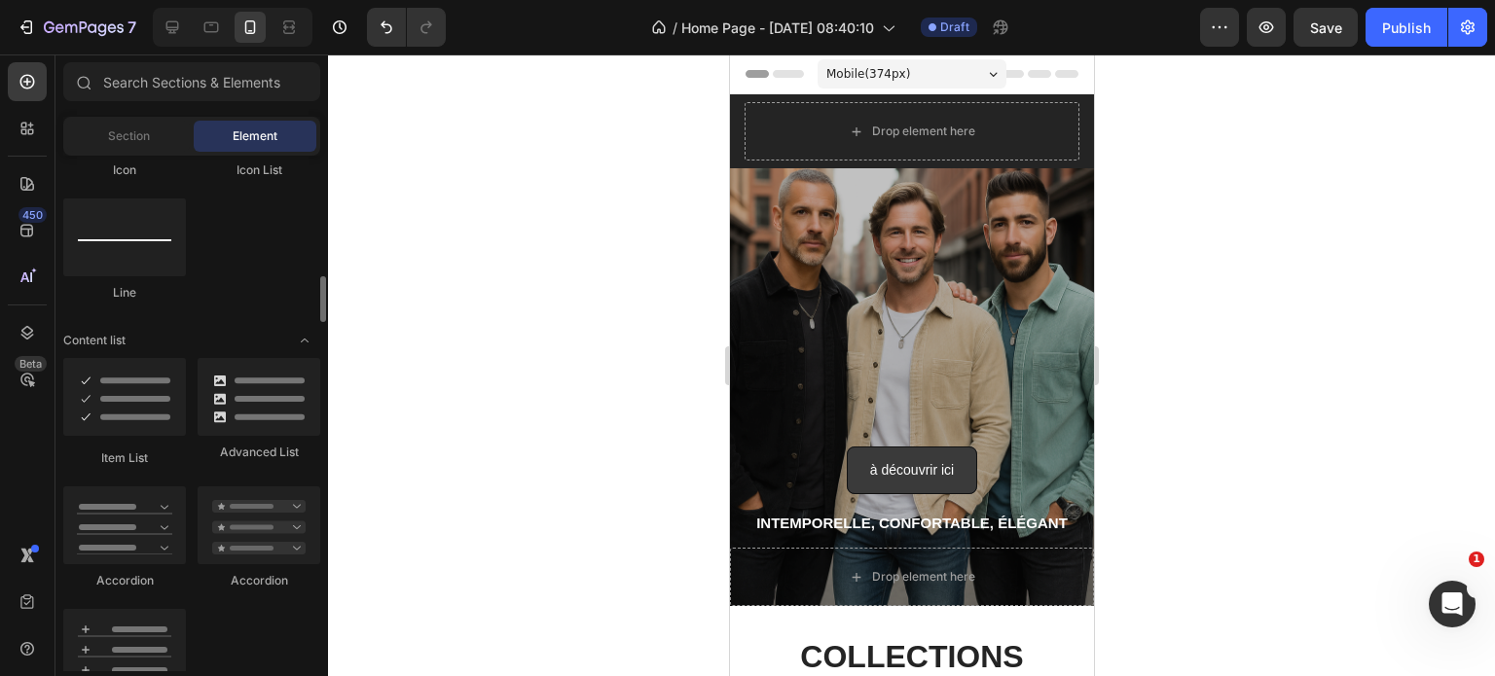
scroll to position [1372, 0]
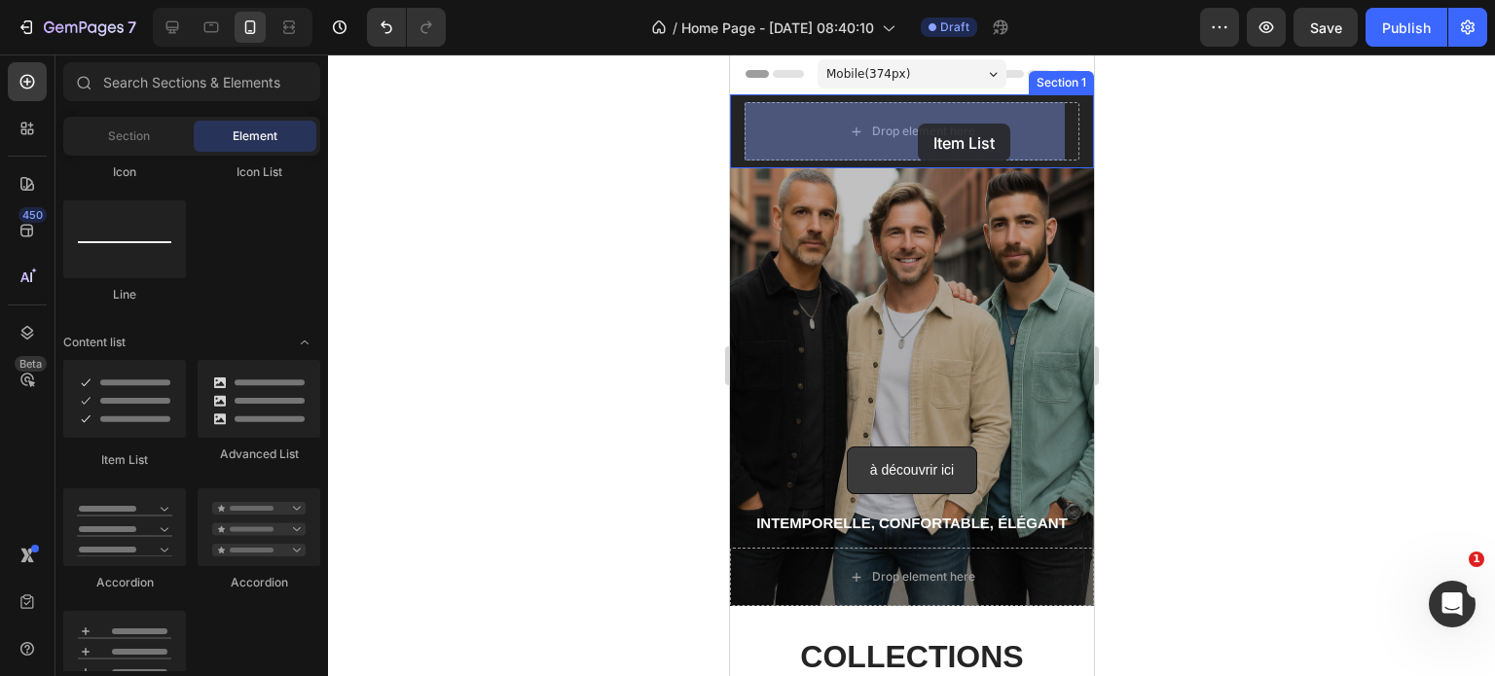
drag, startPoint x: 839, startPoint y: 467, endPoint x: 918, endPoint y: 124, distance: 352.4
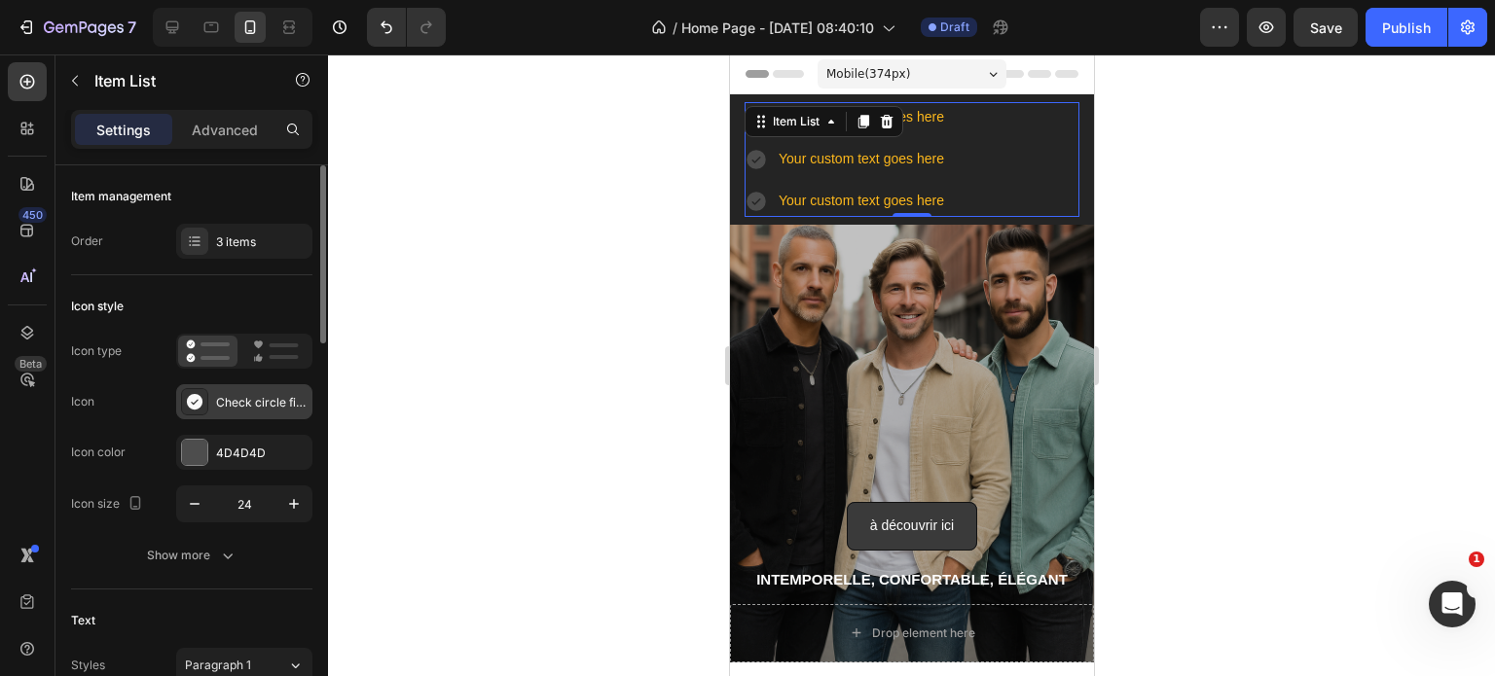
click at [232, 403] on div "Check circle filled" at bounding box center [261, 403] width 91 height 18
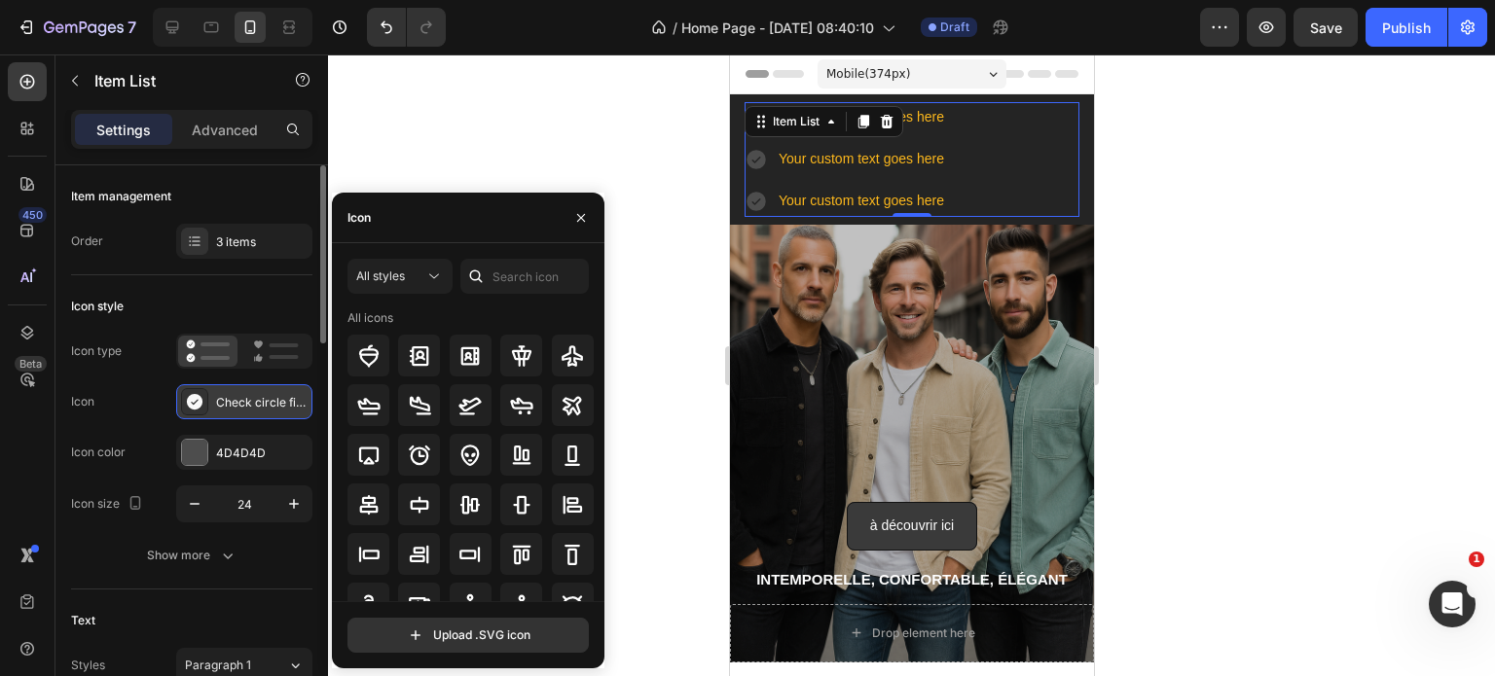
click at [232, 403] on div "Check circle filled" at bounding box center [261, 403] width 91 height 18
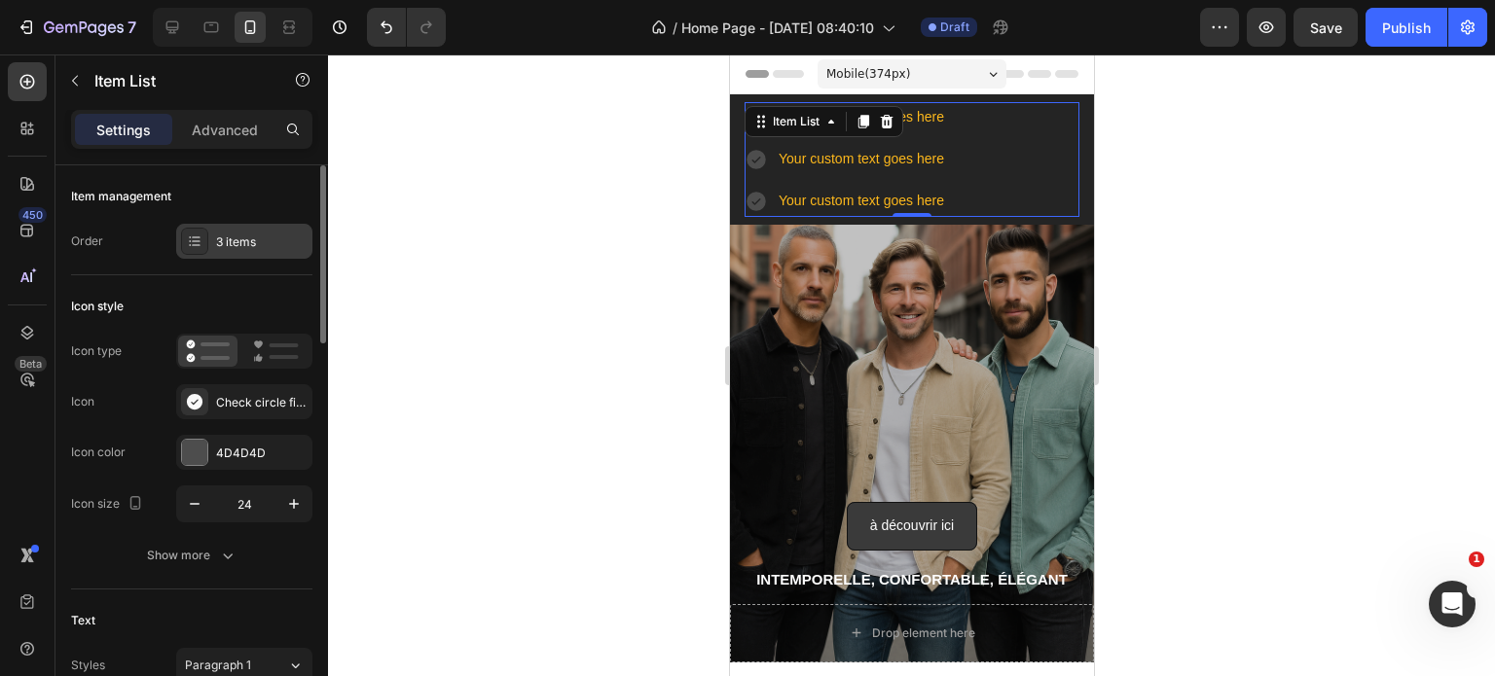
click at [265, 236] on div "3 items" at bounding box center [261, 243] width 91 height 18
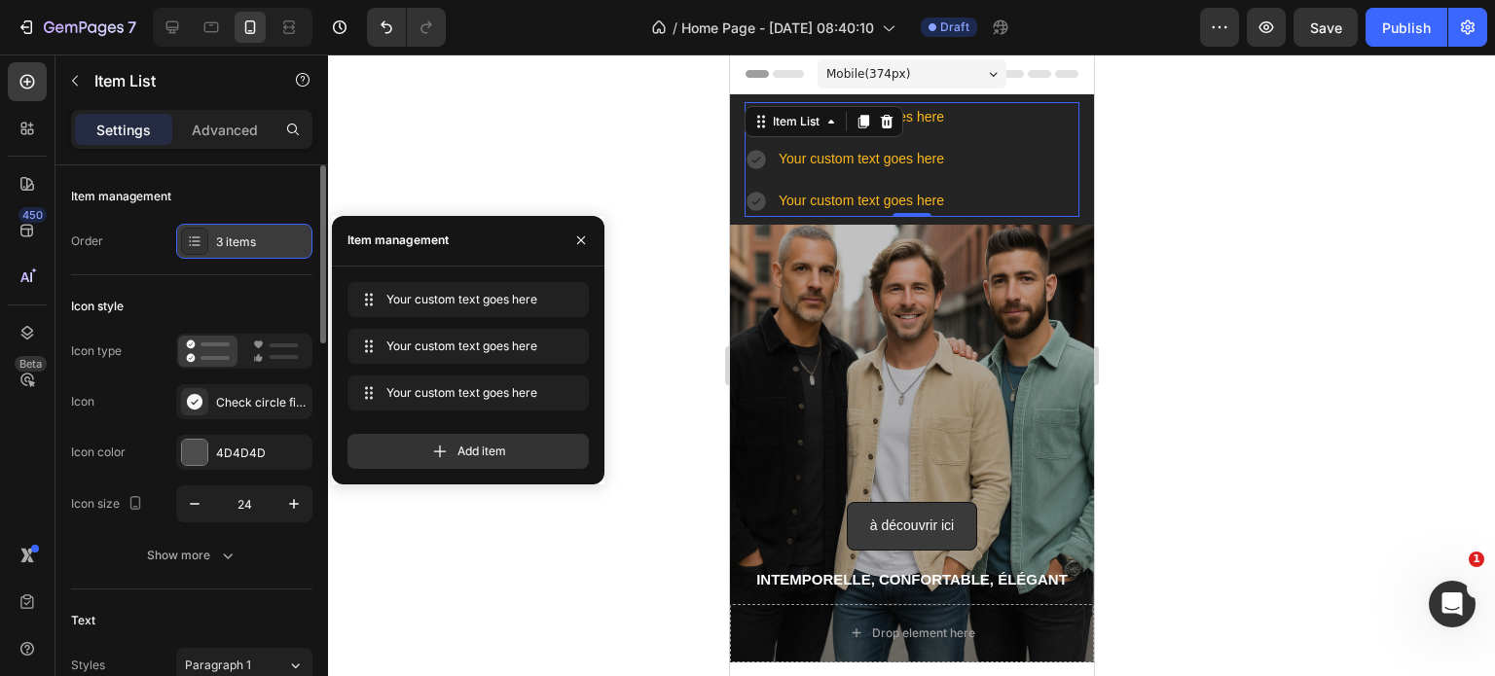
click at [265, 236] on div "3 items" at bounding box center [261, 243] width 91 height 18
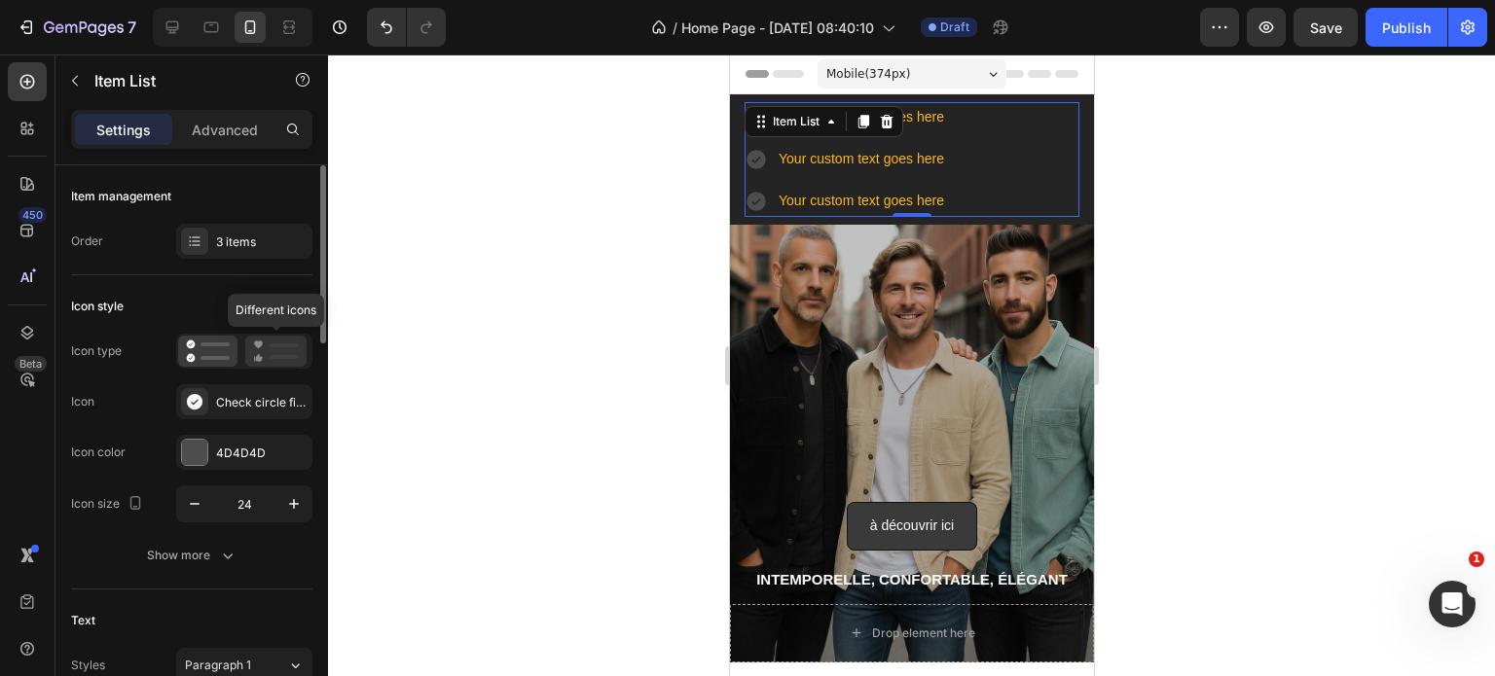
click at [305, 352] on div at bounding box center [275, 351] width 61 height 31
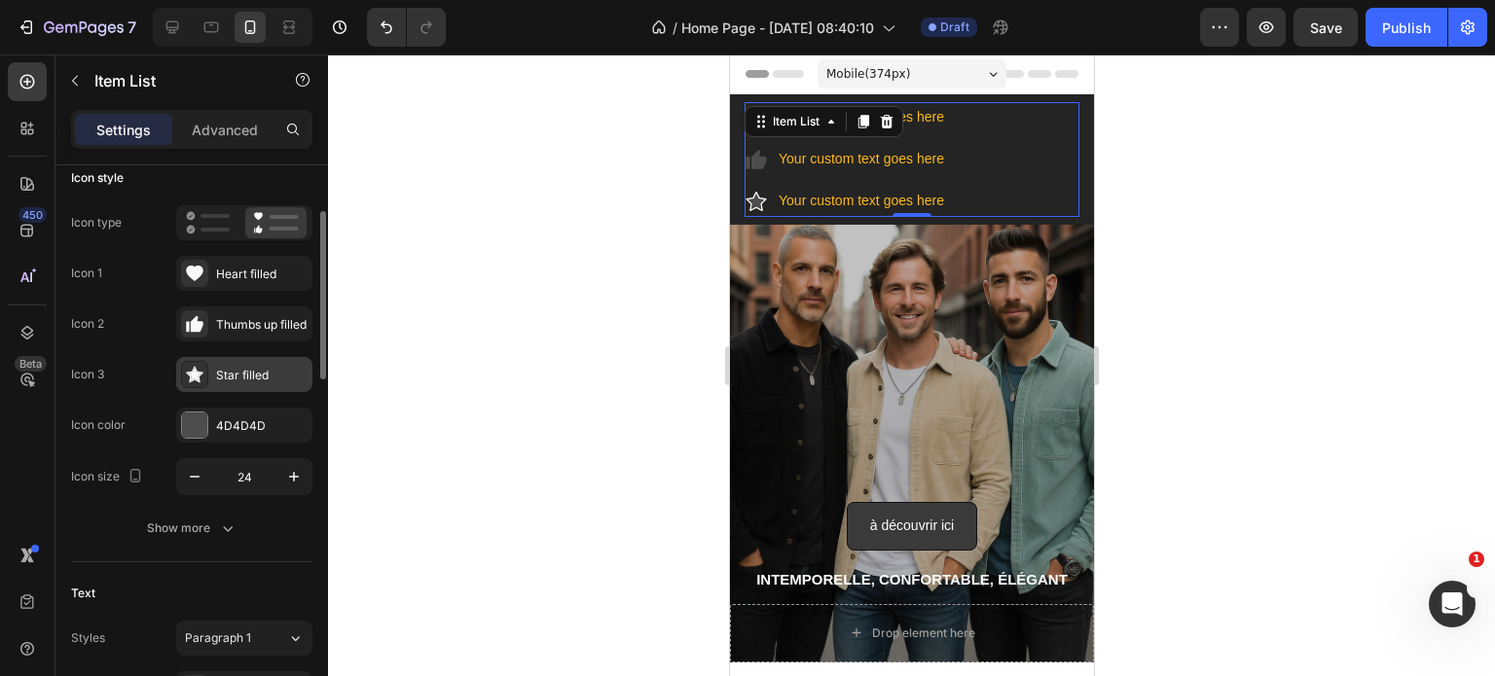
scroll to position [134, 0]
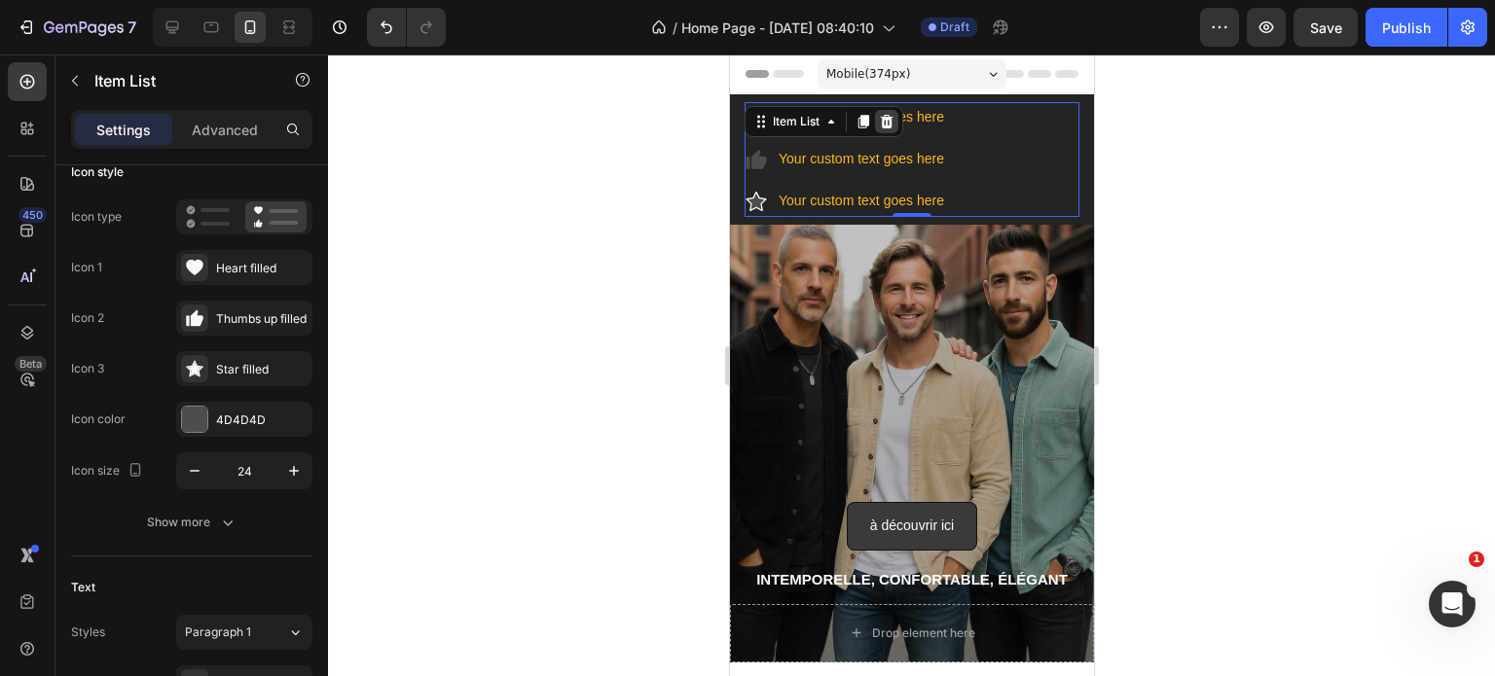
click at [890, 124] on icon at bounding box center [886, 122] width 13 height 14
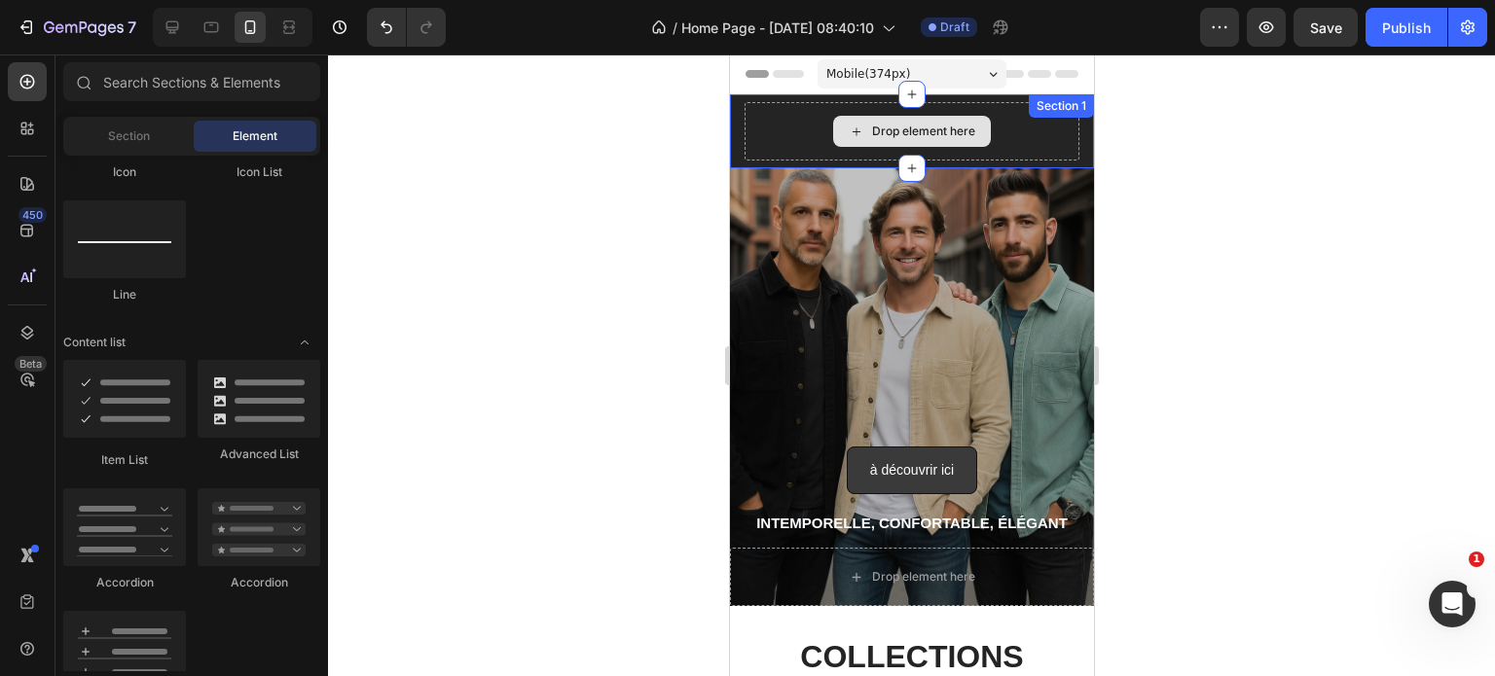
click at [1013, 130] on div "Drop element here" at bounding box center [910, 131] width 335 height 58
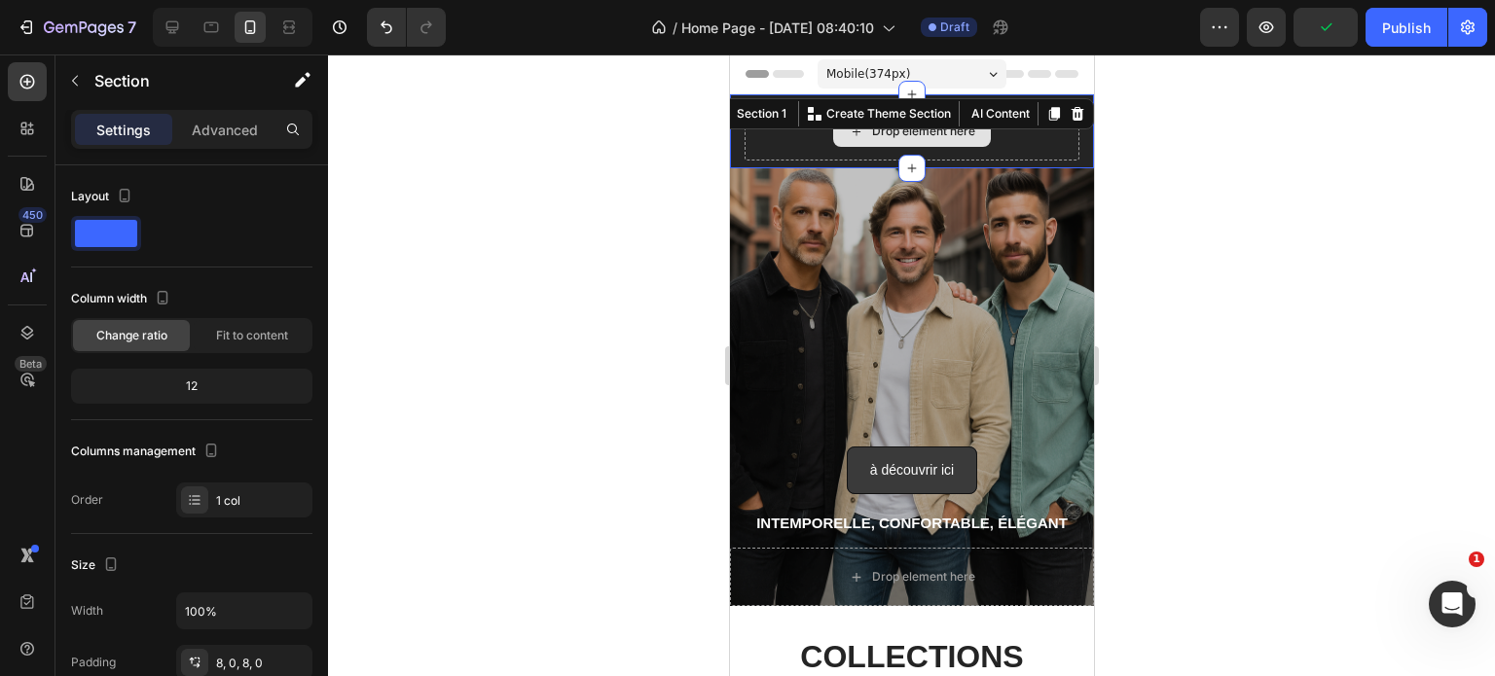
click at [799, 147] on div "Drop element here" at bounding box center [910, 131] width 335 height 58
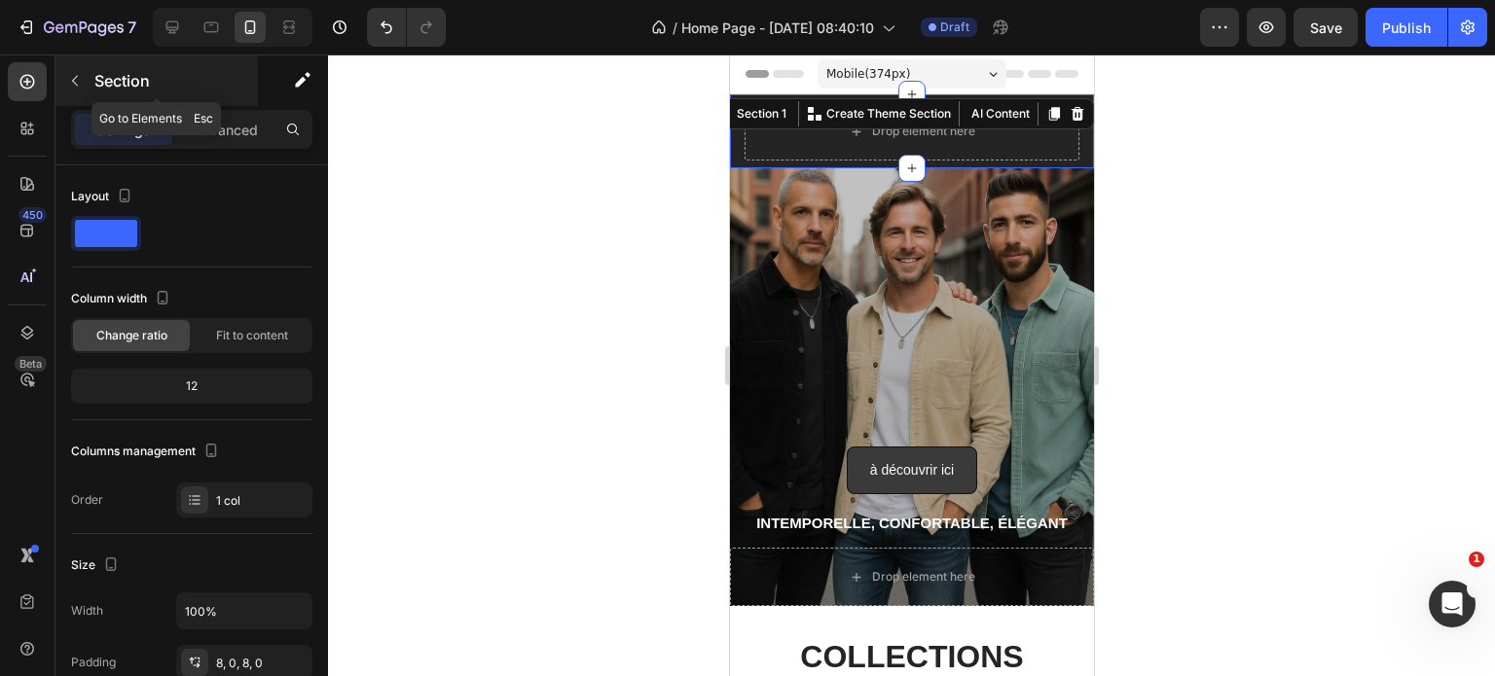
click at [82, 85] on icon "button" at bounding box center [75, 81] width 16 height 16
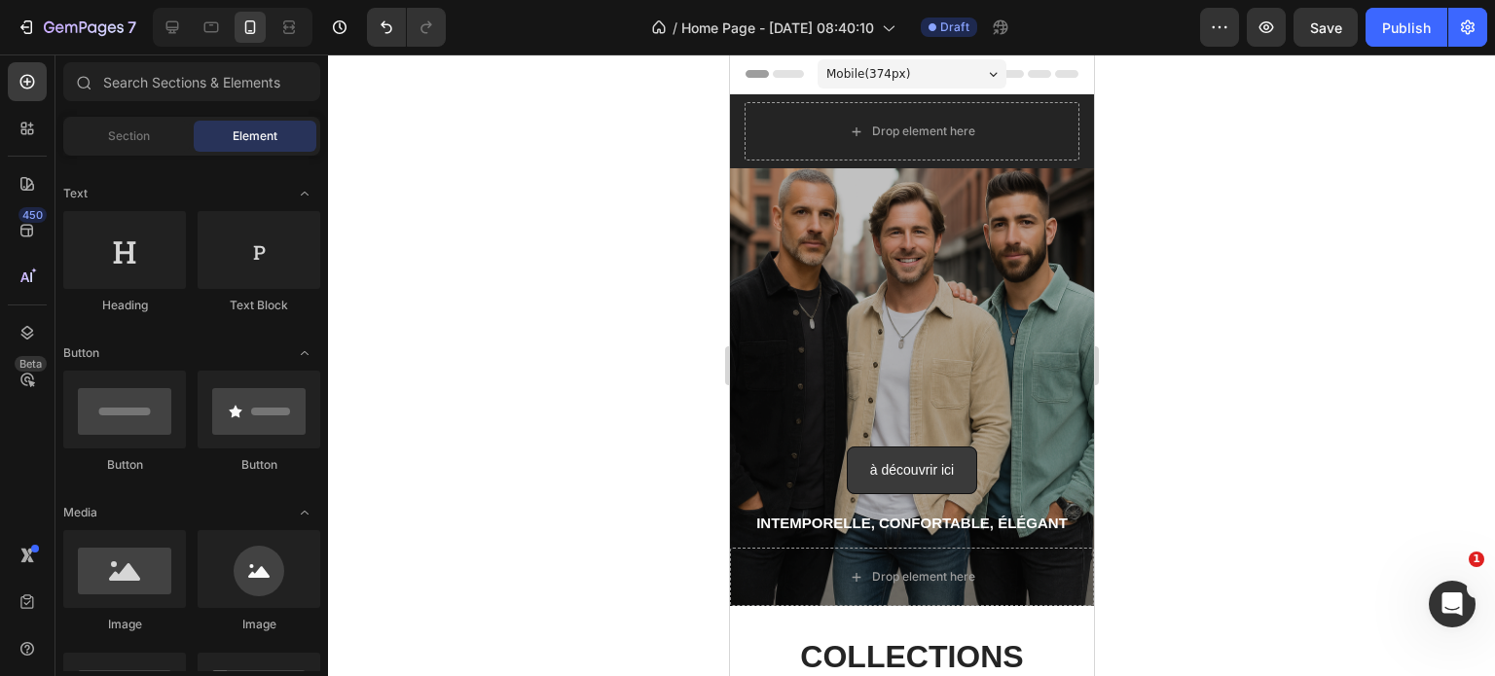
scroll to position [0, 0]
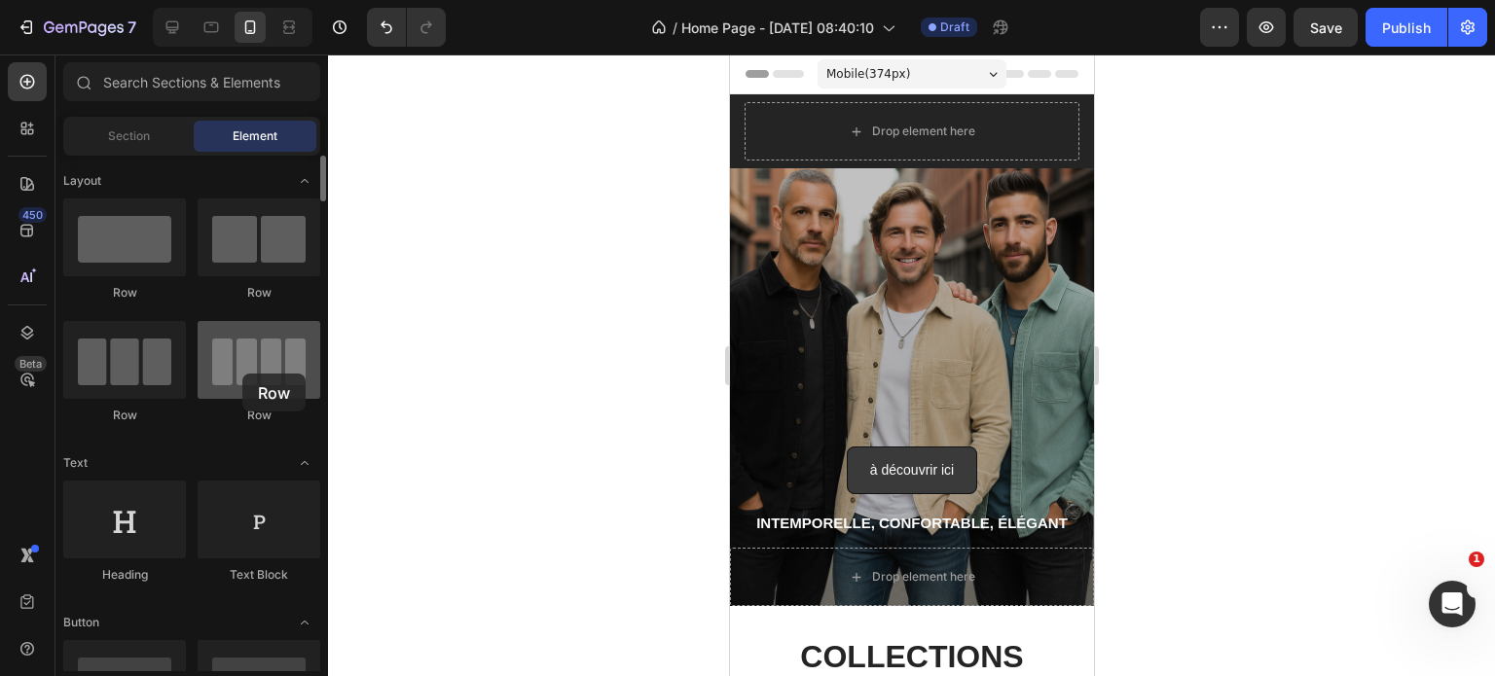
click at [242, 374] on div at bounding box center [259, 360] width 123 height 78
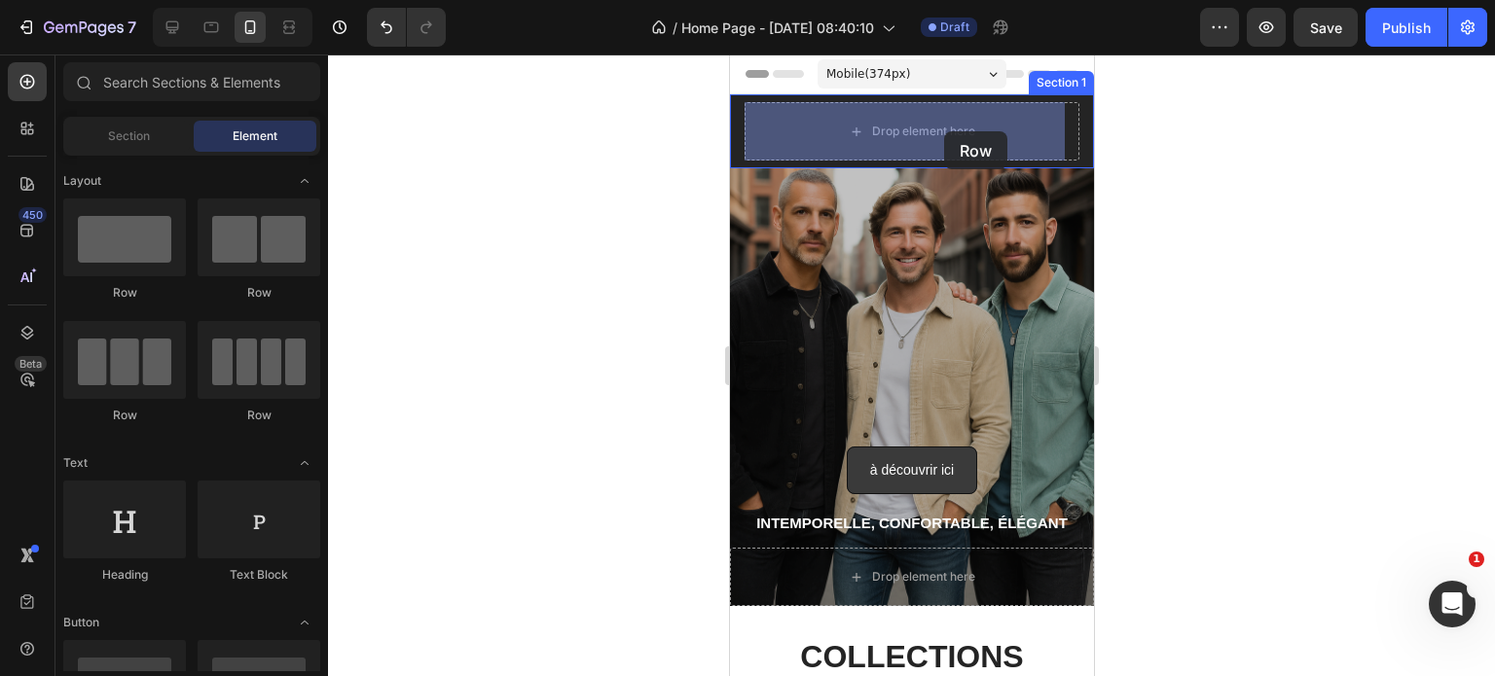
drag, startPoint x: 893, startPoint y: 438, endPoint x: 943, endPoint y: 131, distance: 310.5
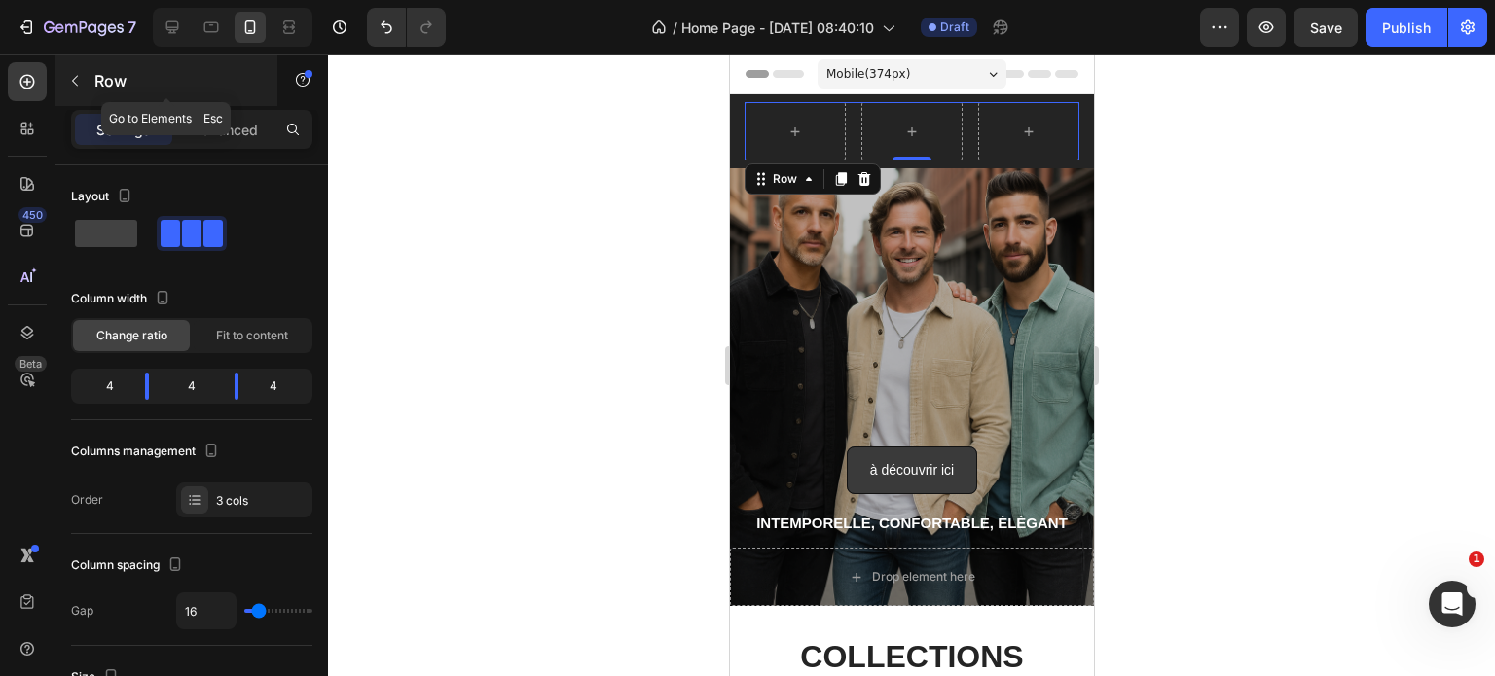
click at [71, 82] on icon "button" at bounding box center [75, 81] width 16 height 16
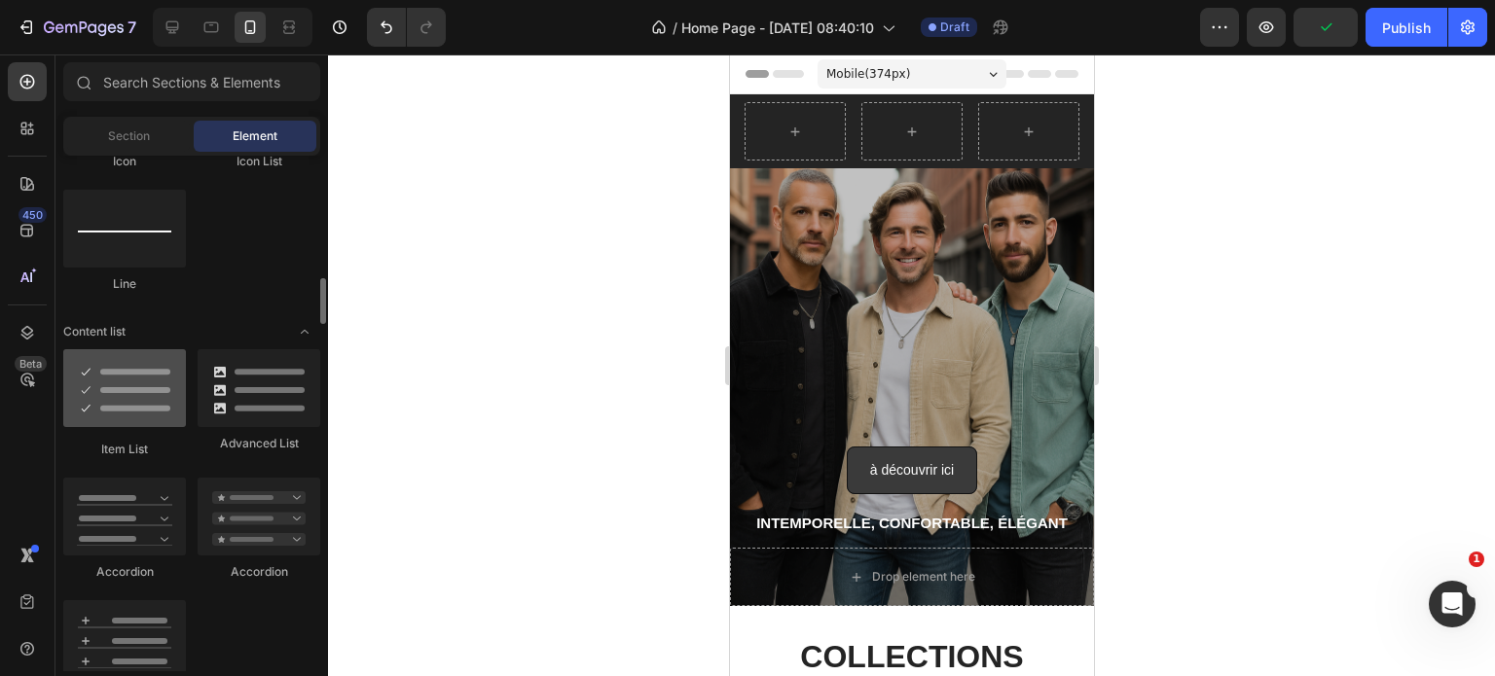
scroll to position [1384, 0]
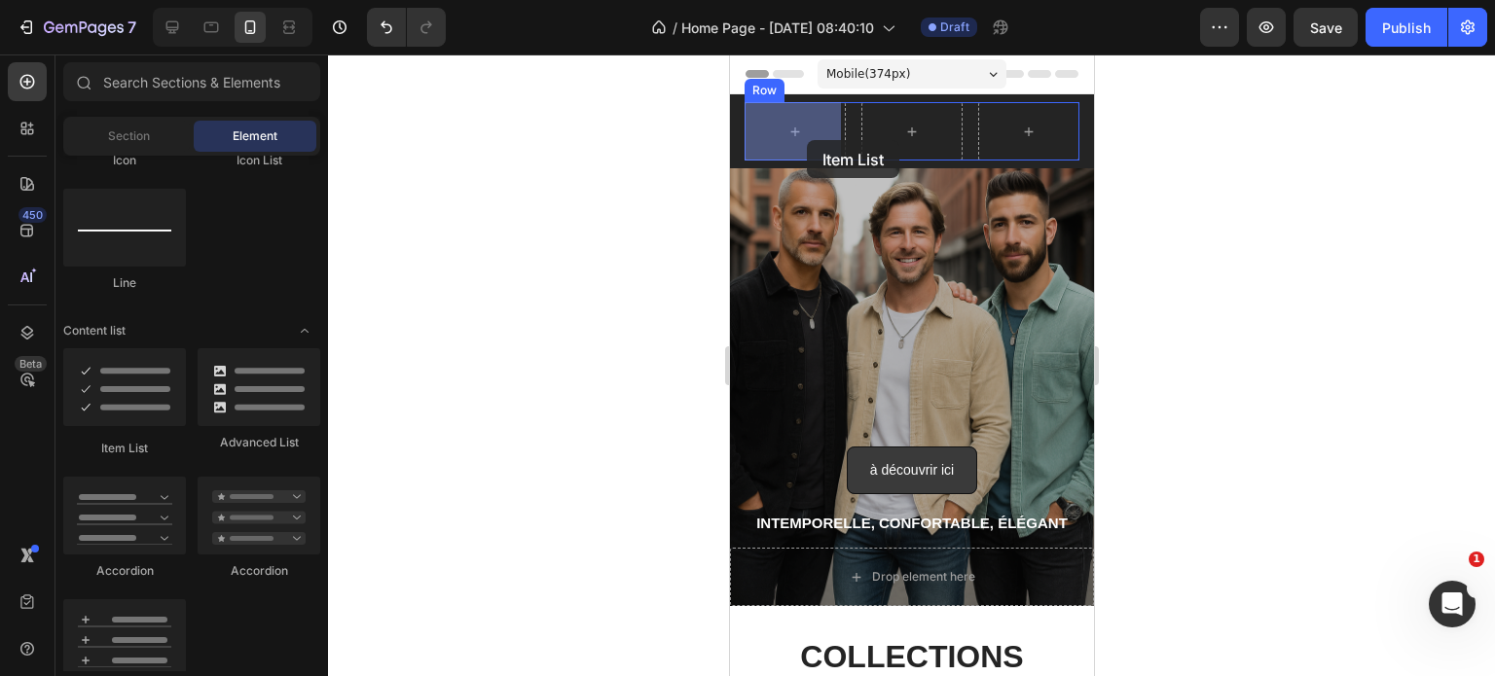
drag, startPoint x: 850, startPoint y: 466, endPoint x: 806, endPoint y: 140, distance: 328.9
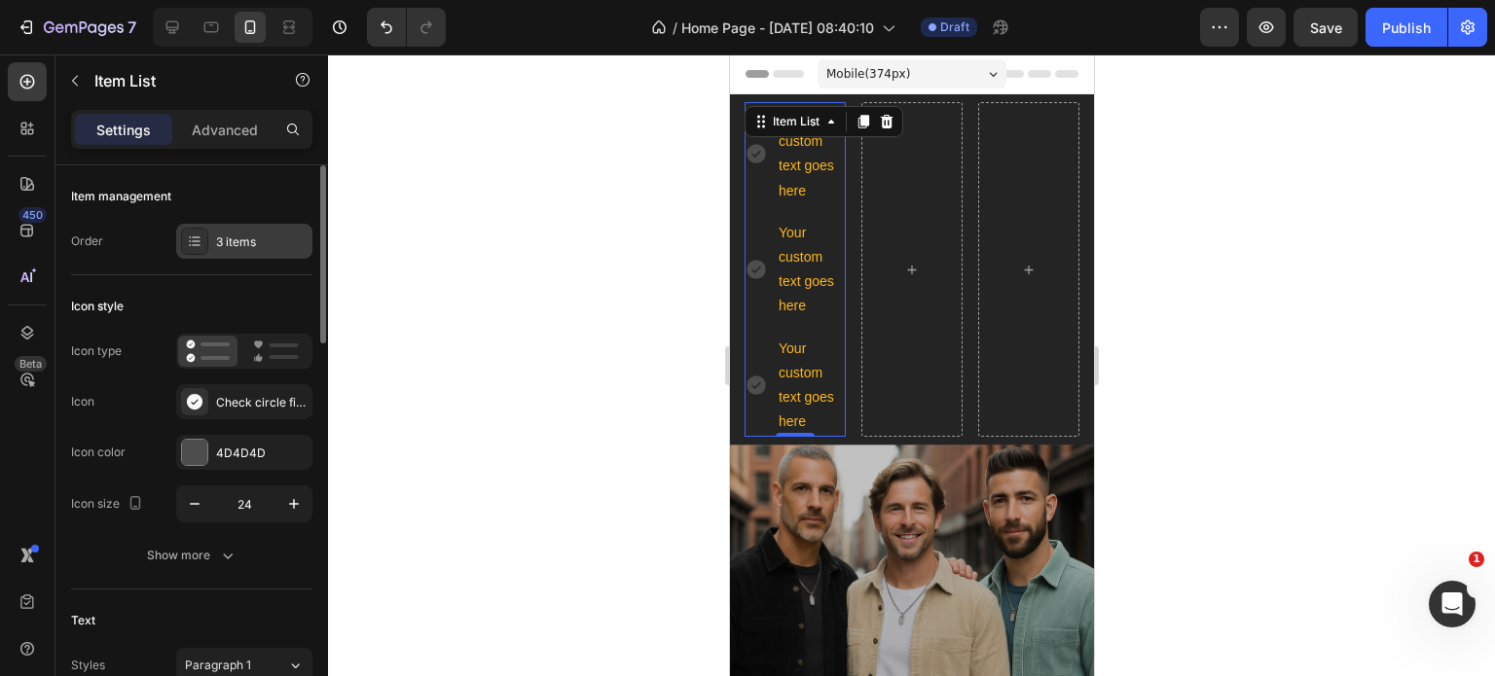
click at [227, 255] on div "3 items" at bounding box center [244, 241] width 136 height 35
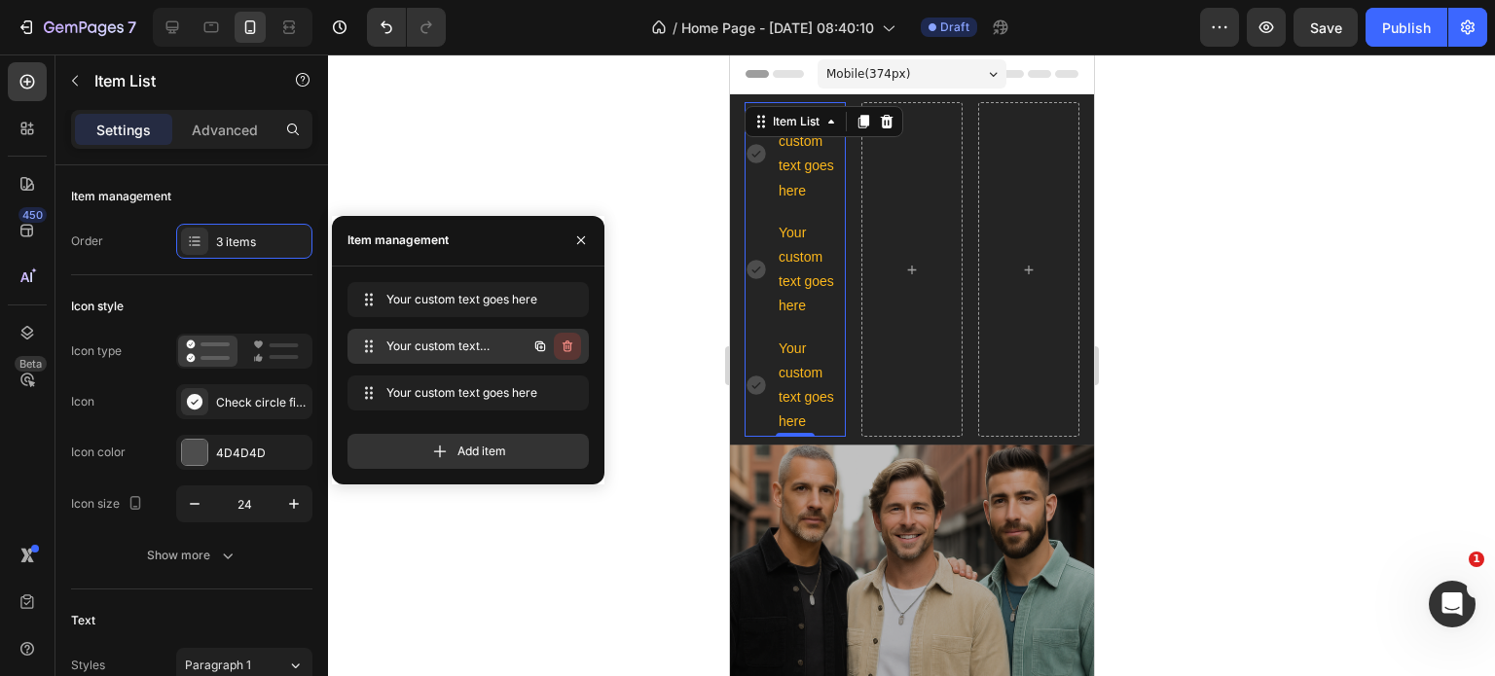
click at [574, 346] on icon "button" at bounding box center [568, 347] width 16 height 16
click at [574, 346] on button "Delete" at bounding box center [554, 346] width 54 height 27
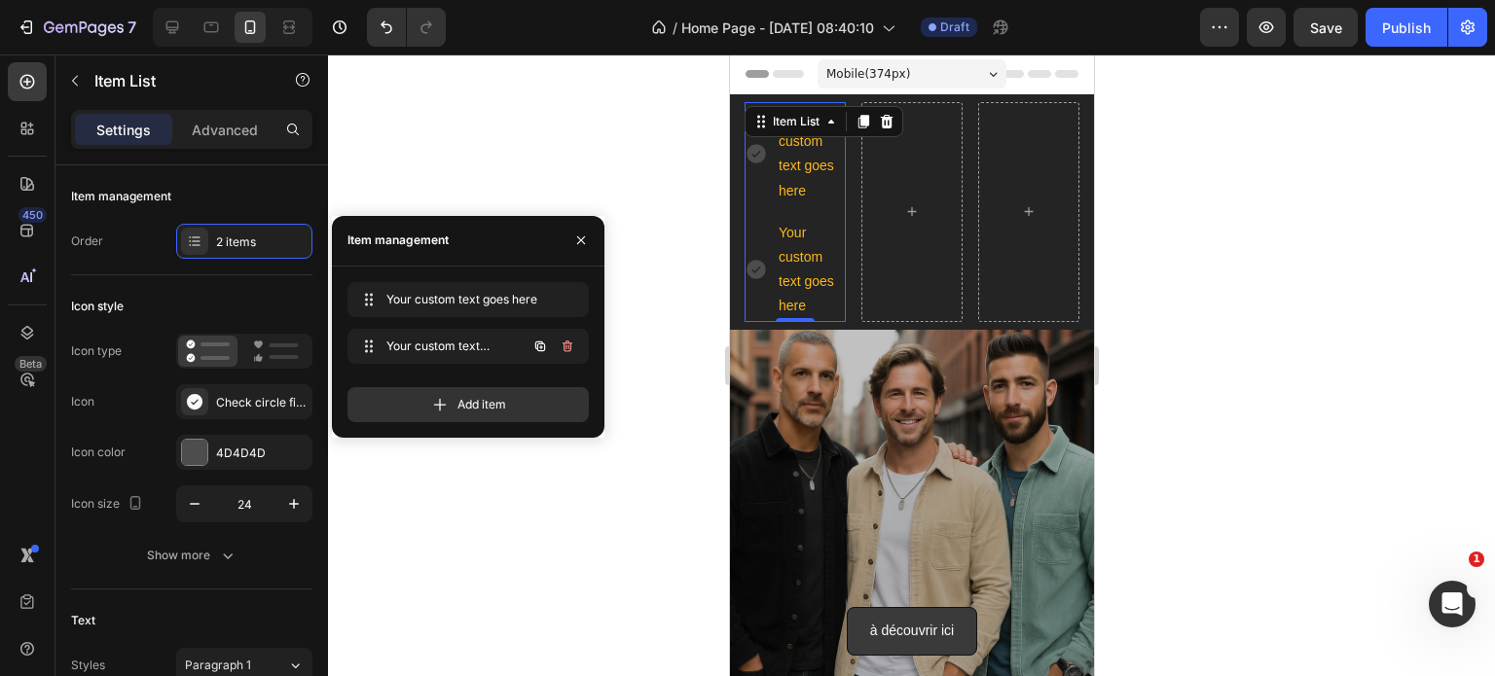
click at [574, 346] on icon "button" at bounding box center [568, 347] width 16 height 16
click at [574, 346] on button "Delete" at bounding box center [554, 346] width 54 height 27
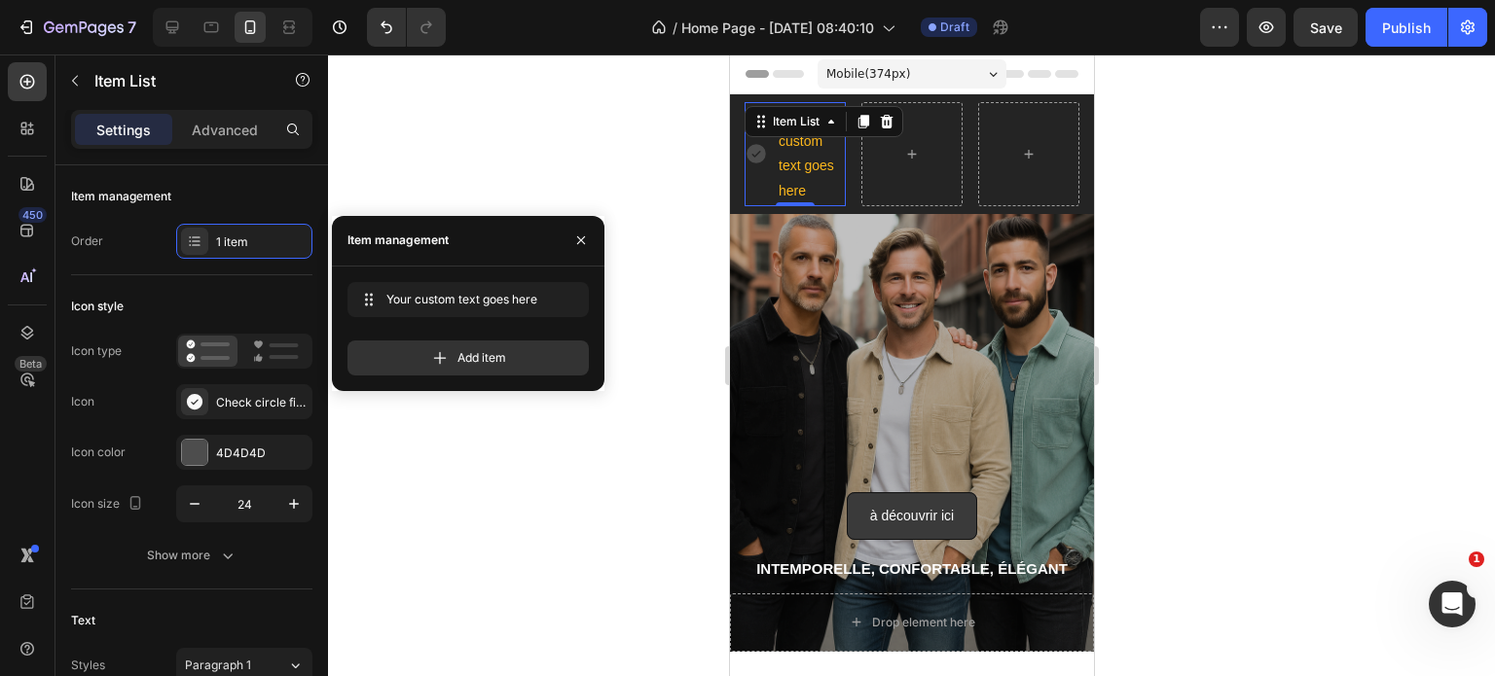
click at [520, 146] on div at bounding box center [911, 365] width 1167 height 622
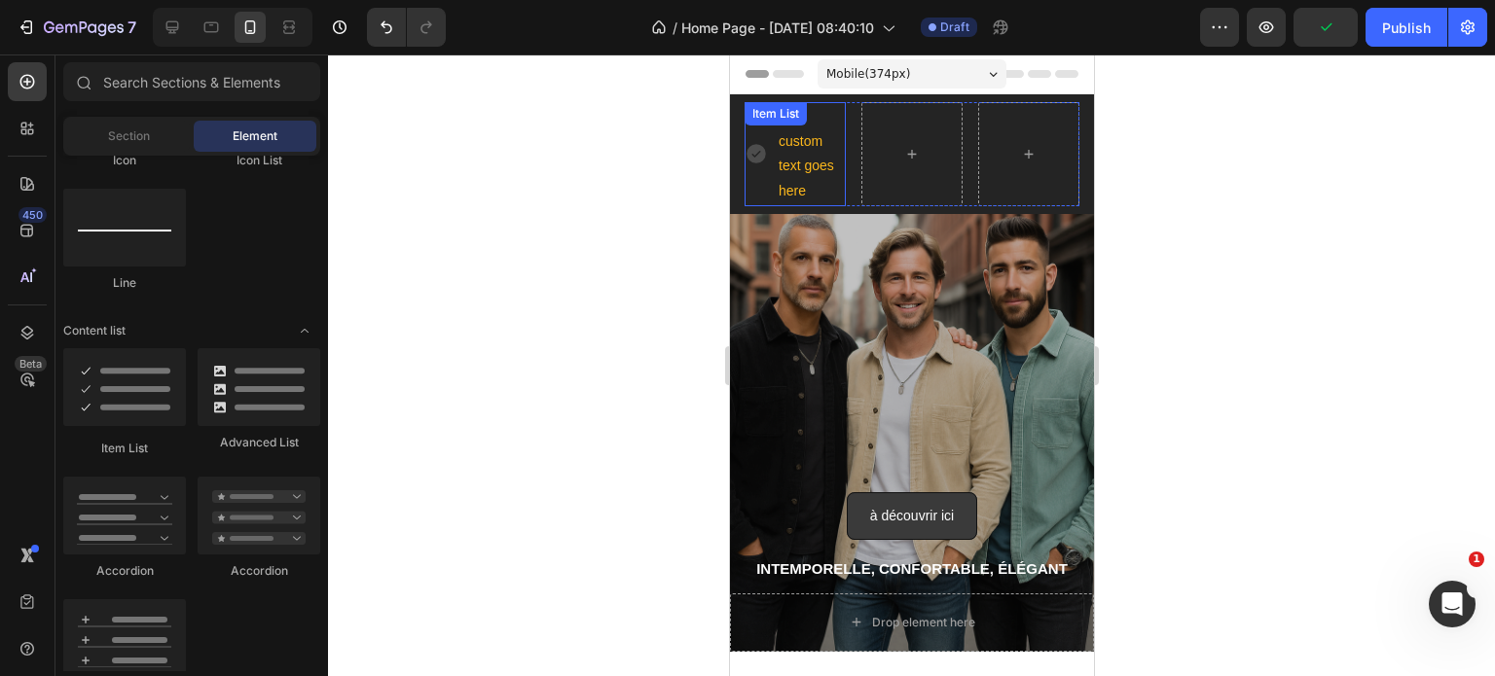
click at [821, 139] on div "Your custom text goes here" at bounding box center [810, 154] width 70 height 104
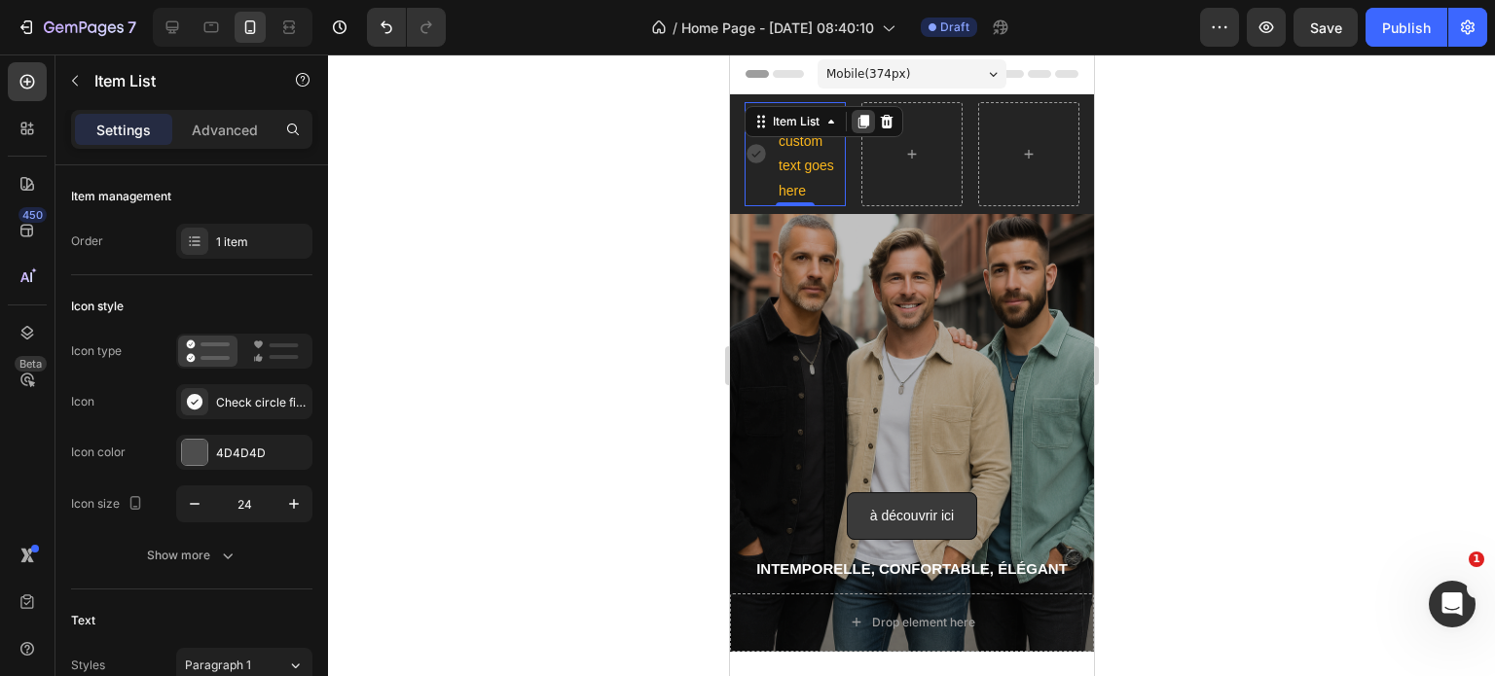
click at [860, 124] on icon at bounding box center [862, 122] width 11 height 14
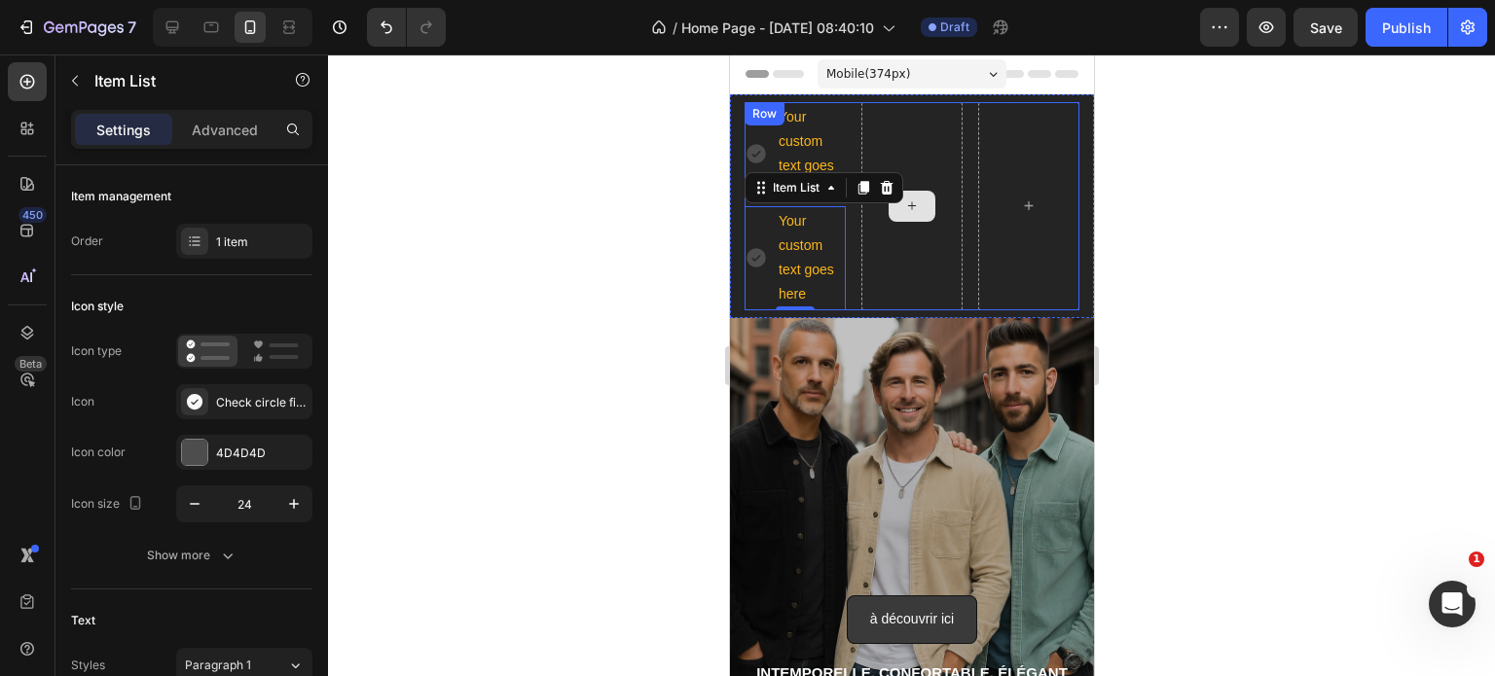
drag, startPoint x: 791, startPoint y: 193, endPoint x: 897, endPoint y: 205, distance: 106.8
click at [897, 205] on div "Your custom text goes here Item List Your custom text goes here Item List 0 Row" at bounding box center [910, 206] width 335 height 208
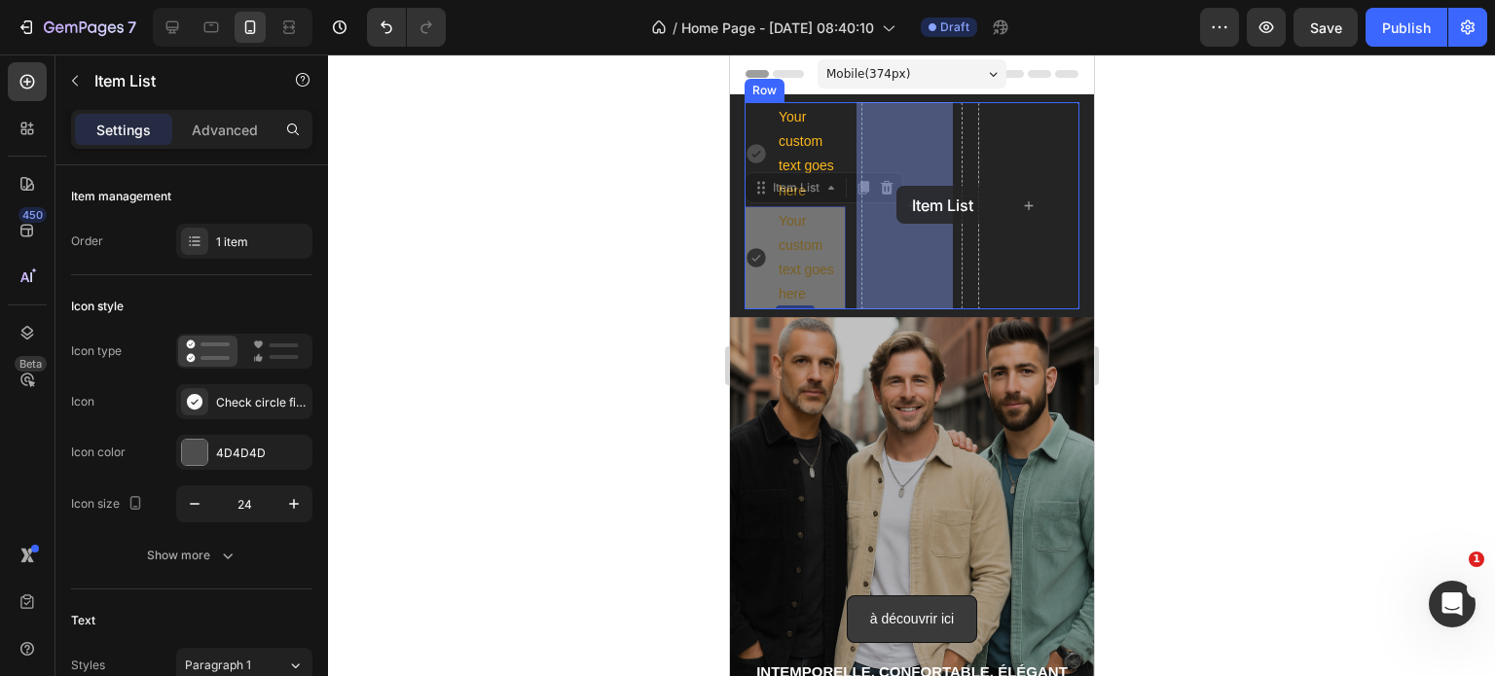
drag, startPoint x: 796, startPoint y: 191, endPoint x: 895, endPoint y: 186, distance: 99.4
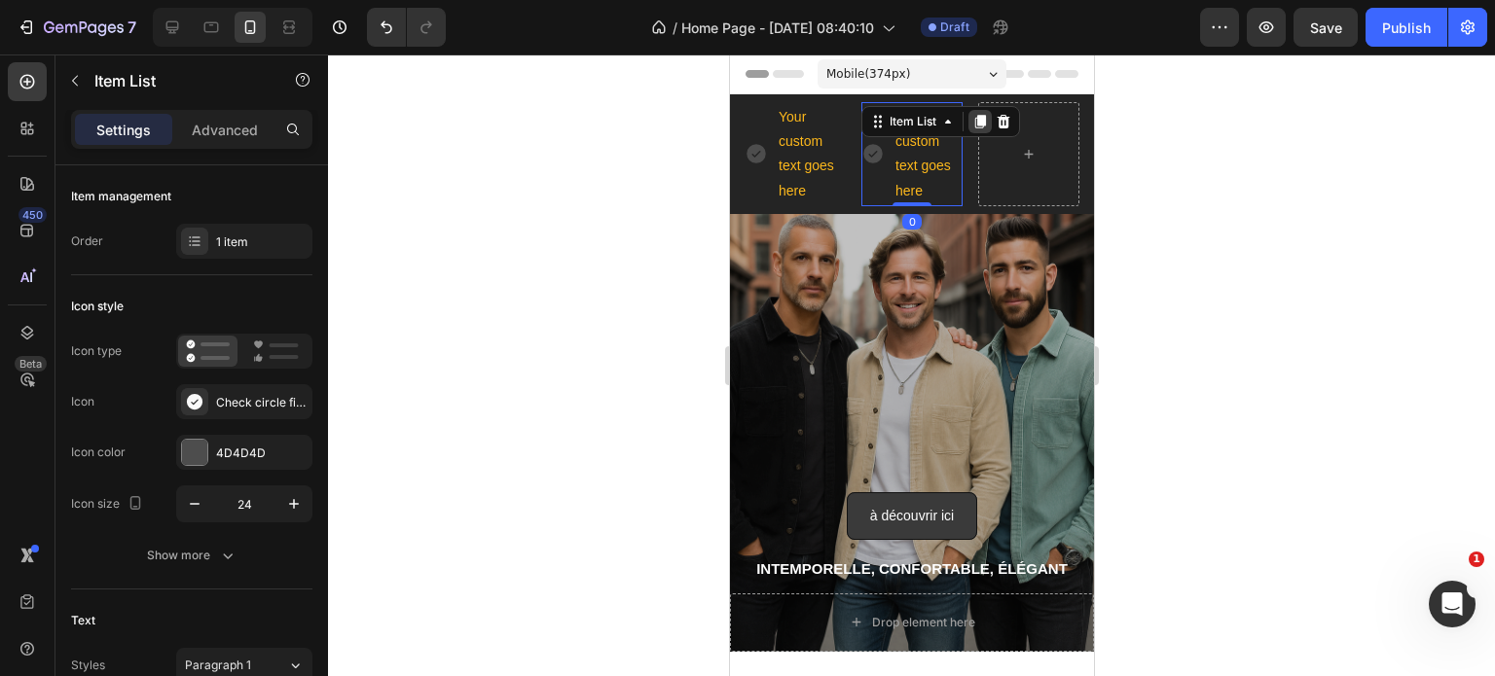
click at [982, 115] on div at bounding box center [978, 121] width 23 height 23
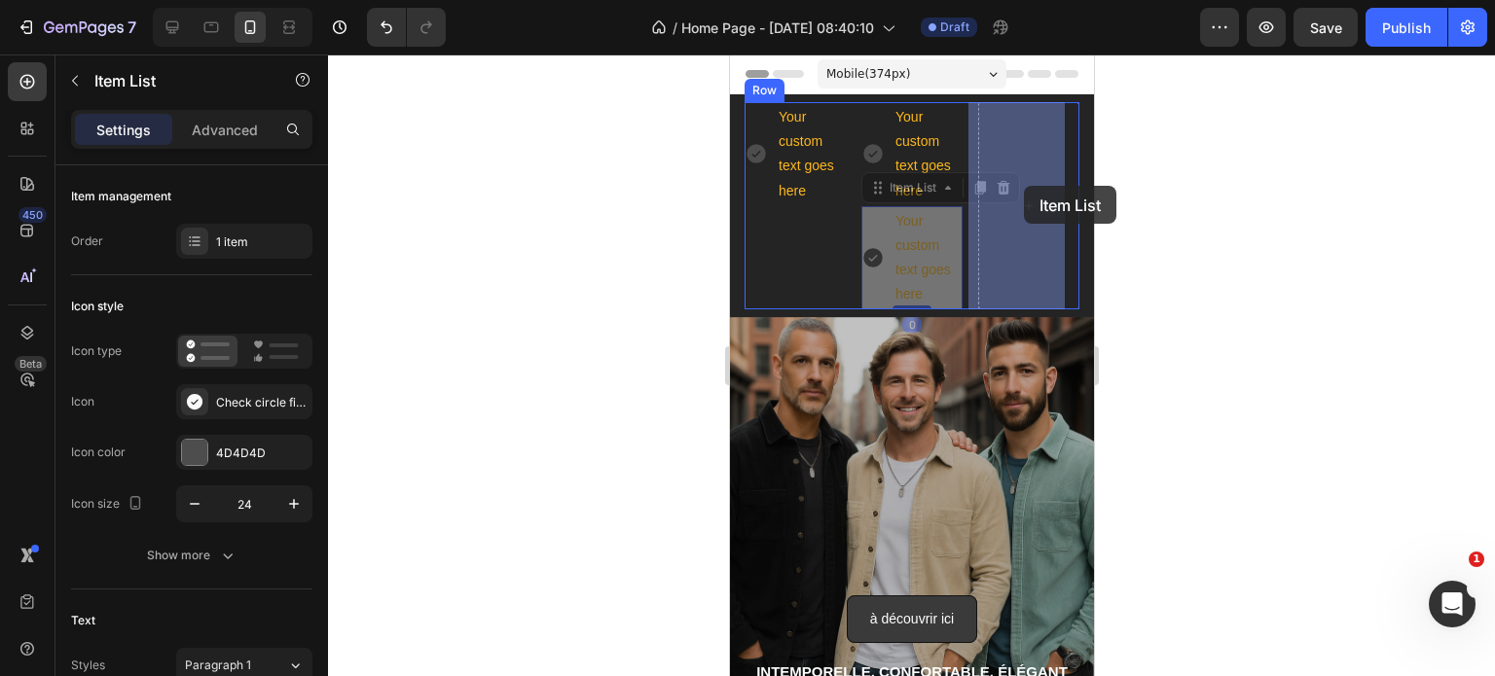
drag, startPoint x: 891, startPoint y: 190, endPoint x: 1022, endPoint y: 186, distance: 130.5
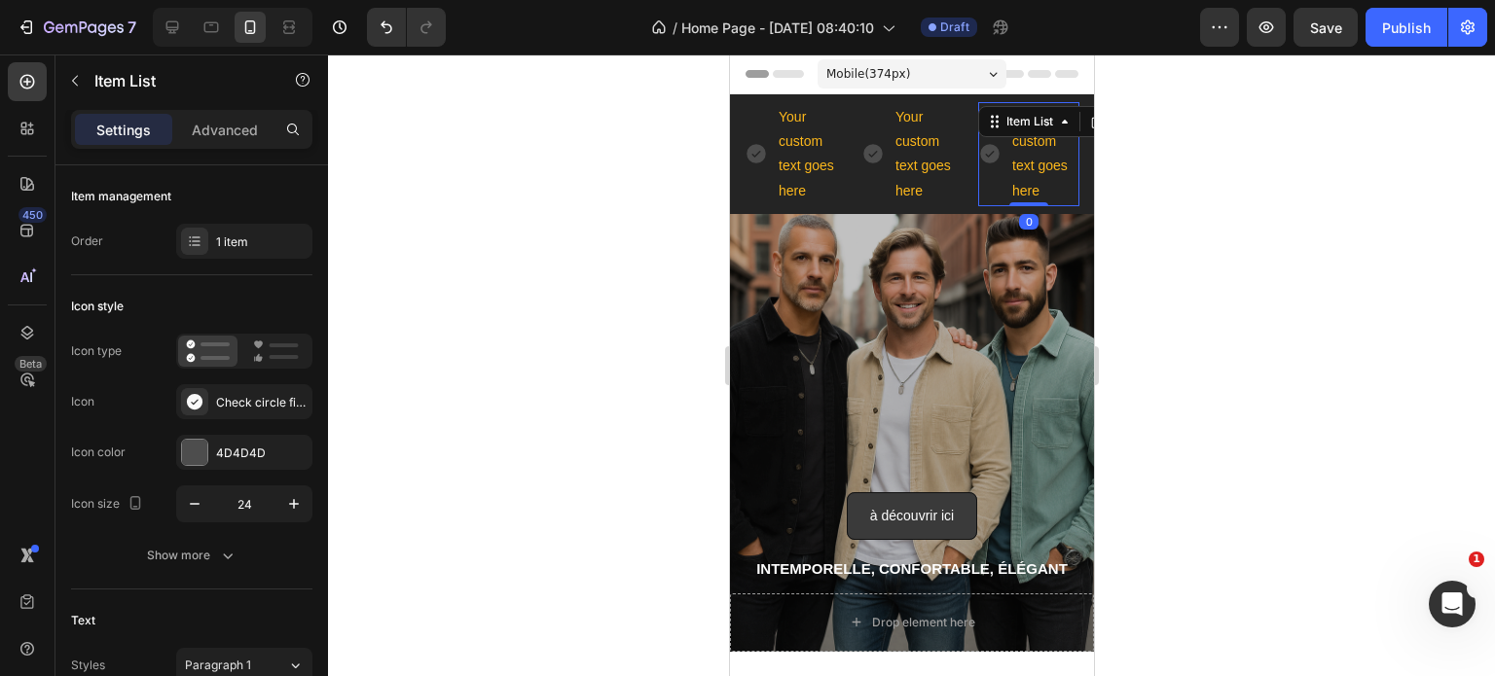
click at [588, 239] on div at bounding box center [911, 365] width 1167 height 622
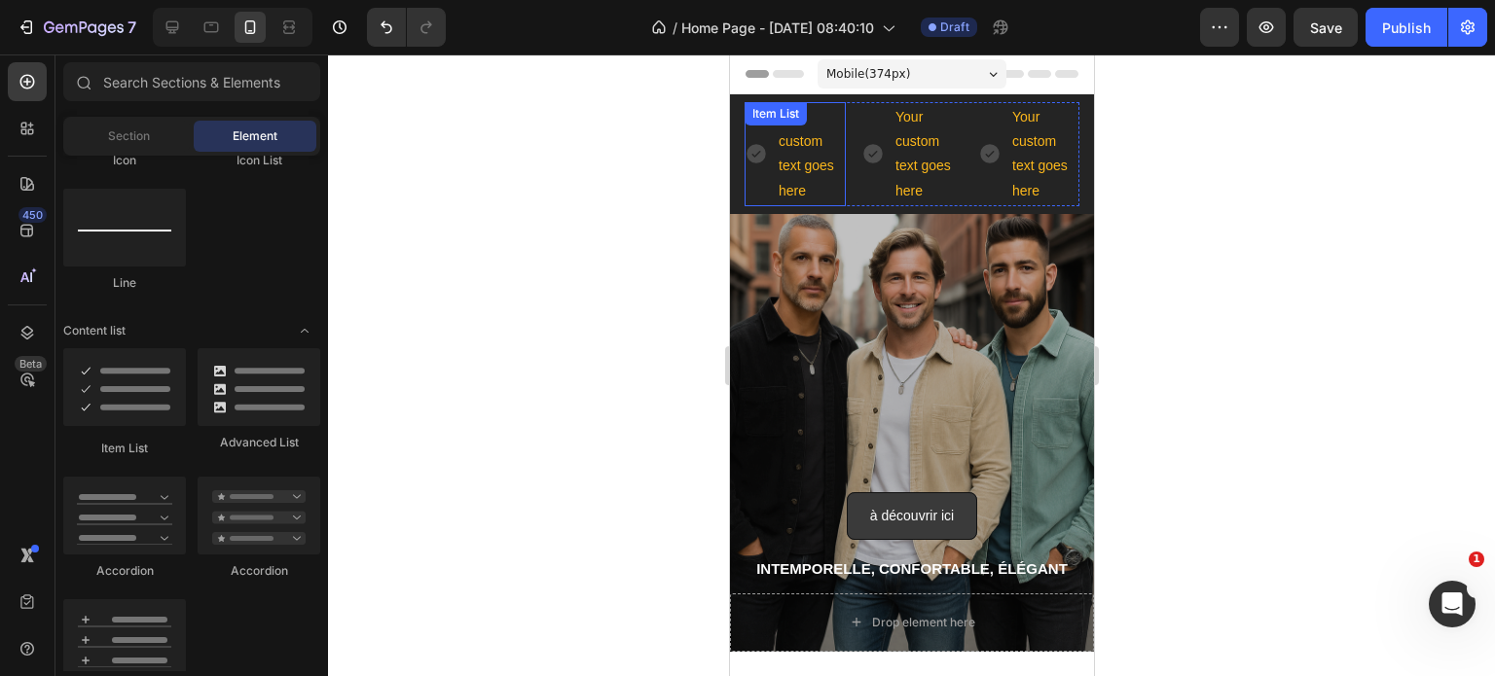
click at [787, 152] on div "Your custom text goes here" at bounding box center [810, 154] width 70 height 104
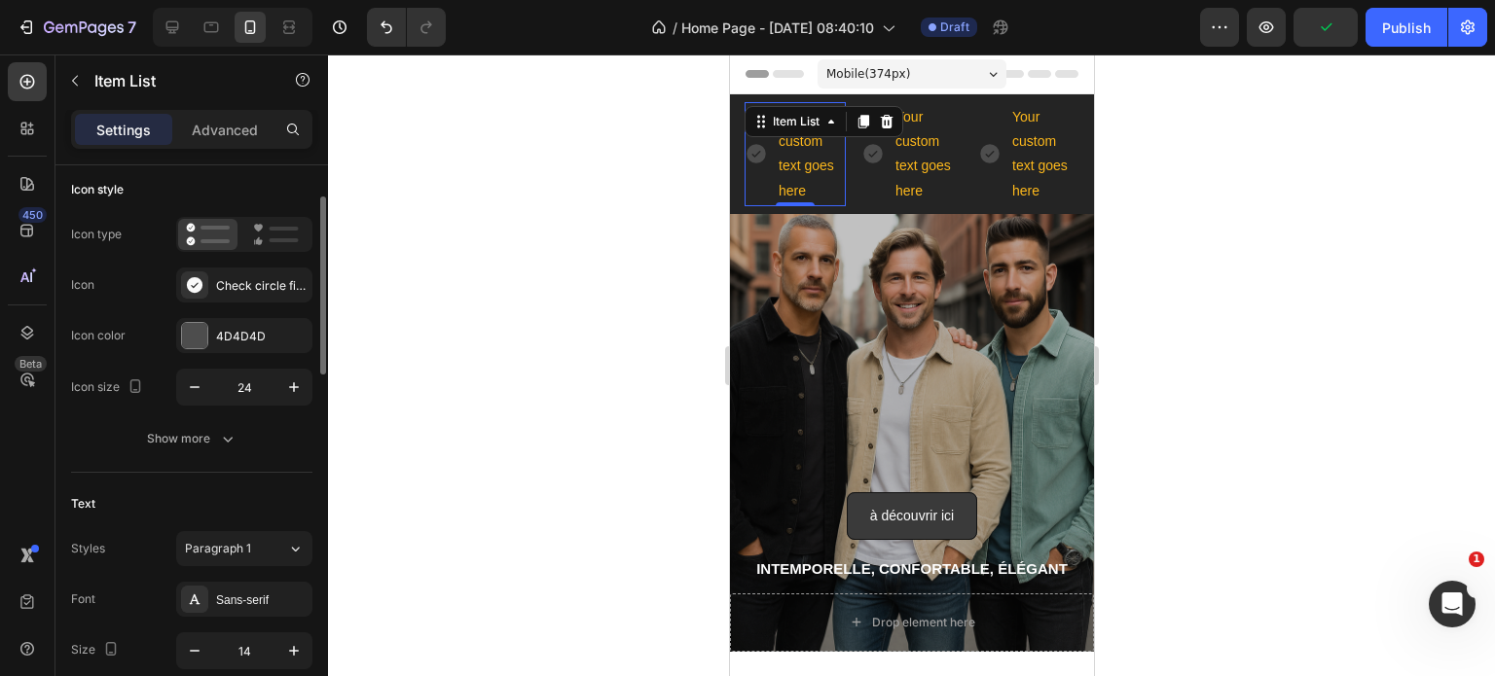
scroll to position [112, 0]
click at [241, 285] on div "Check circle filled" at bounding box center [261, 291] width 91 height 18
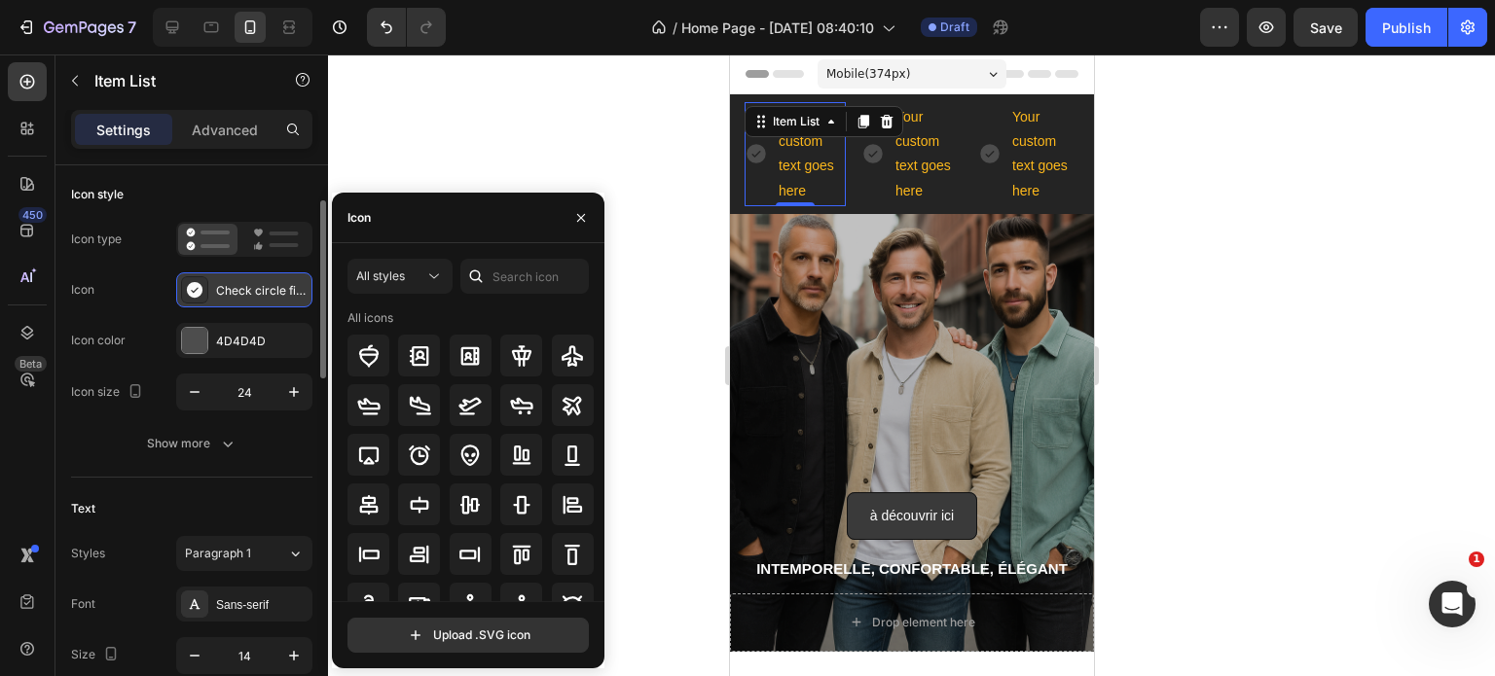
click at [241, 285] on div "Check circle filled" at bounding box center [261, 291] width 91 height 18
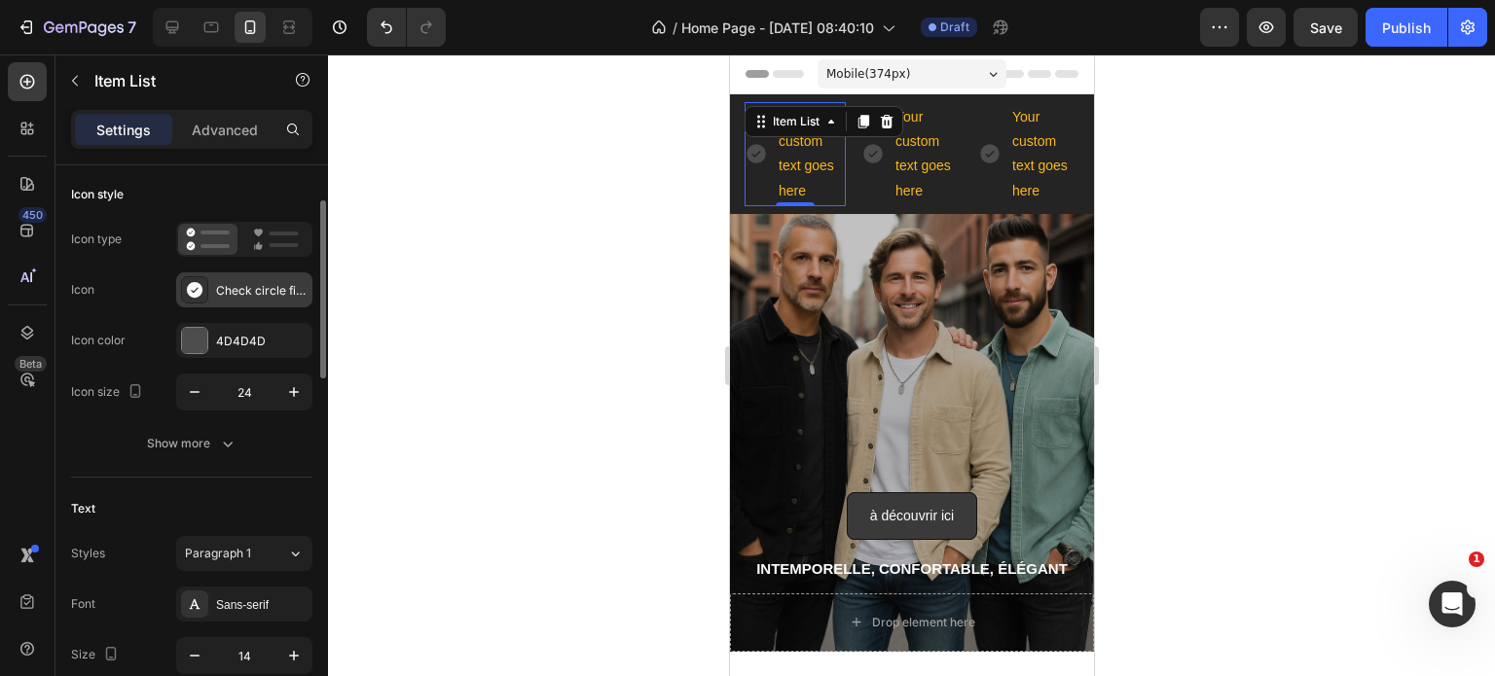
click at [194, 289] on icon at bounding box center [195, 290] width 16 height 16
click at [799, 175] on div "Your custom text goes here" at bounding box center [810, 154] width 70 height 104
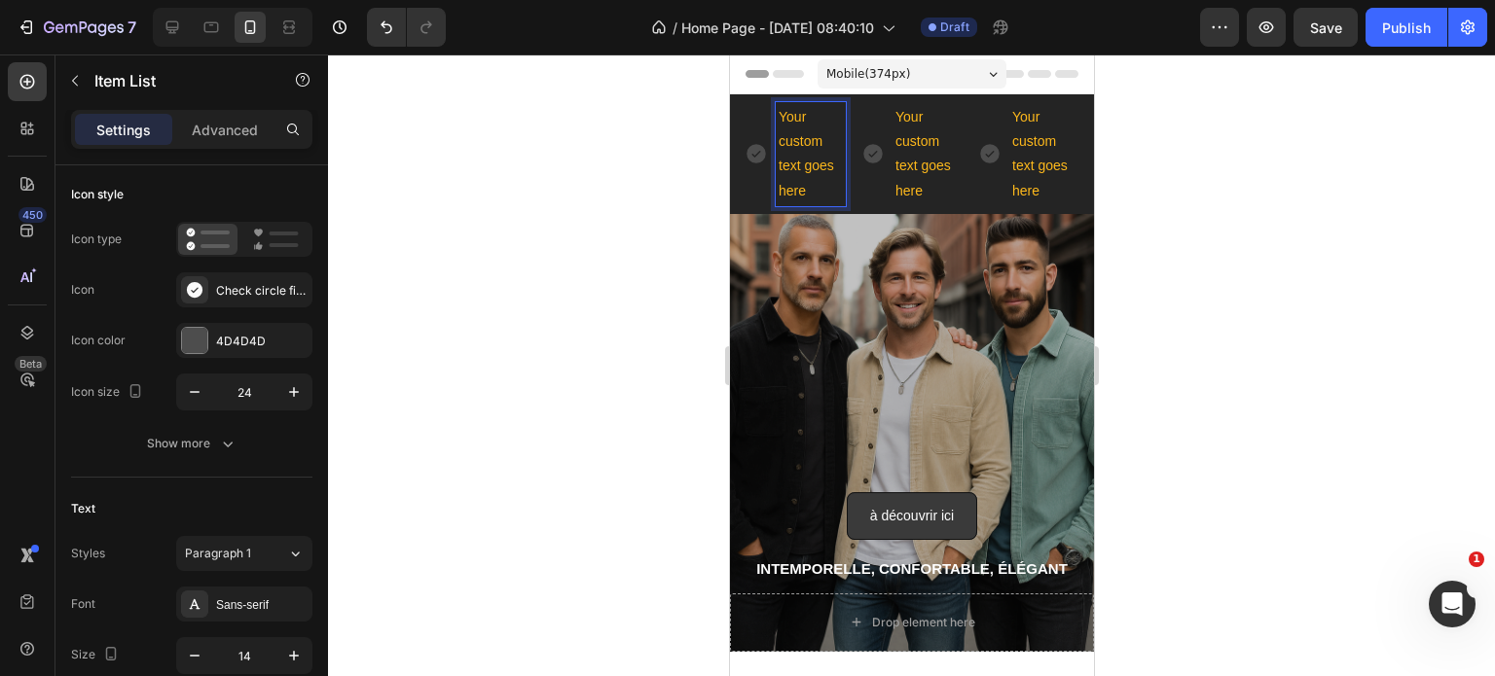
click at [799, 175] on p "Your custom text goes here" at bounding box center [810, 154] width 64 height 98
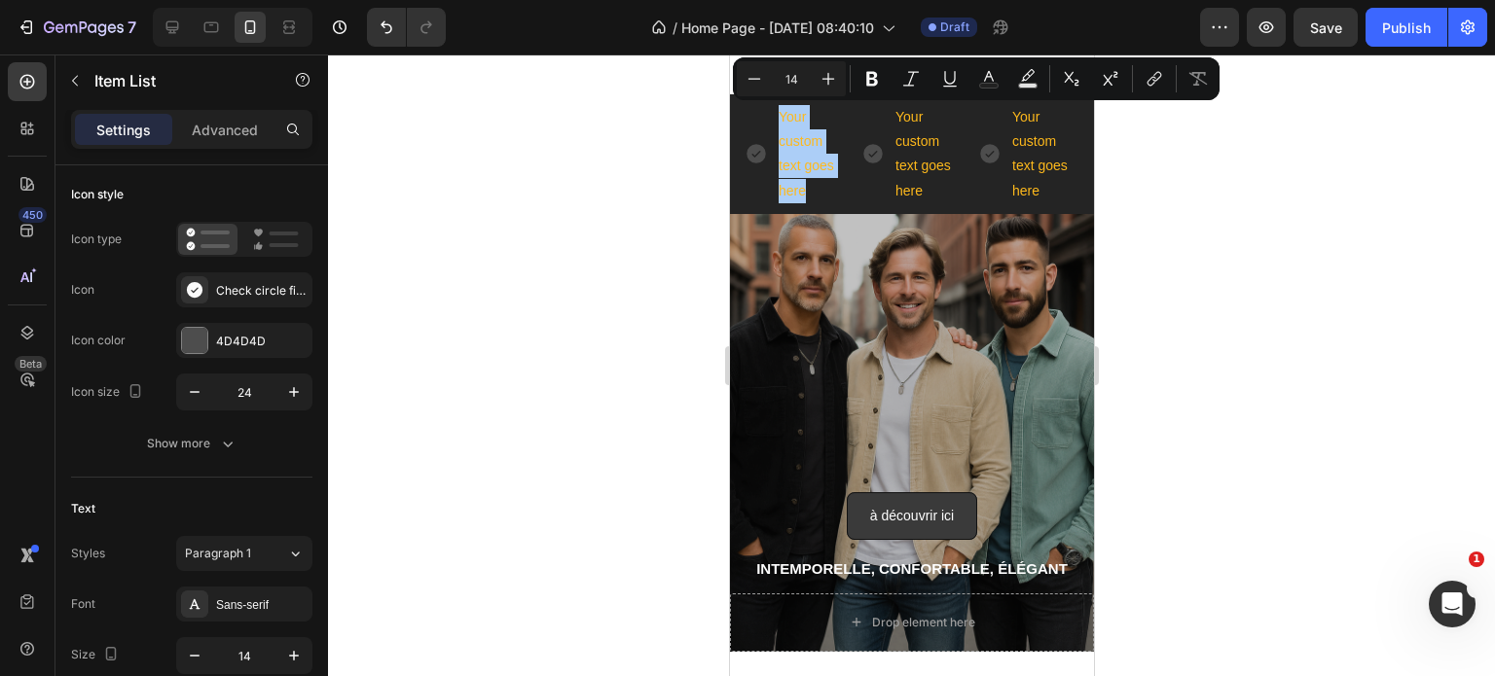
click at [514, 225] on div at bounding box center [911, 365] width 1167 height 622
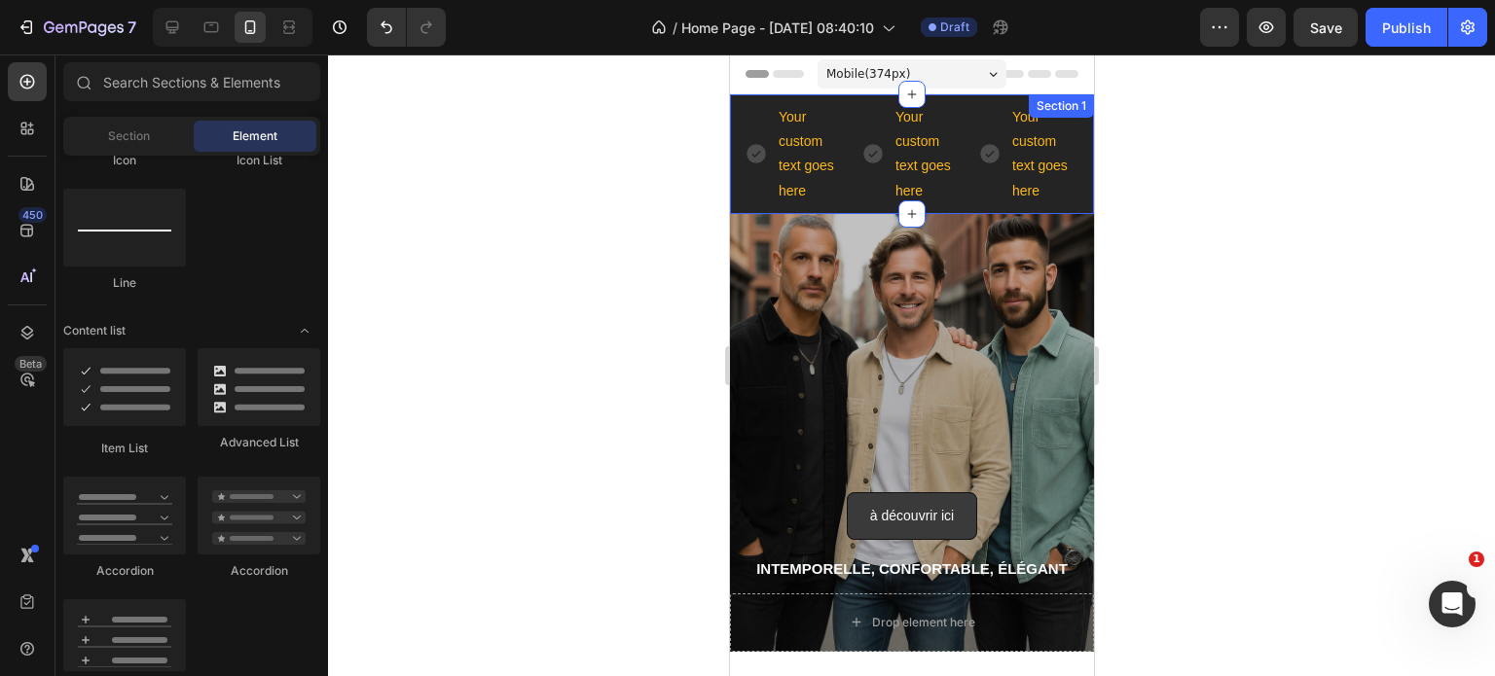
click at [865, 209] on div "Your custom text goes here Item List Your custom text goes here Item List Your …" at bounding box center [911, 154] width 364 height 120
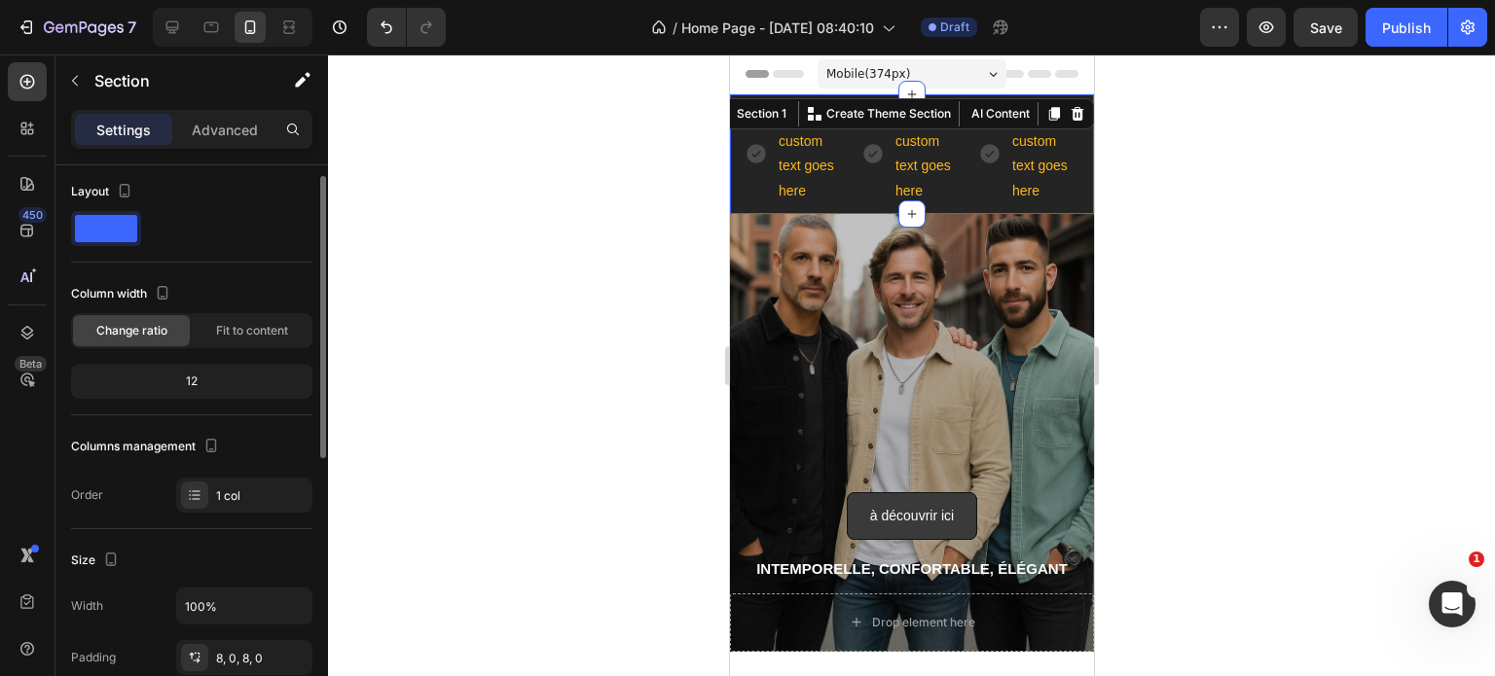
scroll to position [0, 0]
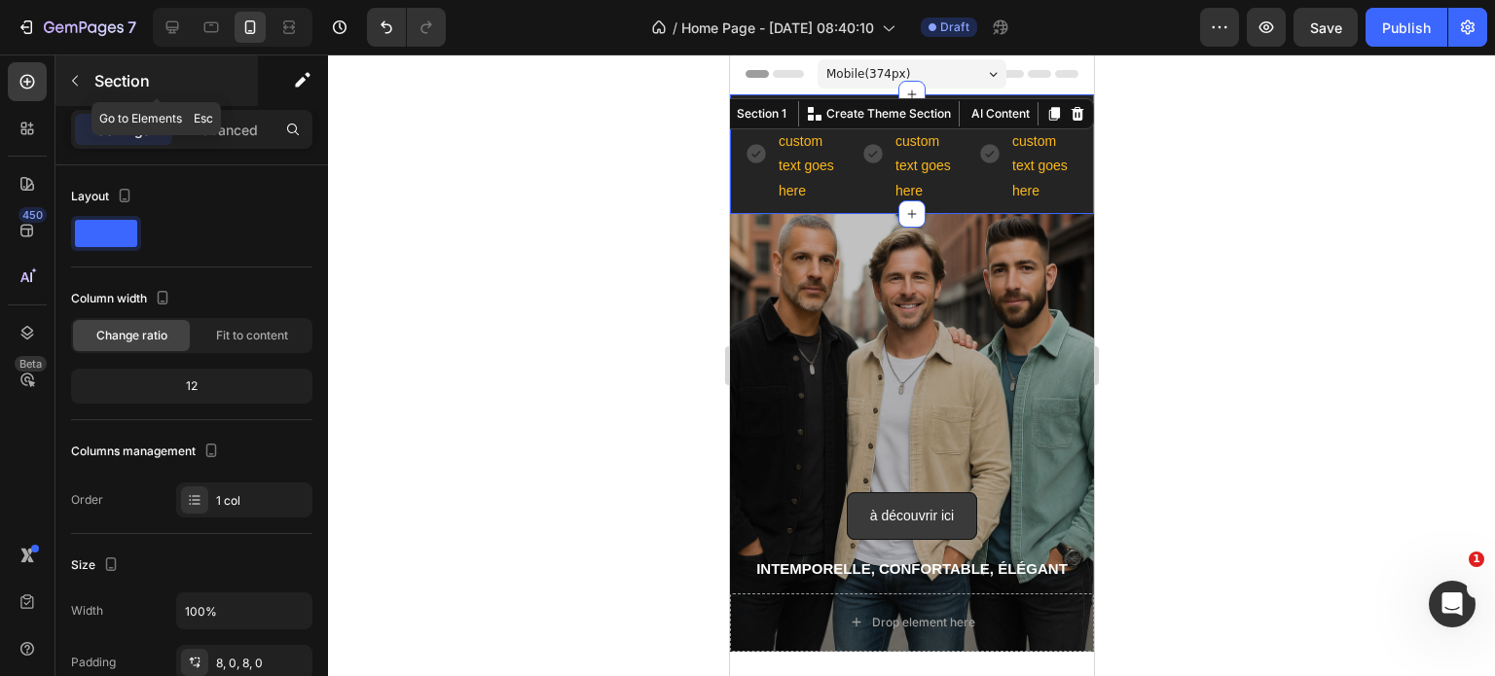
click at [79, 91] on button "button" at bounding box center [74, 80] width 31 height 31
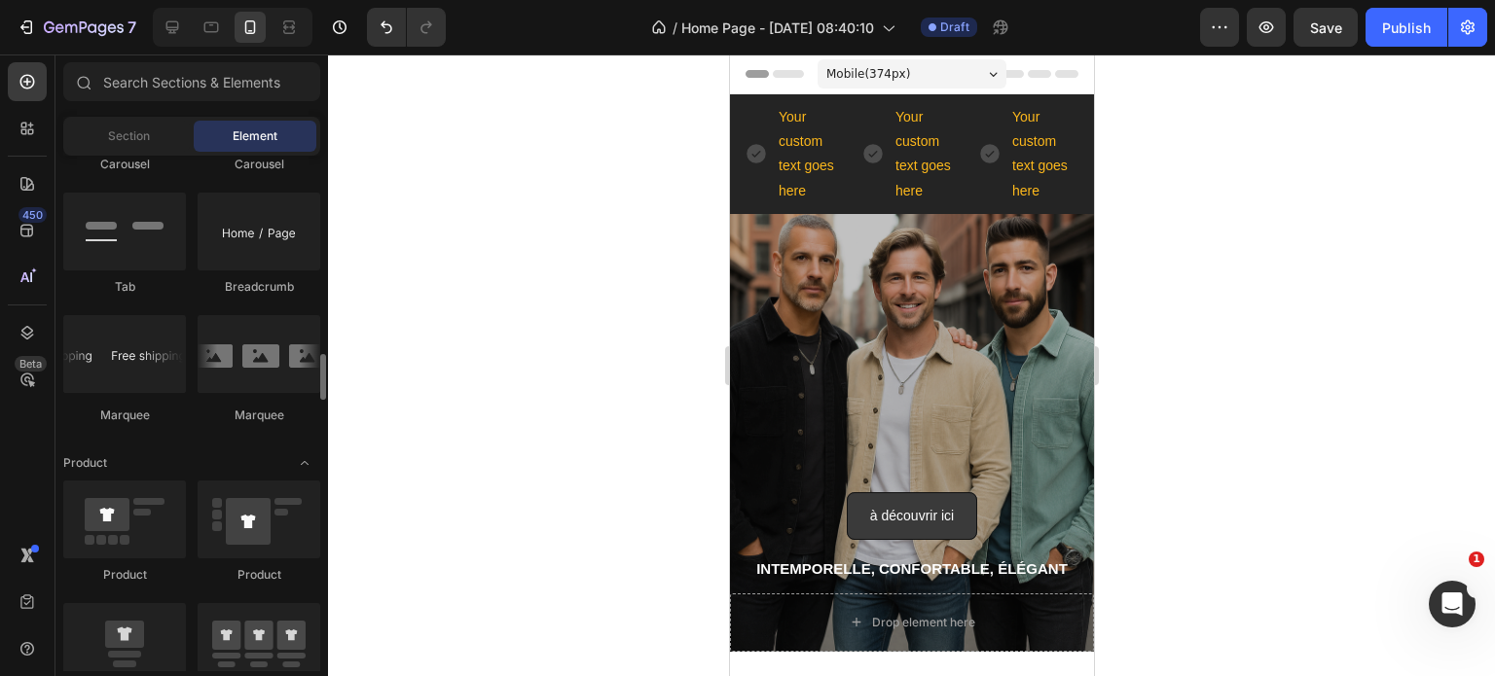
scroll to position [2197, 0]
click at [119, 380] on div at bounding box center [124, 352] width 123 height 78
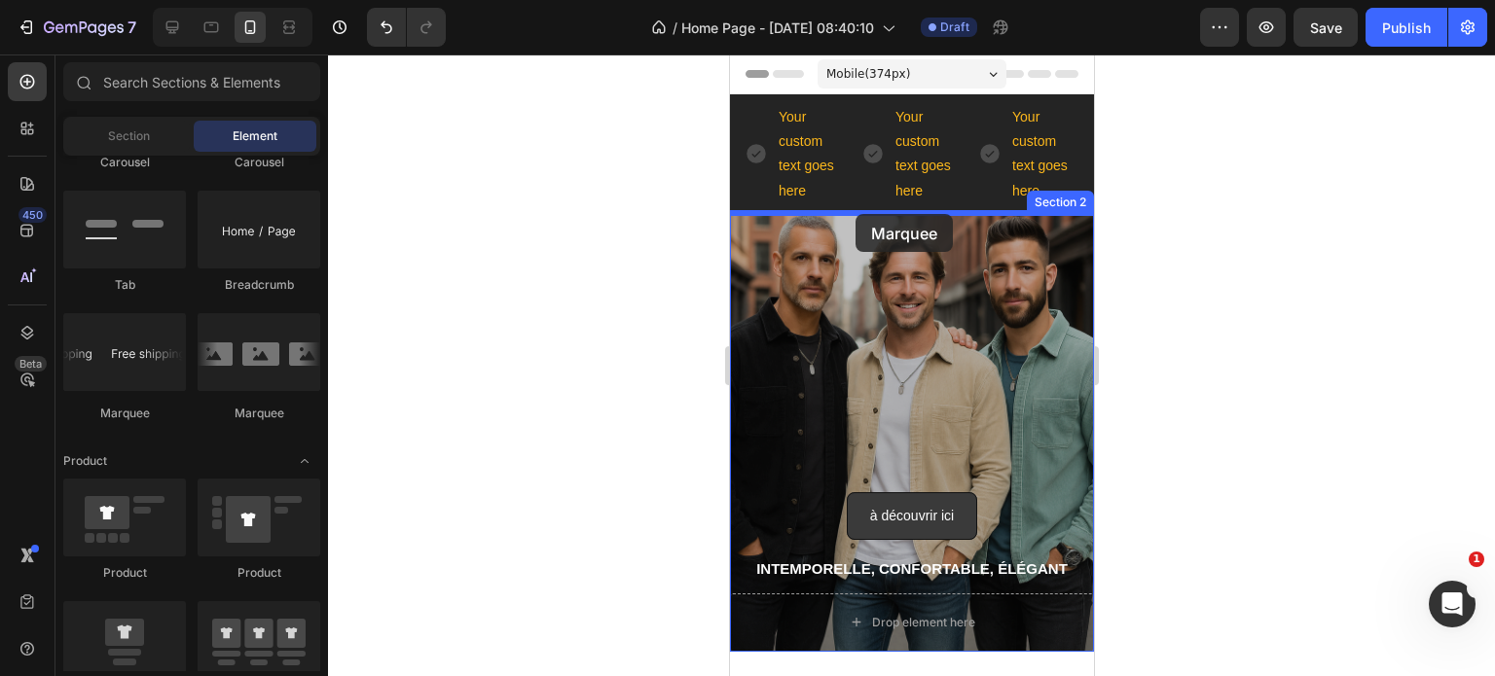
drag, startPoint x: 848, startPoint y: 435, endPoint x: 854, endPoint y: 214, distance: 221.0
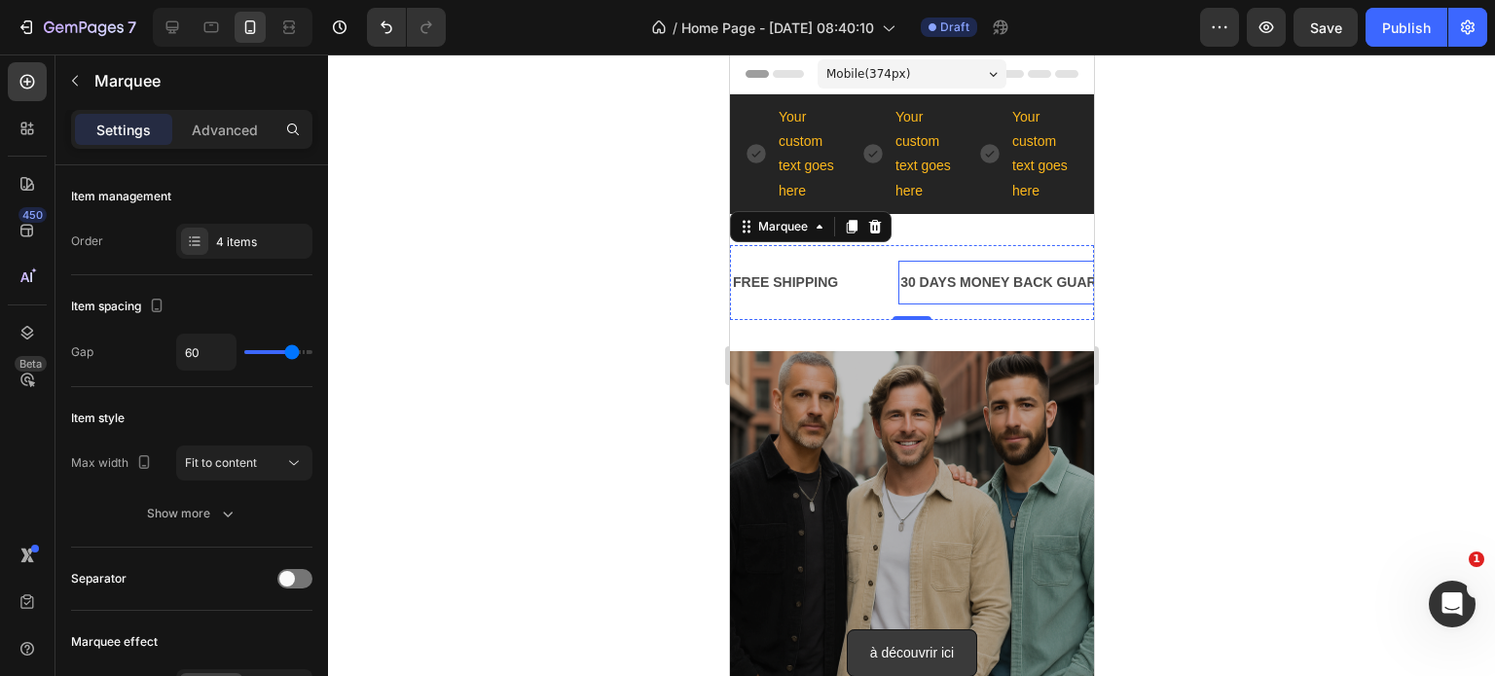
click at [938, 282] on div "30 DAYS MONEY BACK GUARANTEE" at bounding box center [1020, 283] width 246 height 28
click at [859, 289] on div "FREE SHIPPING Text Block" at bounding box center [813, 283] width 167 height 44
click at [791, 284] on div "FREE SHIPPING" at bounding box center [784, 283] width 109 height 28
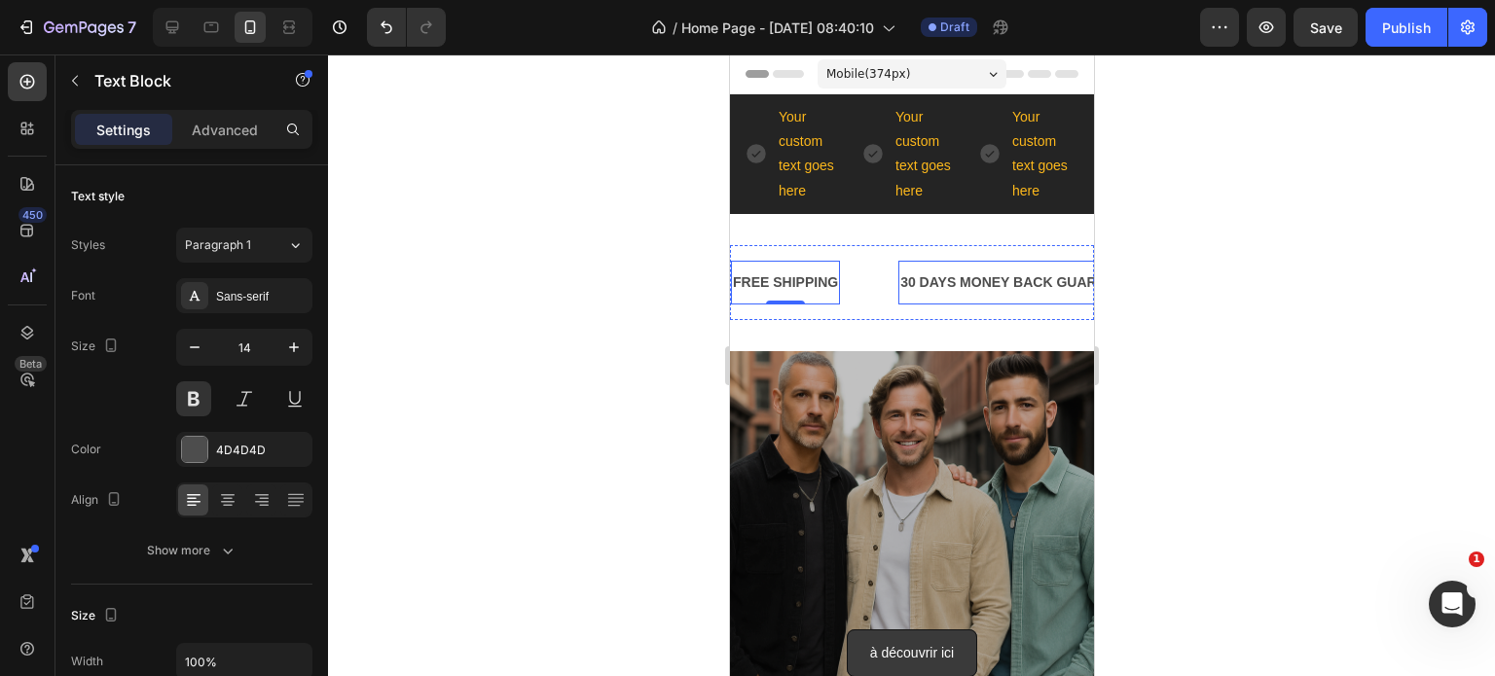
click at [959, 278] on div "30 DAYS MONEY BACK GUARANTEE" at bounding box center [1020, 283] width 246 height 28
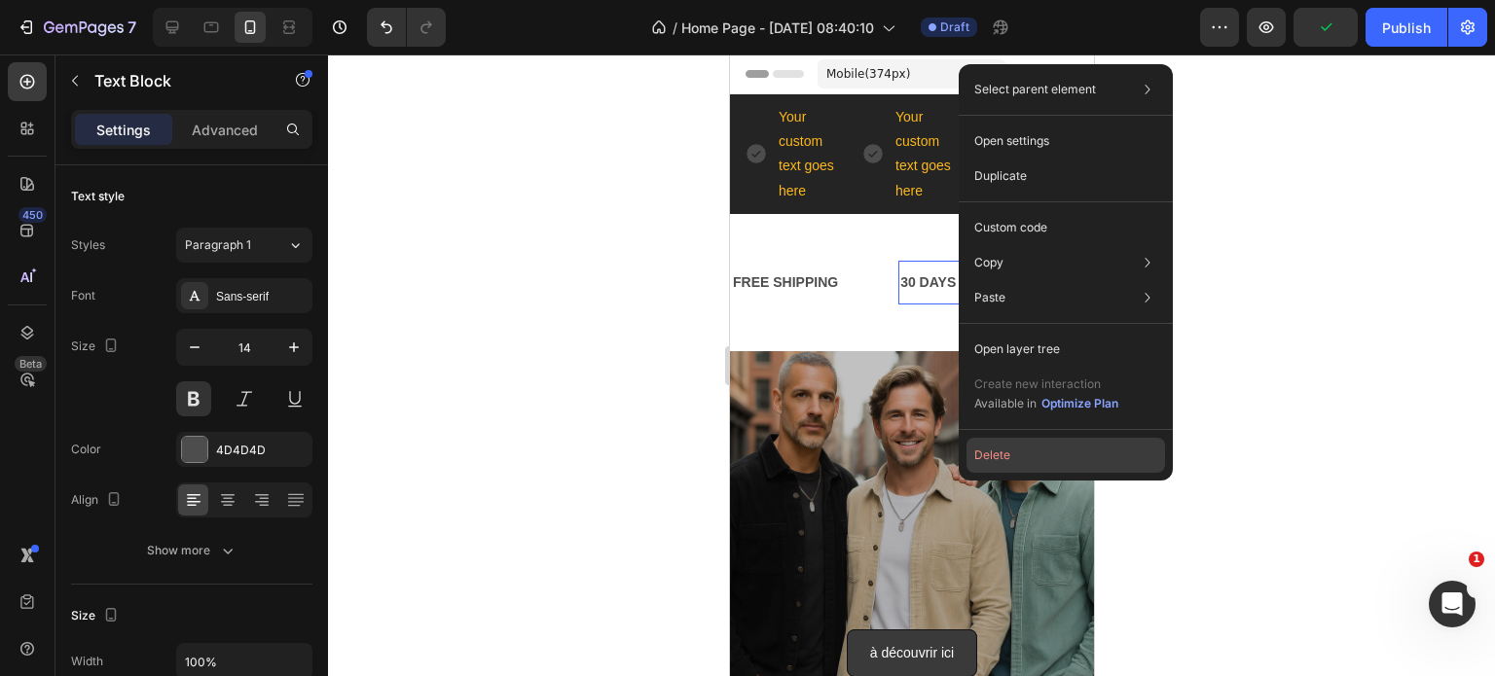
click at [1017, 468] on button "Delete" at bounding box center [1065, 455] width 199 height 35
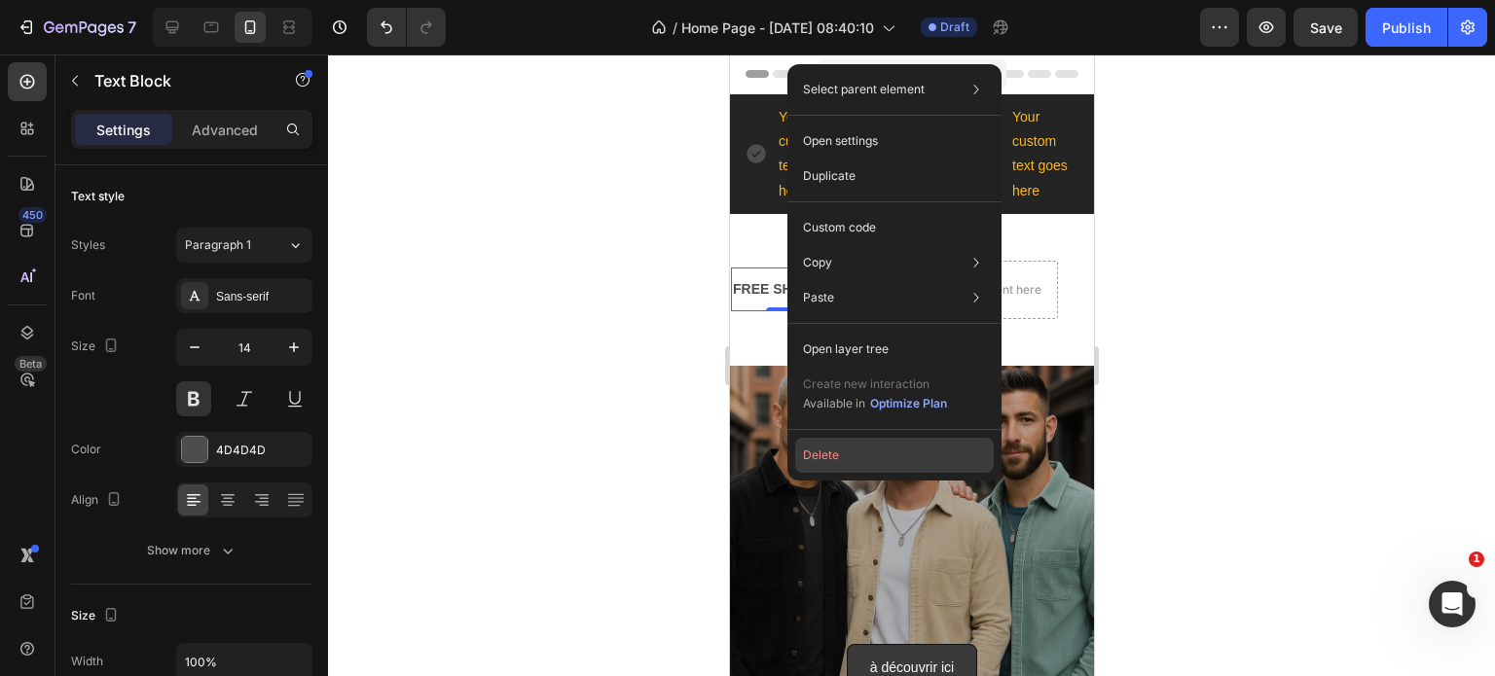
click at [912, 447] on button "Delete" at bounding box center [894, 455] width 199 height 35
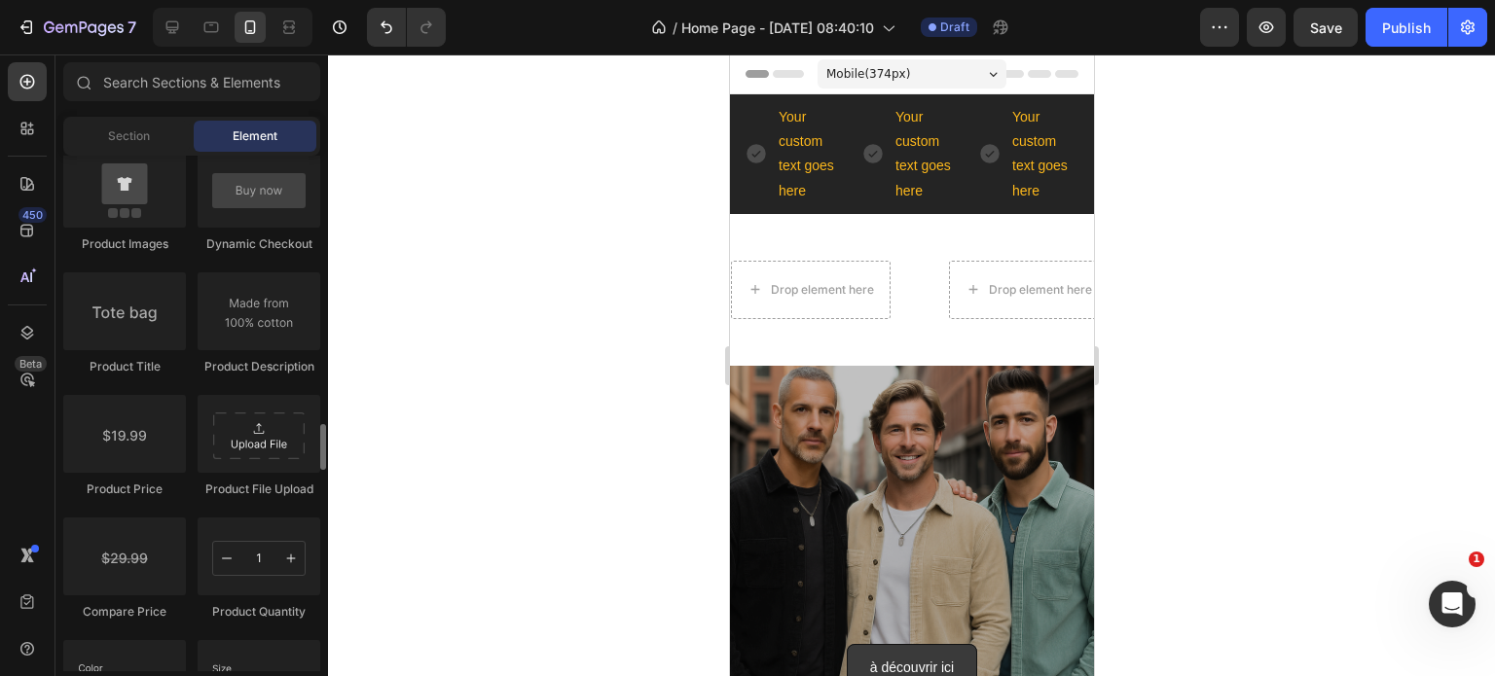
scroll to position [3017, 0]
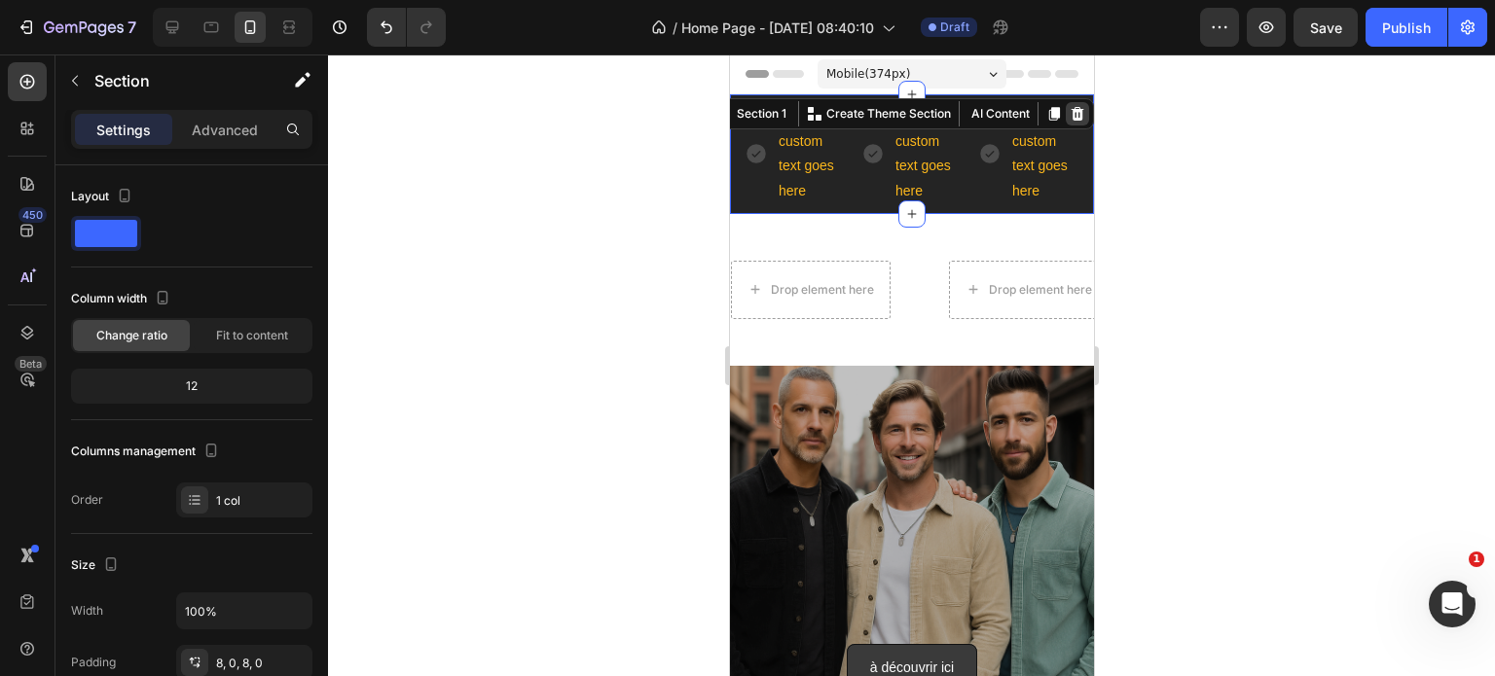
click at [1070, 110] on icon at bounding box center [1076, 114] width 13 height 14
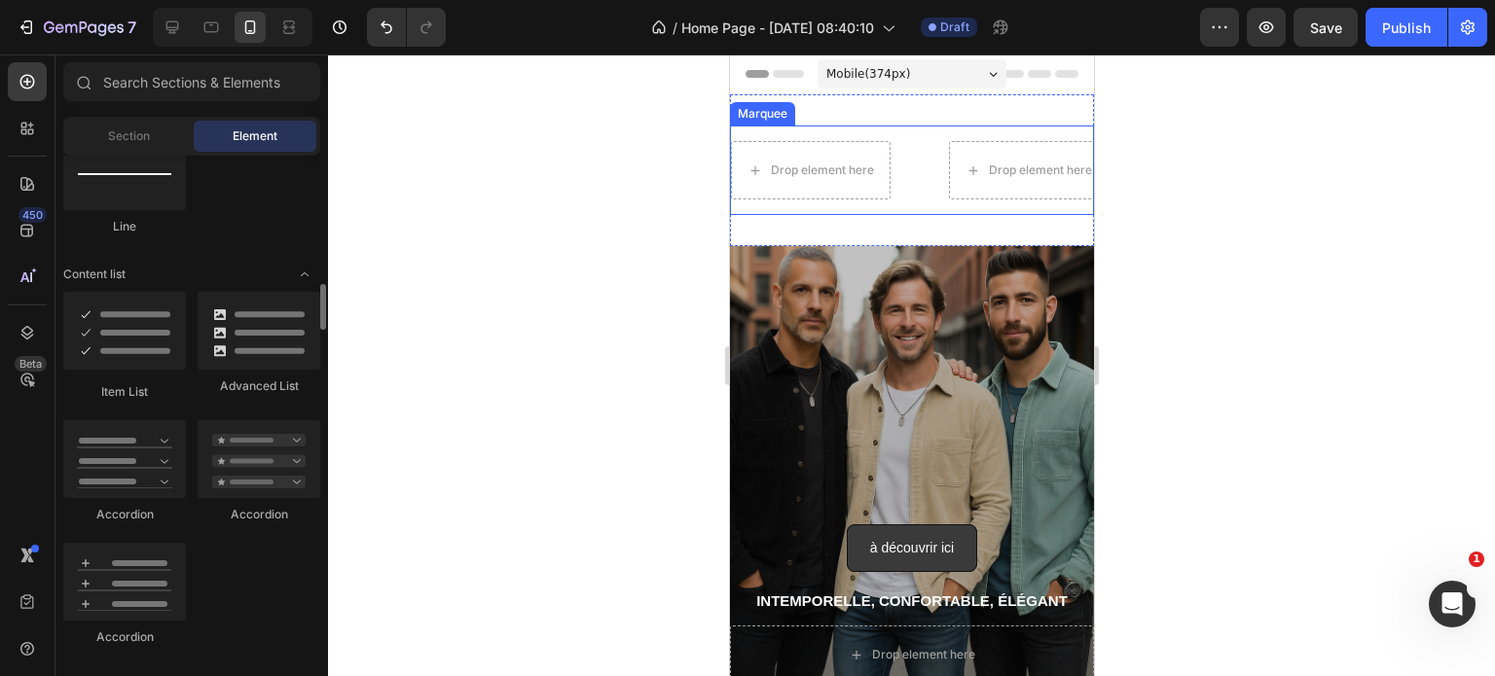
scroll to position [1437, 0]
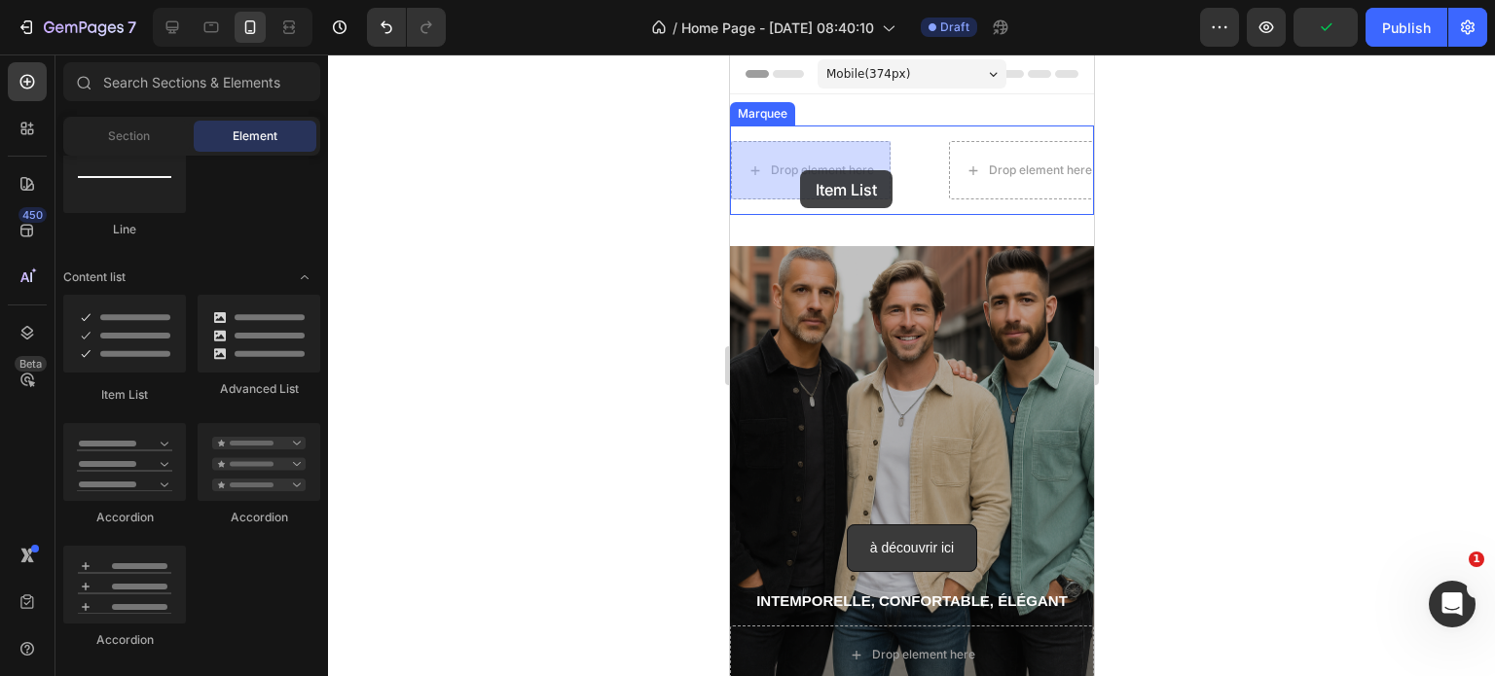
drag, startPoint x: 852, startPoint y: 402, endPoint x: 799, endPoint y: 170, distance: 237.7
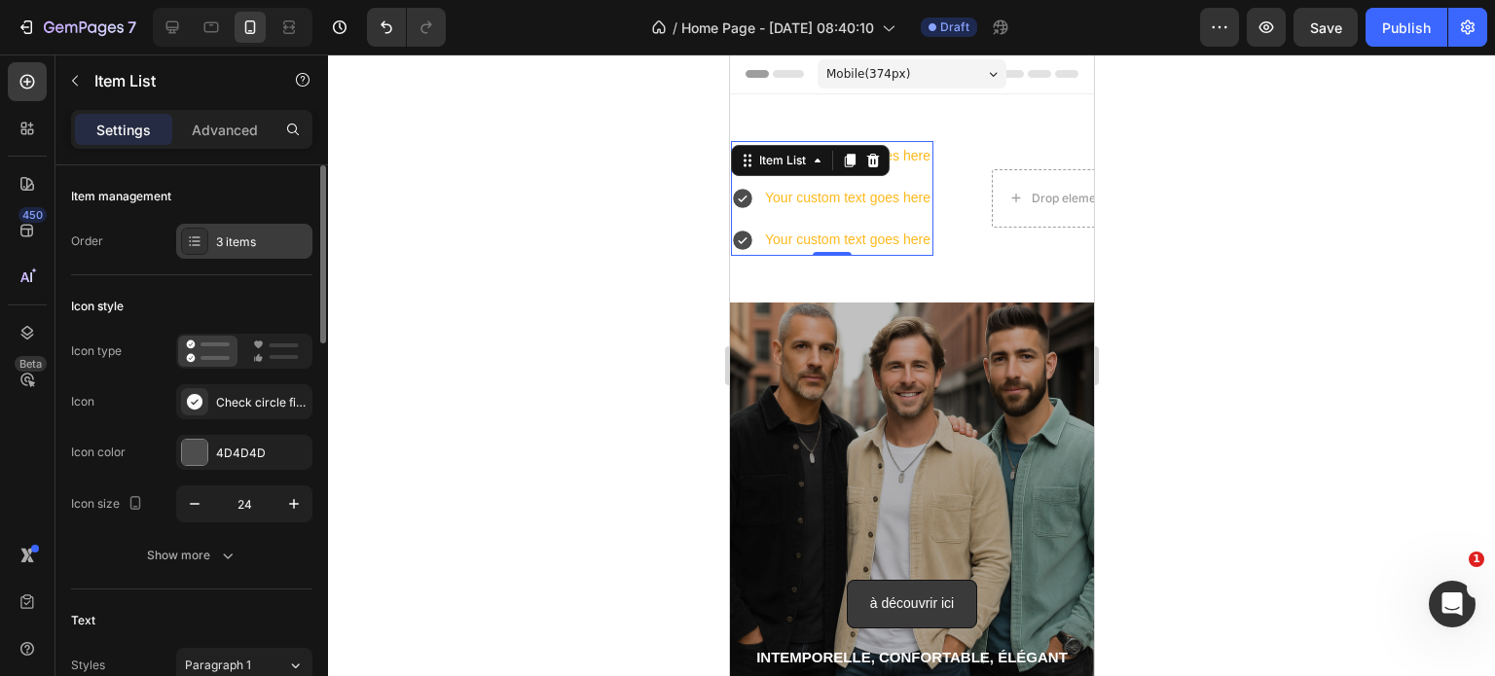
click at [244, 234] on div "3 items" at bounding box center [261, 243] width 91 height 18
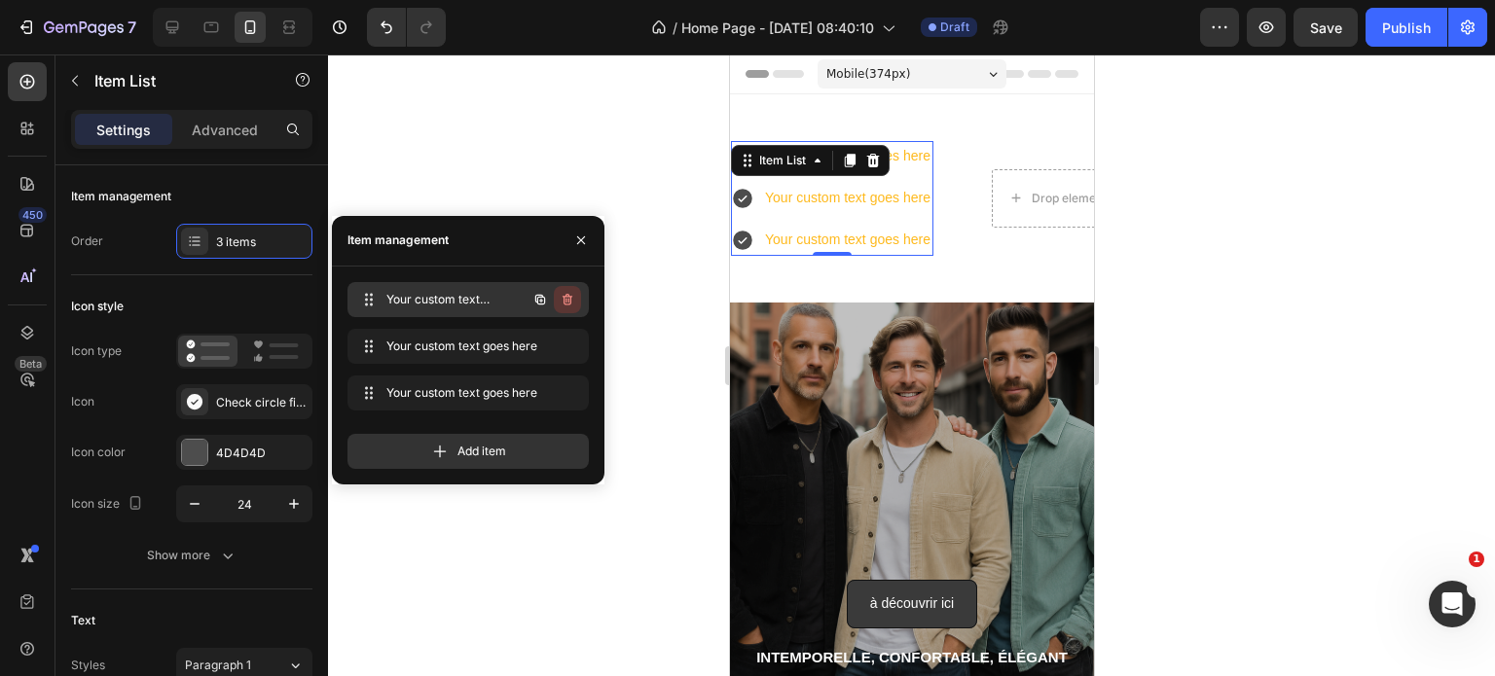
click at [563, 304] on icon "button" at bounding box center [568, 300] width 16 height 16
click at [563, 304] on div "Delete" at bounding box center [554, 300] width 36 height 18
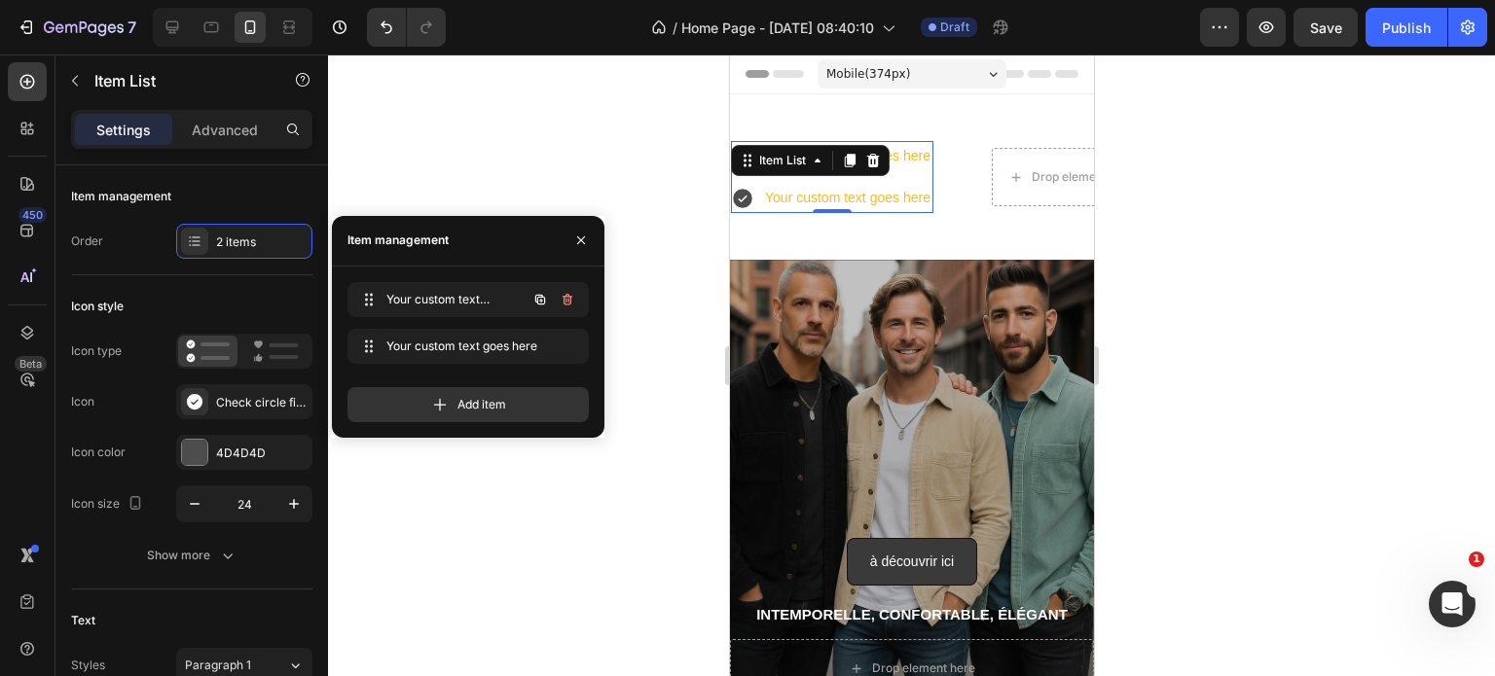
click at [563, 304] on icon "button" at bounding box center [568, 300] width 16 height 16
click at [563, 304] on div "Delete" at bounding box center [554, 300] width 36 height 18
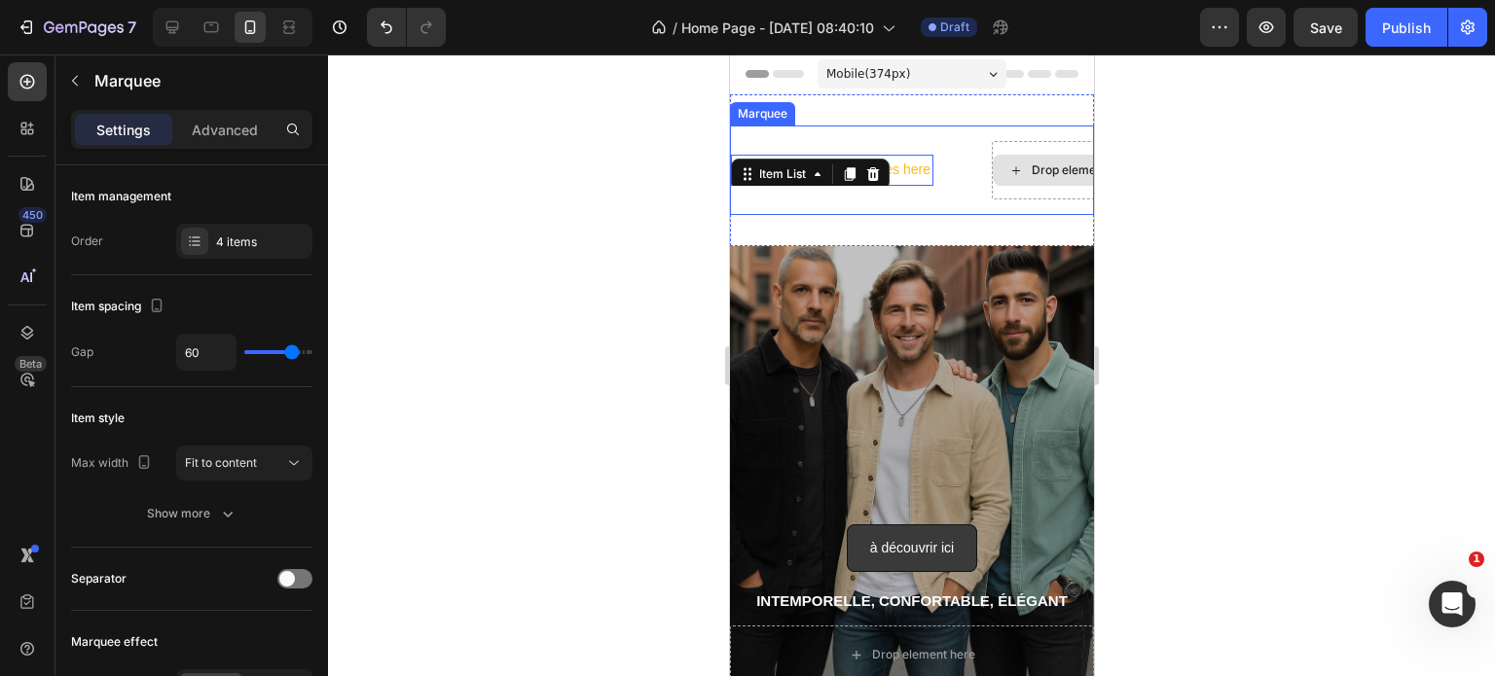
click at [1001, 193] on div "Drop element here" at bounding box center [1071, 170] width 160 height 58
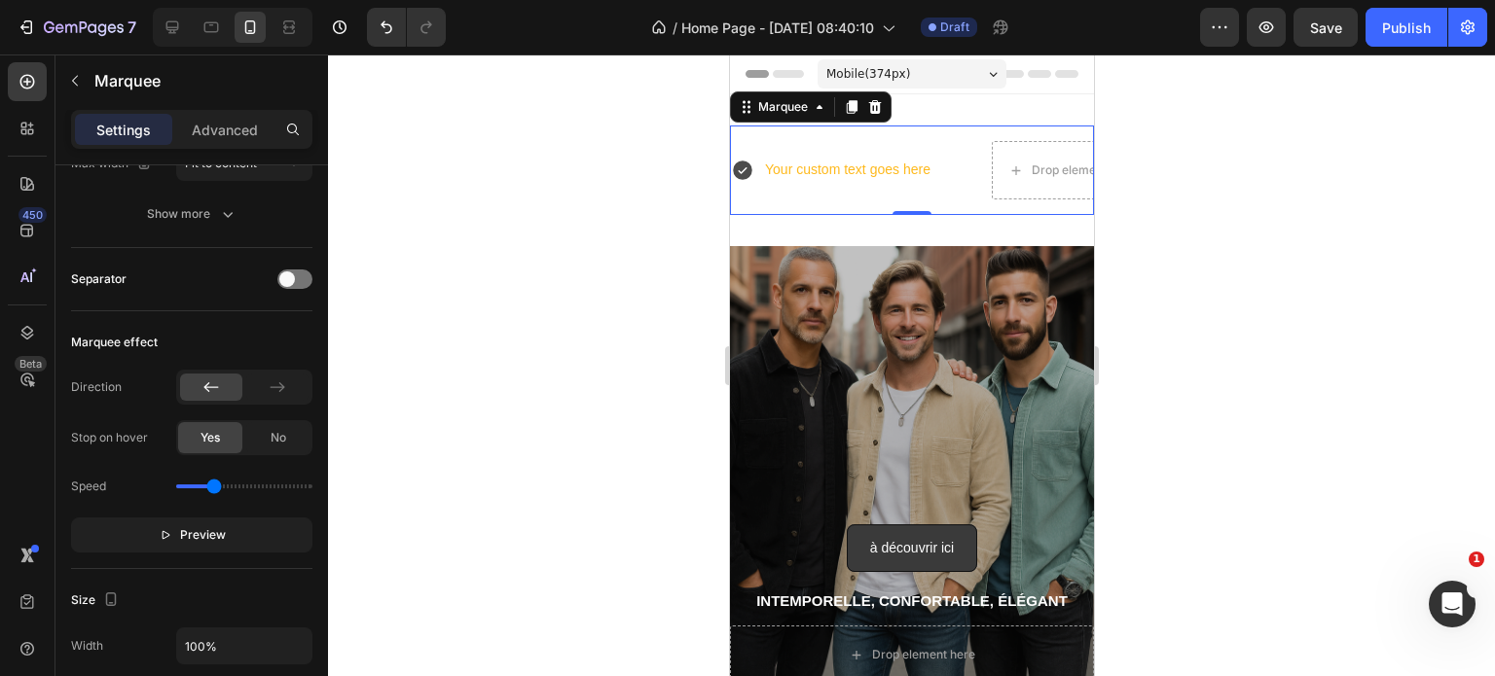
scroll to position [0, 0]
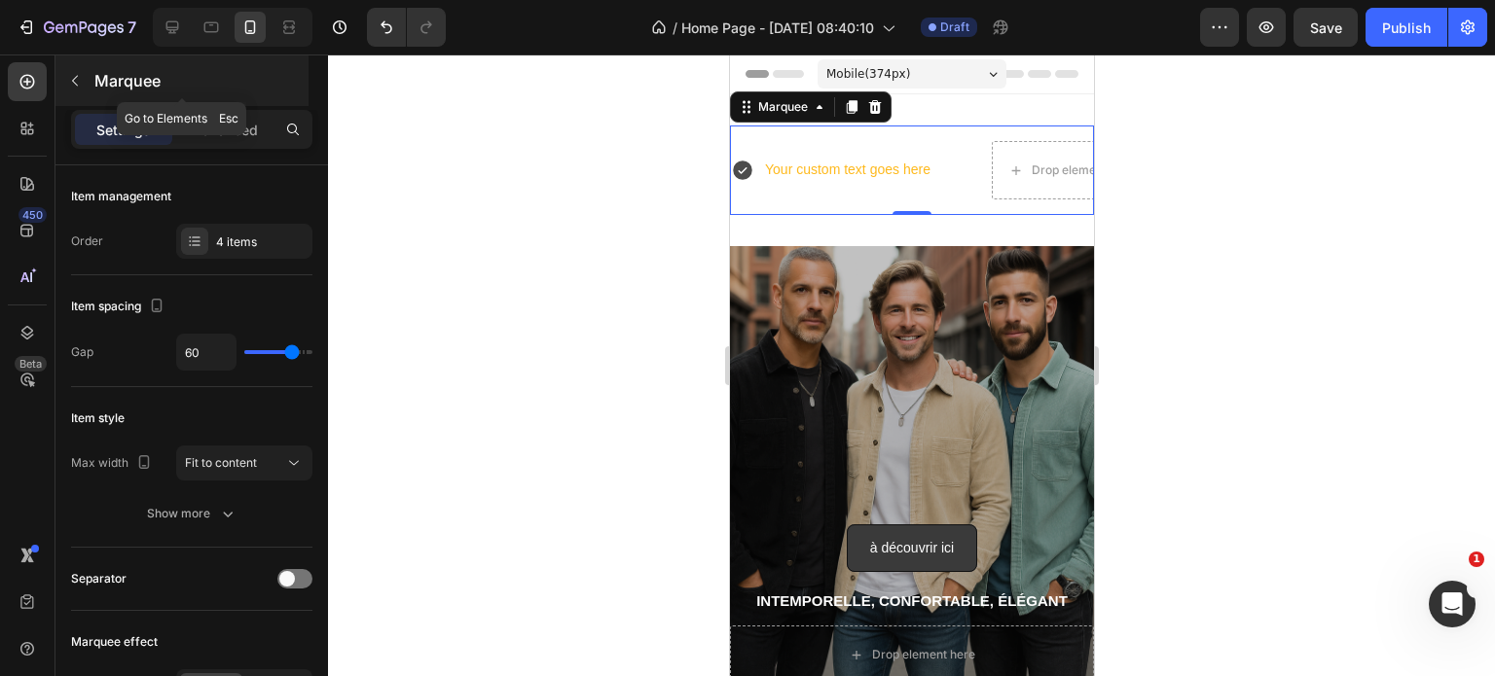
click at [82, 87] on icon "button" at bounding box center [75, 81] width 16 height 16
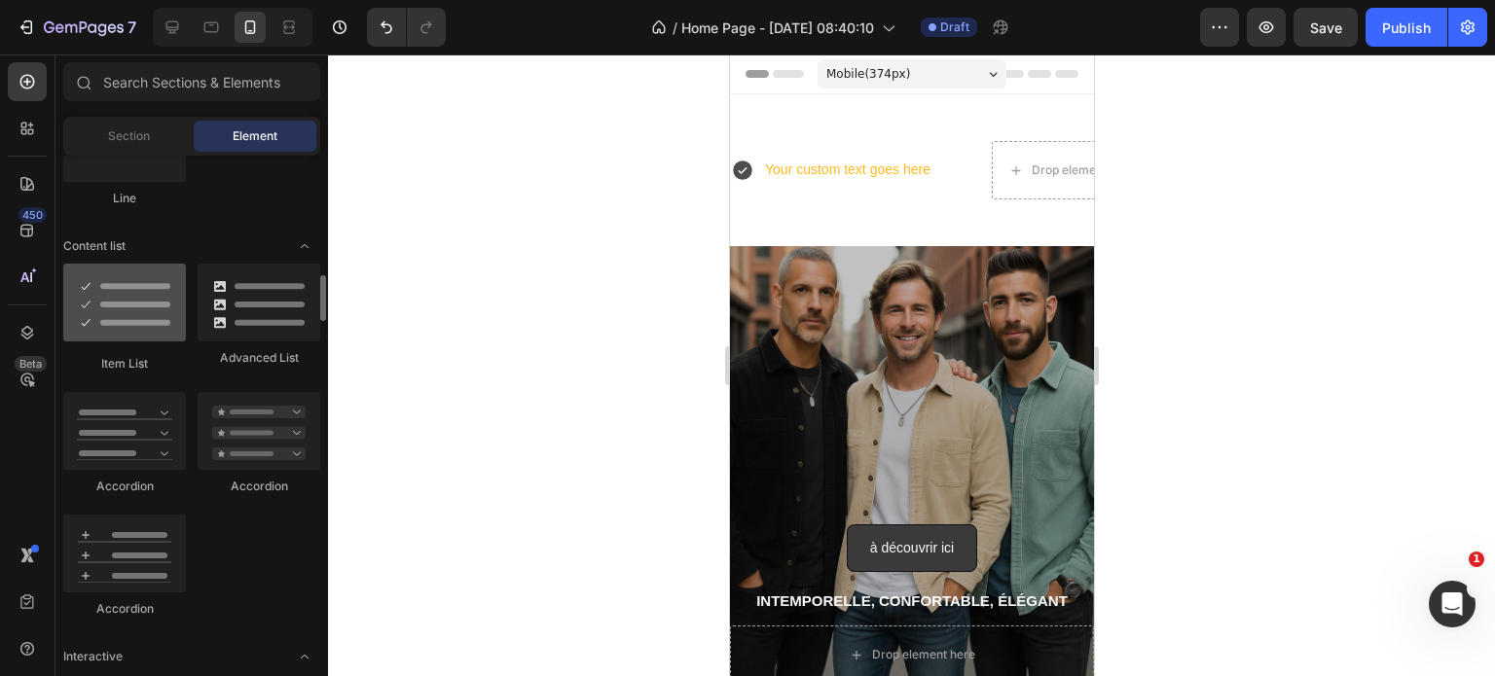
scroll to position [1457, 0]
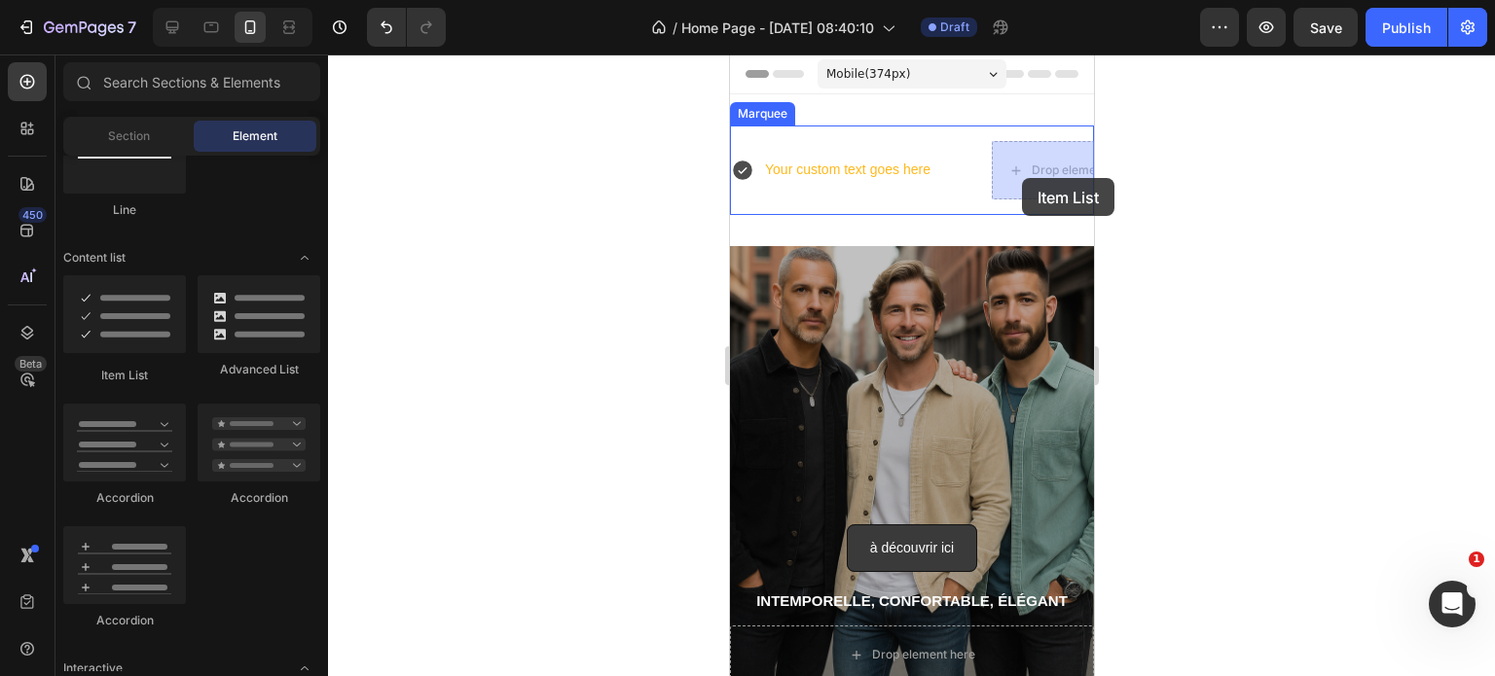
drag, startPoint x: 867, startPoint y: 406, endPoint x: 1021, endPoint y: 177, distance: 275.6
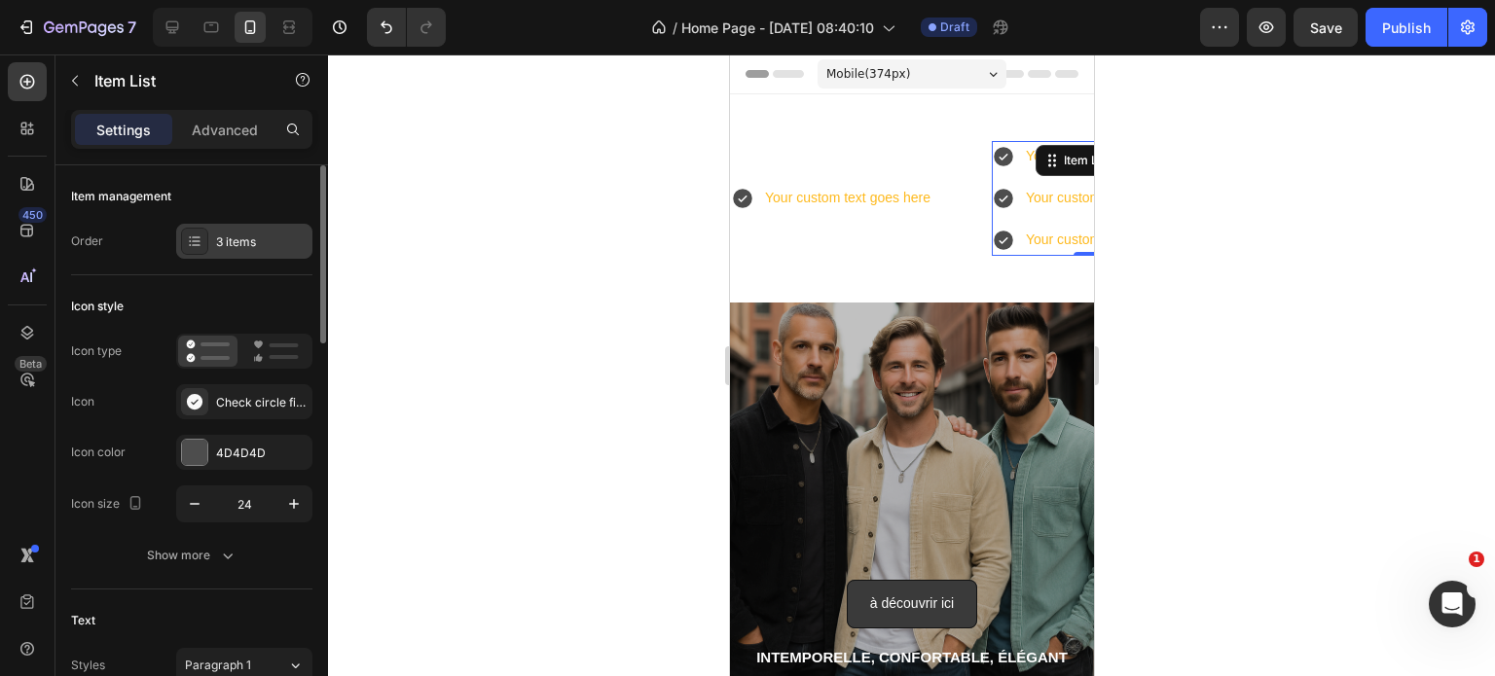
click at [257, 227] on div "3 items" at bounding box center [244, 241] width 136 height 35
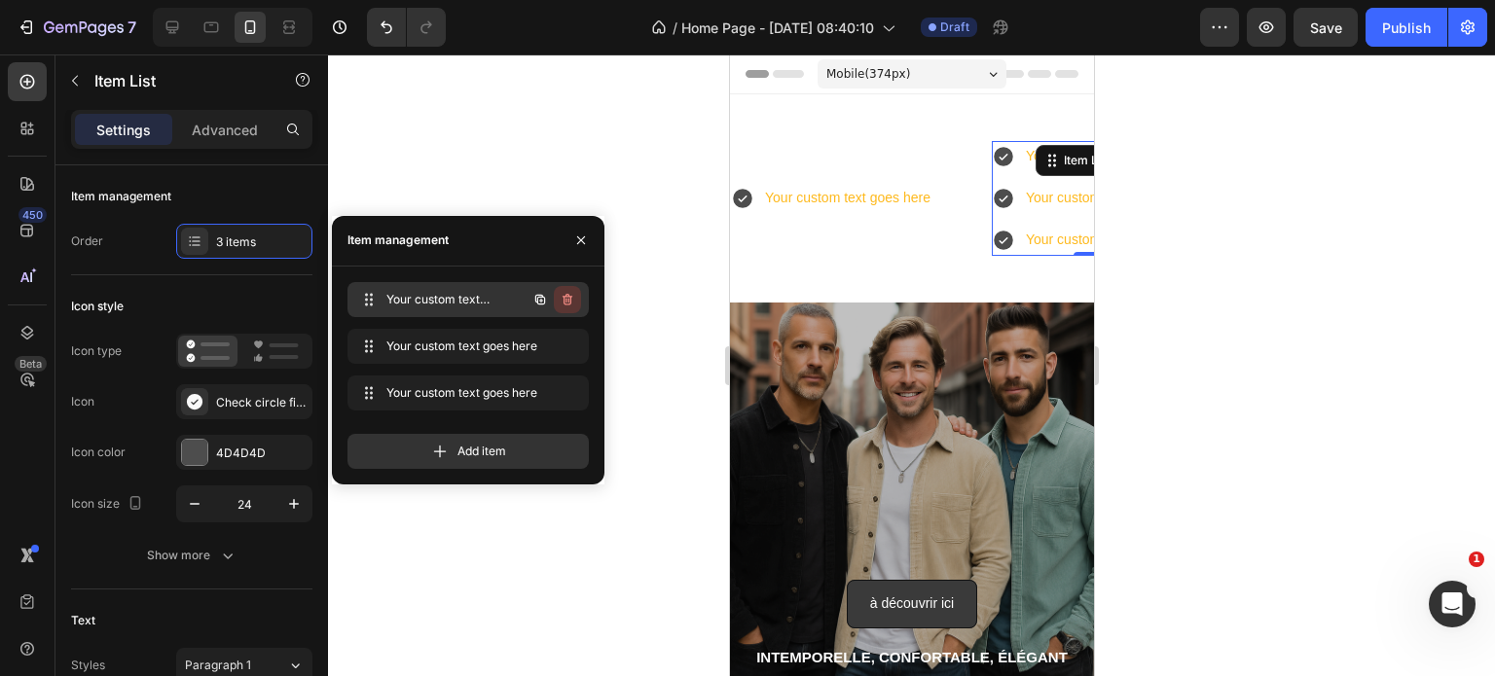
click at [565, 296] on icon "button" at bounding box center [567, 300] width 10 height 12
click at [565, 296] on div "Delete" at bounding box center [554, 300] width 36 height 18
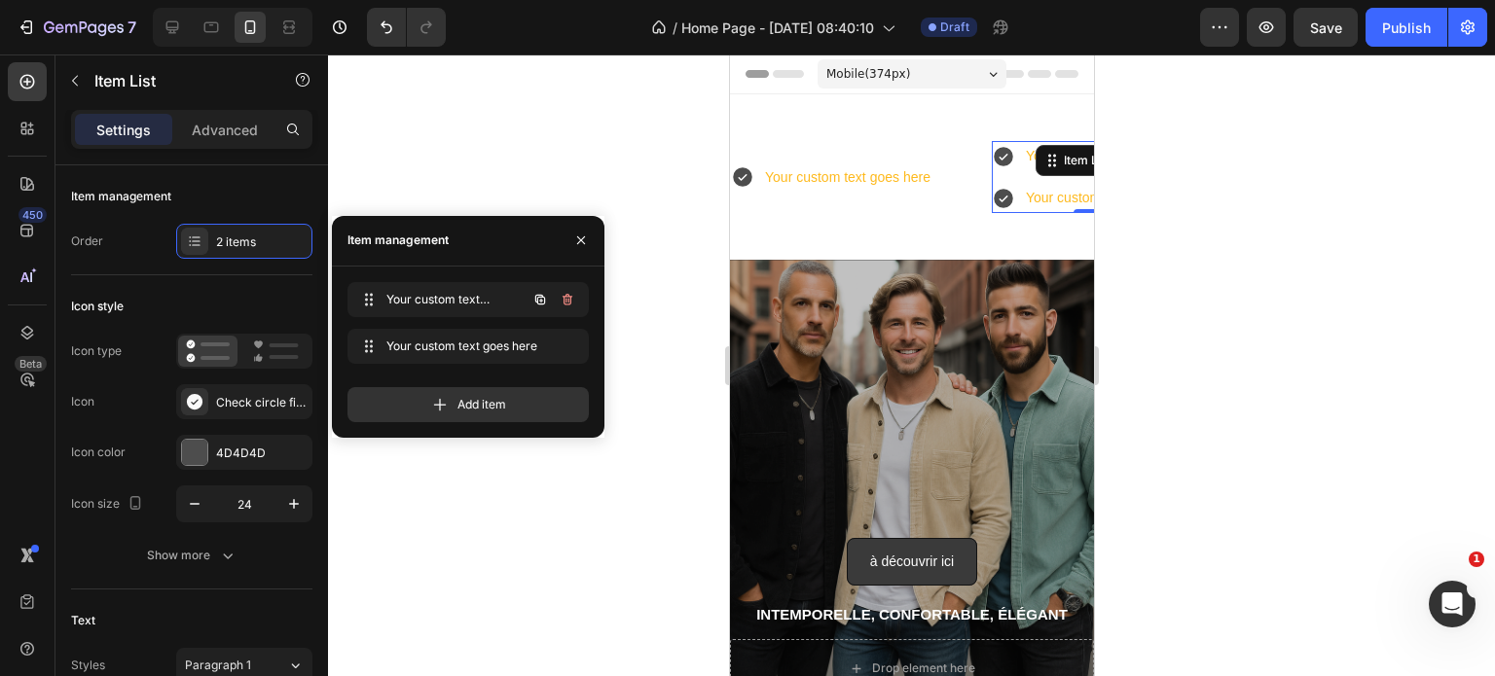
click at [565, 296] on icon "button" at bounding box center [567, 300] width 10 height 12
click at [565, 296] on div "Delete" at bounding box center [554, 300] width 36 height 18
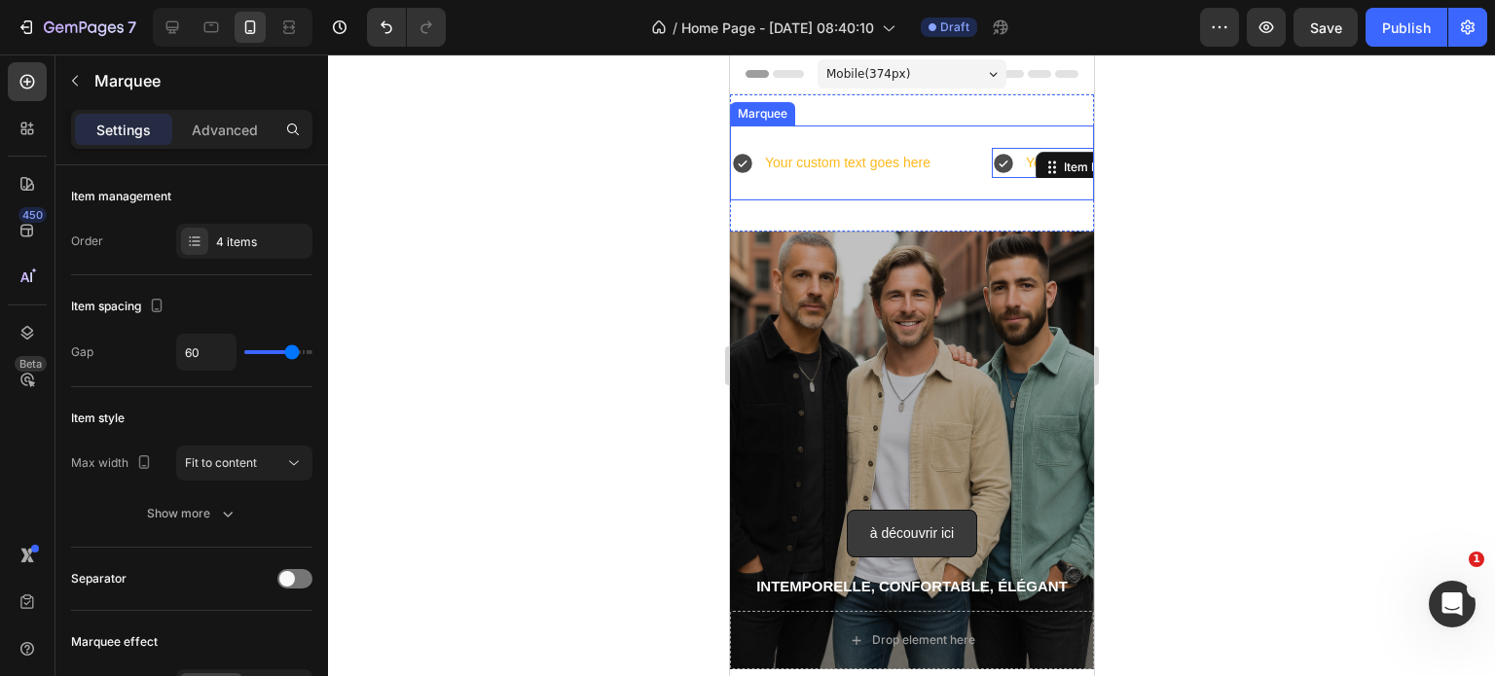
click at [755, 195] on div "Your custom text goes here Item List Your custom text goes here Item List 0 LIM…" at bounding box center [911, 163] width 364 height 75
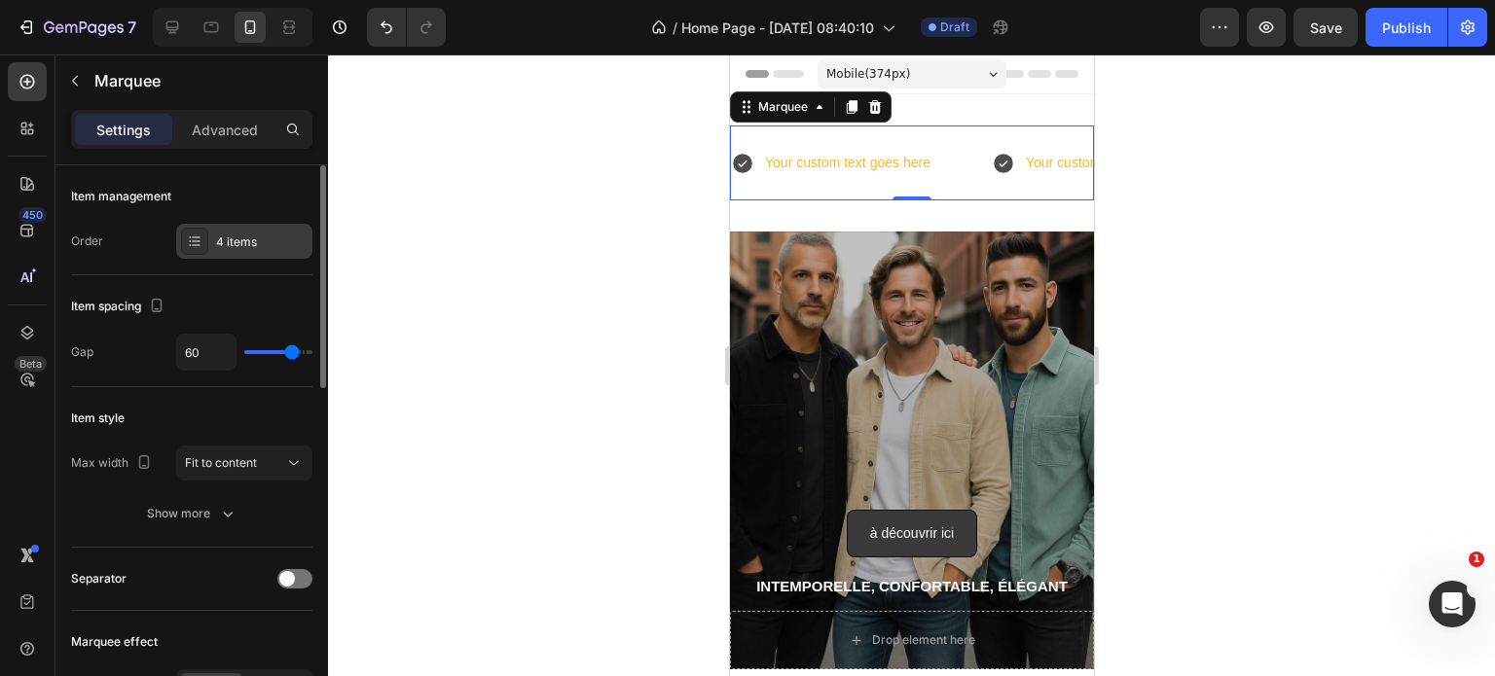
click at [245, 238] on div "4 items" at bounding box center [261, 243] width 91 height 18
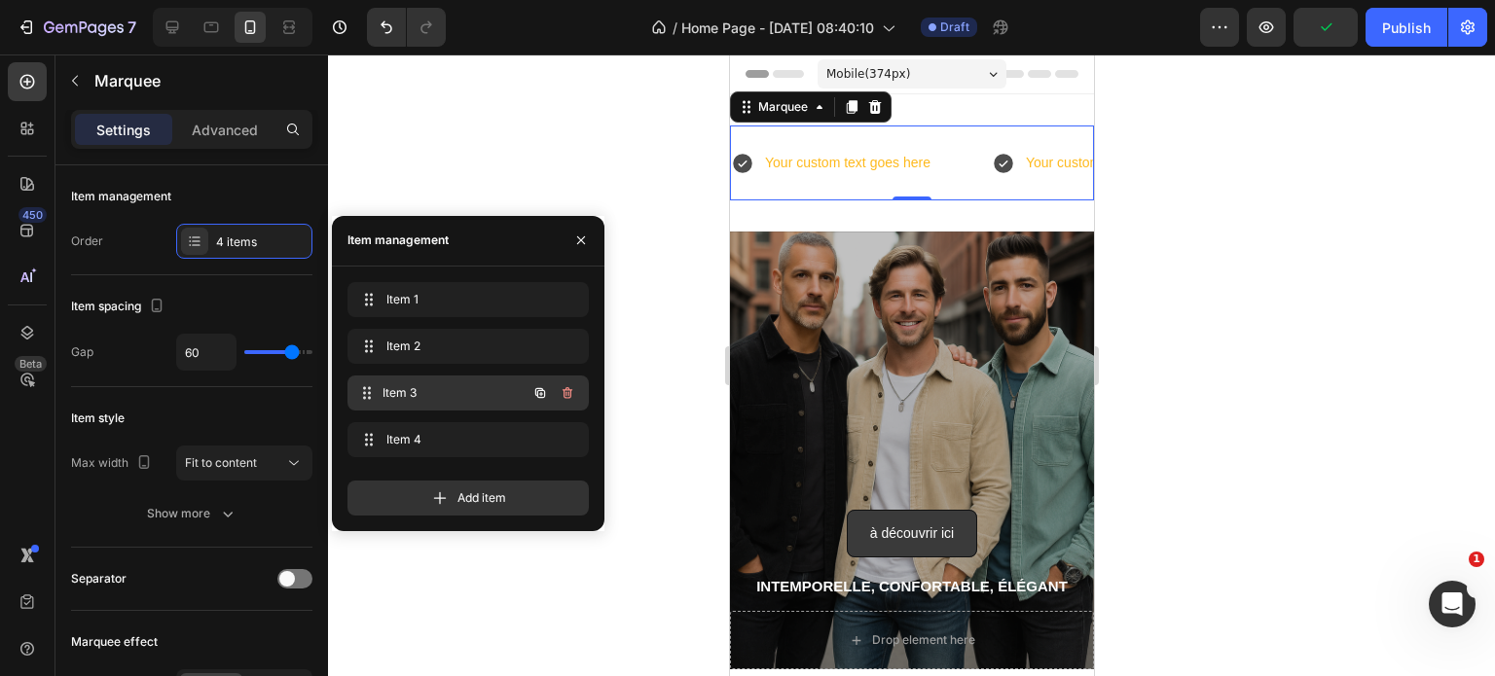
click at [481, 394] on span "Item 3" at bounding box center [454, 393] width 144 height 18
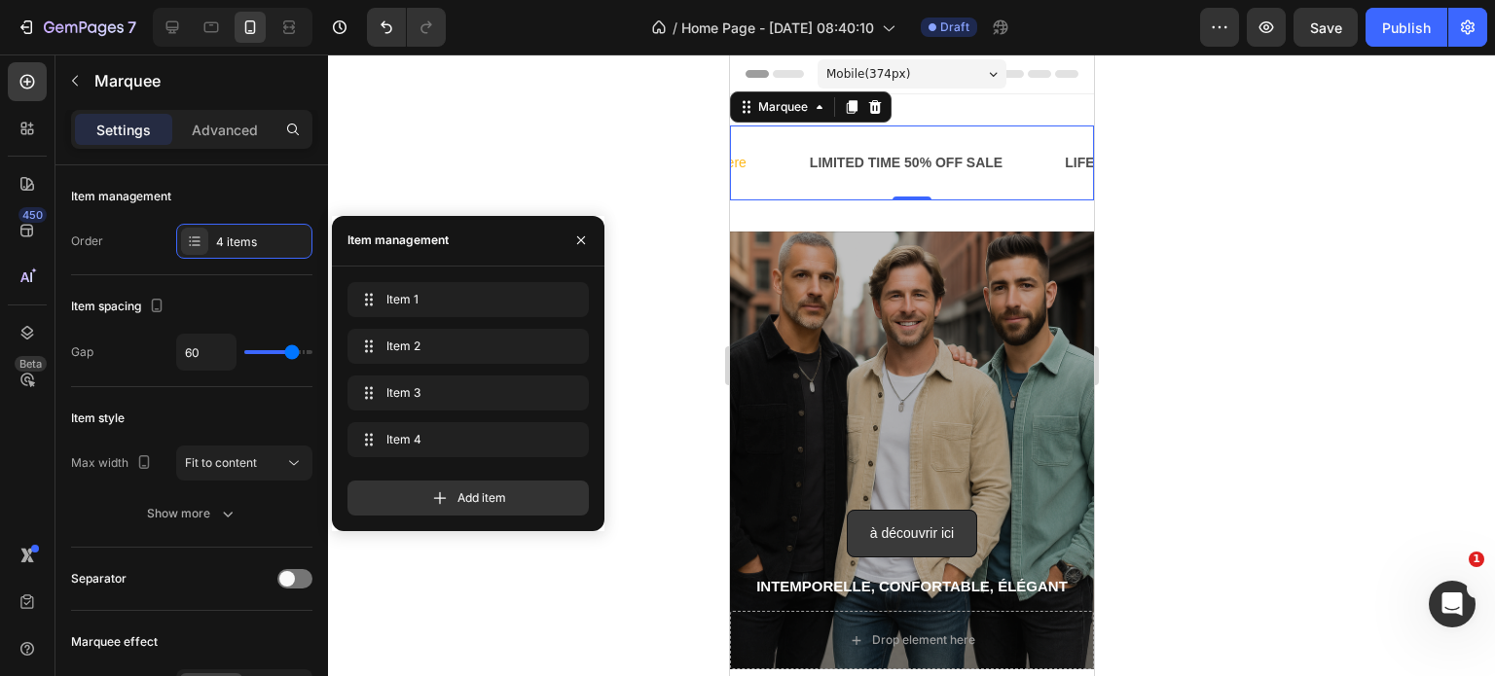
click at [444, 136] on div at bounding box center [911, 365] width 1167 height 622
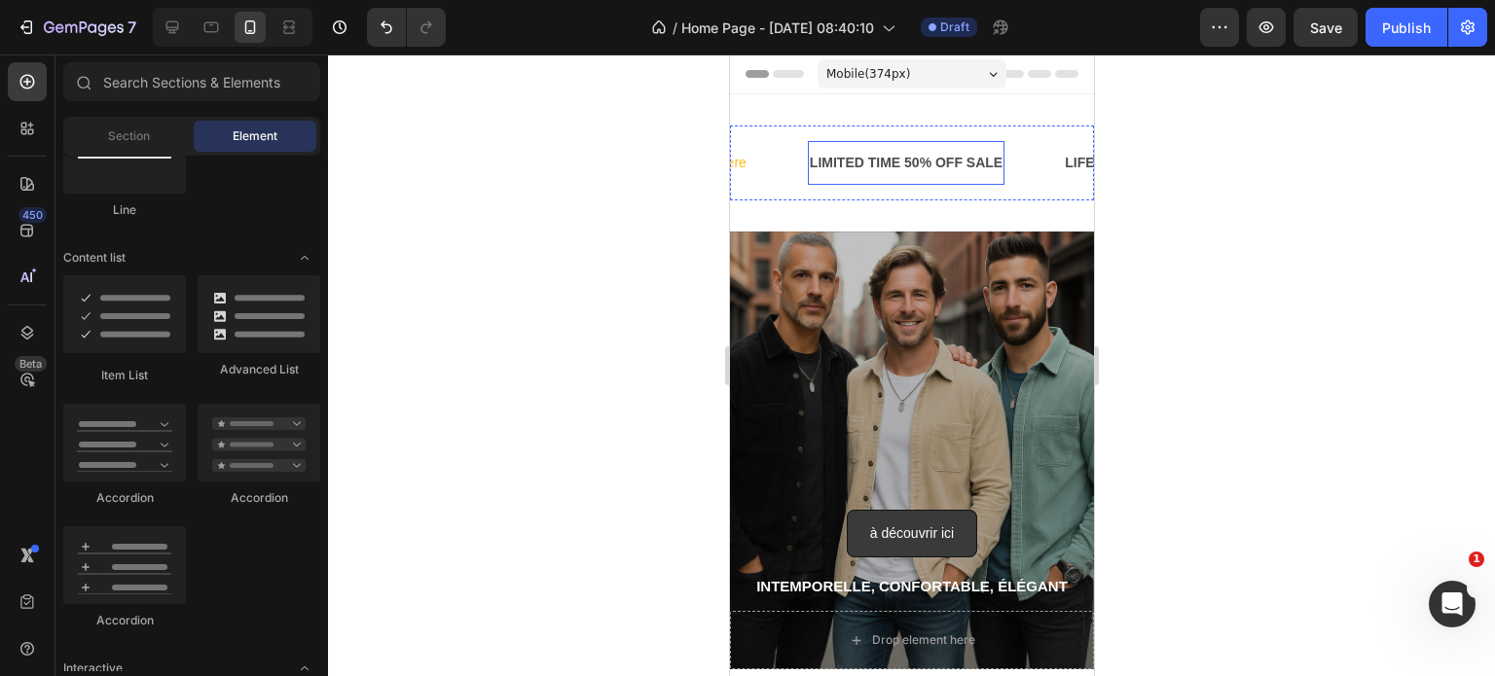
click at [869, 156] on div "LIMITED TIME 50% OFF SALE" at bounding box center [905, 163] width 197 height 28
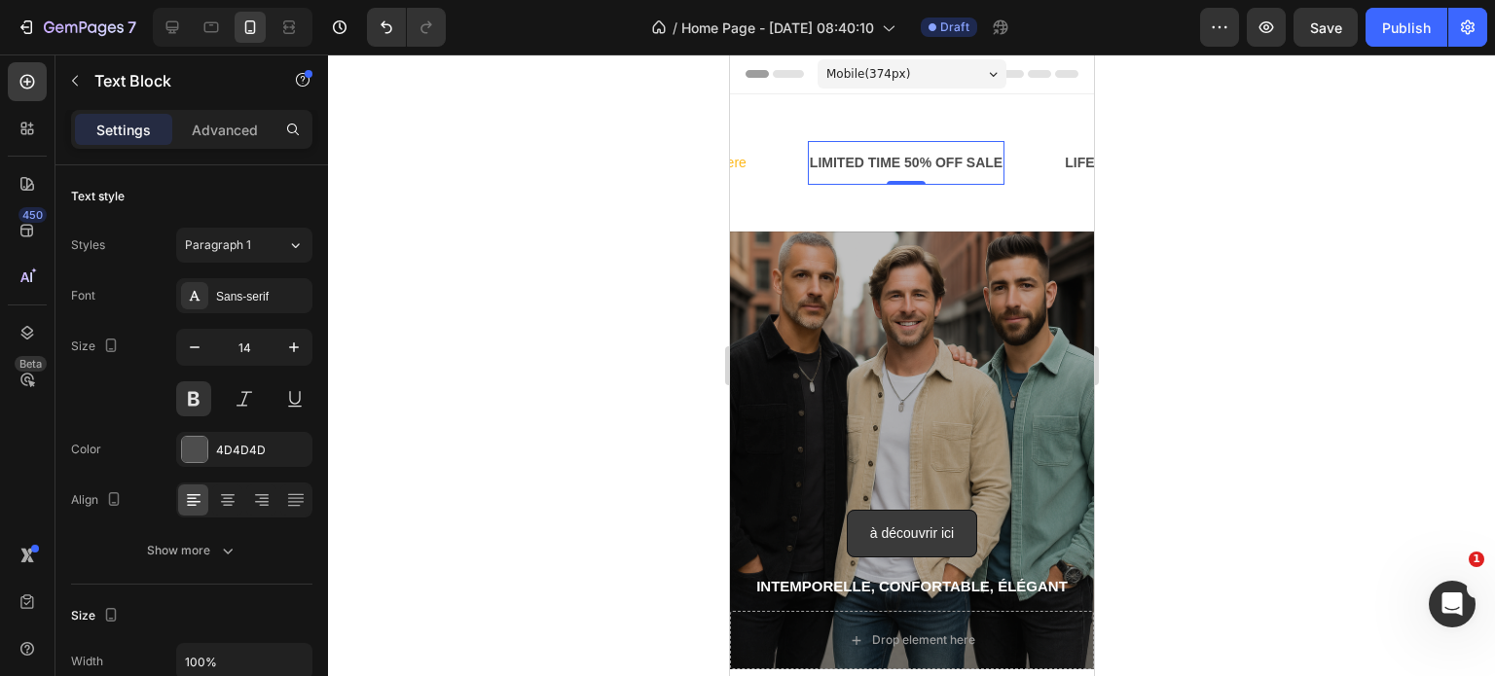
click at [939, 166] on div "LIMITED TIME 50% OFF SALE" at bounding box center [905, 163] width 197 height 28
click at [809, 173] on p "LIMITED TIME 50% OFF SALE" at bounding box center [905, 163] width 193 height 24
click at [927, 170] on div "LIFE TIME WARRANTY" at bounding box center [945, 163] width 152 height 28
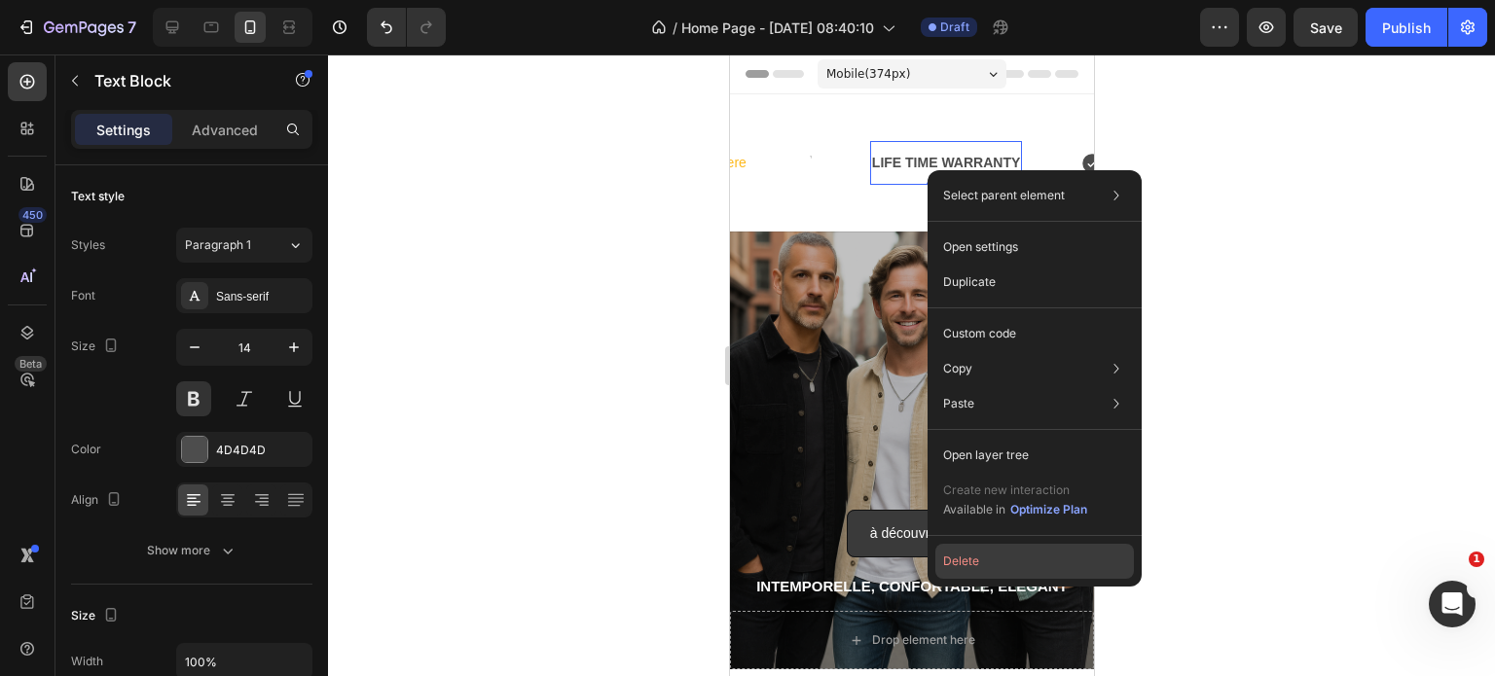
click at [956, 560] on button "Delete" at bounding box center [1034, 561] width 199 height 35
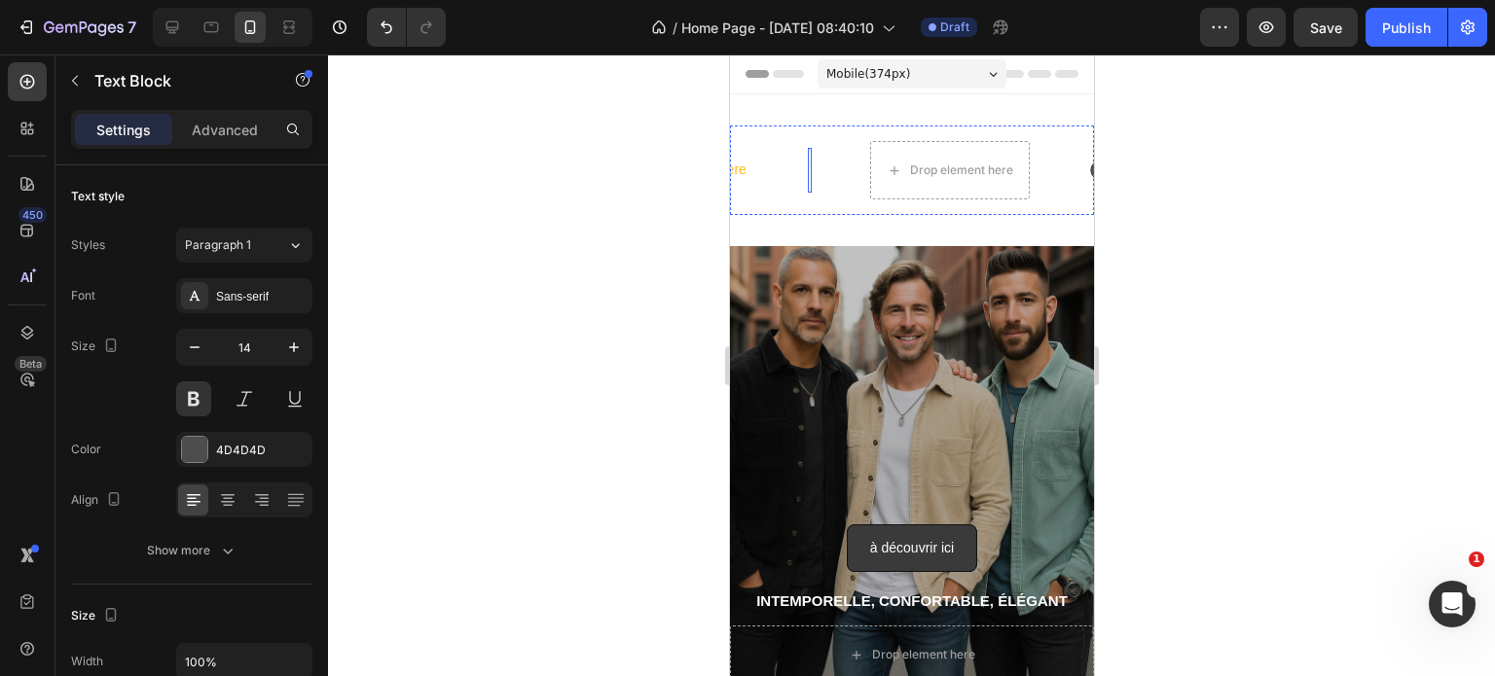
click at [807, 166] on div "Rich Text Editor. Editing area: main" at bounding box center [809, 170] width 4 height 28
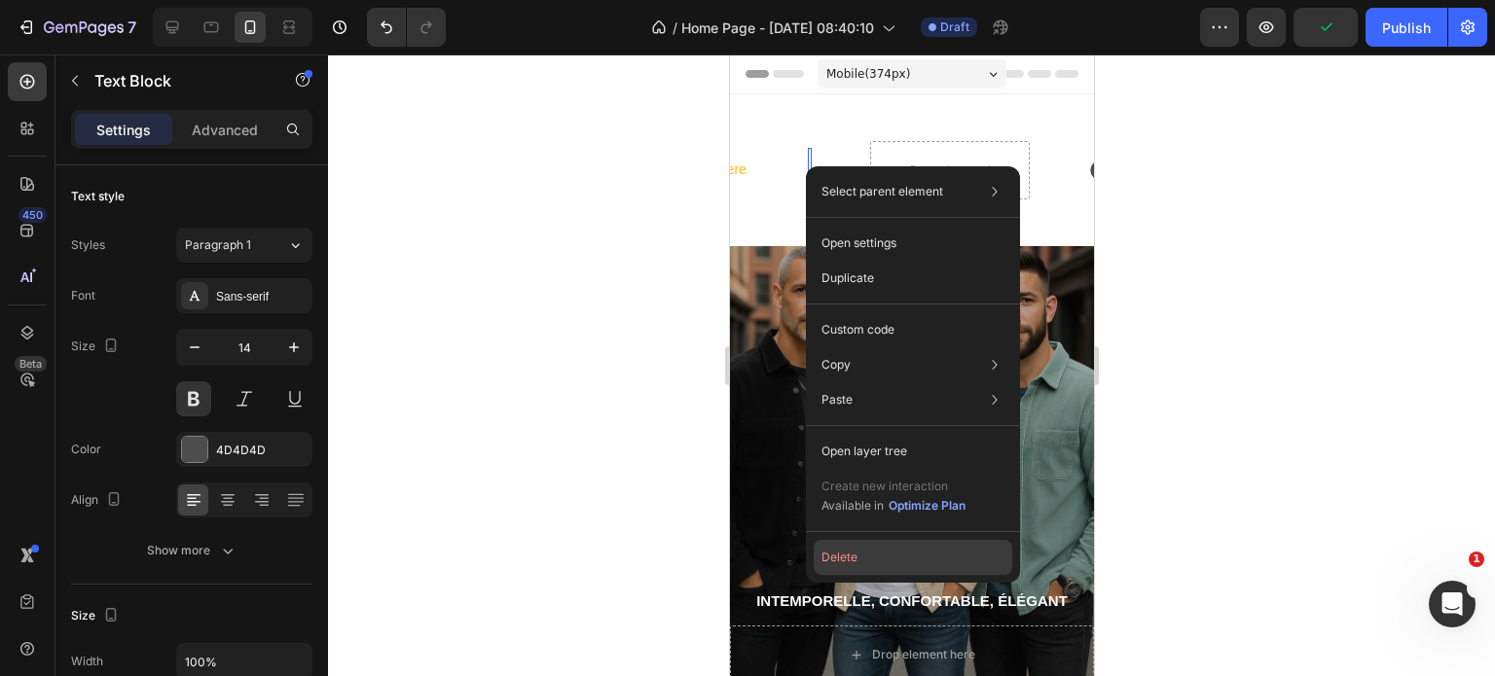
click at [881, 558] on button "Delete" at bounding box center [913, 557] width 199 height 35
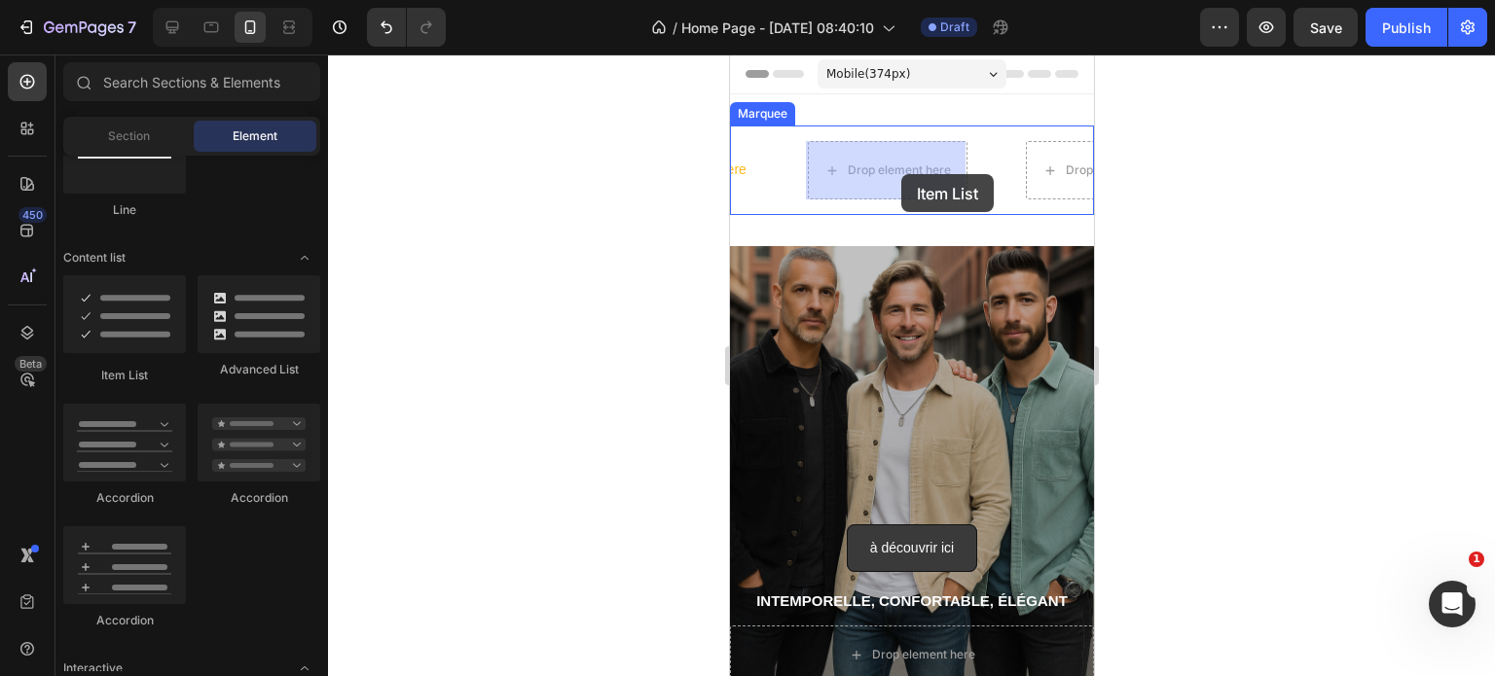
drag, startPoint x: 830, startPoint y: 399, endPoint x: 900, endPoint y: 174, distance: 235.5
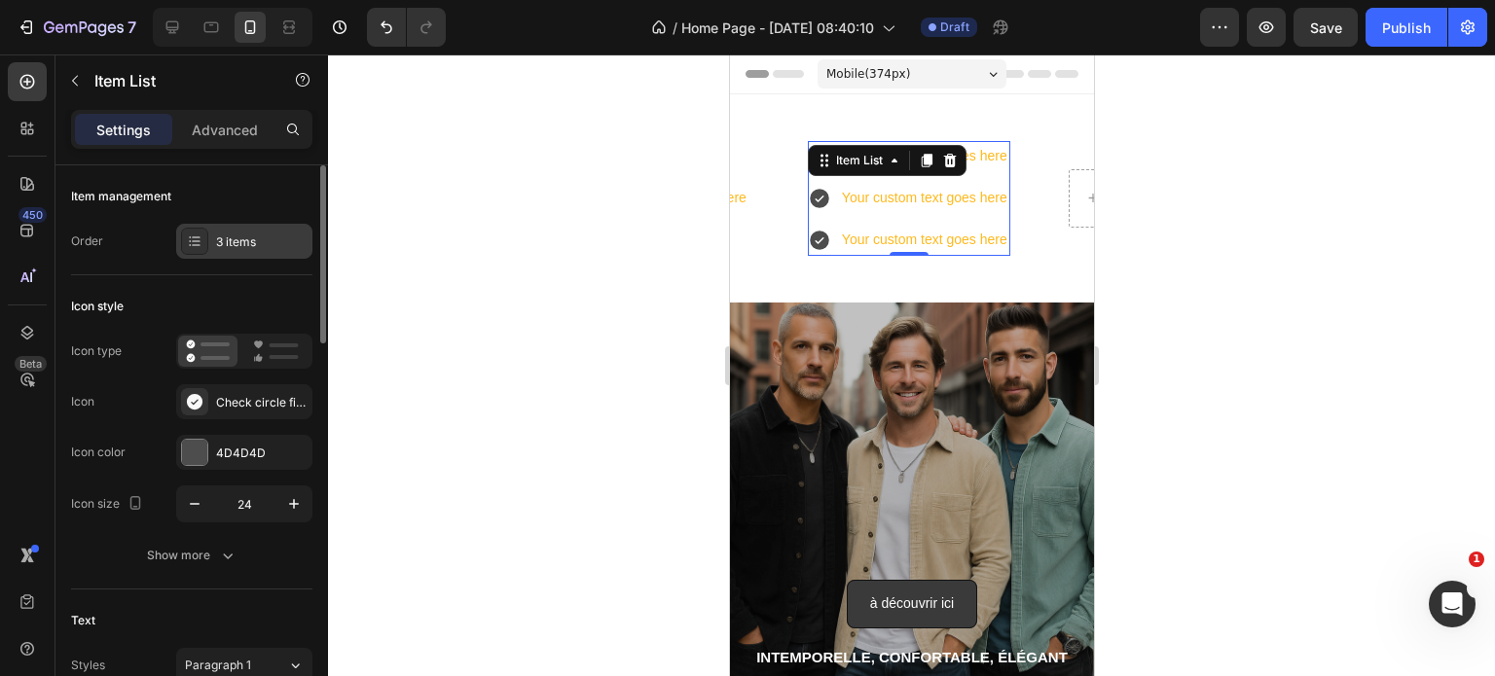
click at [245, 236] on div "3 items" at bounding box center [261, 243] width 91 height 18
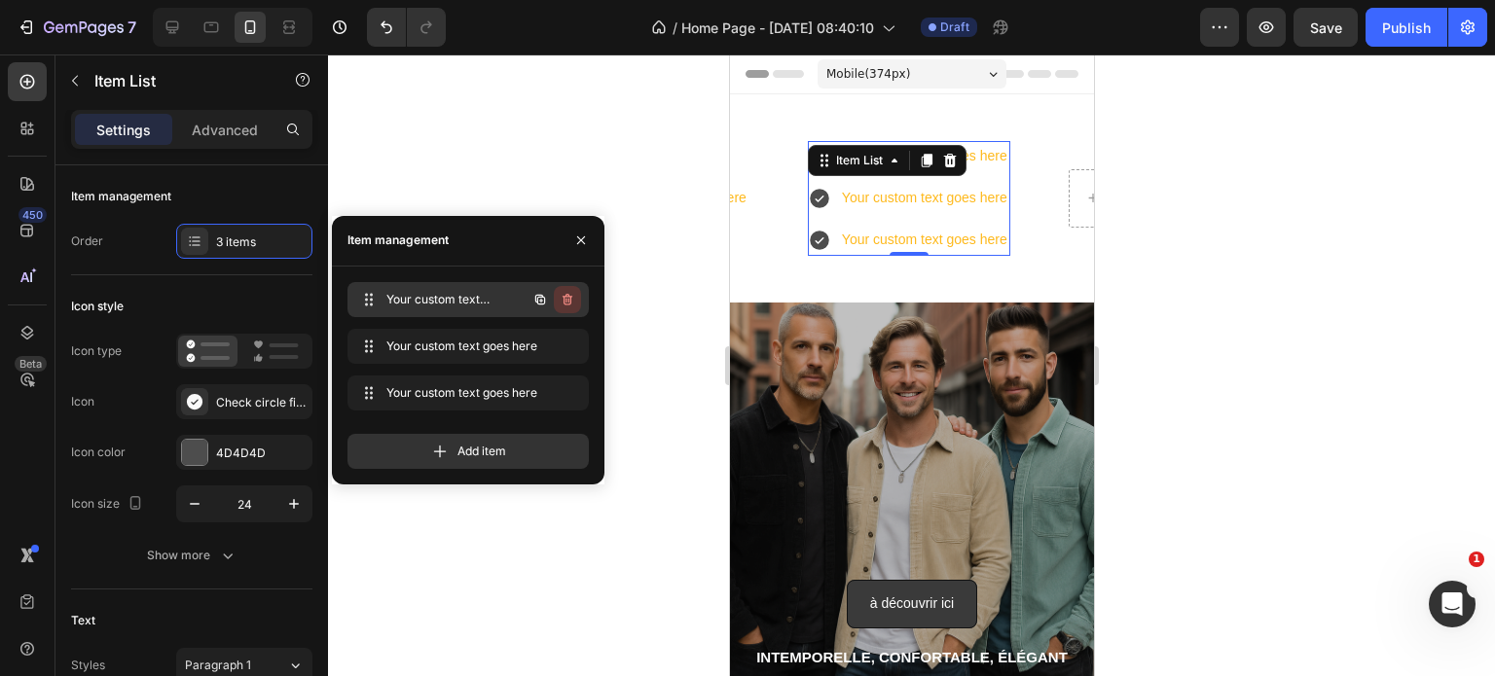
click at [561, 301] on icon "button" at bounding box center [568, 300] width 16 height 16
click at [561, 301] on div "Delete" at bounding box center [554, 300] width 36 height 18
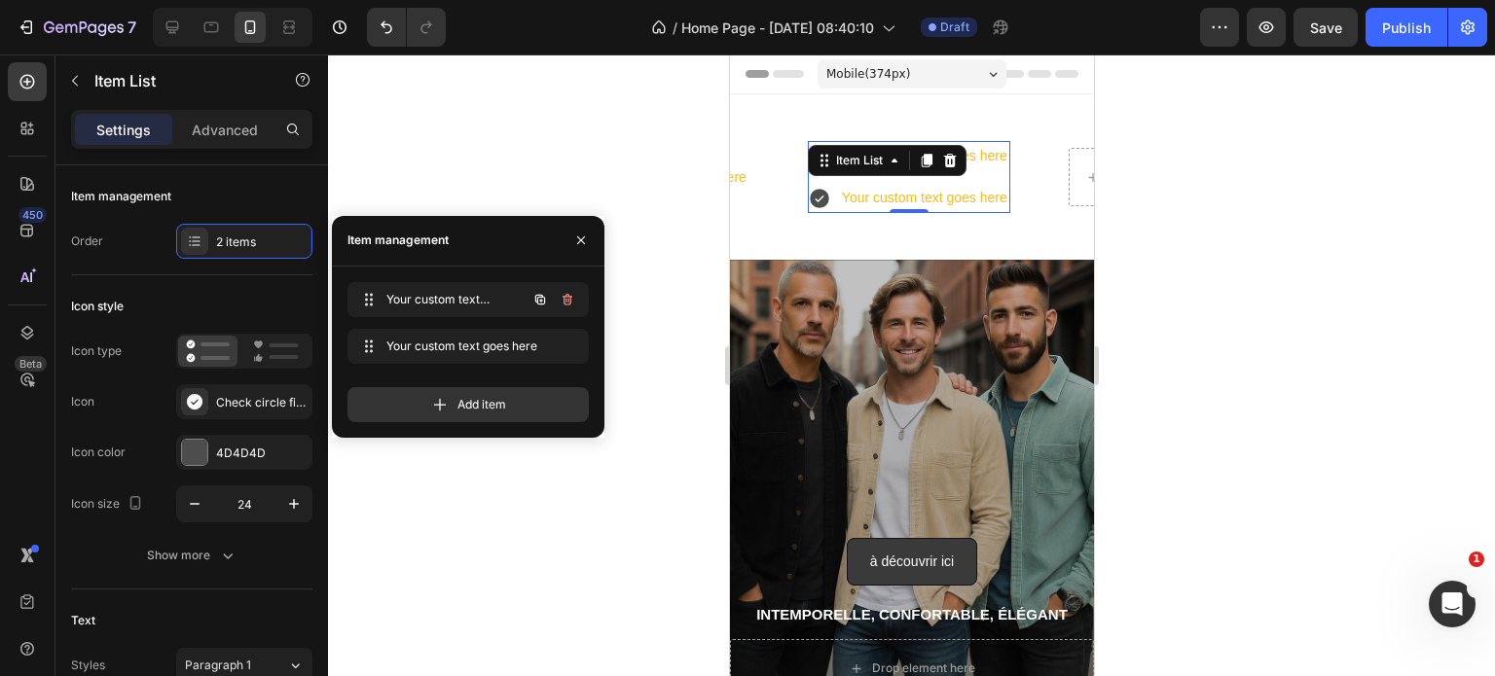
click at [561, 301] on icon "button" at bounding box center [568, 300] width 16 height 16
click at [561, 301] on div "Delete" at bounding box center [554, 300] width 36 height 18
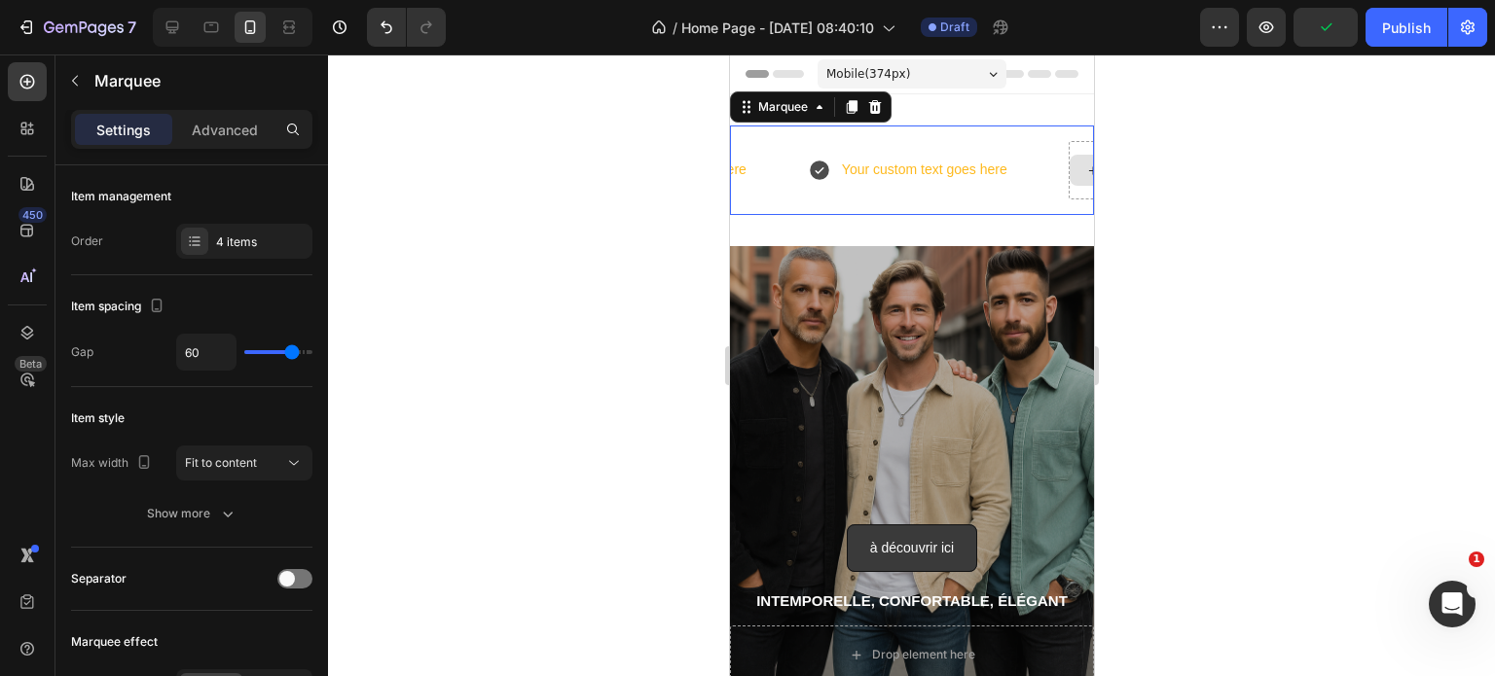
click at [1069, 186] on div "Drop element here" at bounding box center [1148, 170] width 160 height 58
click at [245, 225] on div "4 items" at bounding box center [244, 241] width 136 height 35
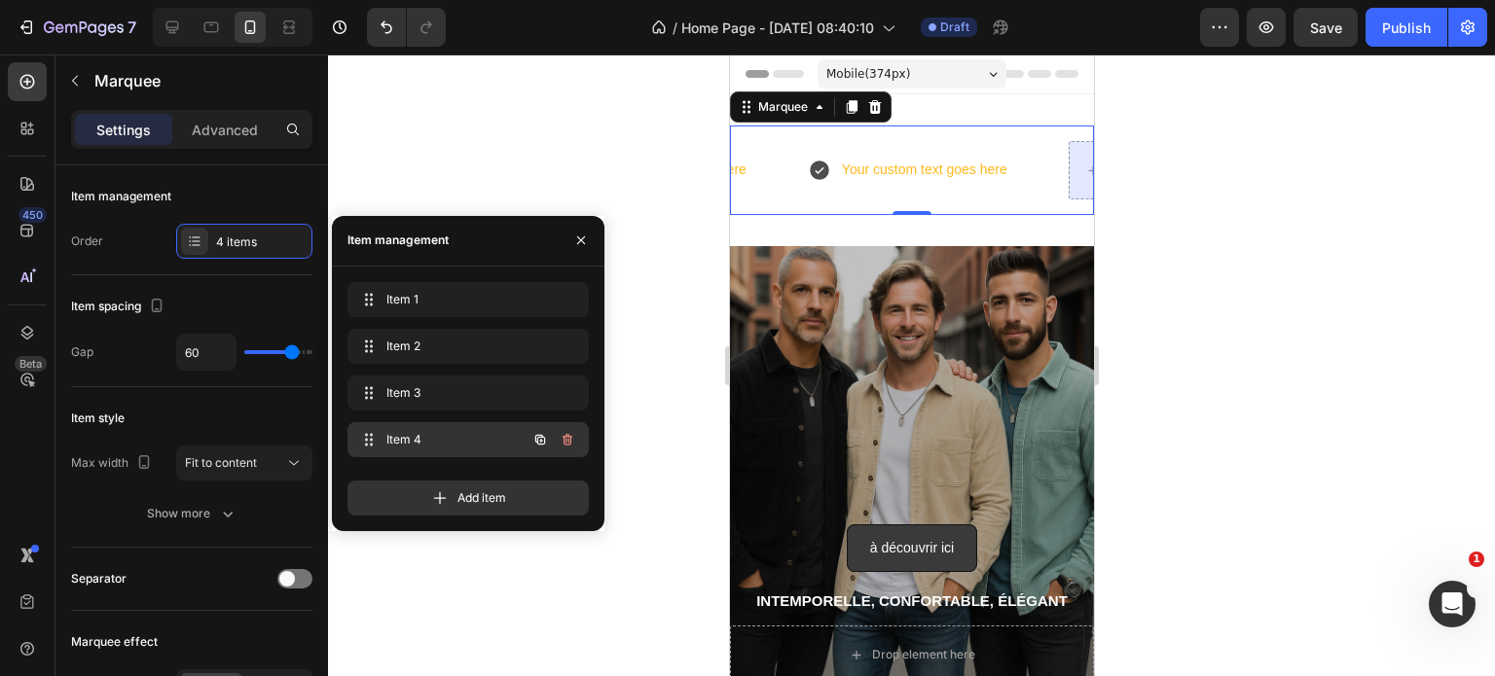
click at [439, 426] on div "Item 4 Item 4" at bounding box center [440, 439] width 171 height 27
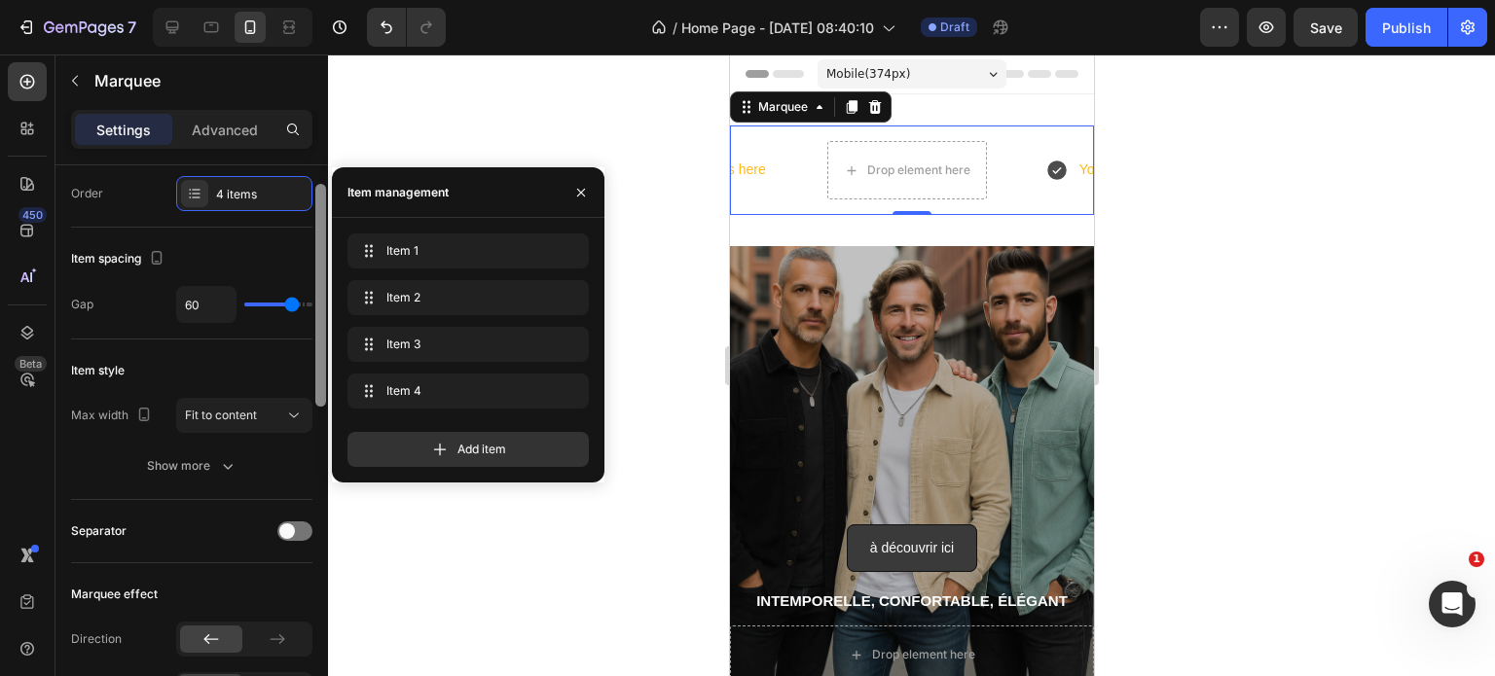
scroll to position [38, 0]
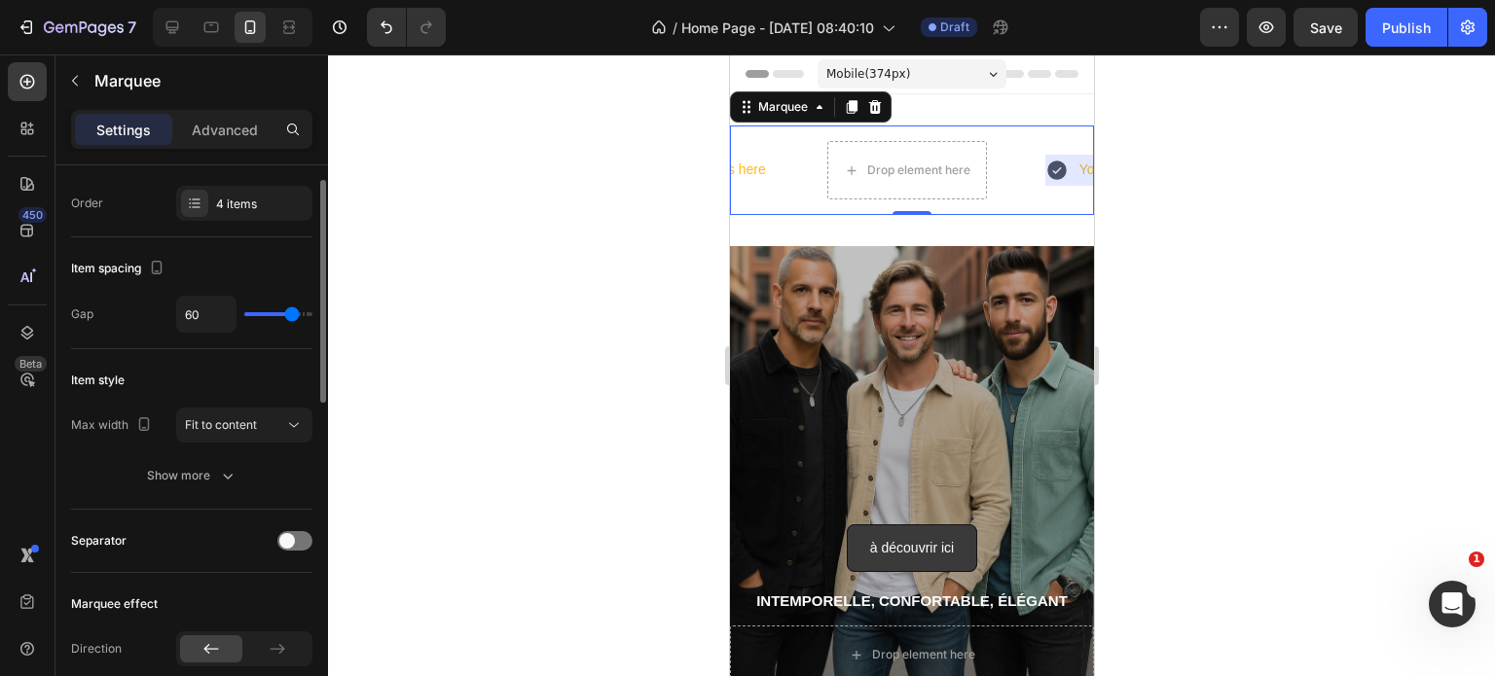
click at [644, 238] on div at bounding box center [911, 365] width 1167 height 622
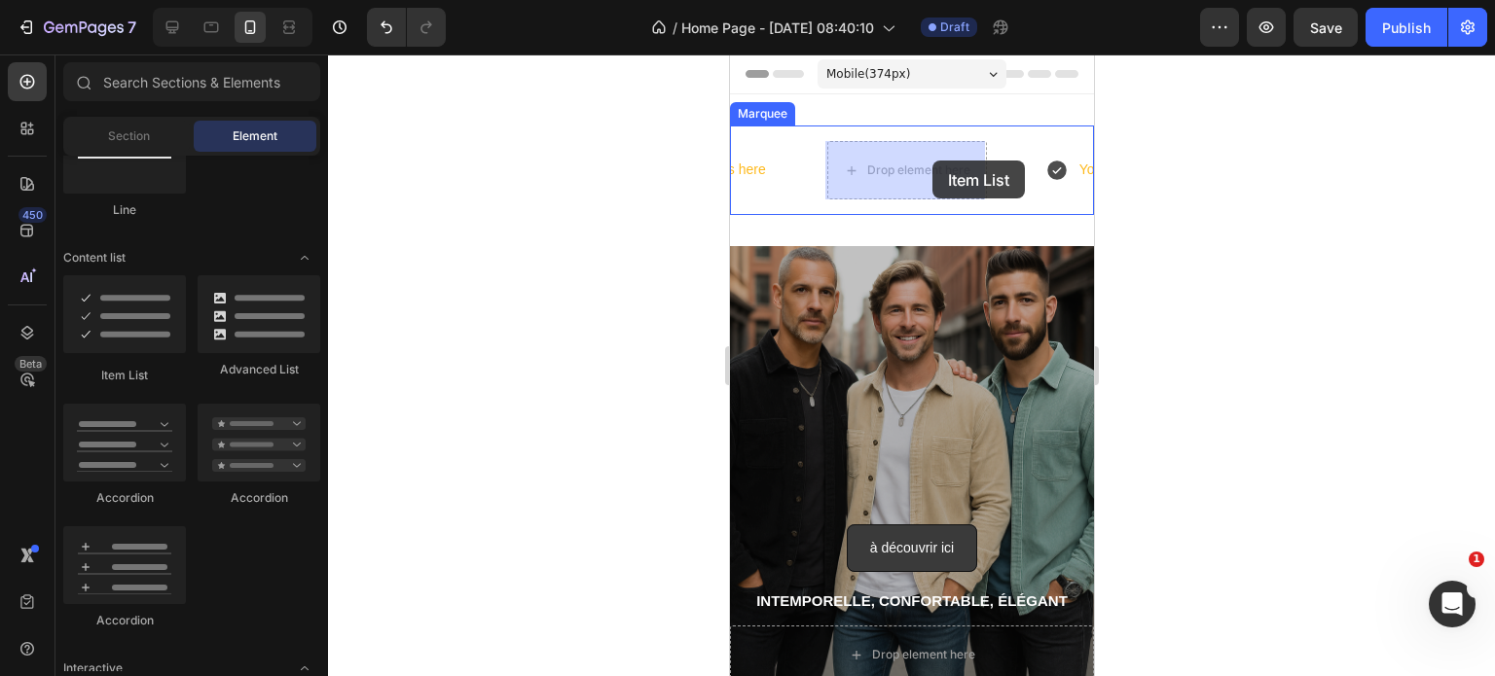
drag, startPoint x: 857, startPoint y: 396, endPoint x: 927, endPoint y: 161, distance: 245.7
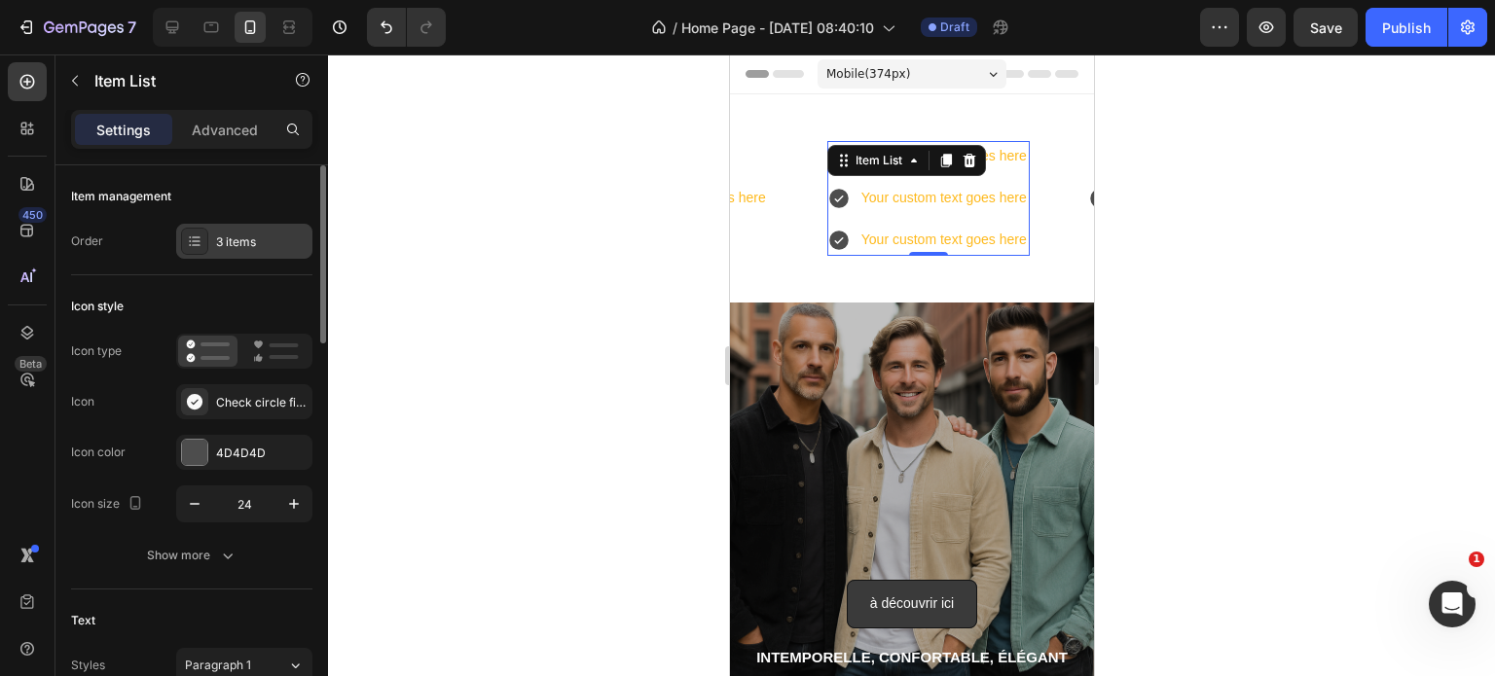
click at [246, 240] on div "3 items" at bounding box center [261, 243] width 91 height 18
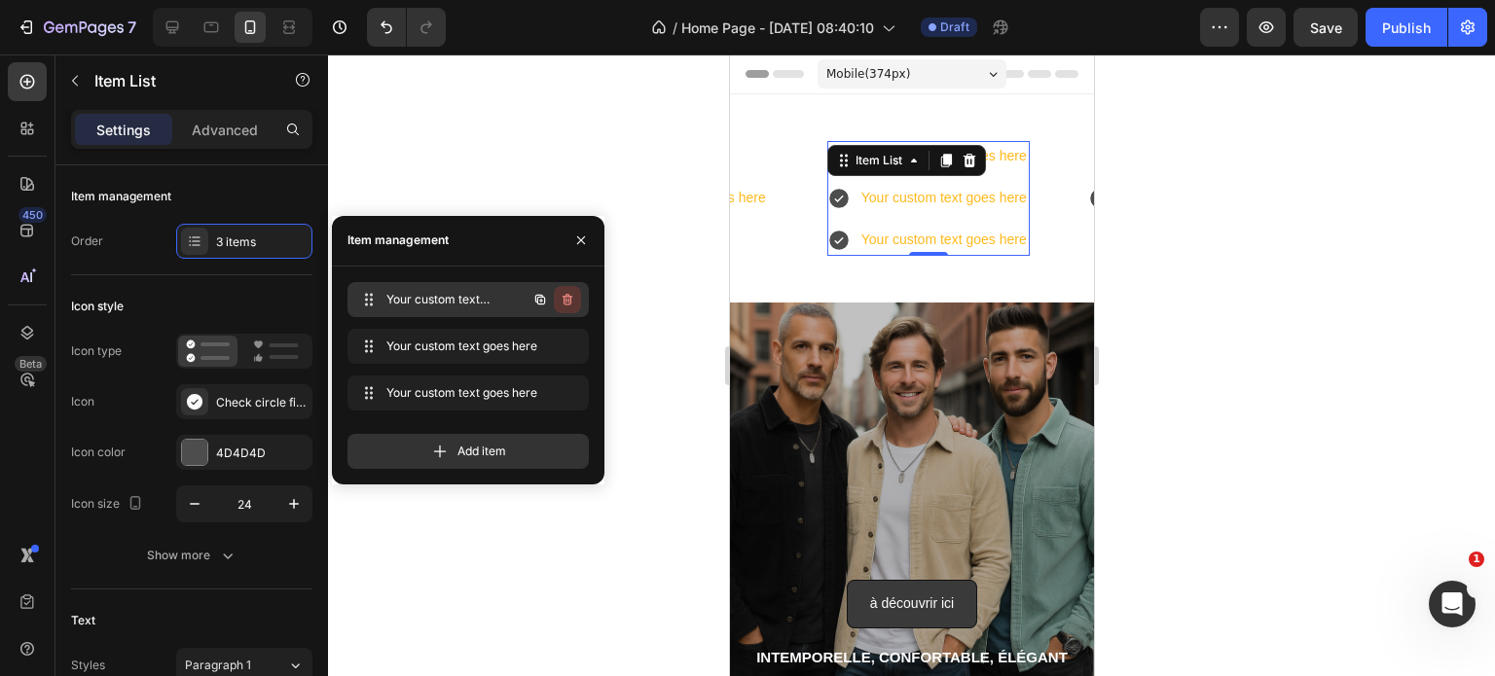
click at [569, 299] on icon "button" at bounding box center [568, 300] width 16 height 16
click at [569, 299] on div "Delete" at bounding box center [554, 300] width 36 height 18
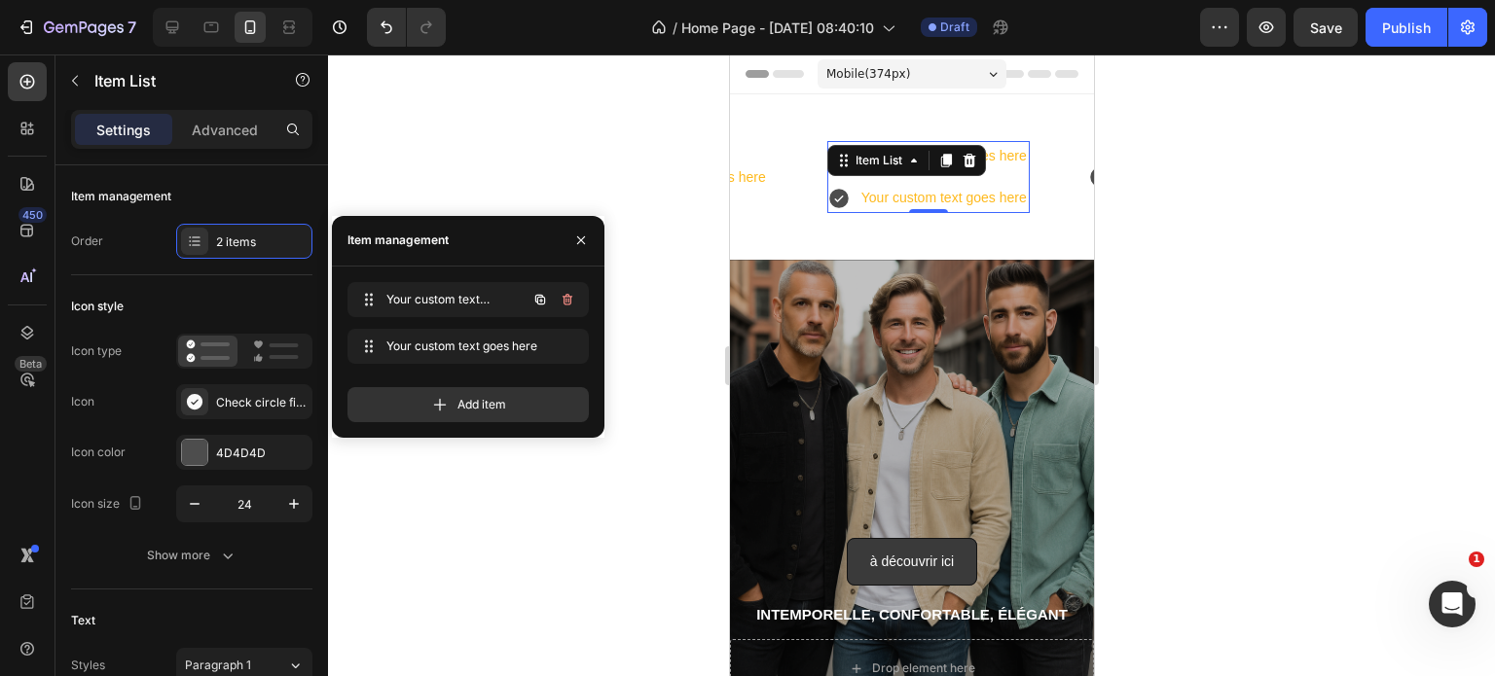
click at [569, 299] on icon "button" at bounding box center [568, 300] width 16 height 16
click at [569, 299] on div "Delete" at bounding box center [554, 300] width 36 height 18
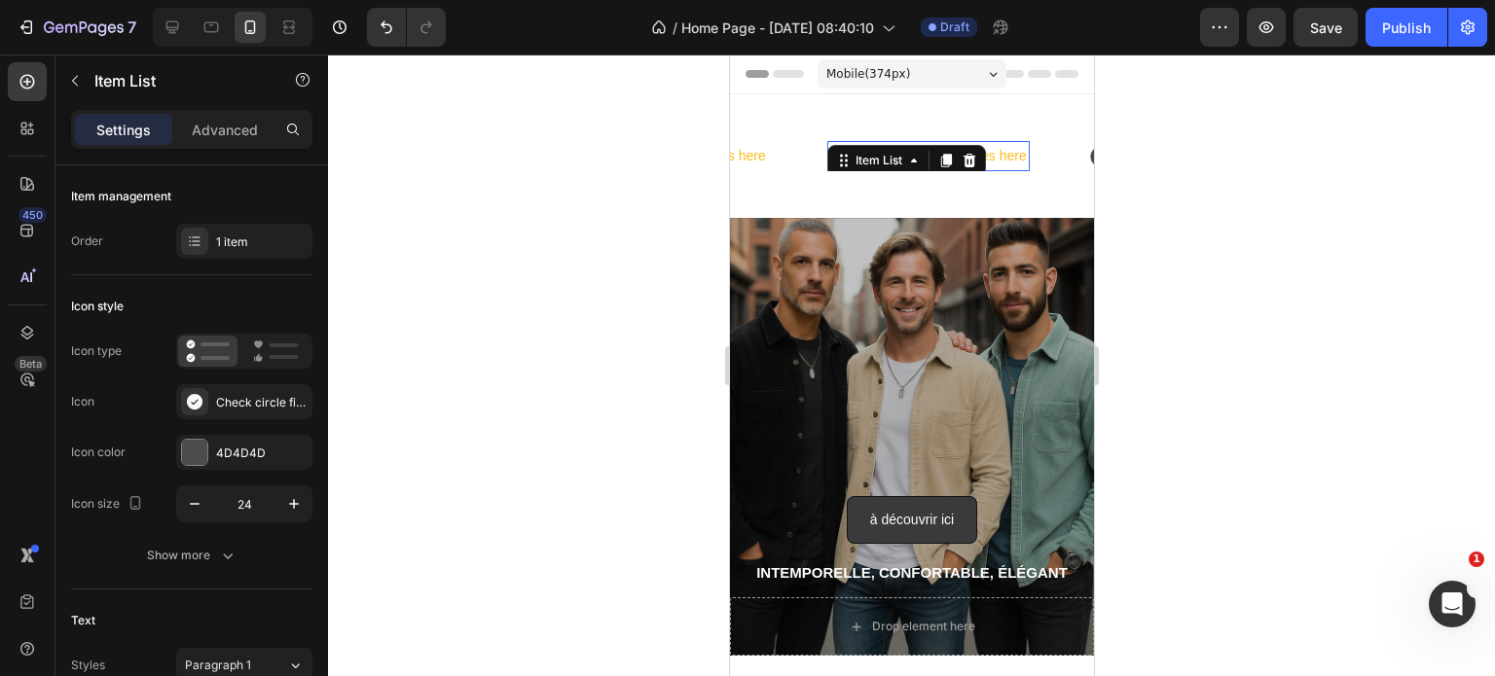
click at [571, 131] on div at bounding box center [911, 365] width 1167 height 622
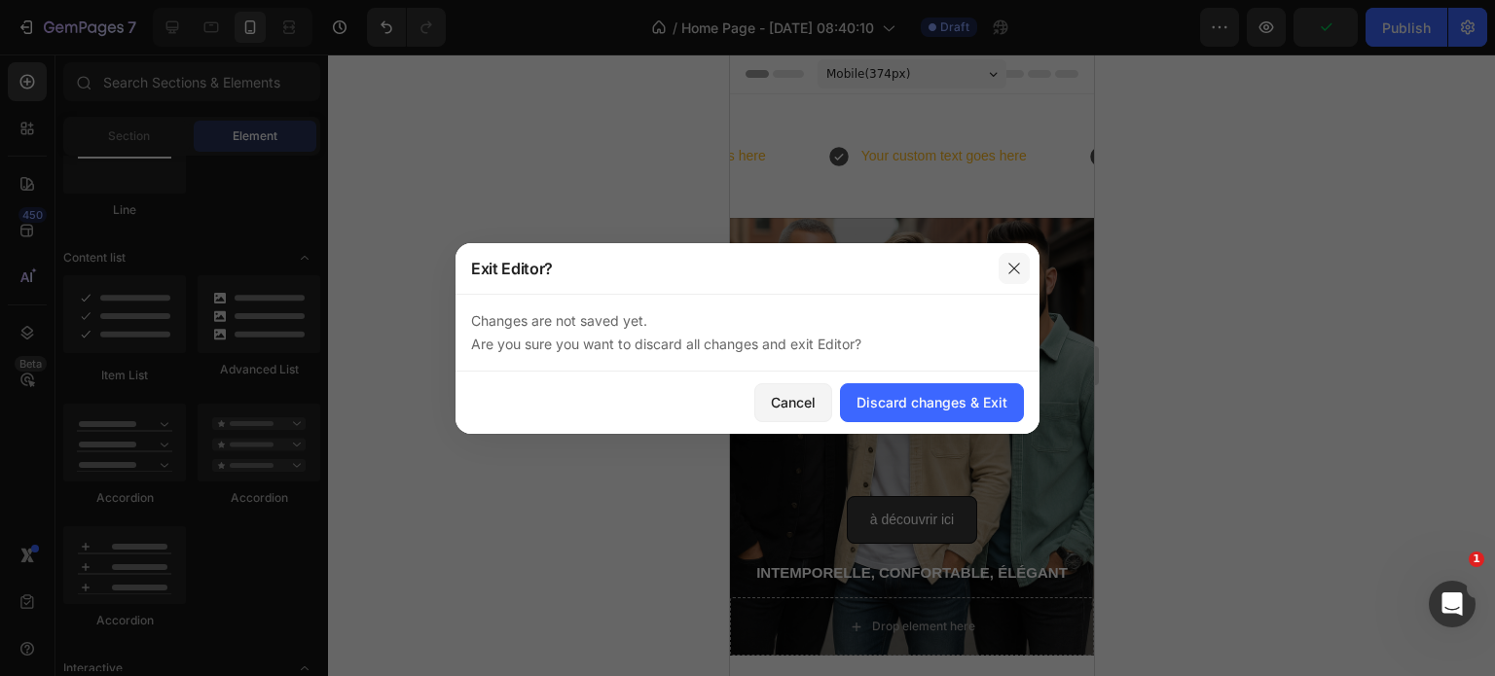
click at [1017, 267] on icon "button" at bounding box center [1014, 269] width 16 height 16
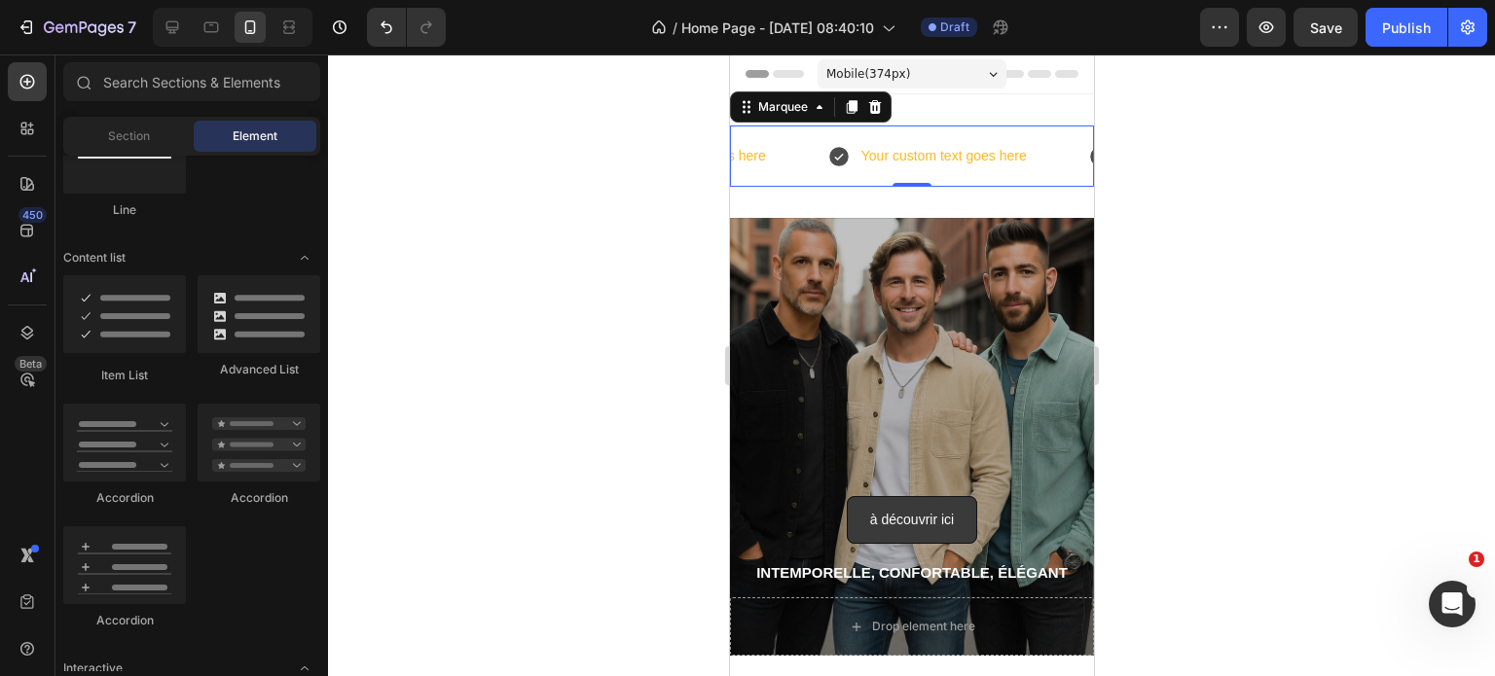
click at [875, 127] on div "Your custom text goes here Item List Your custom text goes here Item List Your …" at bounding box center [911, 156] width 364 height 61
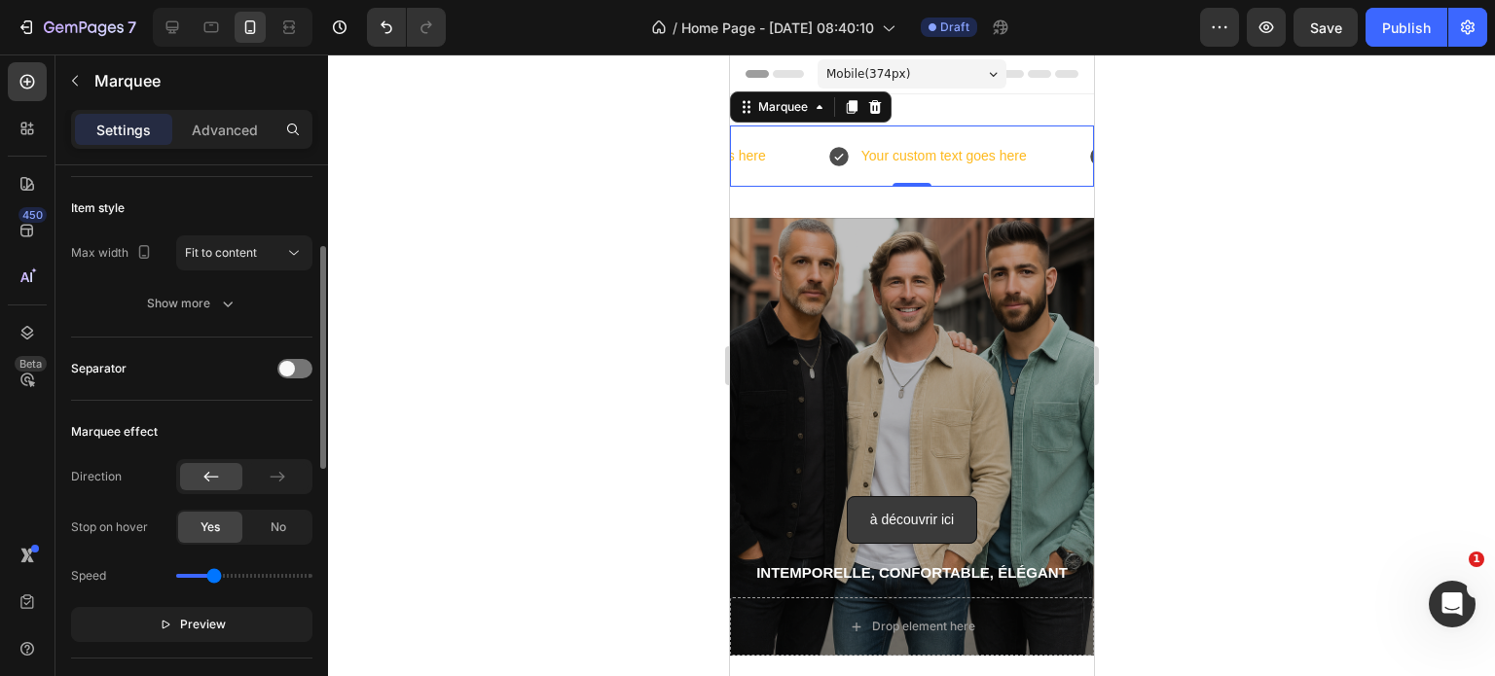
scroll to position [209, 0]
click at [287, 369] on span at bounding box center [287, 370] width 16 height 16
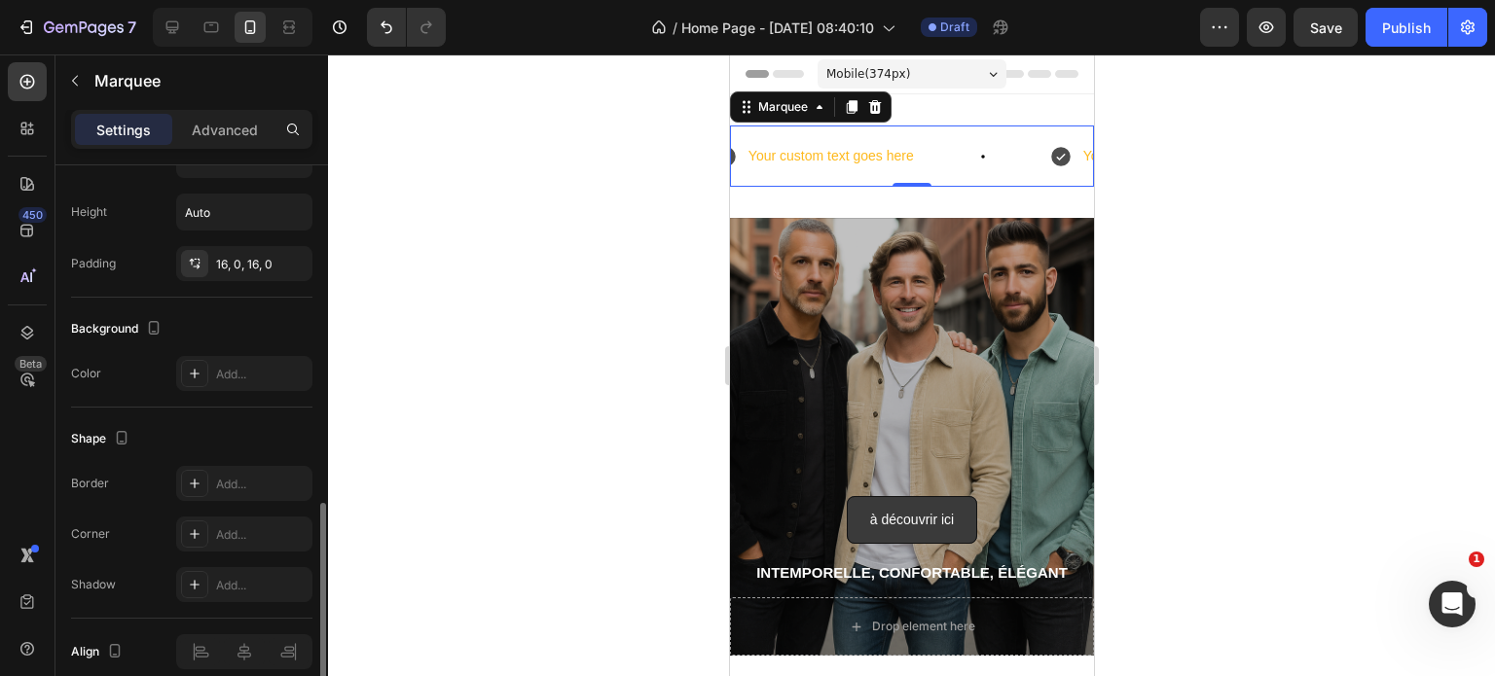
scroll to position [942, 0]
click at [237, 373] on div "Add..." at bounding box center [261, 373] width 91 height 18
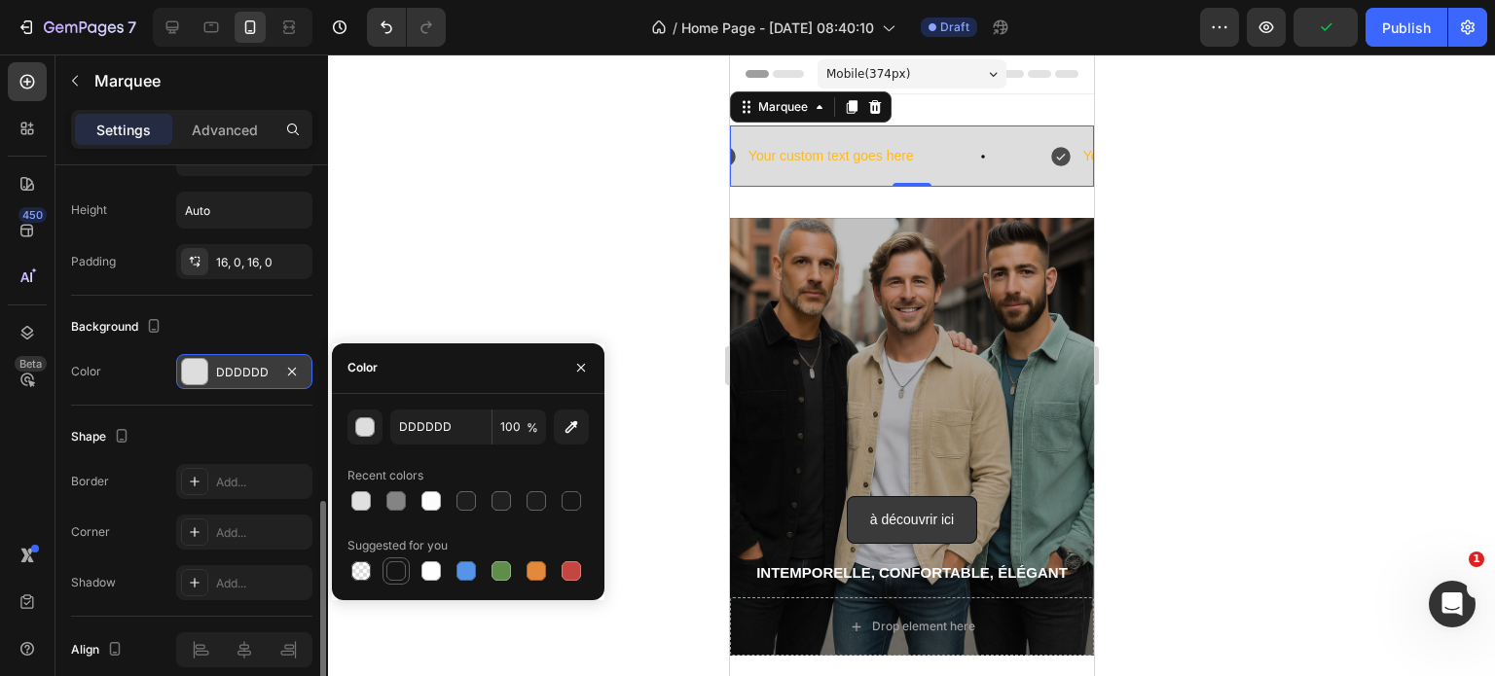
click at [402, 571] on div at bounding box center [395, 570] width 19 height 19
type input "151515"
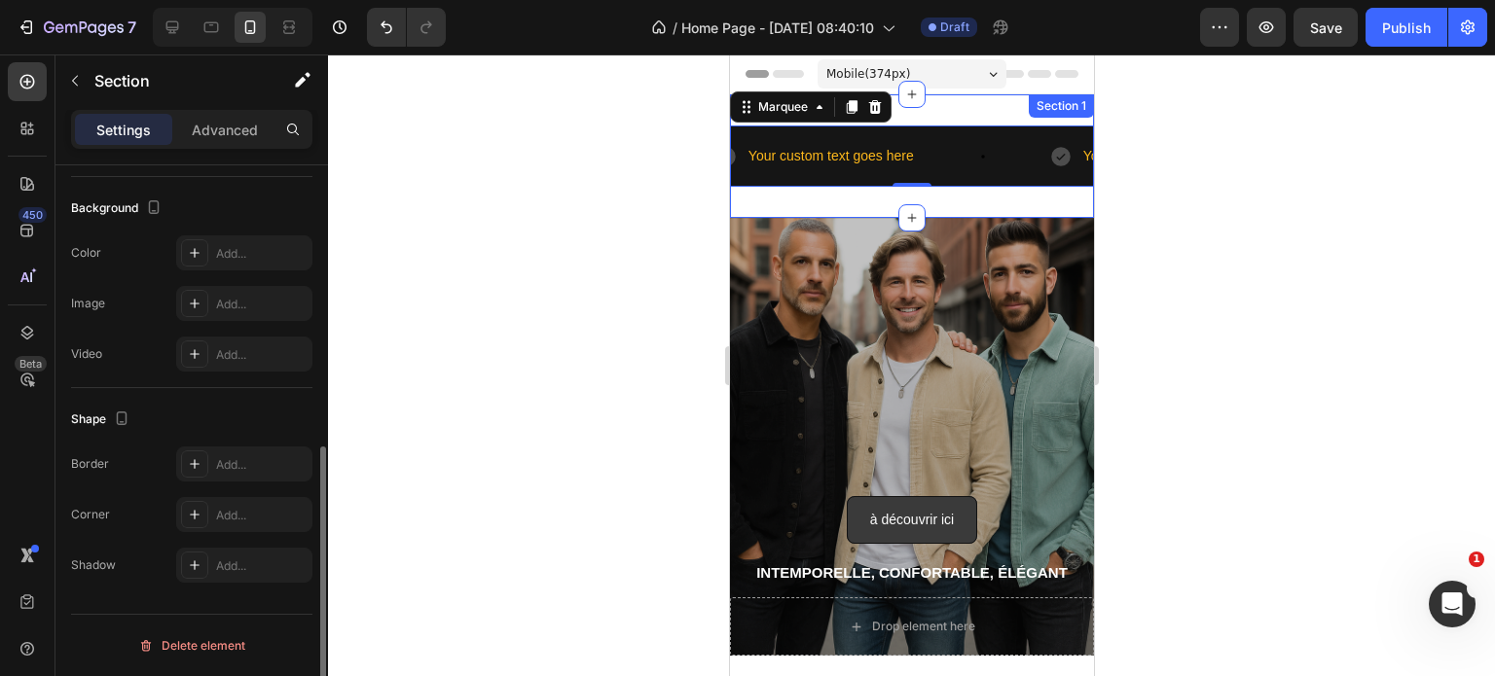
scroll to position [0, 0]
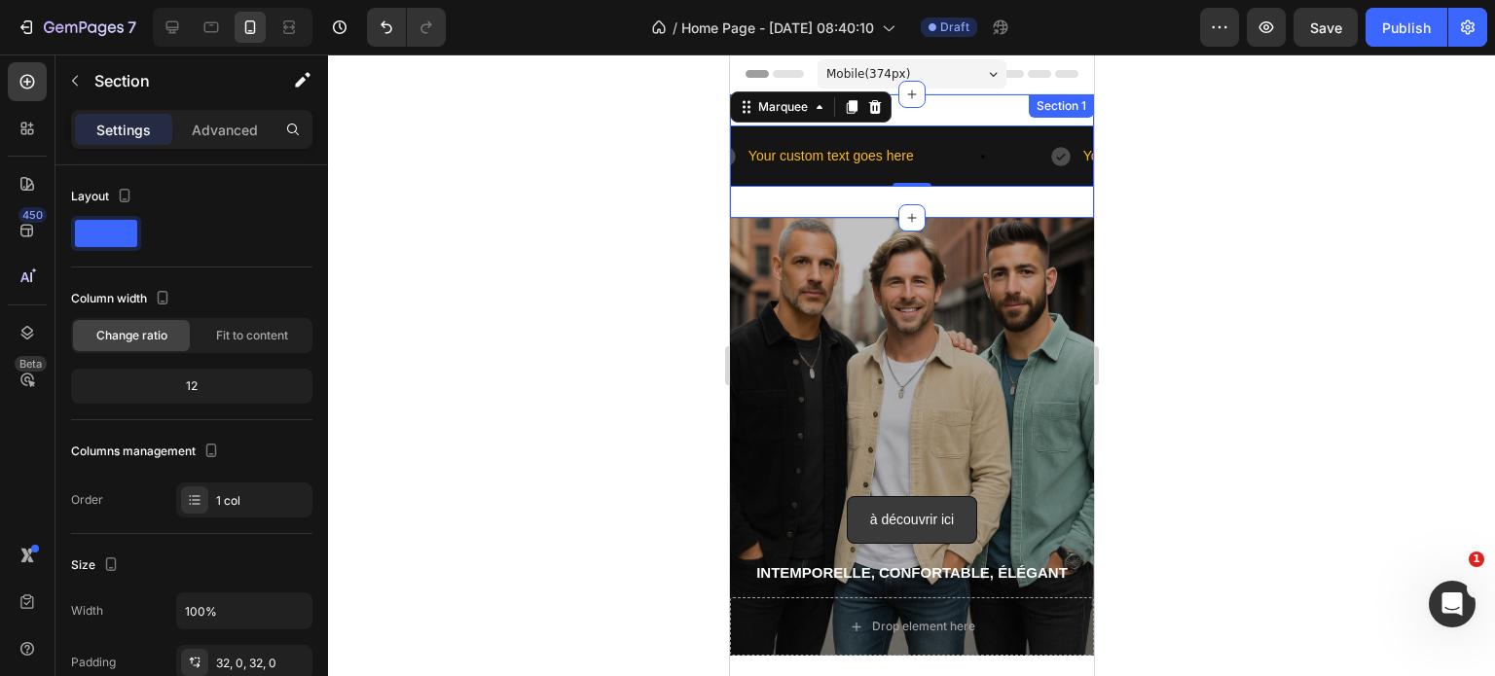
click at [917, 201] on div "Your custom text goes here Item List Your custom text goes here Item List Your …" at bounding box center [911, 156] width 364 height 124
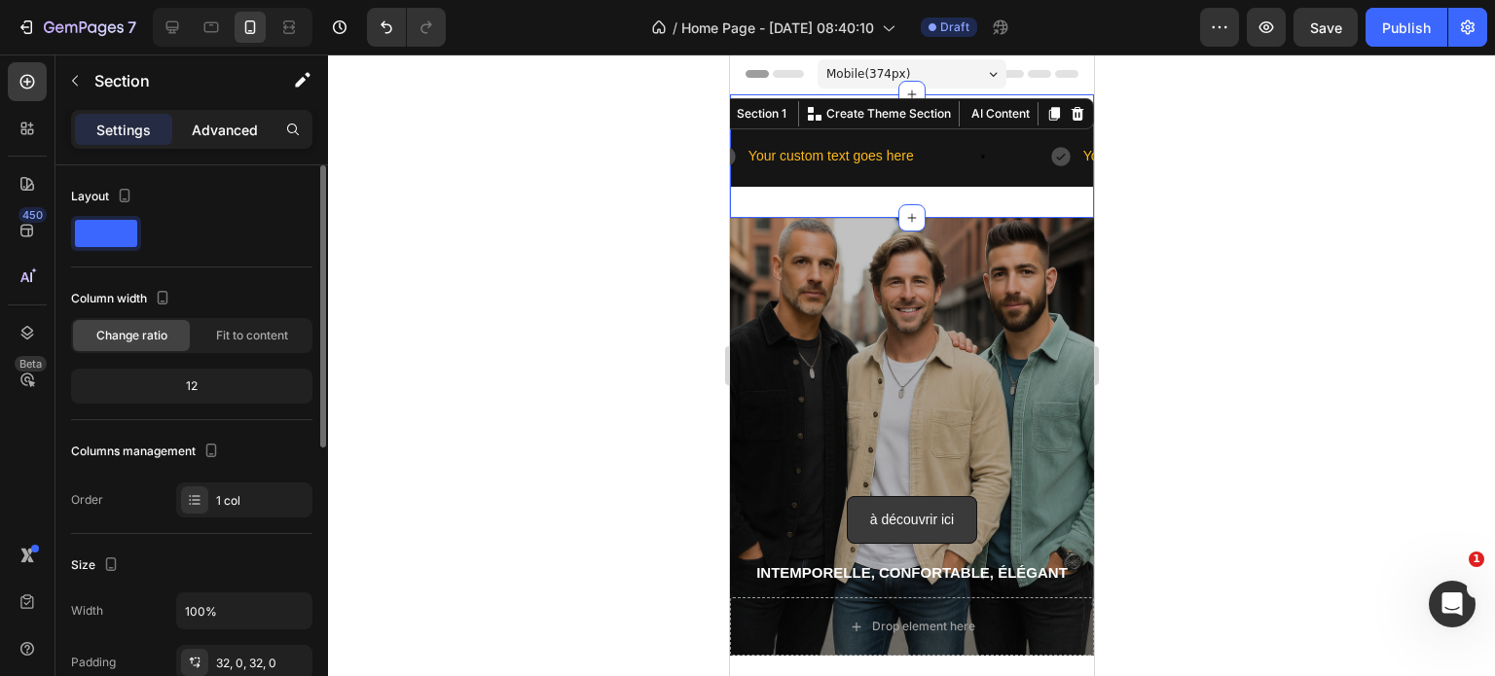
click at [238, 134] on p "Advanced" at bounding box center [225, 130] width 66 height 20
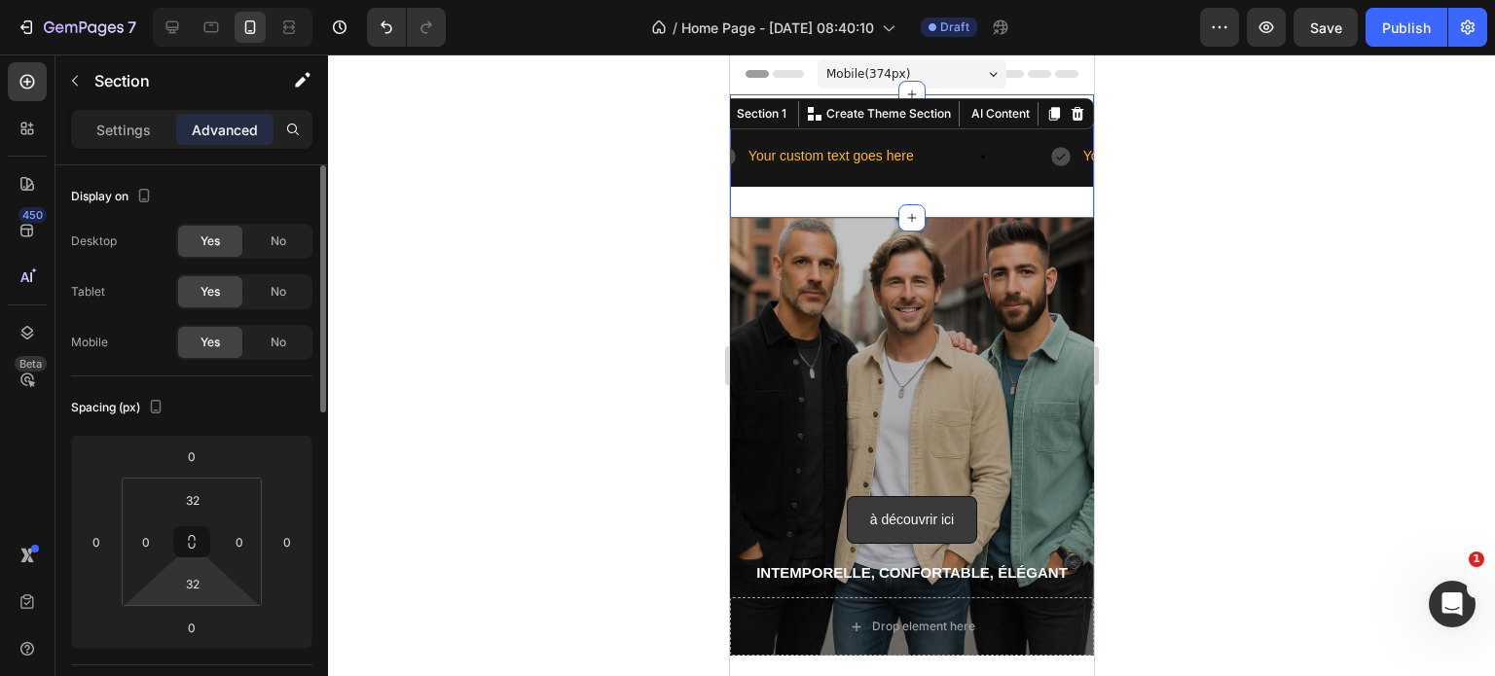
click at [197, 0] on html "7 Version history / Home Page - [DATE] 08:40:10 Draft Preview Save Publish 450 …" at bounding box center [747, 0] width 1495 height 0
type input "2"
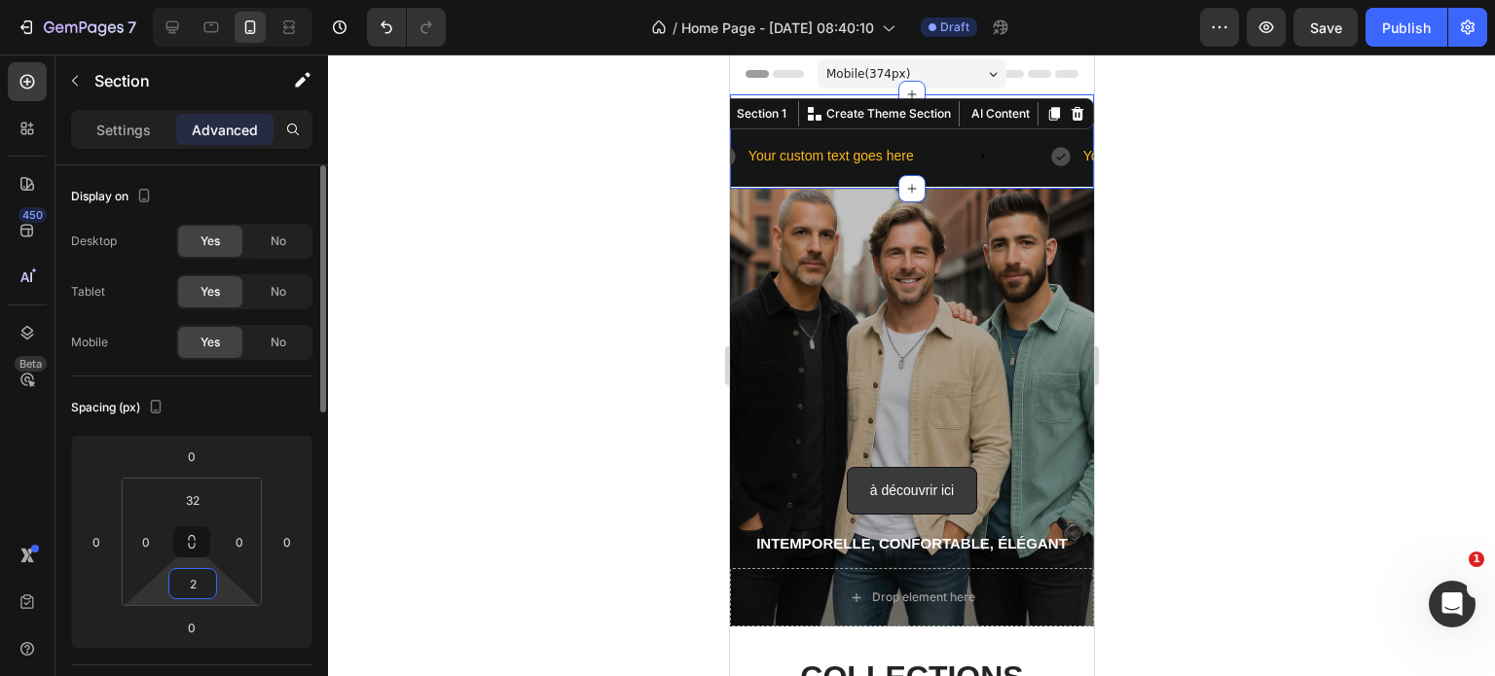
click at [194, 574] on input "2" at bounding box center [192, 583] width 39 height 29
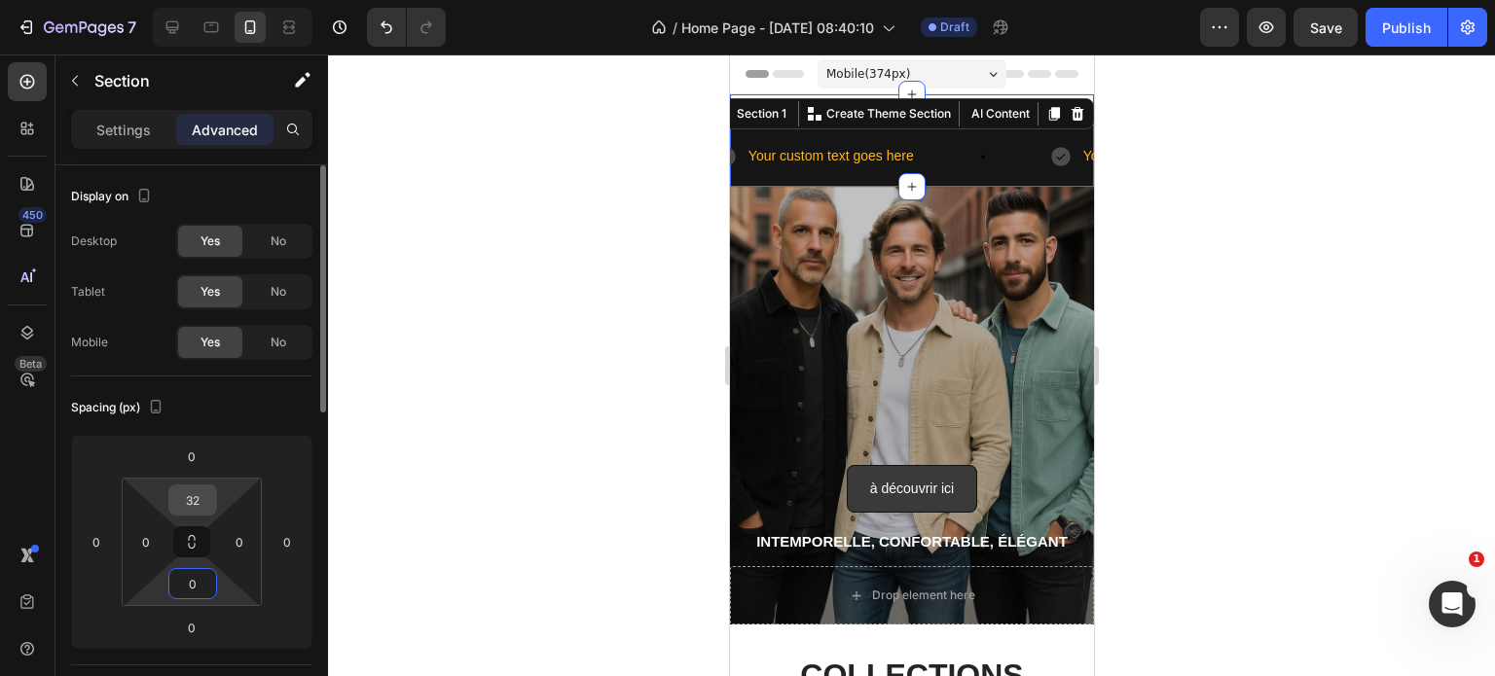
type input "0"
click at [199, 509] on input "32" at bounding box center [192, 500] width 39 height 29
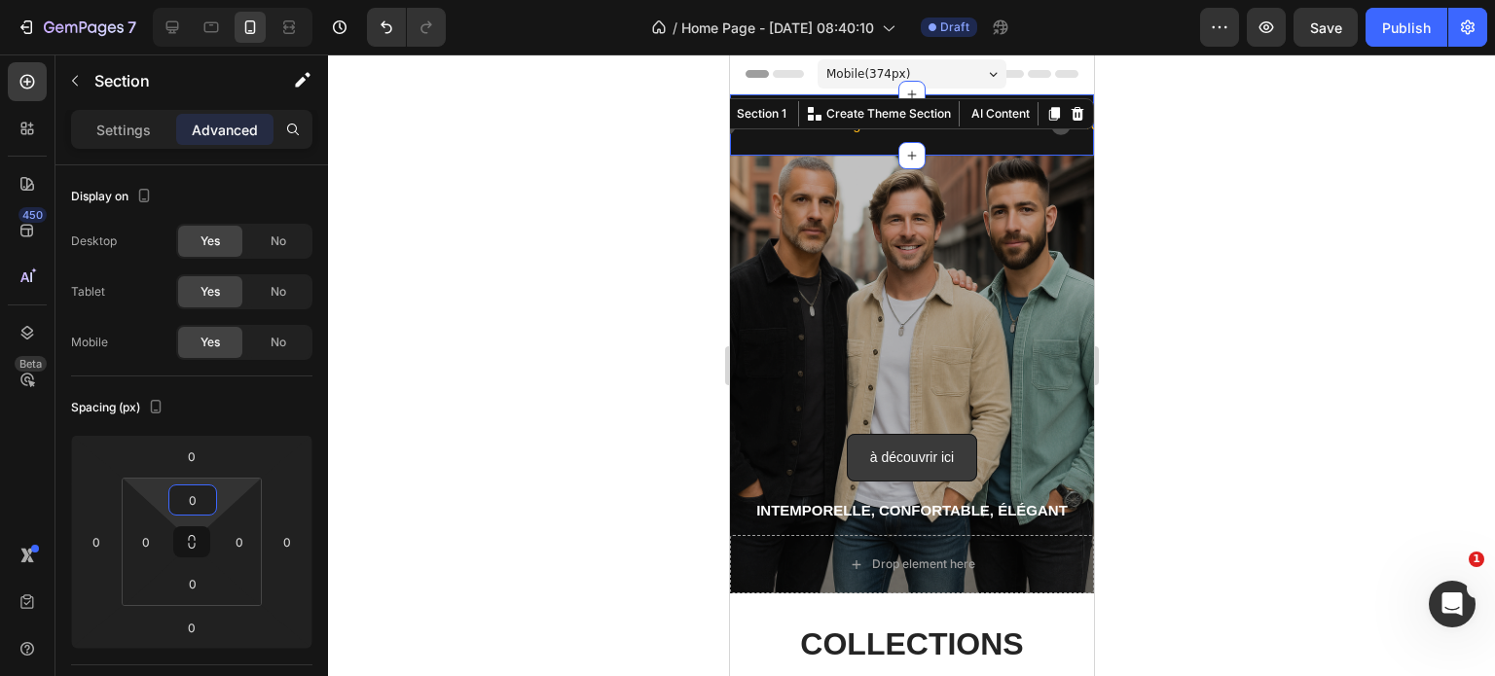
type input "0"
click at [539, 127] on div at bounding box center [911, 365] width 1167 height 622
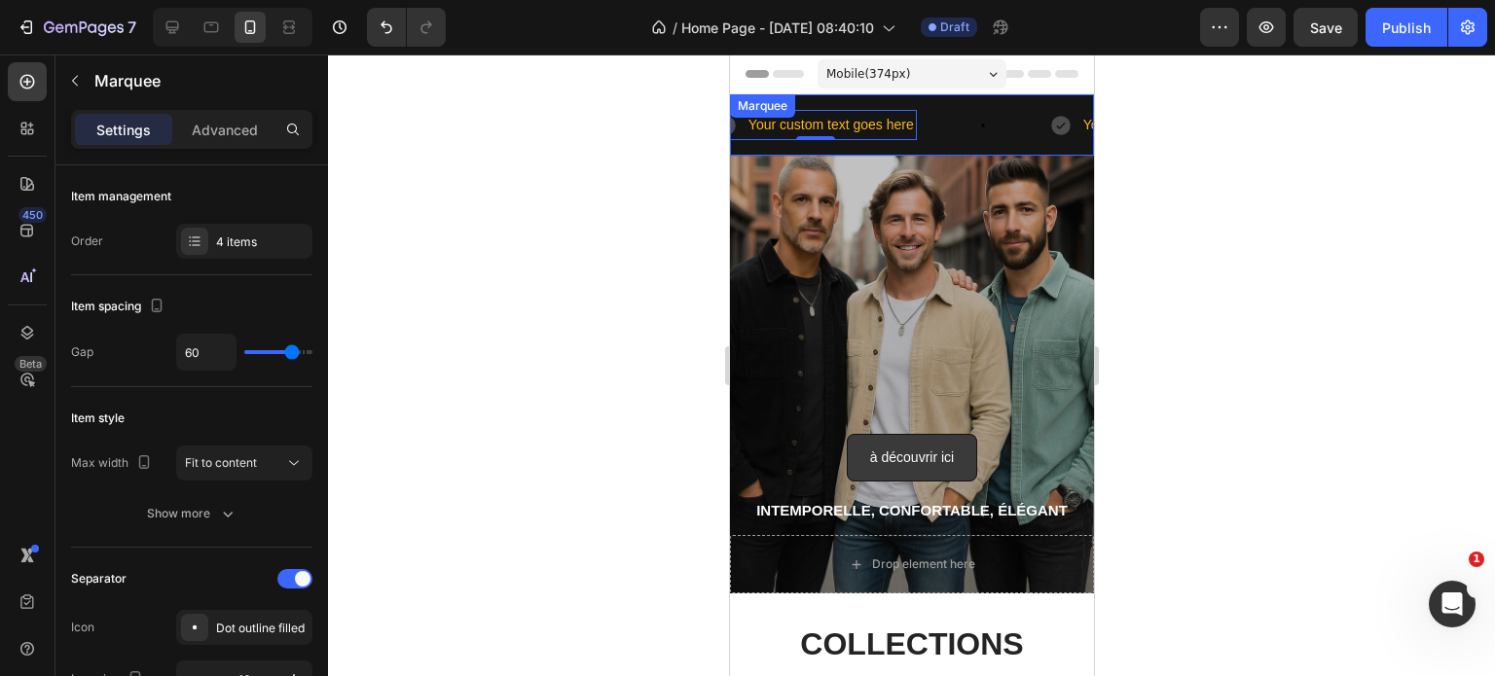
click at [978, 127] on icon at bounding box center [982, 126] width 16 height 16
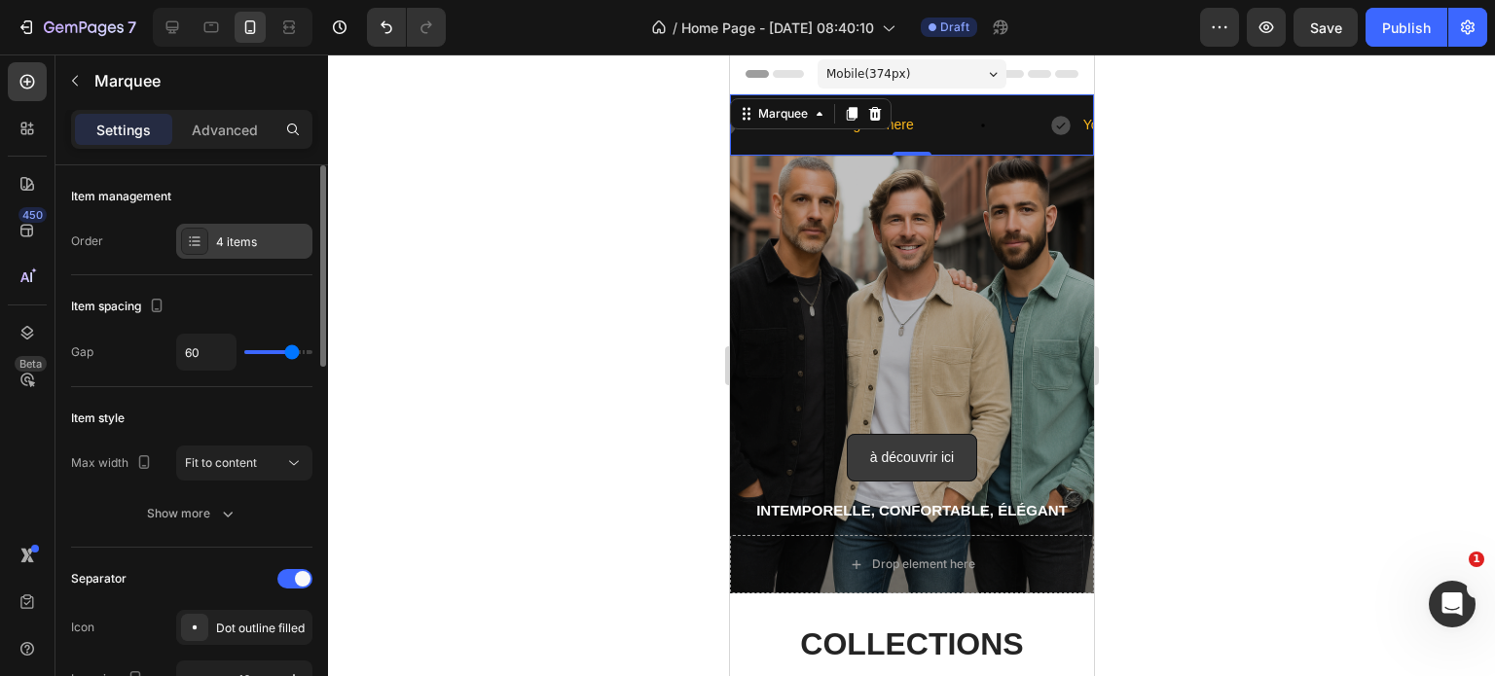
click at [244, 244] on div "4 items" at bounding box center [261, 243] width 91 height 18
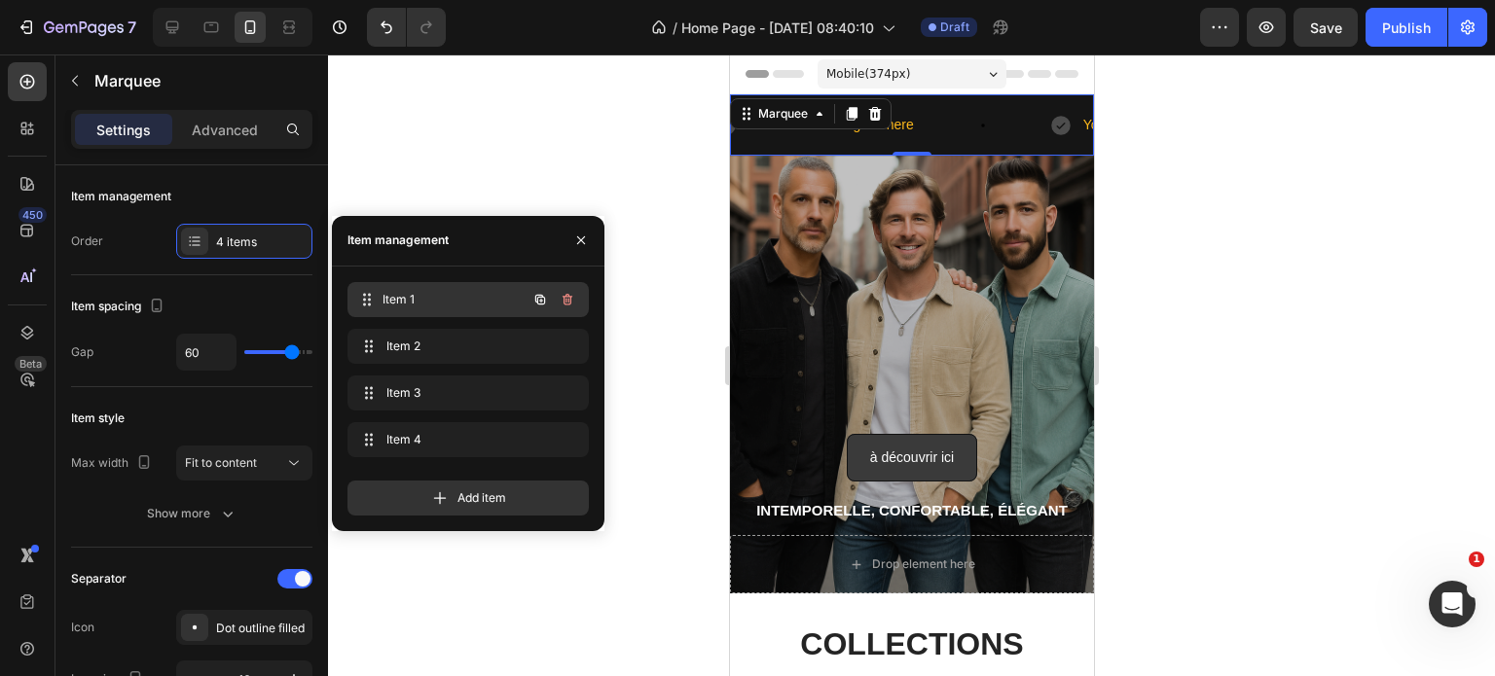
click at [385, 291] on span "Item 1" at bounding box center [454, 300] width 144 height 18
click at [694, 278] on div at bounding box center [911, 365] width 1167 height 622
